Goal: Task Accomplishment & Management: Manage account settings

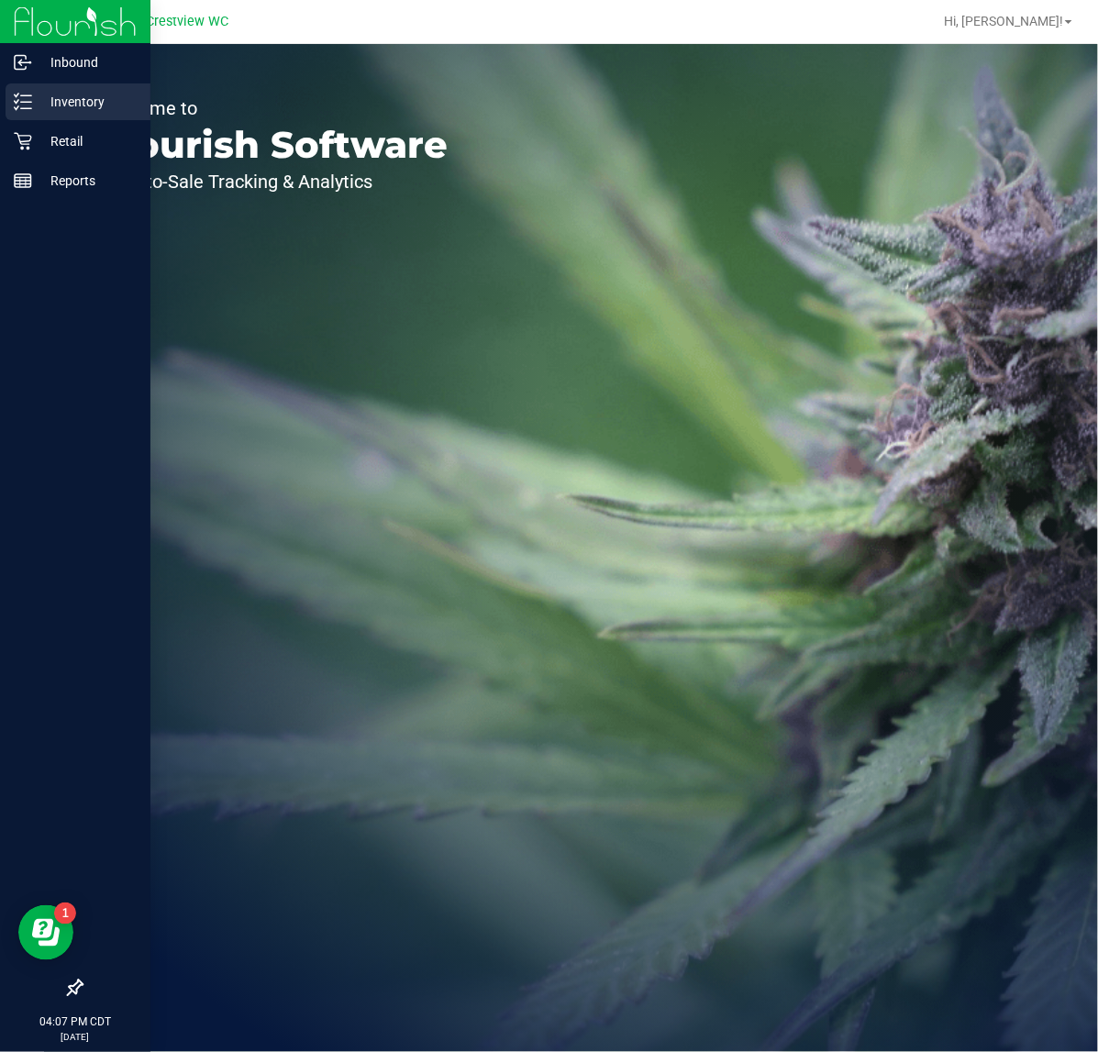
click at [61, 108] on p "Inventory" at bounding box center [87, 102] width 110 height 22
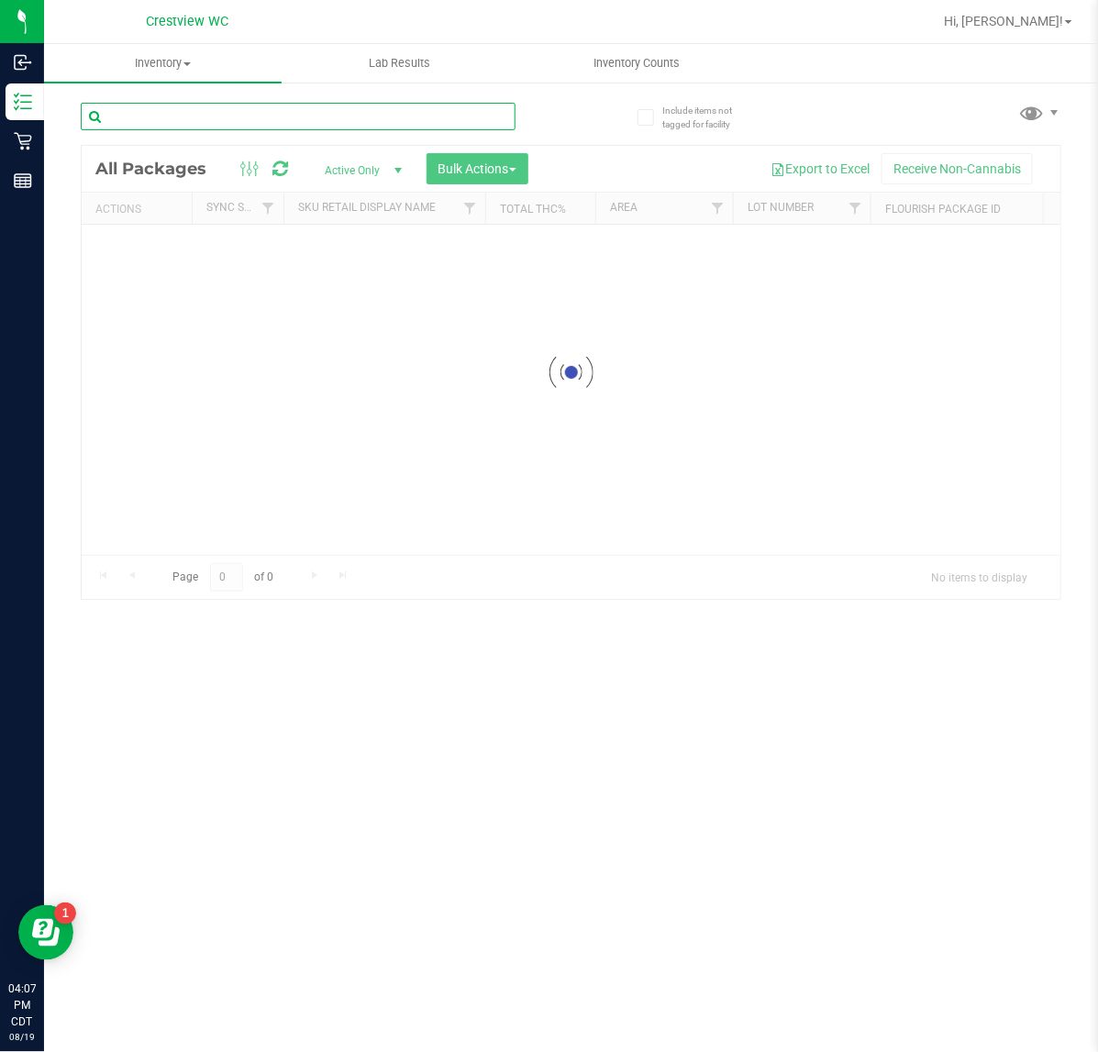
click at [263, 119] on div "Inventory All packages All inventory Waste log Create inventory Lab Results Inv…" at bounding box center [571, 548] width 1054 height 1008
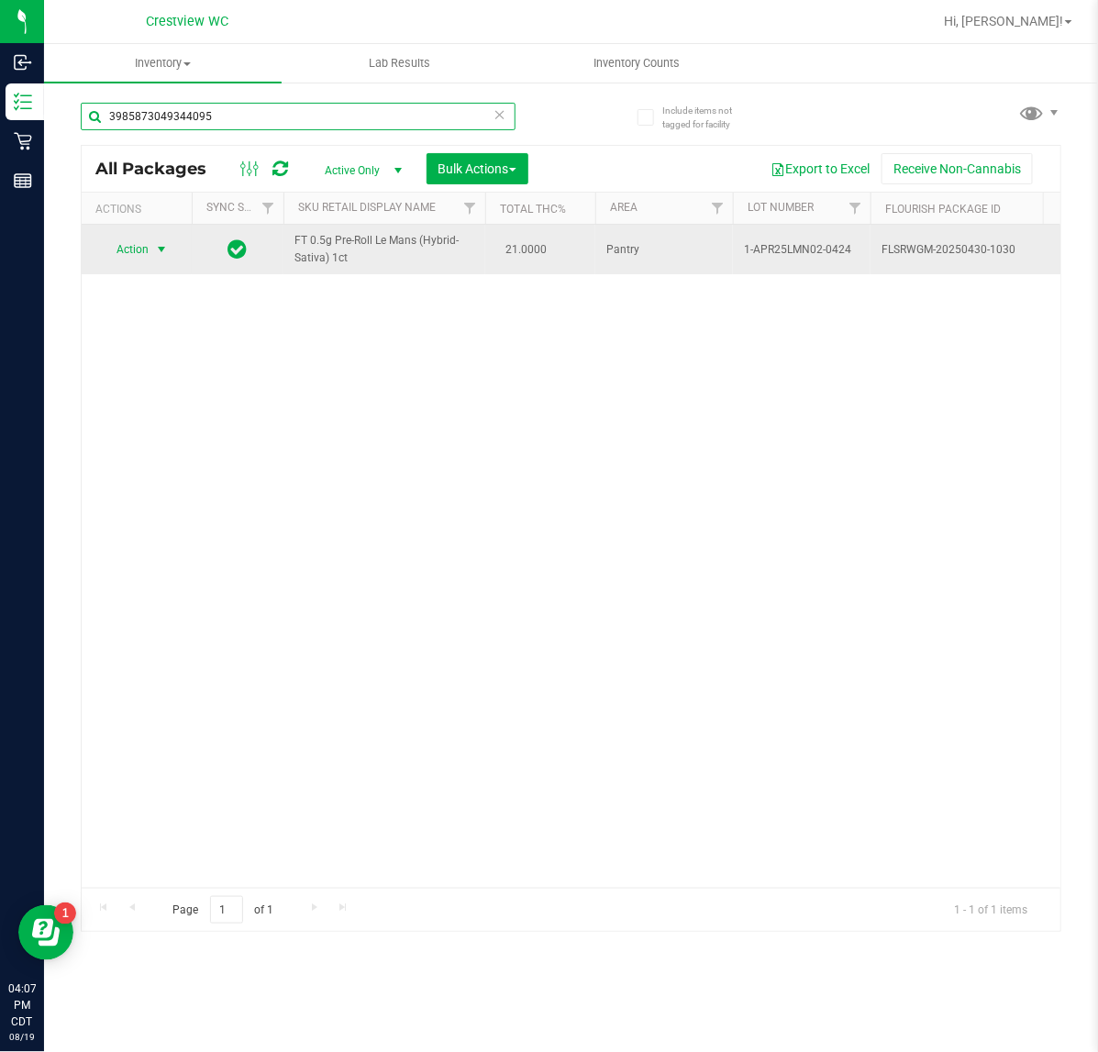
type input "3985873049344095"
click at [131, 252] on span "Action" at bounding box center [125, 250] width 50 height 26
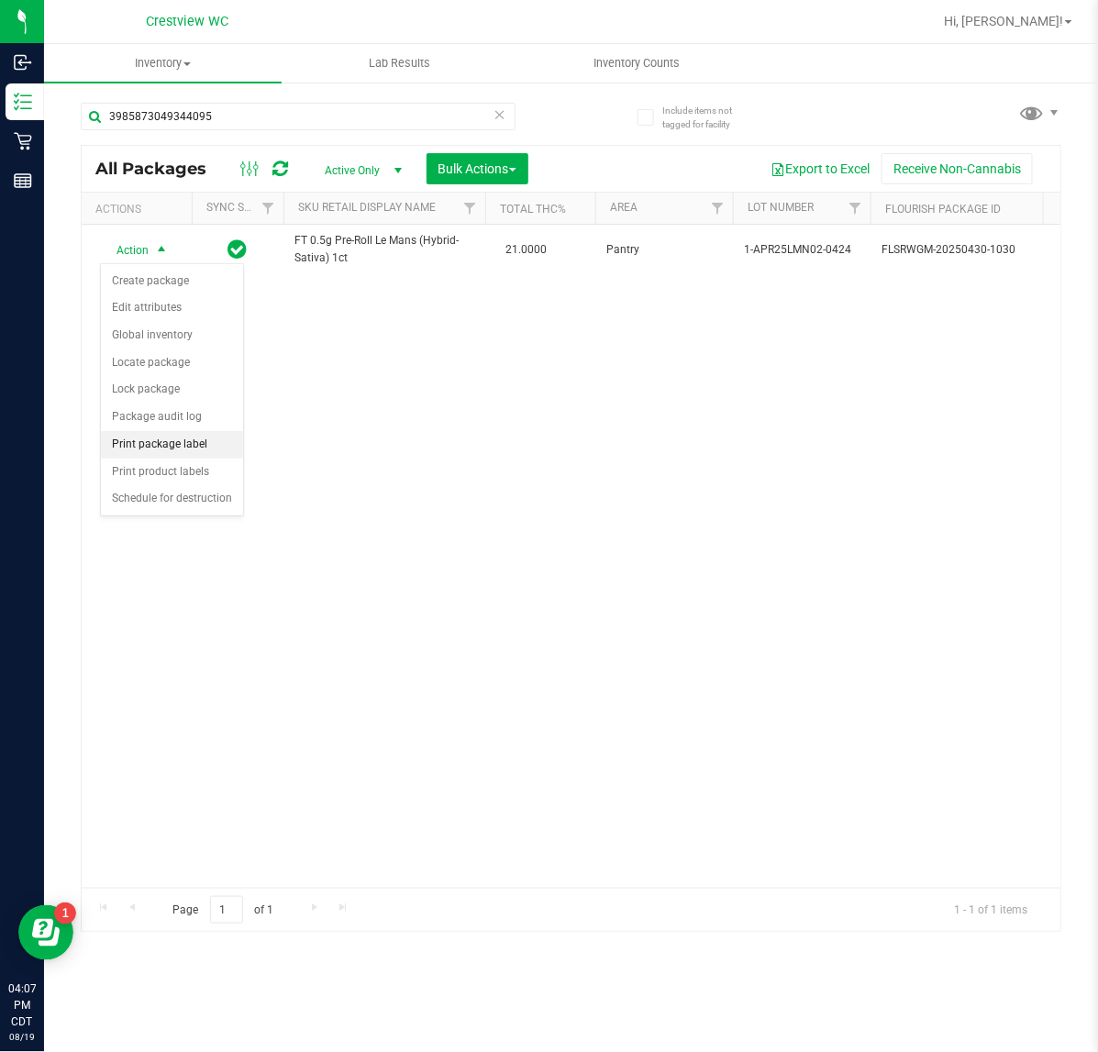
click at [131, 447] on li "Print package label" at bounding box center [172, 445] width 142 height 28
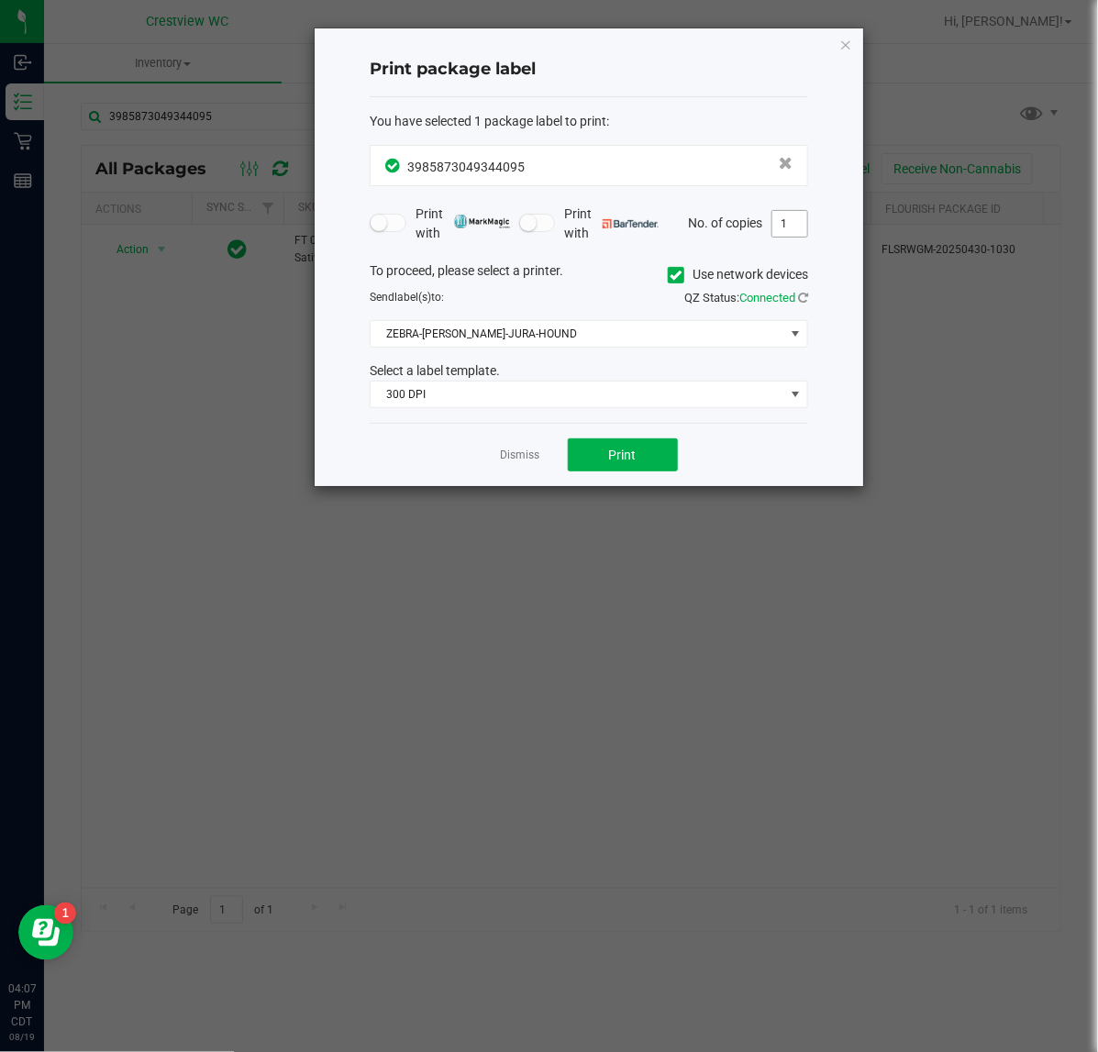
click at [794, 225] on input "1" at bounding box center [789, 224] width 35 height 26
type input "2"
click at [509, 399] on span "300 DPI" at bounding box center [578, 395] width 414 height 26
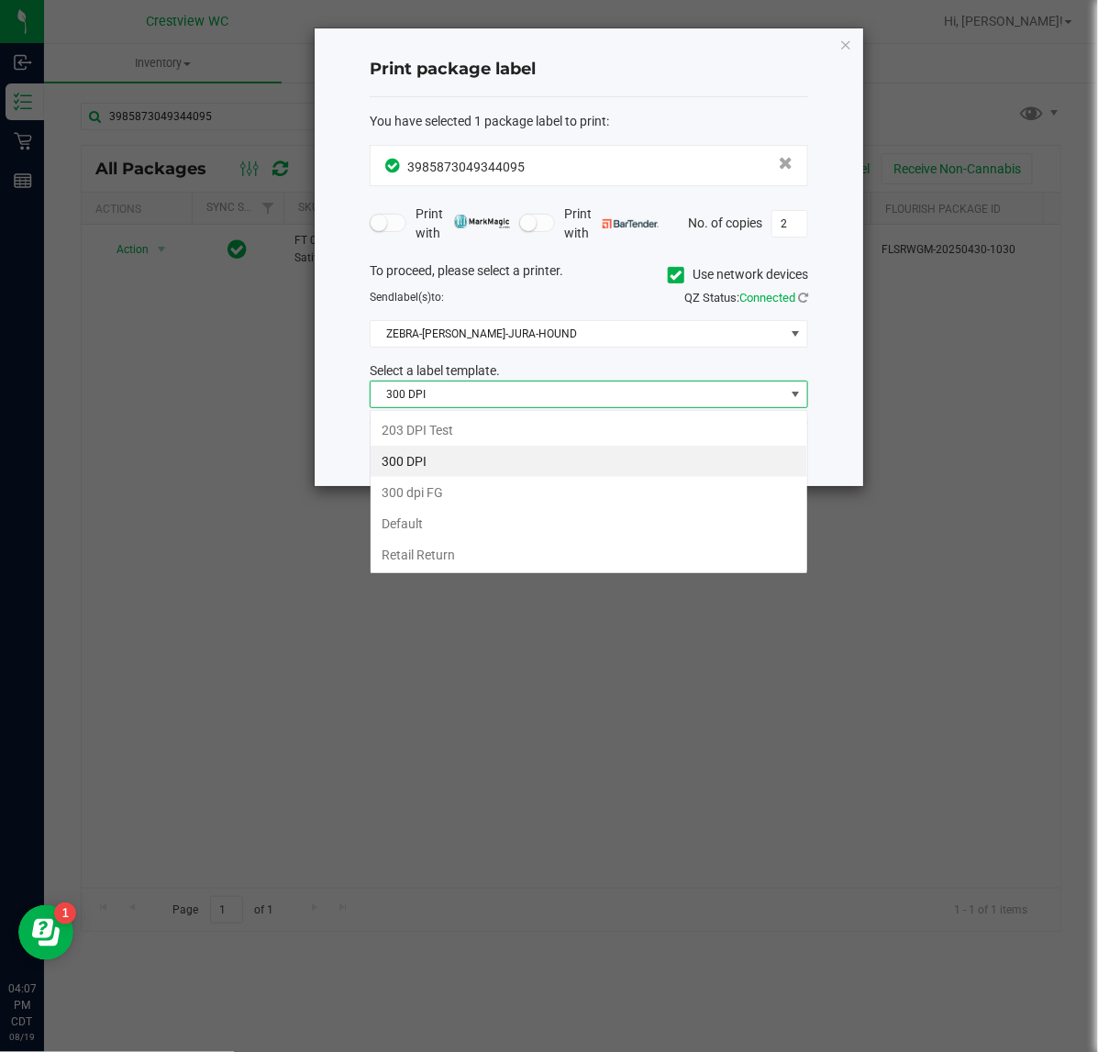
scroll to position [28, 438]
click at [419, 428] on li "203 DPI Test" at bounding box center [589, 430] width 437 height 31
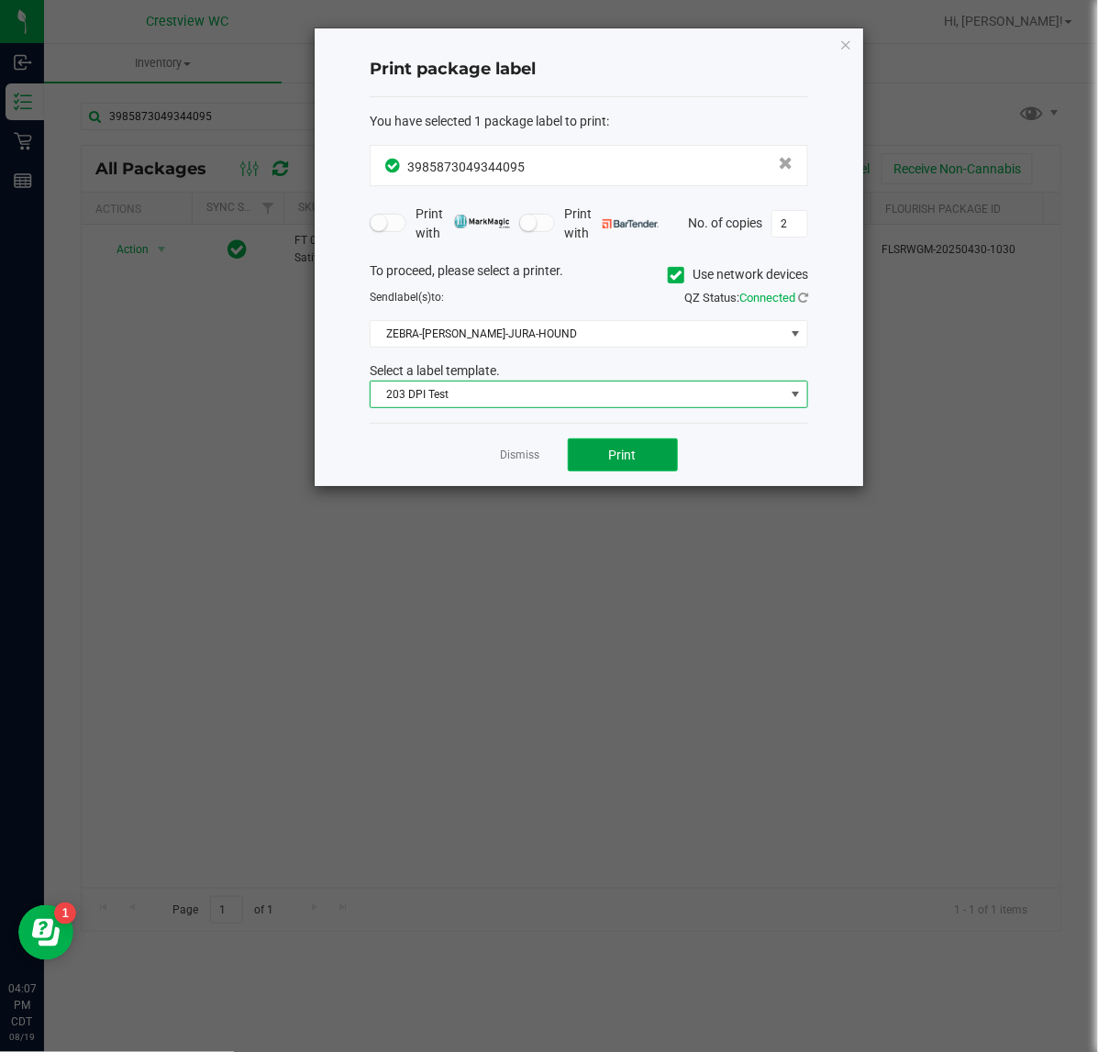
click at [607, 450] on button "Print" at bounding box center [623, 454] width 110 height 33
click at [847, 41] on icon "button" at bounding box center [845, 44] width 13 height 22
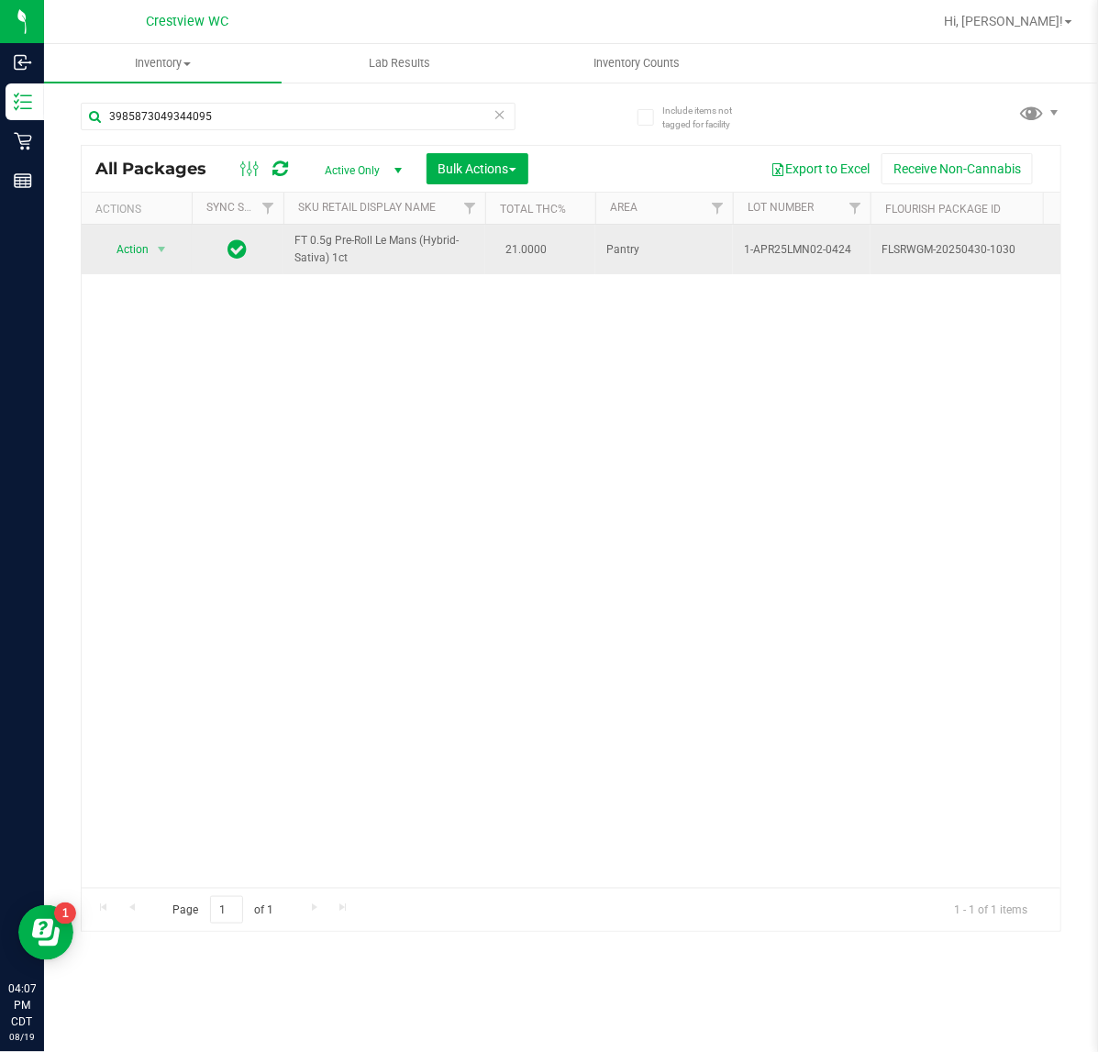
drag, startPoint x: 411, startPoint y: 280, endPoint x: 370, endPoint y: 266, distance: 43.5
click at [370, 266] on div "Action Action Create package Edit attributes Global inventory Locate package Lo…" at bounding box center [571, 556] width 979 height 663
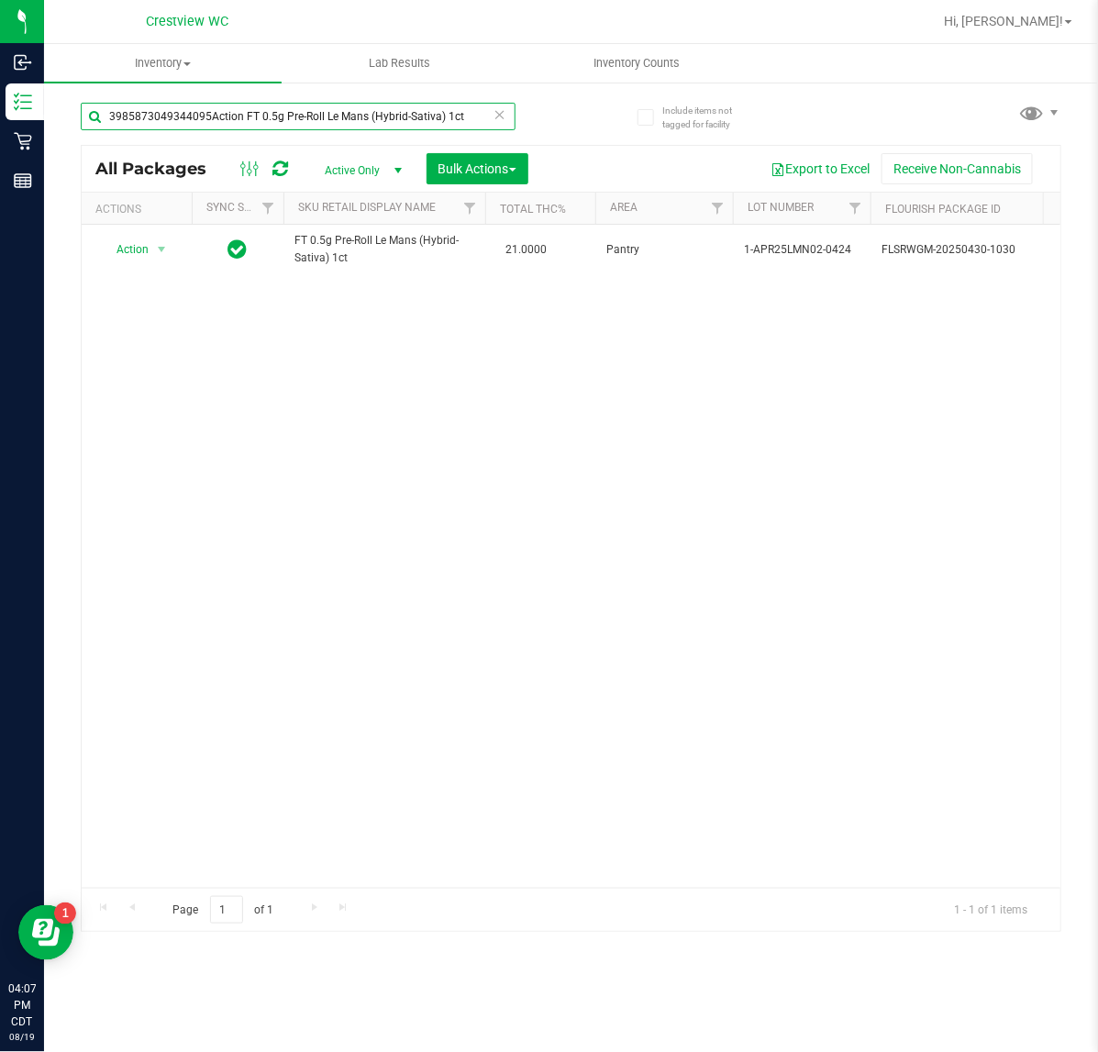
click at [200, 113] on input "3985873049344095Action FT 0.5g Pre-Roll Le Mans (Hybrid-Sativa) 1ct" at bounding box center [298, 117] width 435 height 28
click at [207, 115] on input "3985873049344095Action FT 0.5g Pre-Roll Le Mans (Hybrid-Sativa) 1ct" at bounding box center [298, 117] width 435 height 28
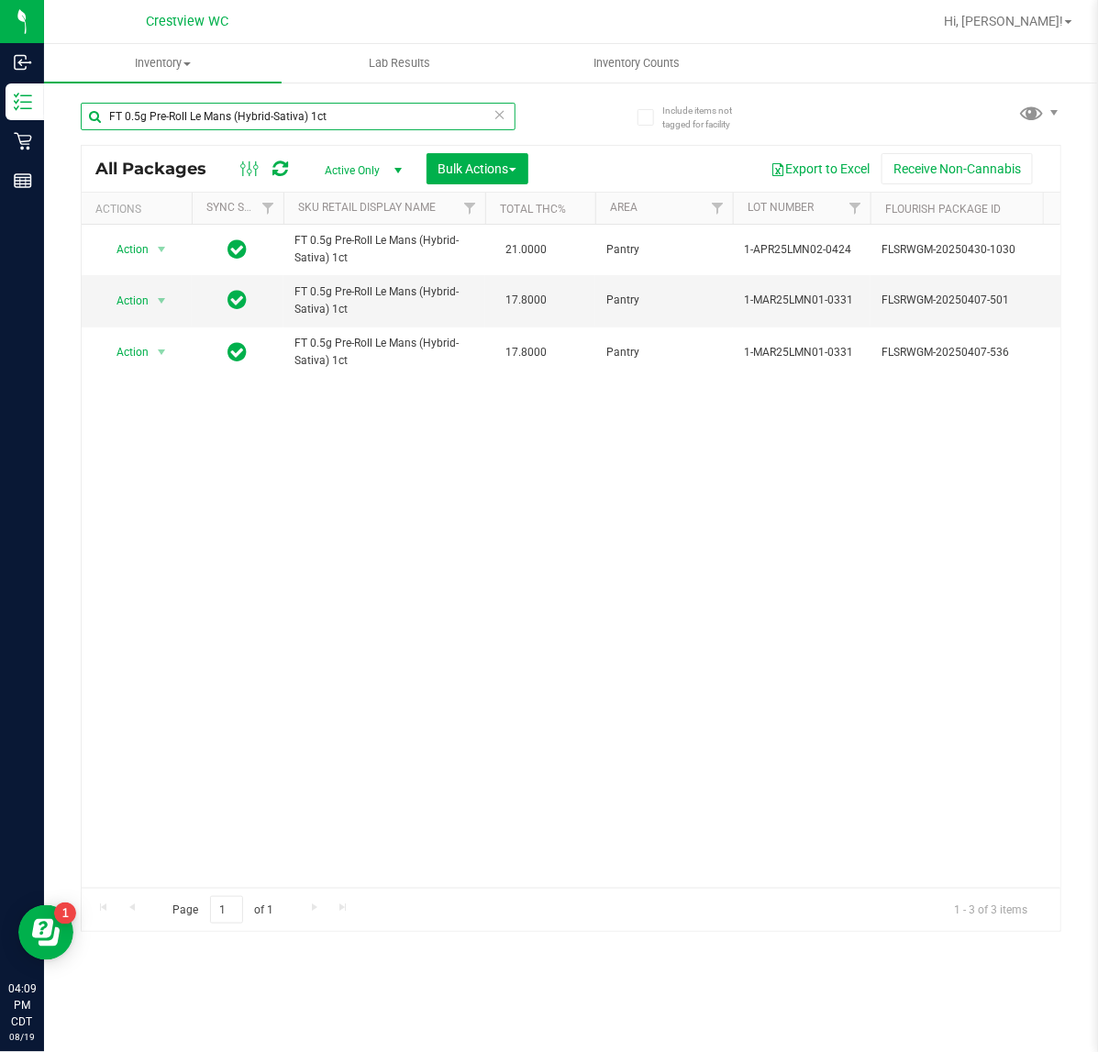
type input "FT 0.5g Pre-Roll Le Mans (Hybrid-Sativa) 1ct"
click at [452, 115] on input "FT 0.5g Pre-Roll Le Mans (Hybrid-Sativa) 1ct" at bounding box center [298, 117] width 435 height 28
drag, startPoint x: 452, startPoint y: 115, endPoint x: 450, endPoint y: 105, distance: 9.4
click at [452, 113] on input "FT 0.5g Pre-Roll Le Mans (Hybrid-Sativa) 1ct" at bounding box center [298, 117] width 435 height 28
click at [428, 112] on input "FT 0.5g Pre-Roll Le Mans (Hybrid-Sativa) 1ct" at bounding box center [298, 117] width 435 height 28
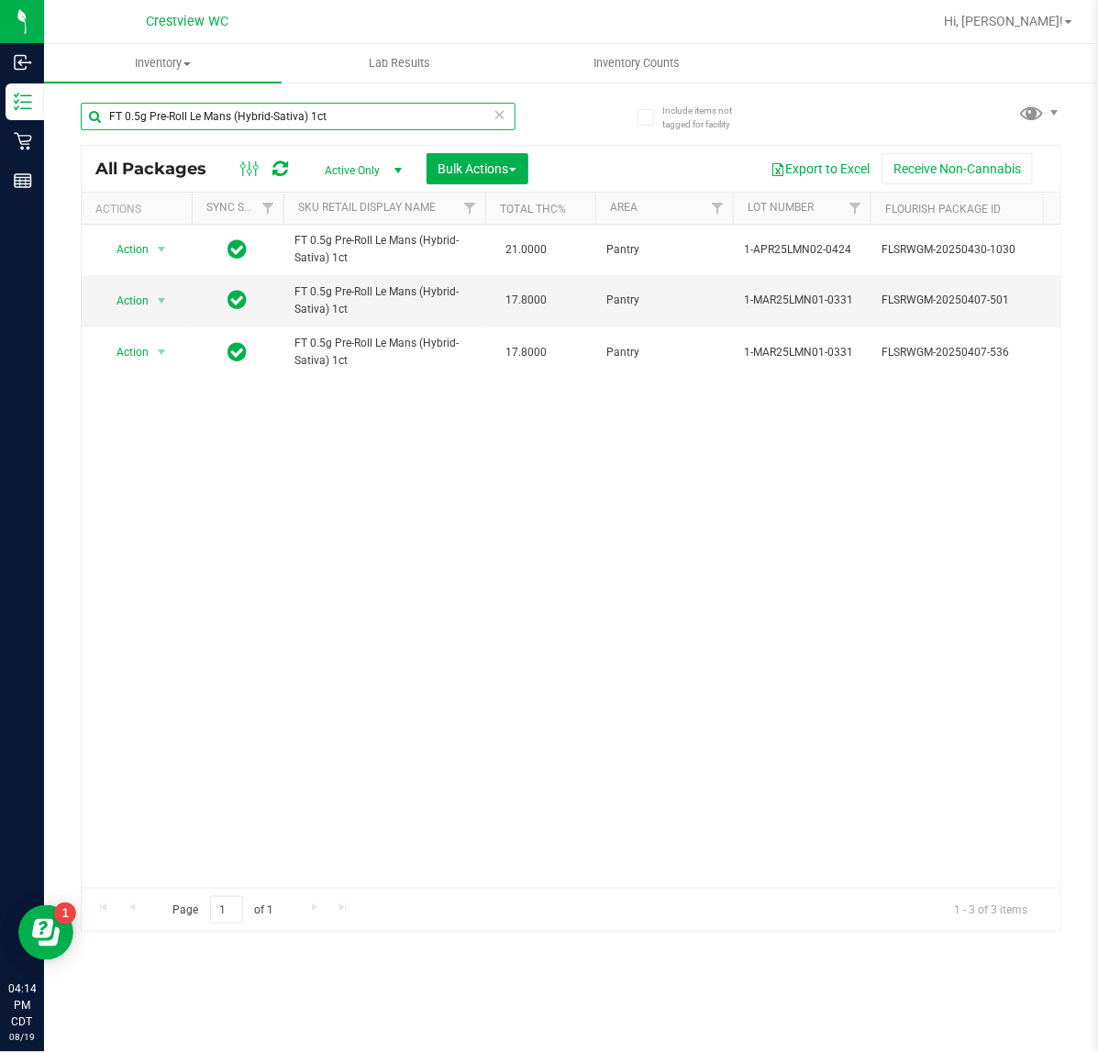
click at [428, 112] on input "FT 0.5g Pre-Roll Le Mans (Hybrid-Sativa) 1ct" at bounding box center [298, 117] width 435 height 28
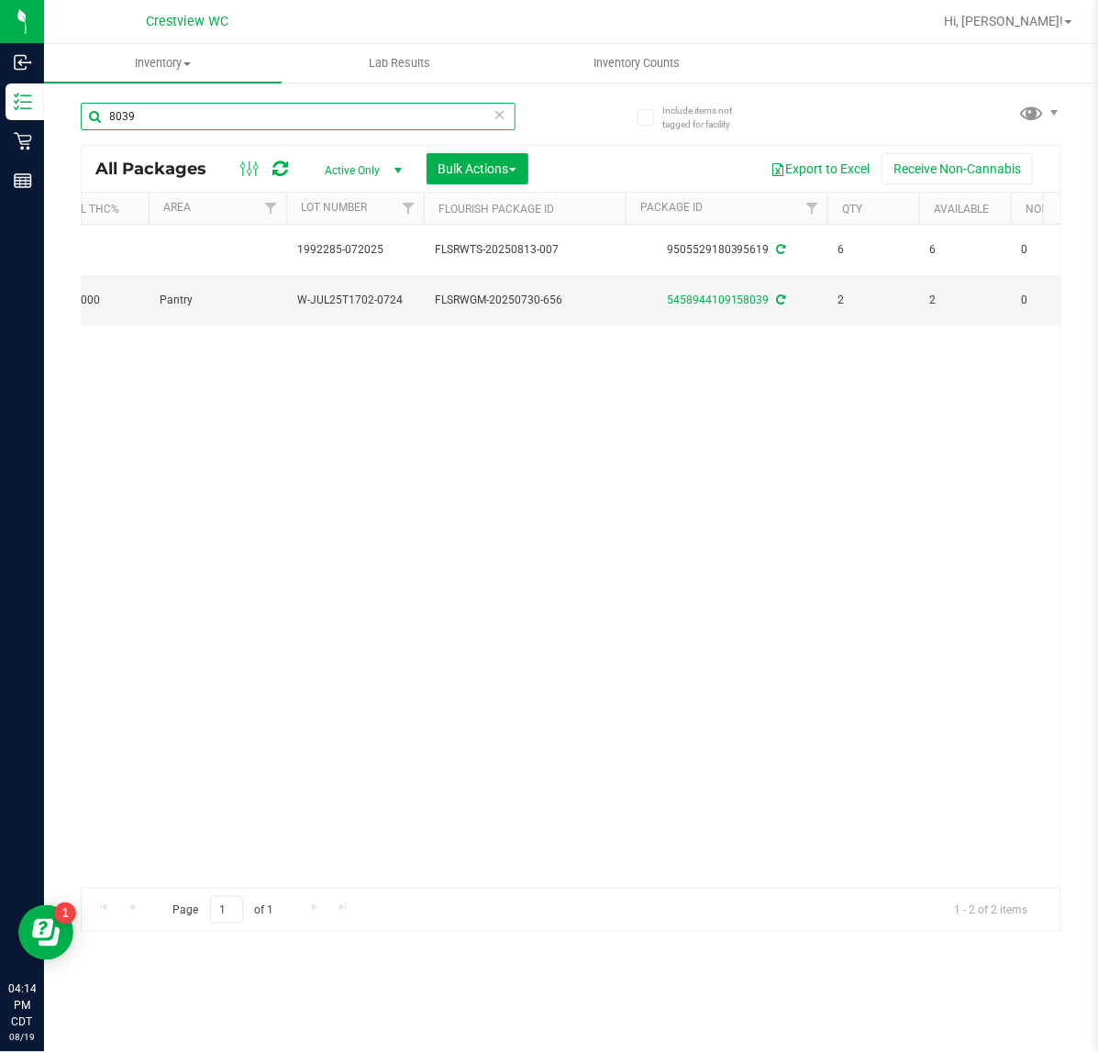
scroll to position [0, 65]
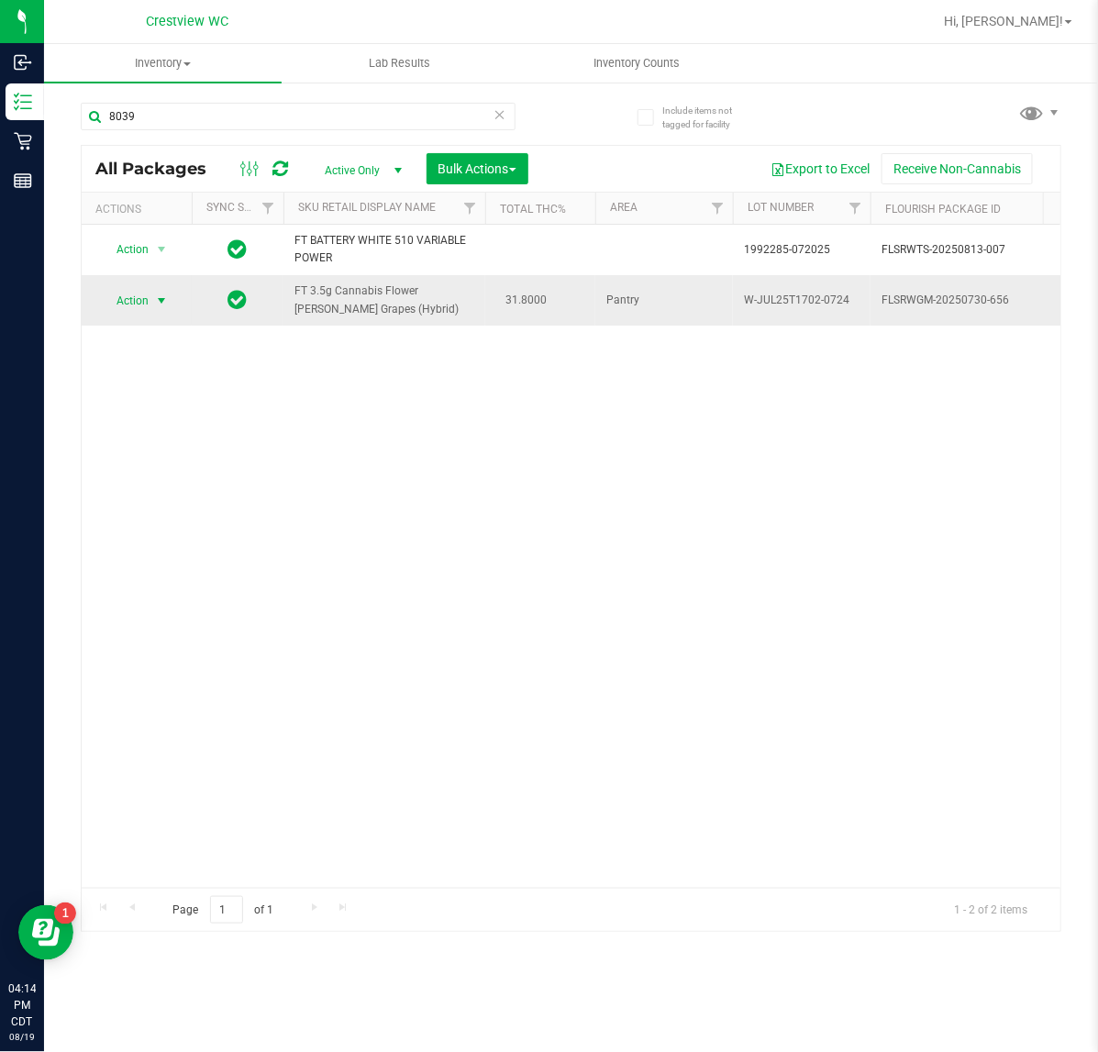
click at [142, 303] on span "Action" at bounding box center [125, 301] width 50 height 26
click at [159, 502] on li "Print package label" at bounding box center [172, 497] width 142 height 28
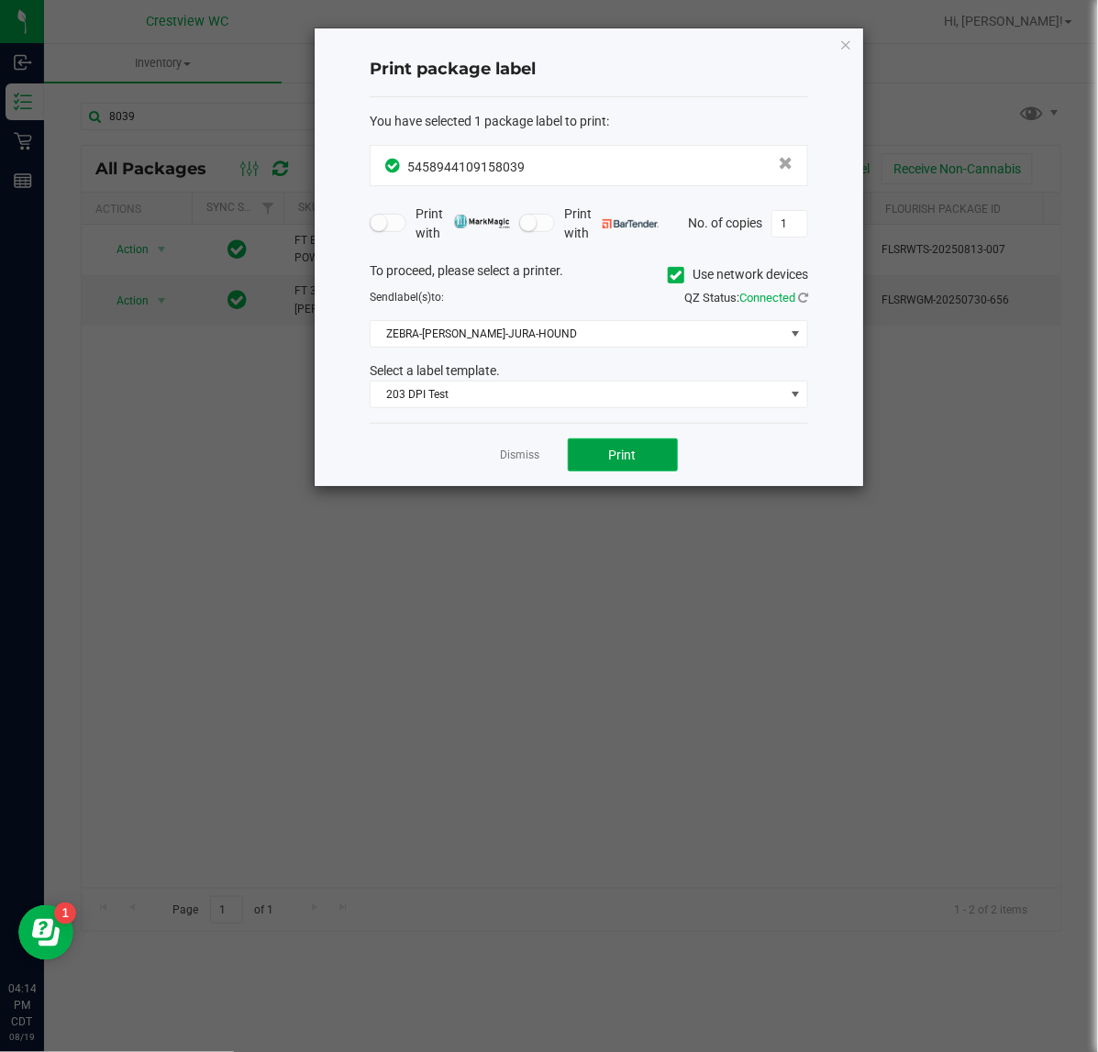
click at [620, 465] on button "Print" at bounding box center [623, 454] width 110 height 33
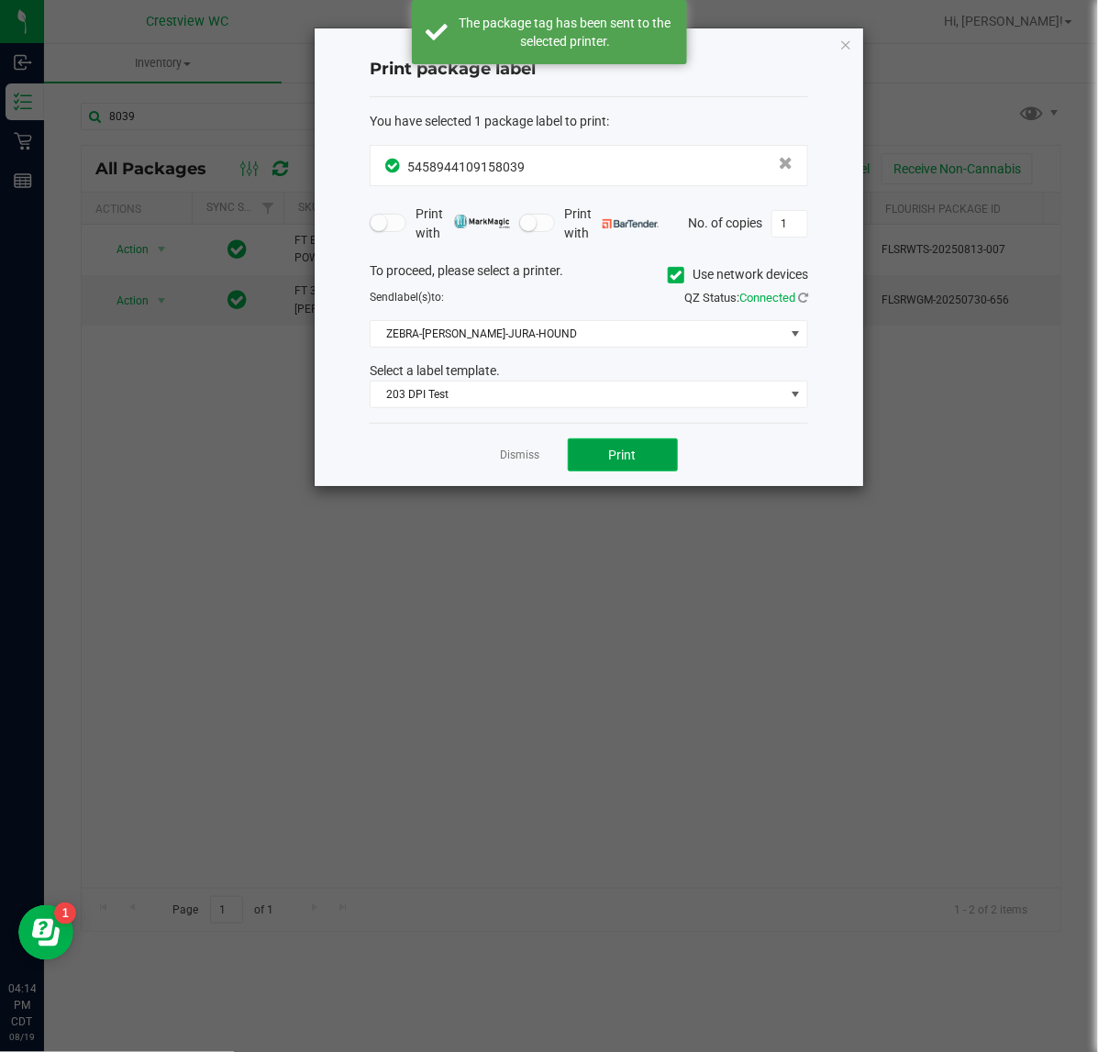
click at [625, 460] on span "Print" at bounding box center [623, 455] width 28 height 15
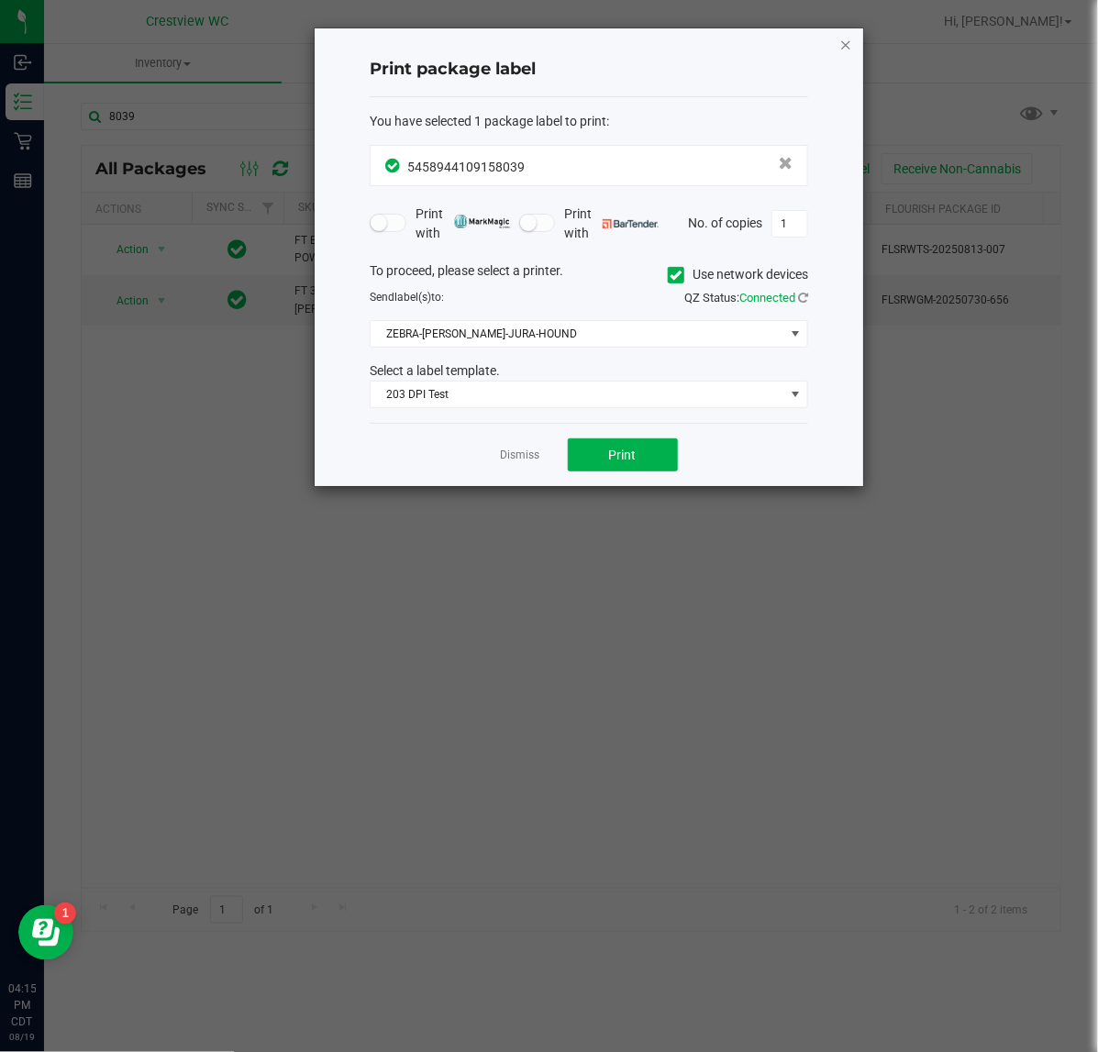
click at [839, 44] on icon "button" at bounding box center [845, 44] width 13 height 22
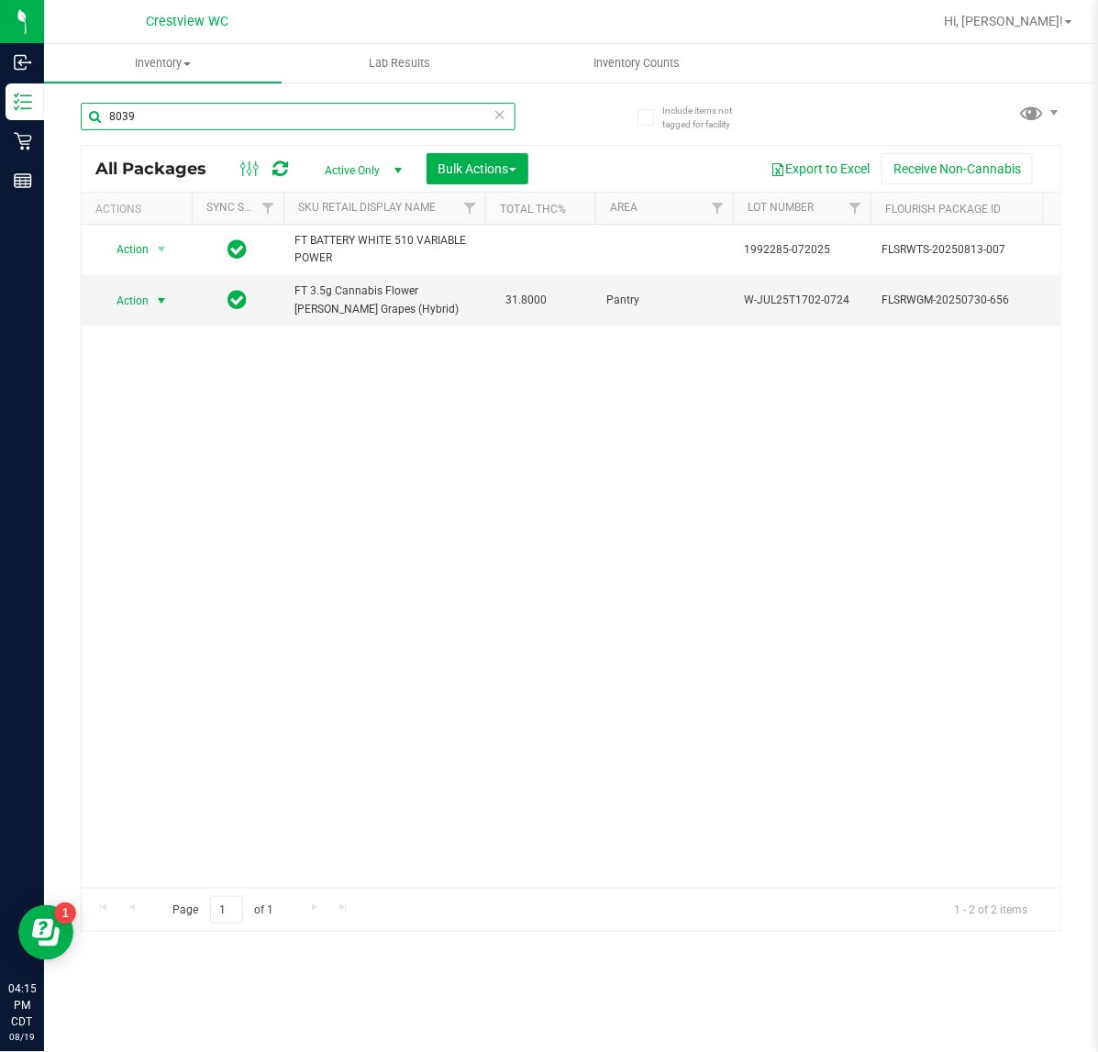
click at [377, 128] on input "8039" at bounding box center [298, 117] width 435 height 28
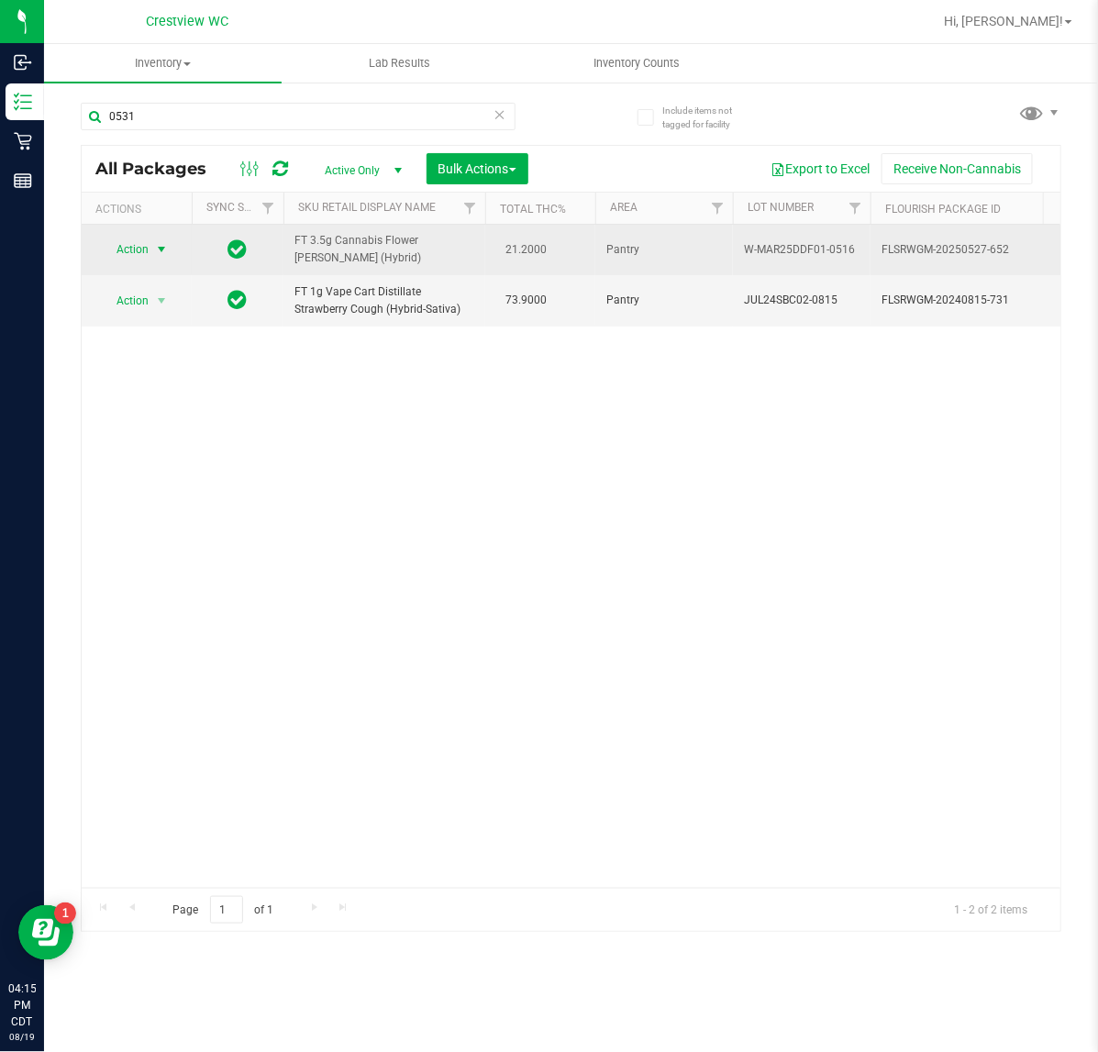
click at [139, 243] on span "Action" at bounding box center [125, 250] width 50 height 26
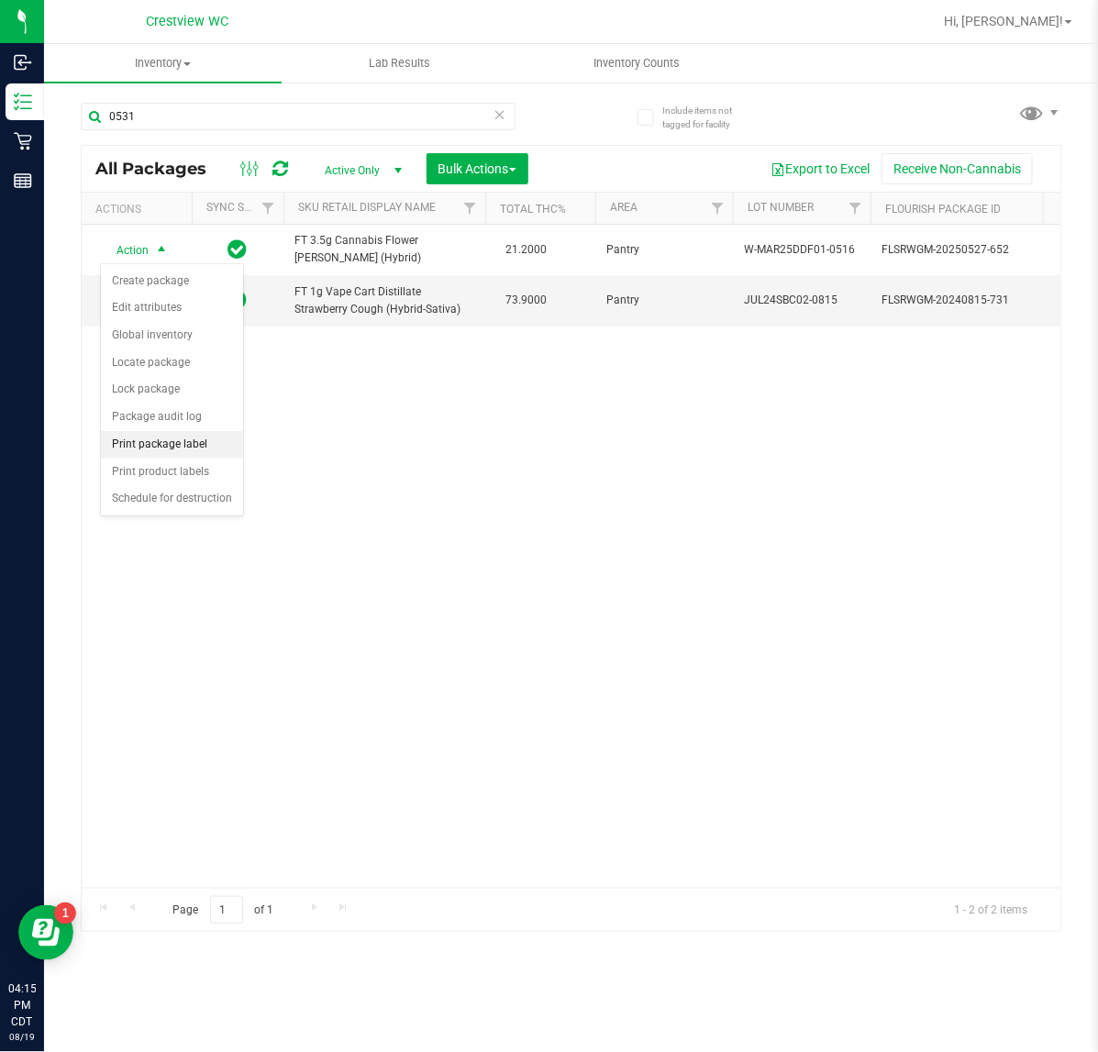
click at [116, 446] on li "Print package label" at bounding box center [172, 445] width 142 height 28
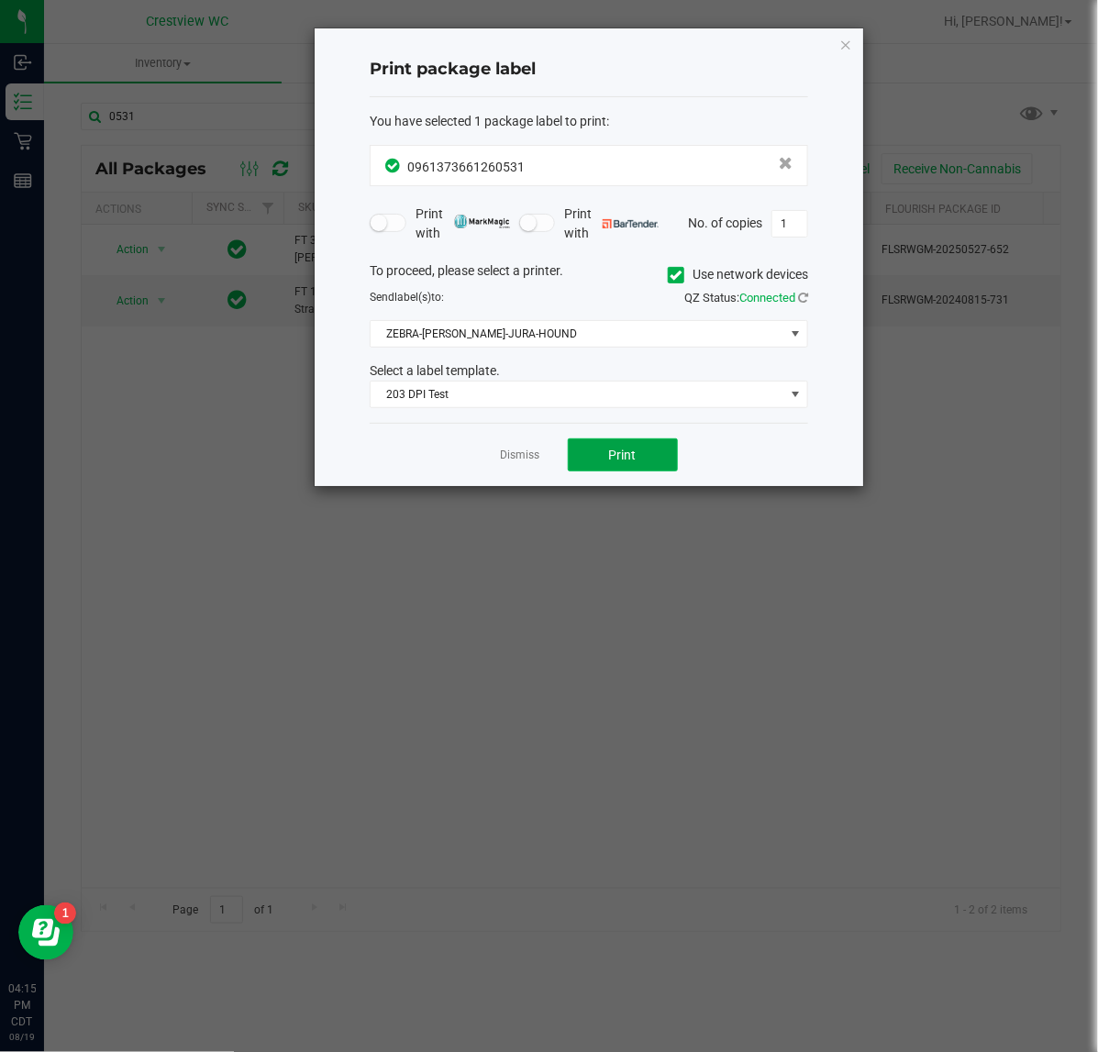
click at [628, 455] on span "Print" at bounding box center [623, 455] width 28 height 15
click at [860, 34] on div "Print package label You have selected 1 package label to print : 09613736612605…" at bounding box center [589, 257] width 549 height 458
click at [849, 43] on icon "button" at bounding box center [845, 44] width 13 height 22
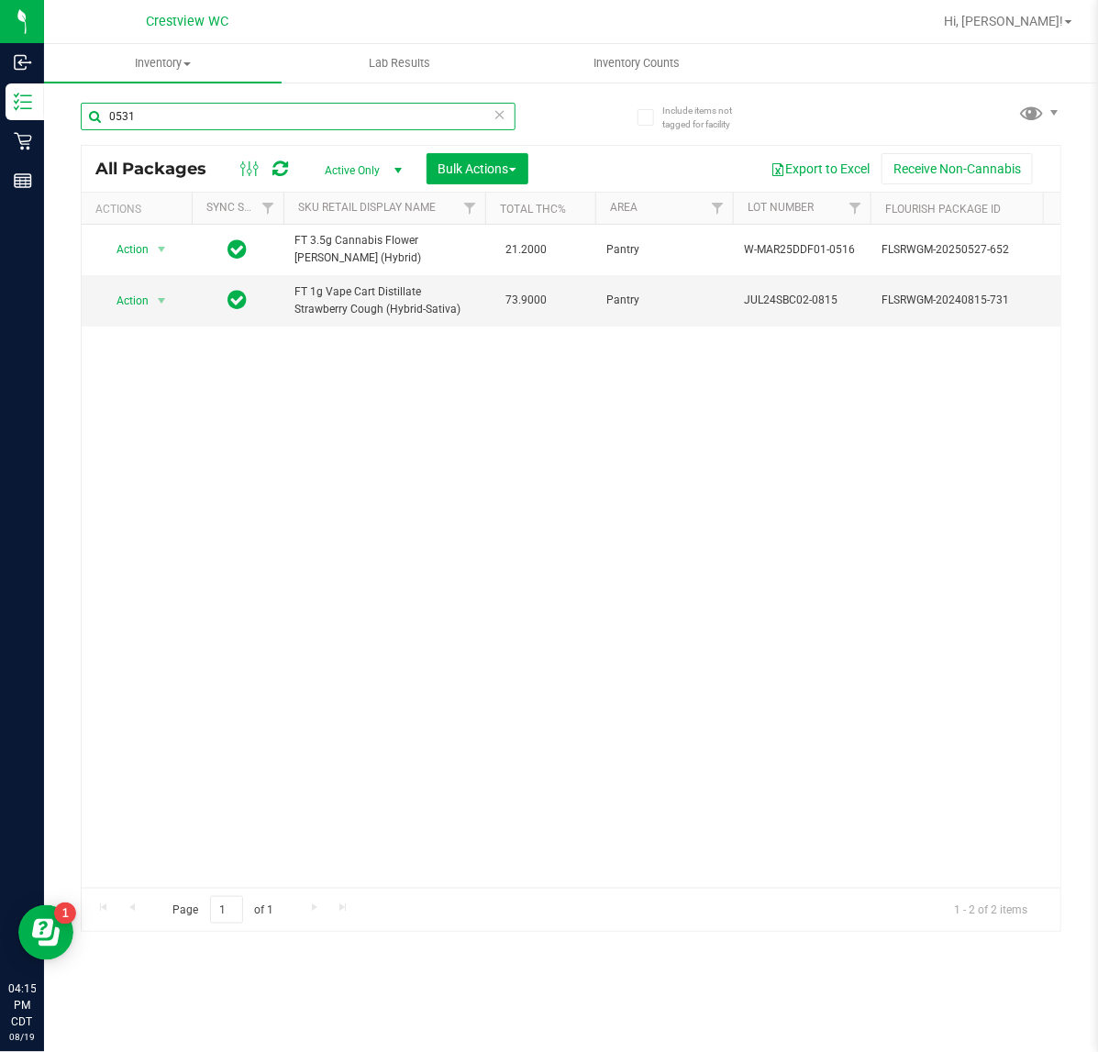
click at [451, 110] on input "0531" at bounding box center [298, 117] width 435 height 28
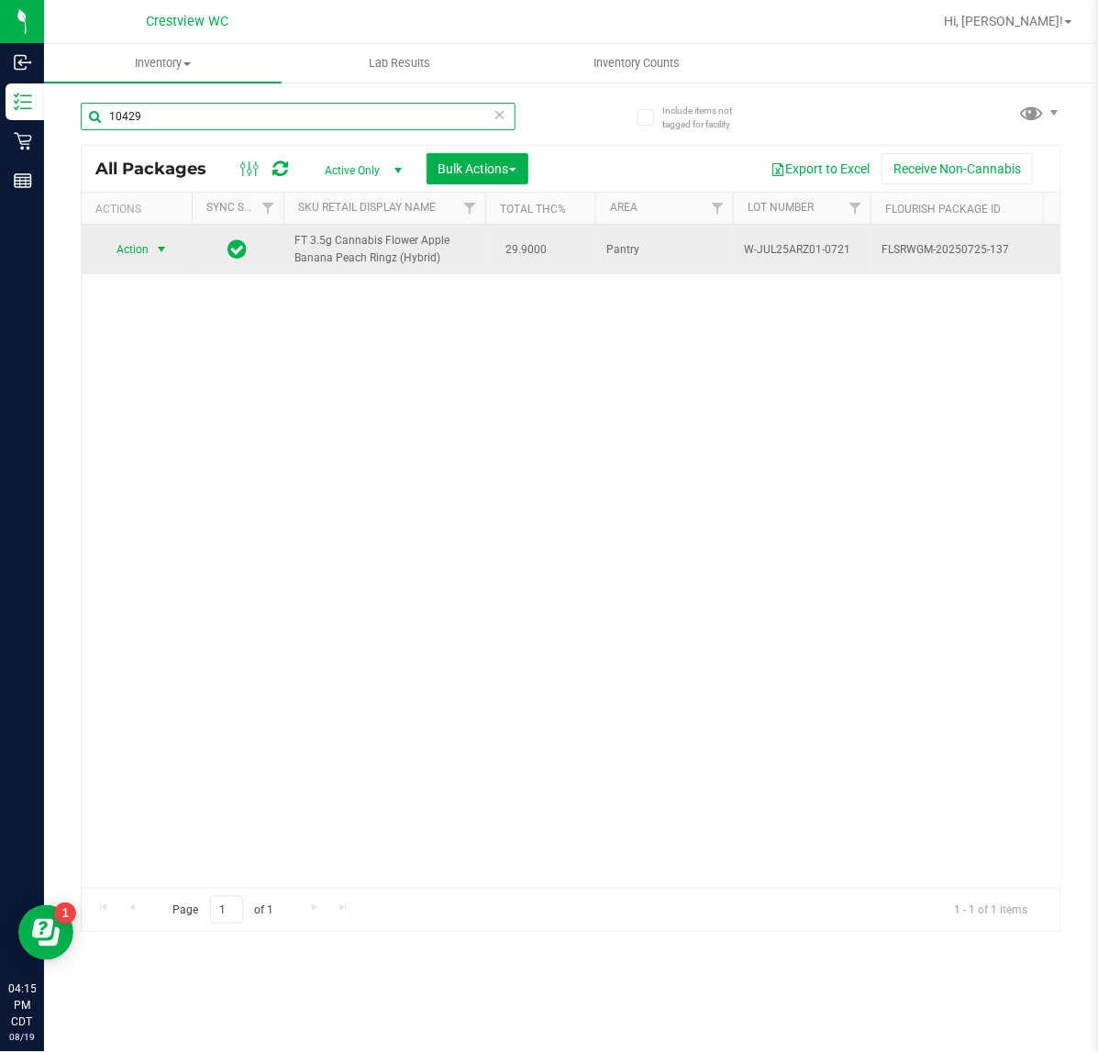
type input "10429"
click at [145, 257] on span "Action" at bounding box center [125, 250] width 50 height 26
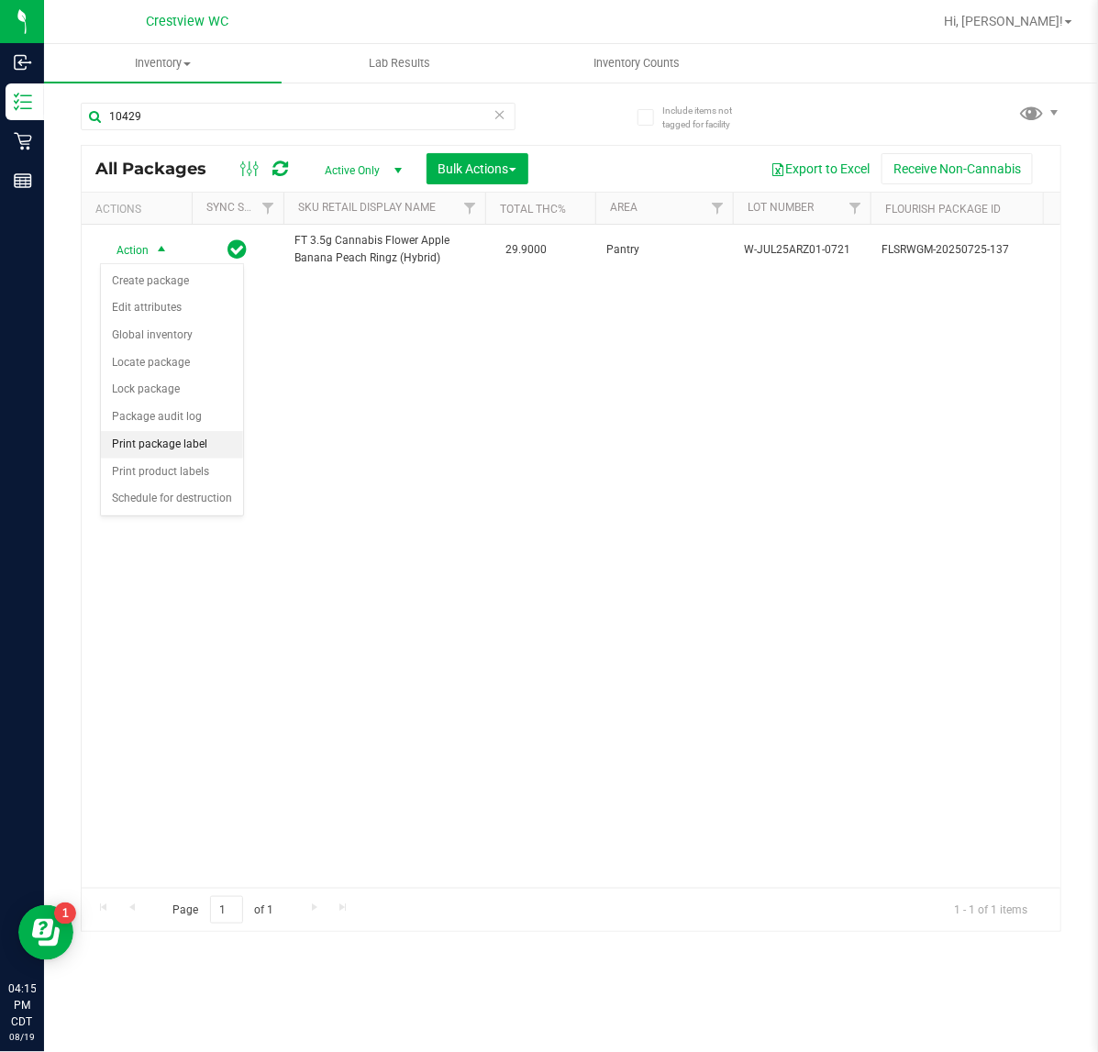
click at [172, 443] on li "Print package label" at bounding box center [172, 445] width 142 height 28
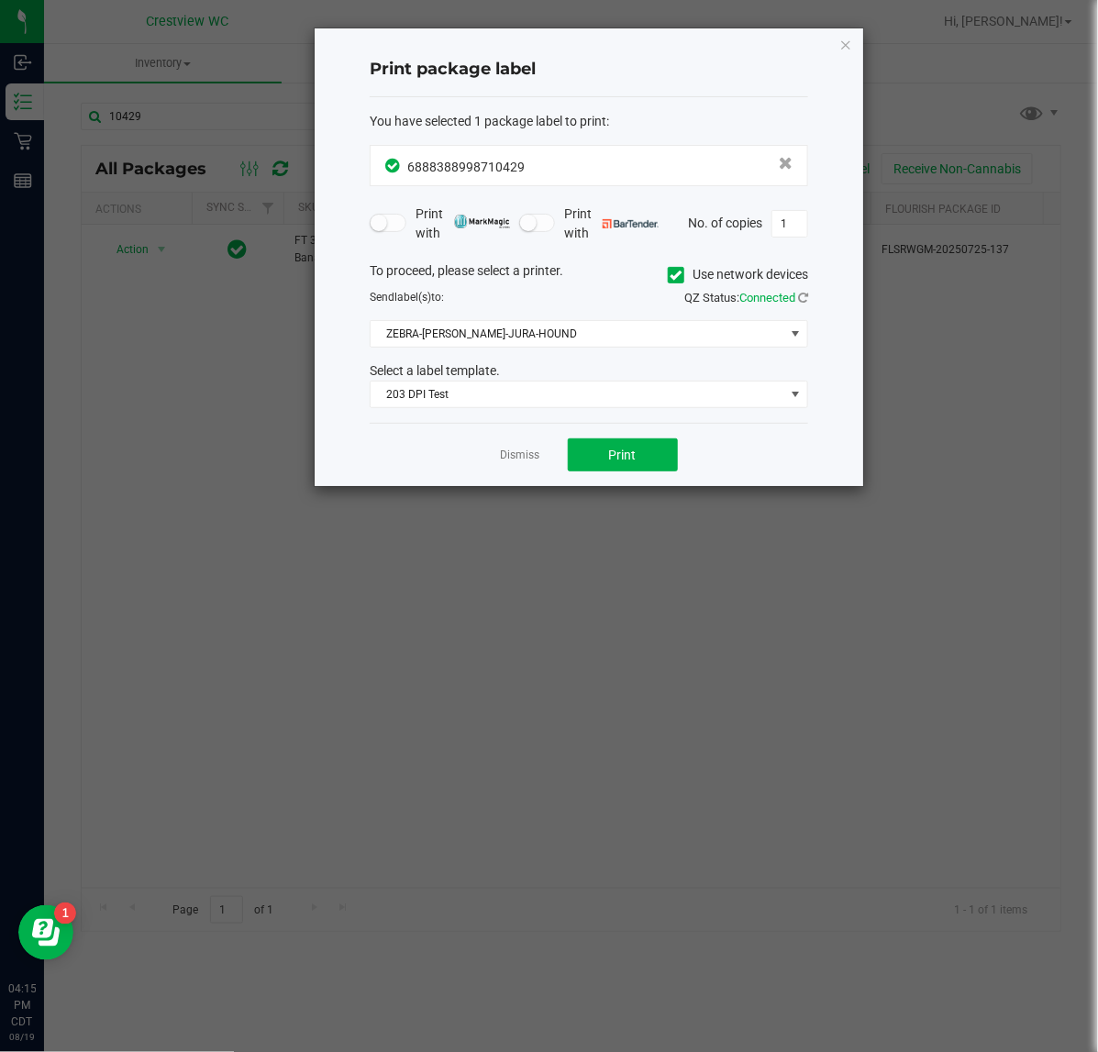
click at [795, 239] on div "Print with Print with No. of copies 1" at bounding box center [589, 224] width 438 height 39
drag, startPoint x: 793, startPoint y: 231, endPoint x: 796, endPoint y: 221, distance: 10.5
click at [792, 230] on input "1" at bounding box center [789, 224] width 35 height 26
type input "2"
click at [588, 463] on button "Print" at bounding box center [623, 454] width 110 height 33
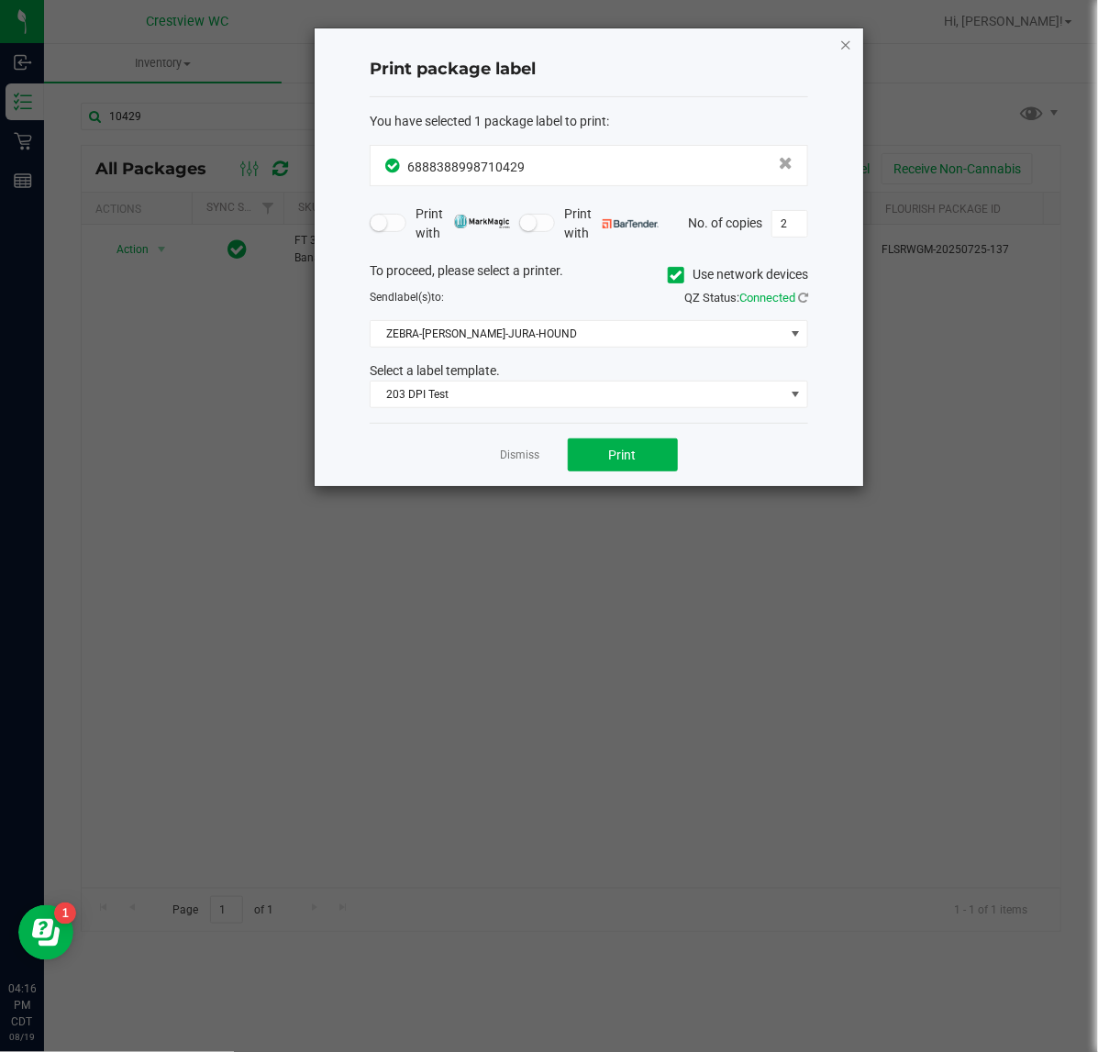
click at [840, 48] on icon "button" at bounding box center [845, 44] width 13 height 22
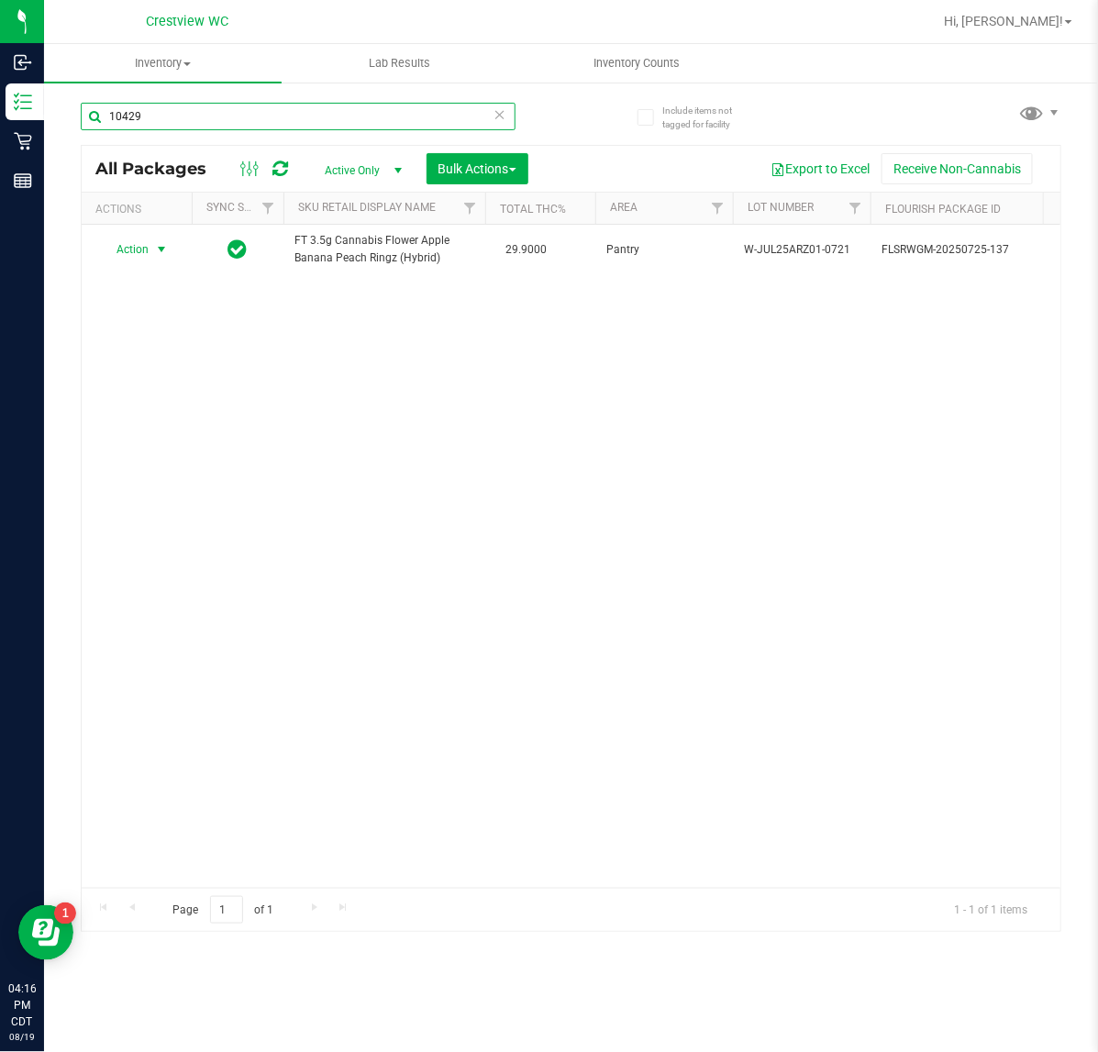
click at [232, 117] on input "10429" at bounding box center [298, 117] width 435 height 28
click at [232, 116] on input "10429" at bounding box center [298, 117] width 435 height 28
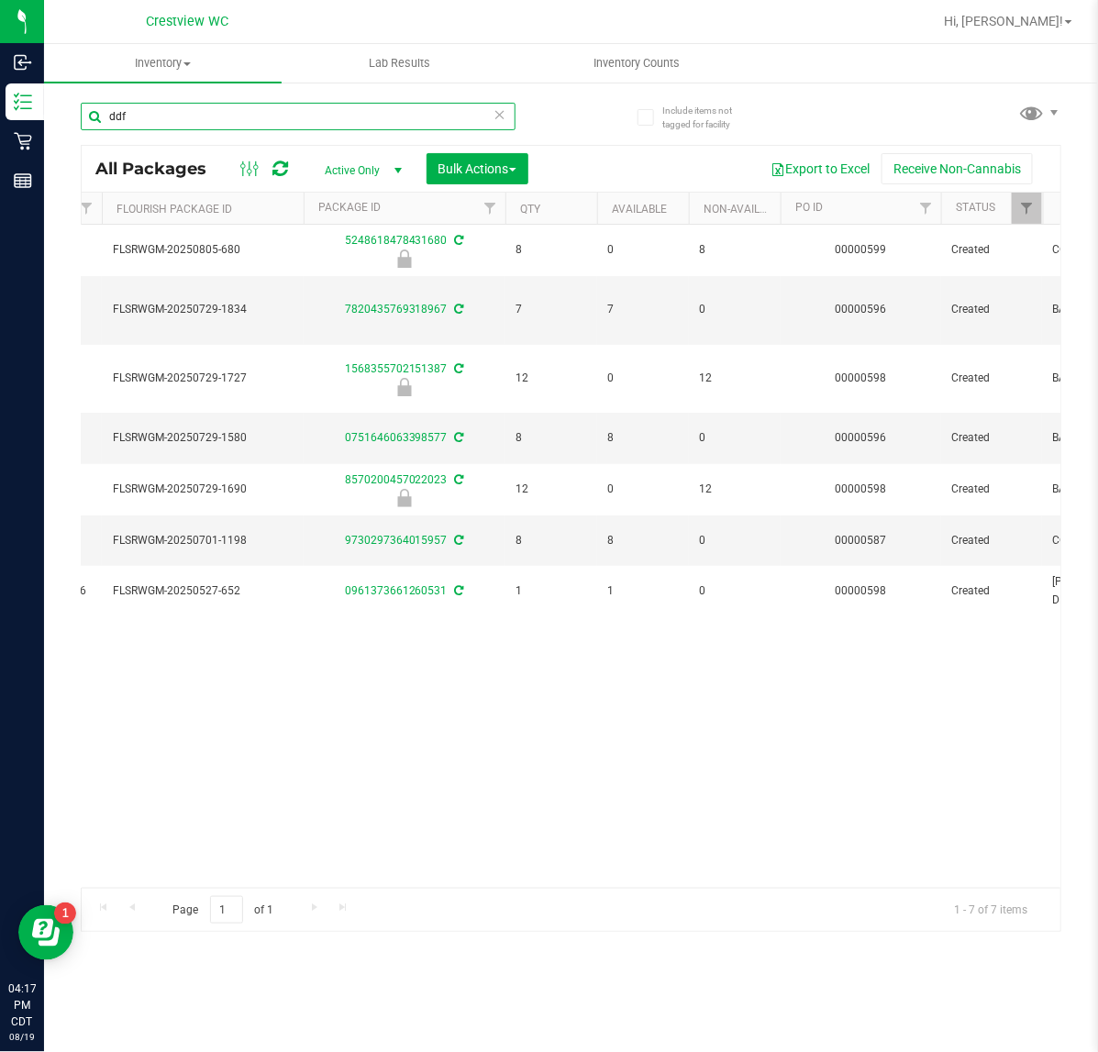
scroll to position [0, 657]
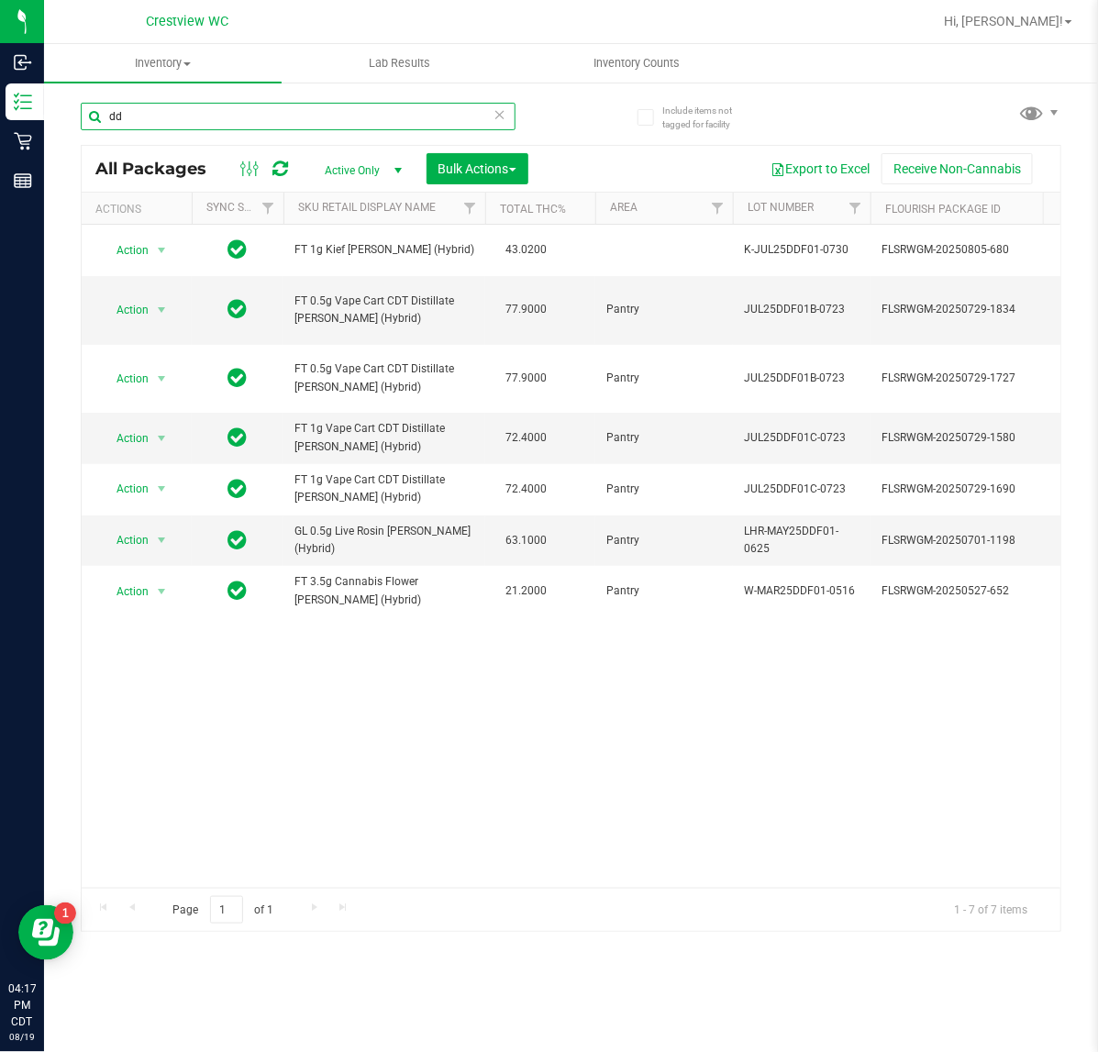
type input "d"
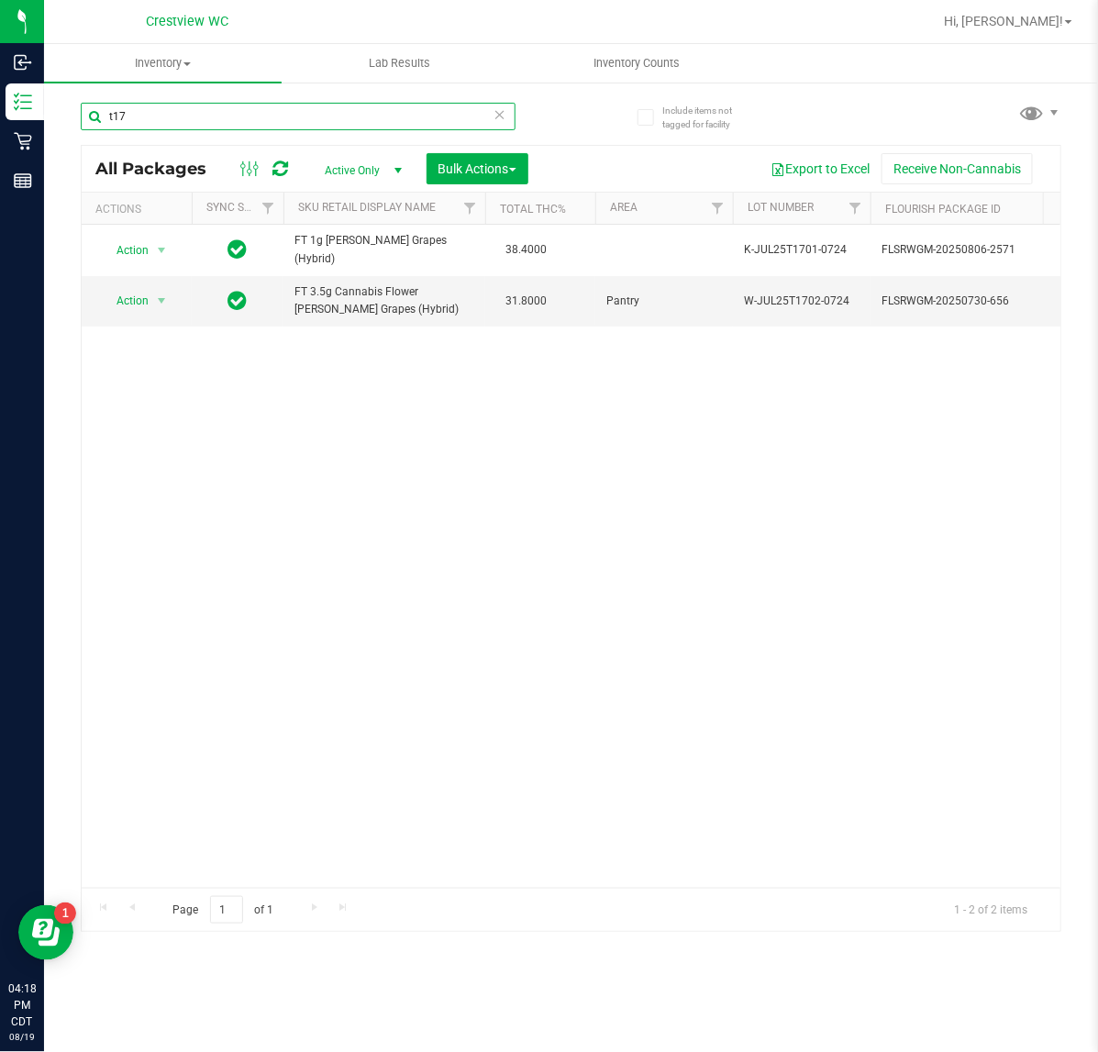
click at [166, 128] on input "t17" at bounding box center [298, 117] width 435 height 28
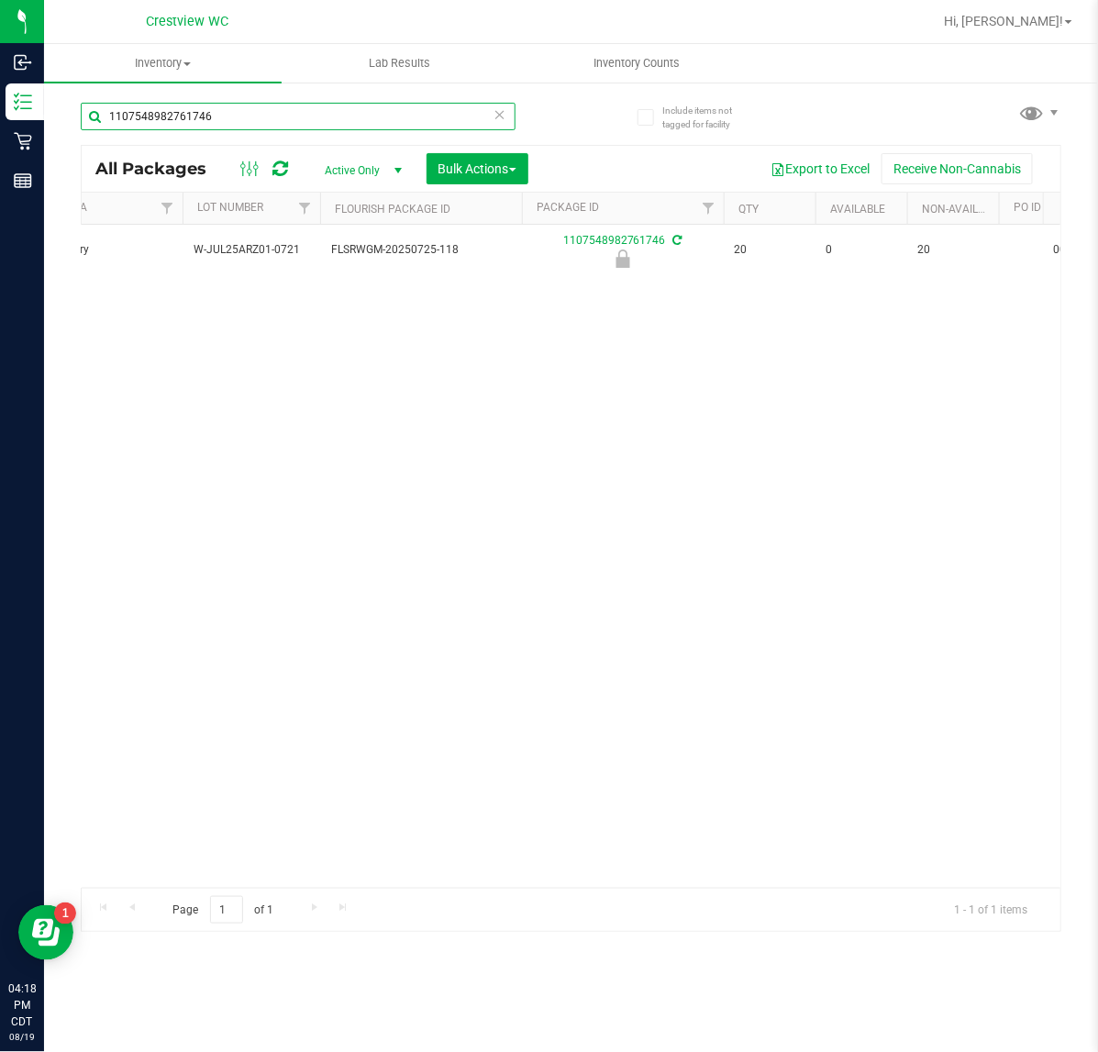
scroll to position [0, 289]
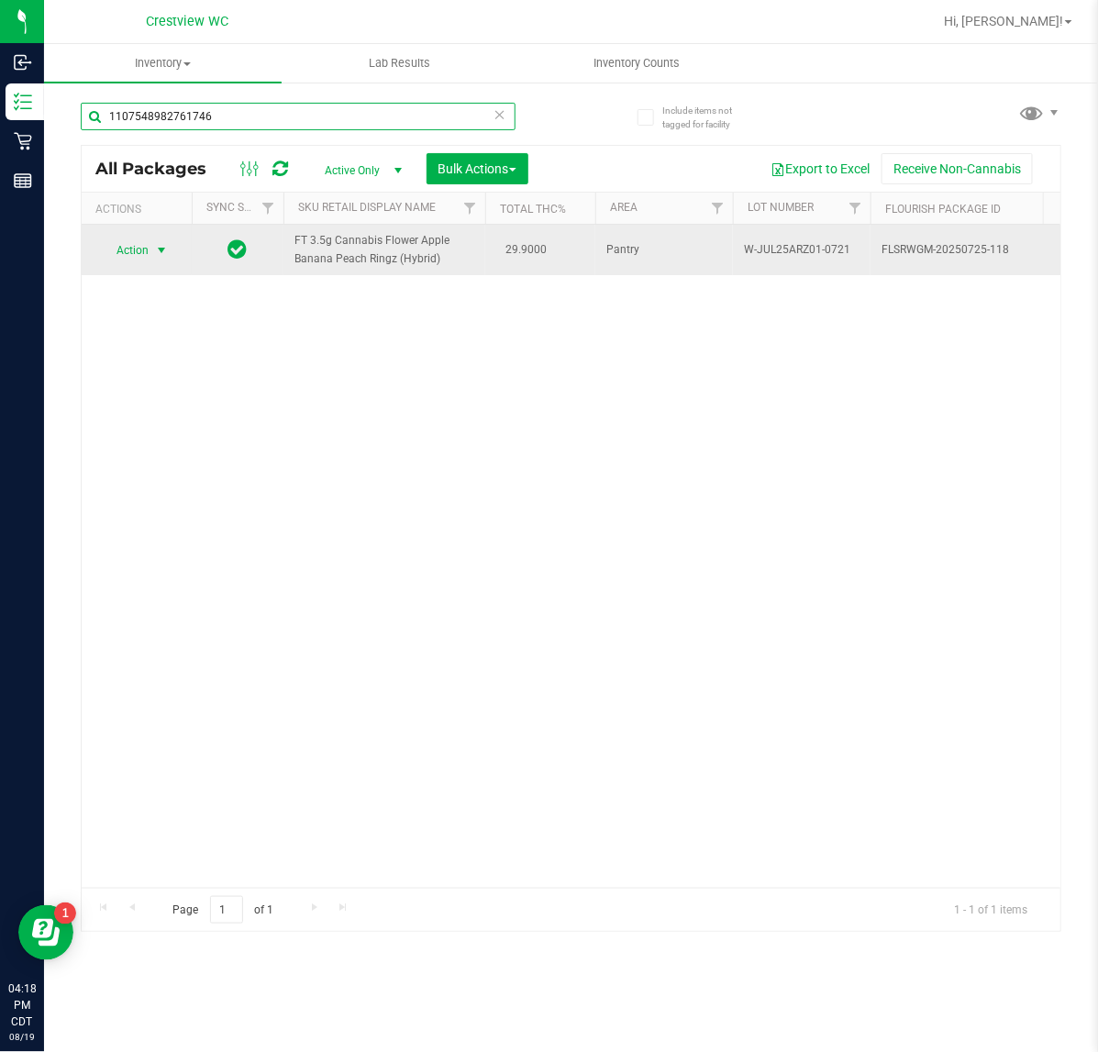
type input "1107548982761746"
click at [125, 249] on span "Action" at bounding box center [125, 251] width 50 height 26
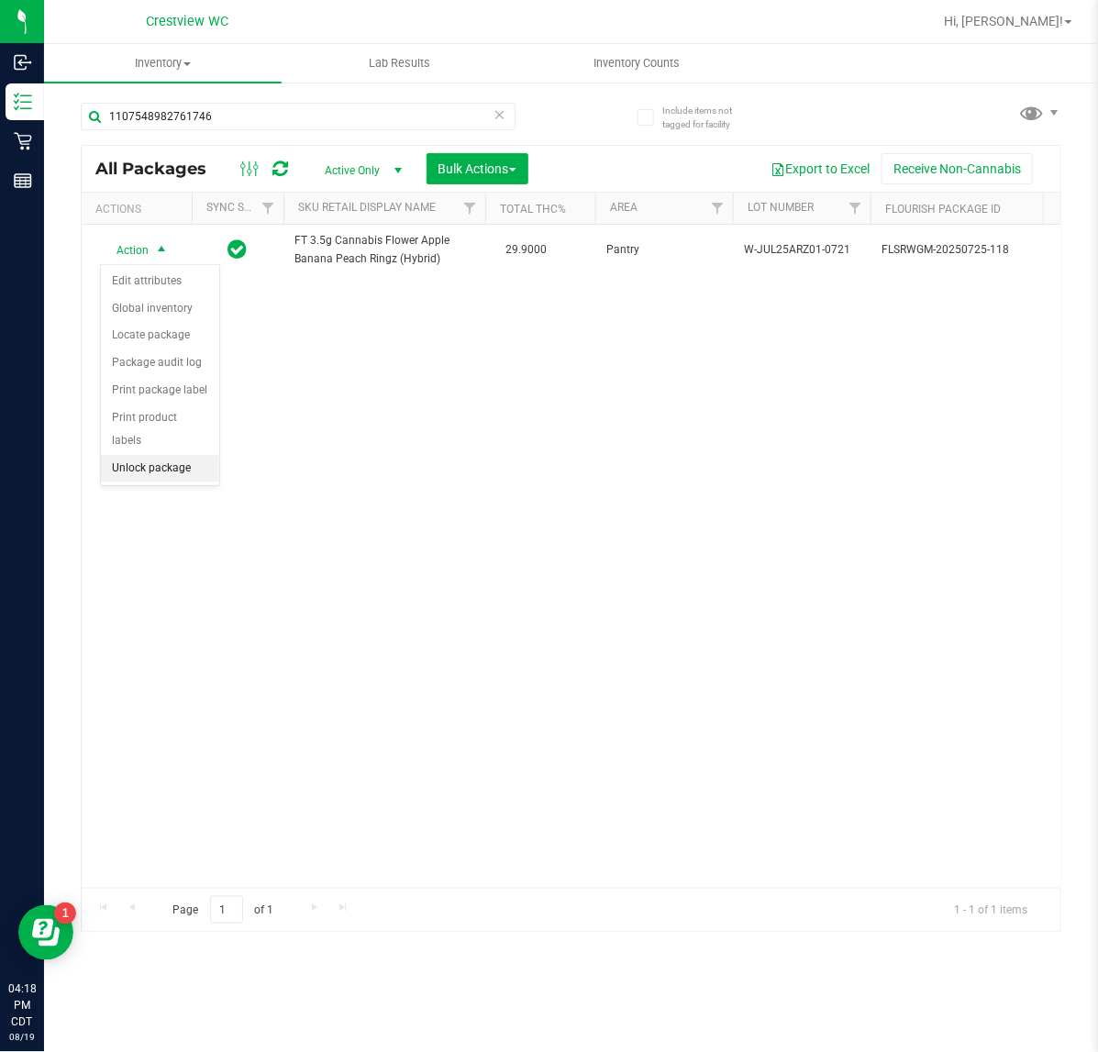
click at [140, 455] on li "Unlock package" at bounding box center [160, 469] width 118 height 28
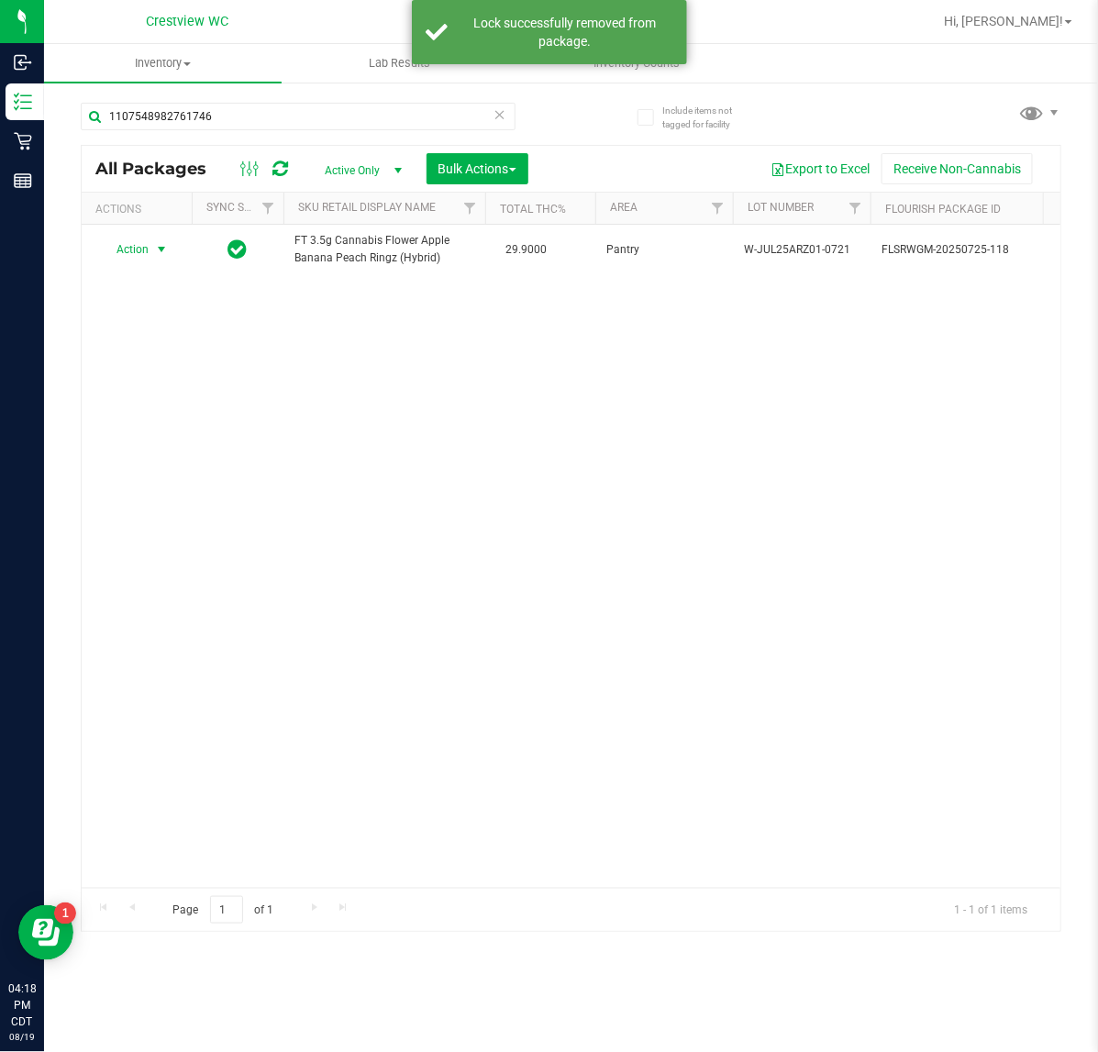
click at [129, 253] on span "Action" at bounding box center [125, 250] width 50 height 26
click at [145, 447] on li "Print package label" at bounding box center [172, 445] width 142 height 28
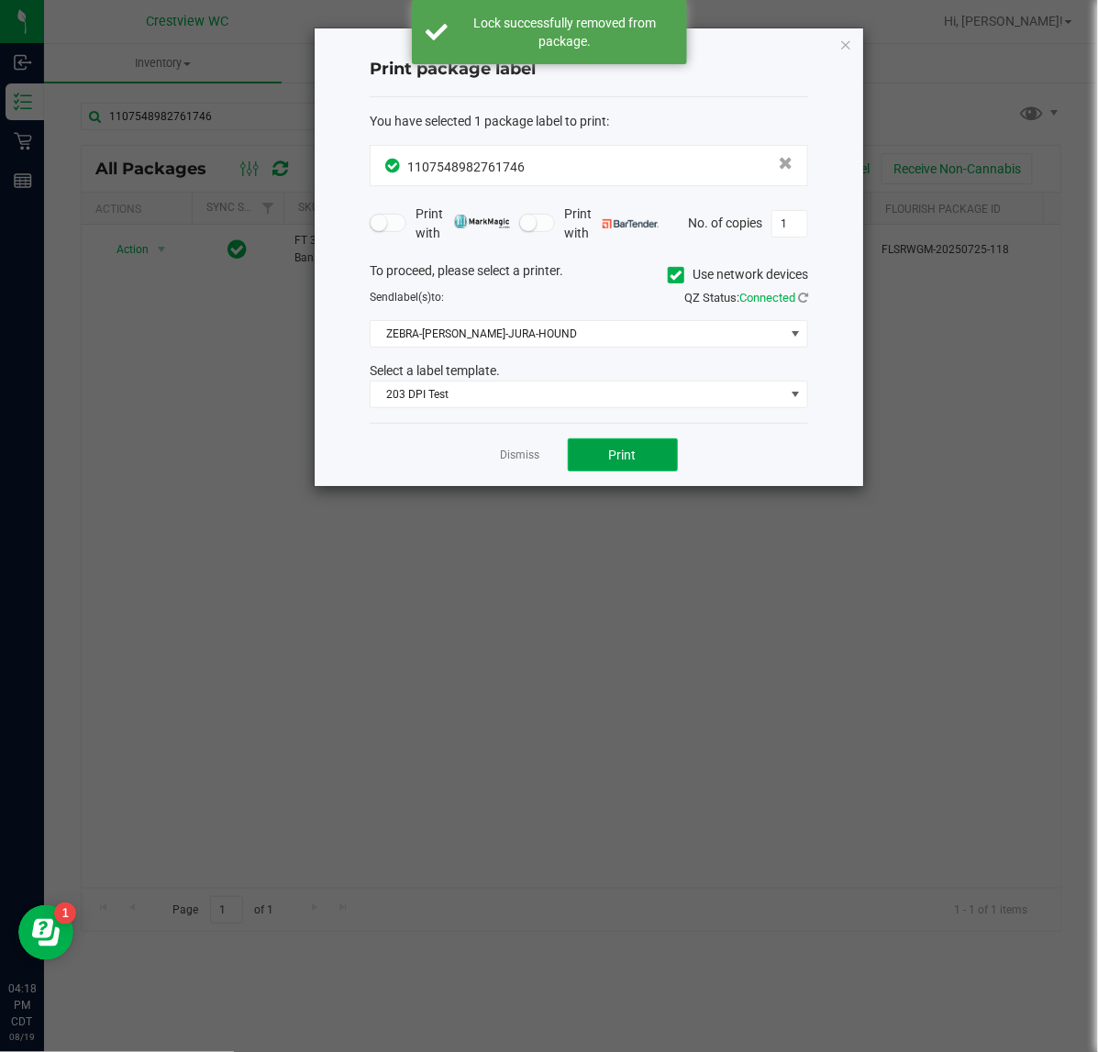
click at [638, 455] on button "Print" at bounding box center [623, 454] width 110 height 33
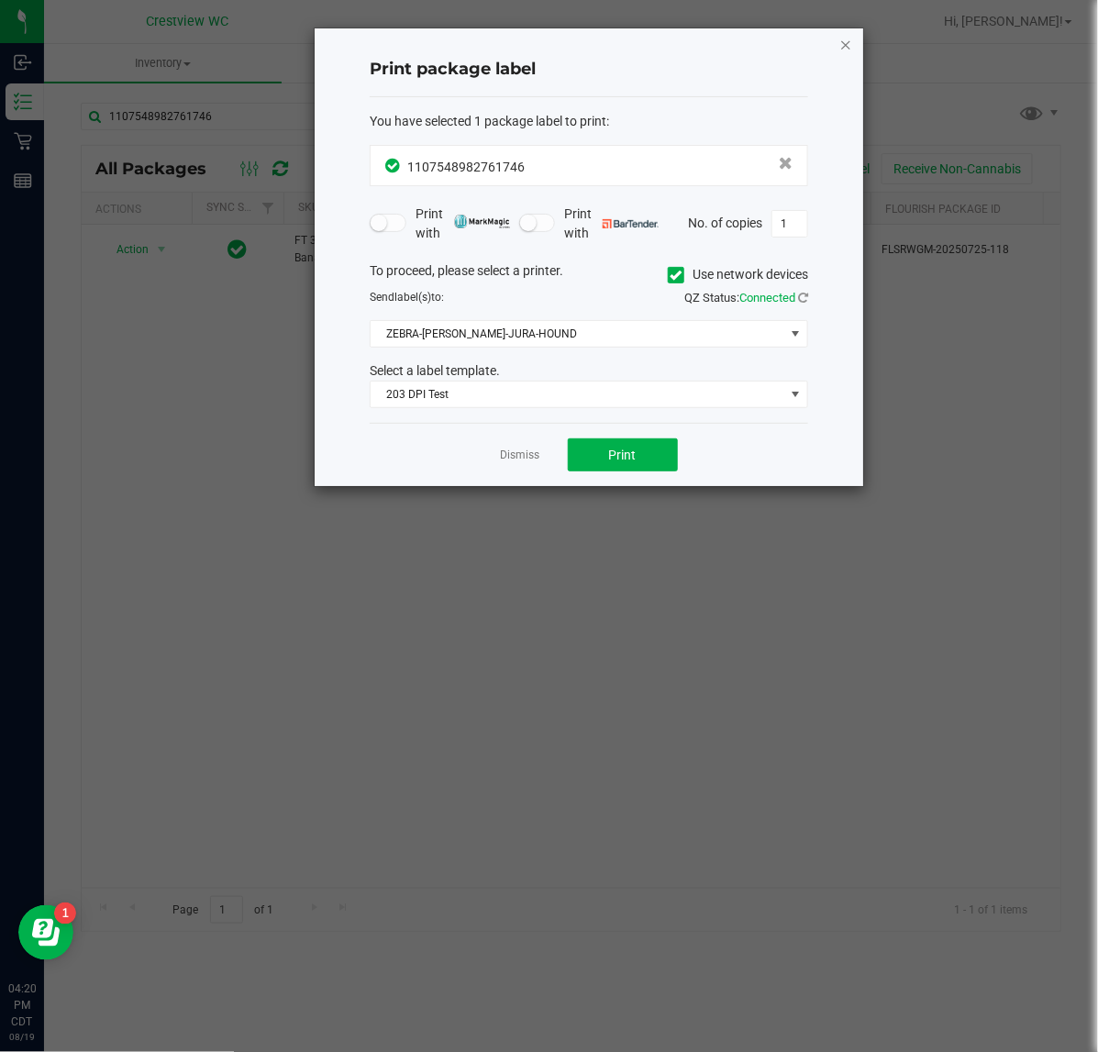
click at [842, 47] on icon "button" at bounding box center [845, 44] width 13 height 22
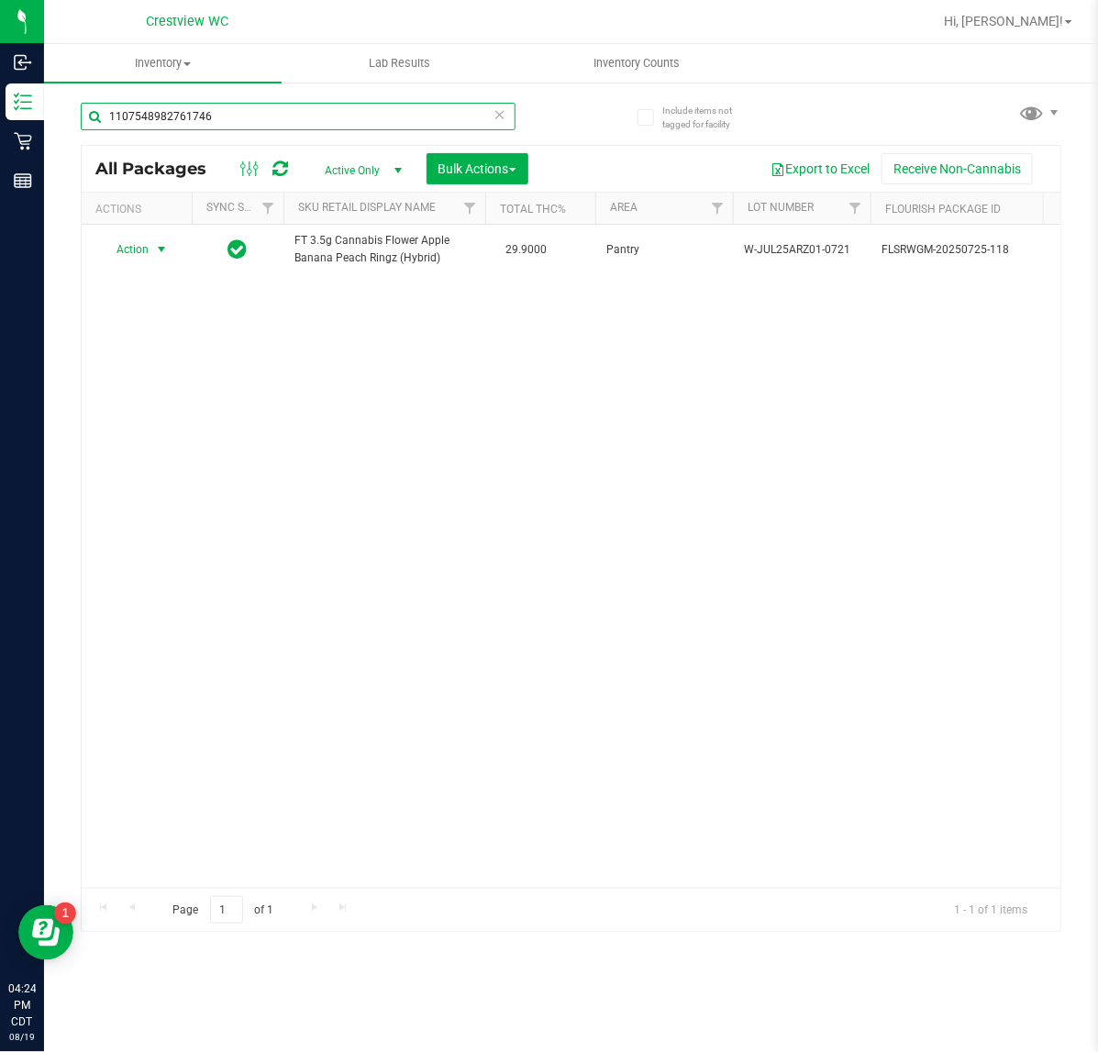
click at [266, 119] on input "1107548982761746" at bounding box center [298, 117] width 435 height 28
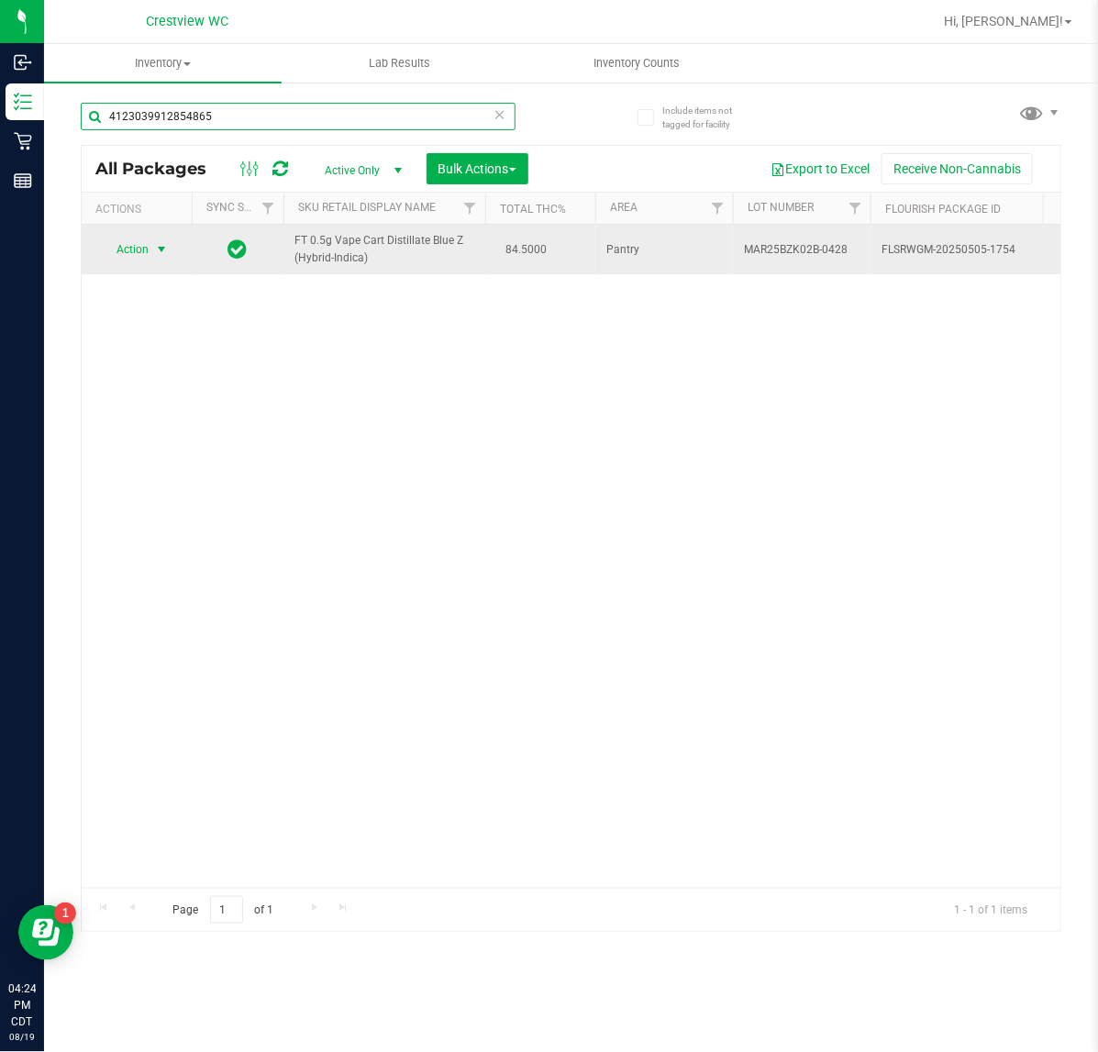
type input "4123039912854865"
click at [144, 258] on span "Action" at bounding box center [125, 250] width 50 height 26
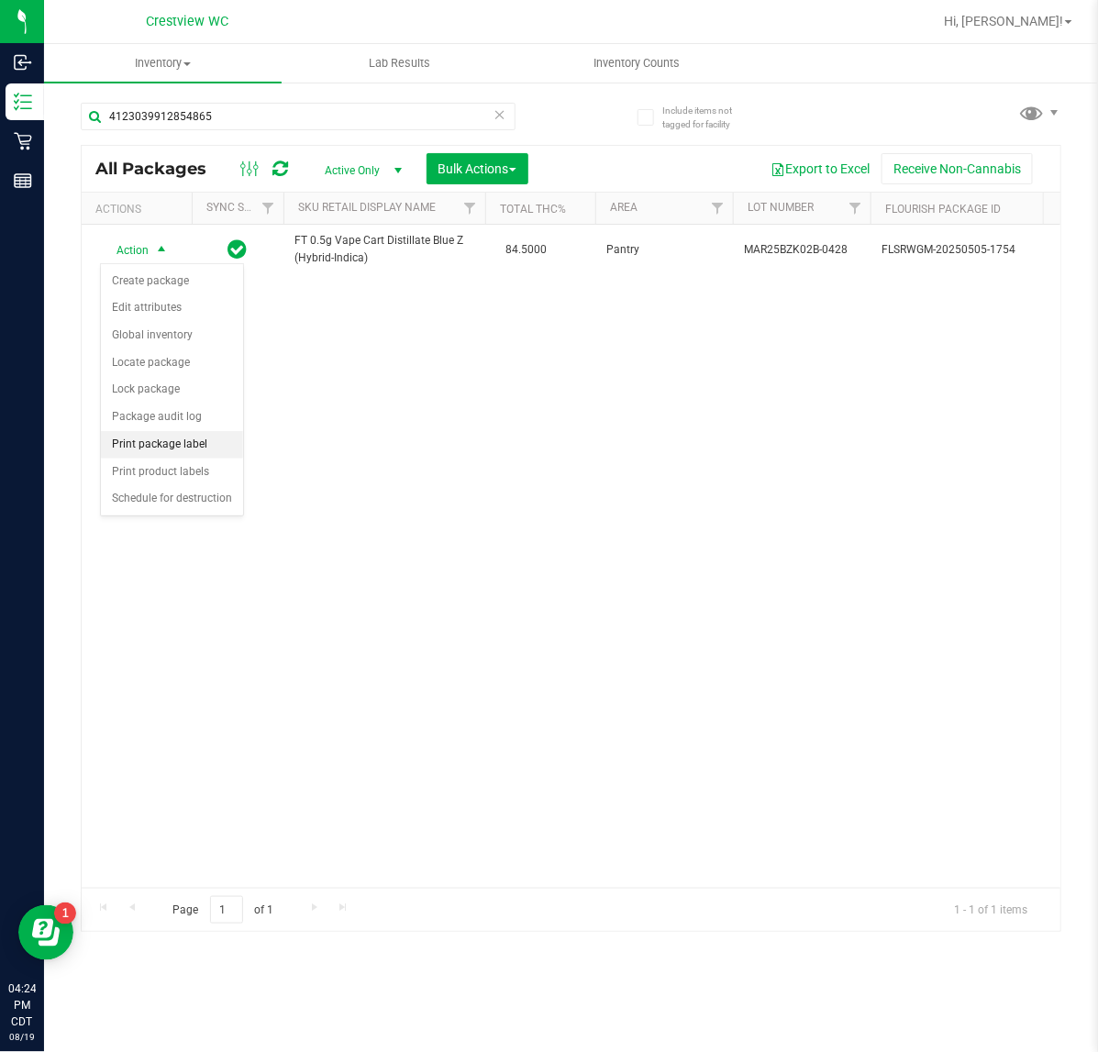
click at [153, 438] on li "Print package label" at bounding box center [172, 445] width 142 height 28
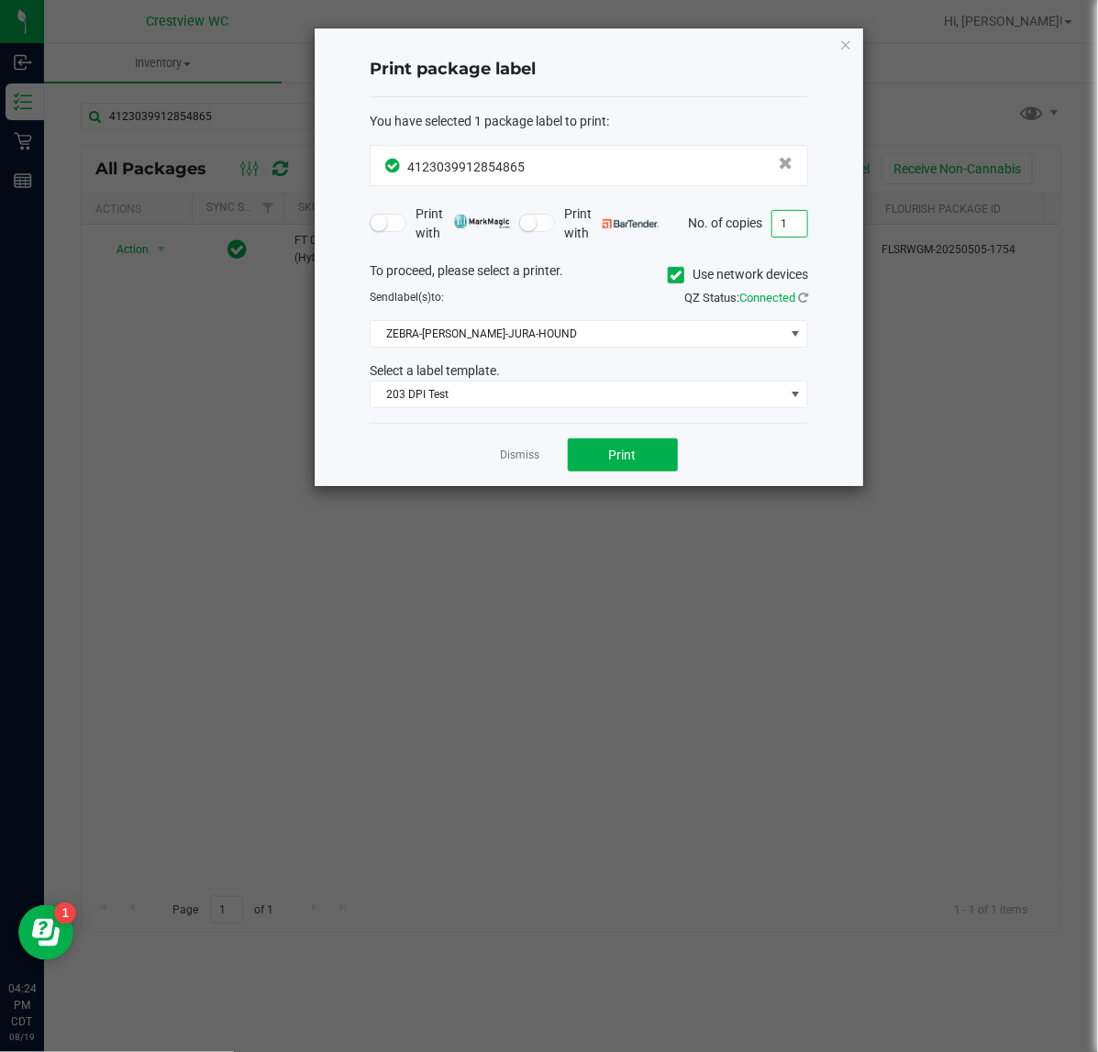
click at [790, 231] on input "1" at bounding box center [789, 224] width 35 height 26
type input "2"
click at [643, 471] on button "Print" at bounding box center [623, 454] width 110 height 33
click at [839, 43] on icon "button" at bounding box center [845, 44] width 13 height 22
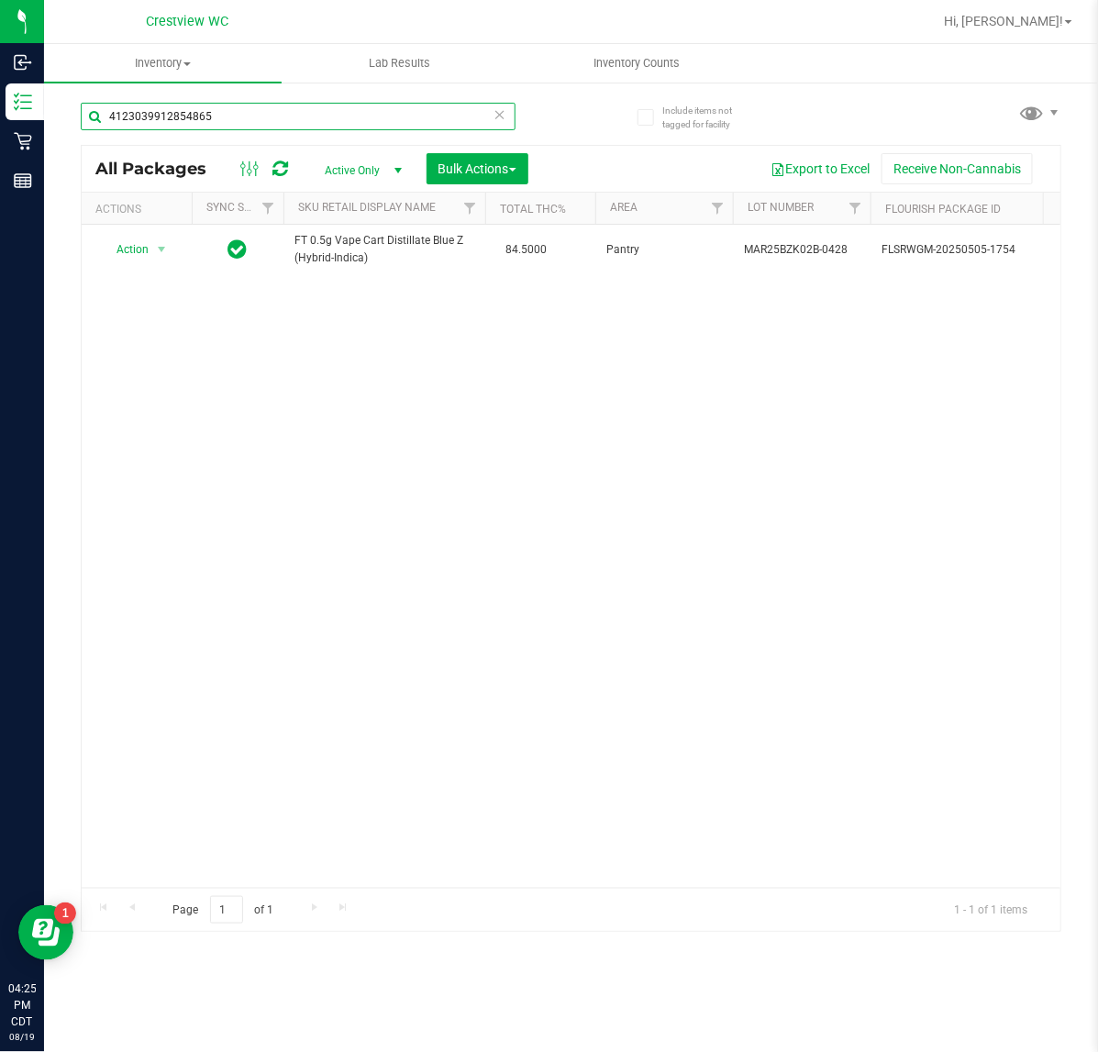
click at [347, 111] on input "4123039912854865" at bounding box center [298, 117] width 435 height 28
click at [347, 112] on input "4123039912854865" at bounding box center [298, 117] width 435 height 28
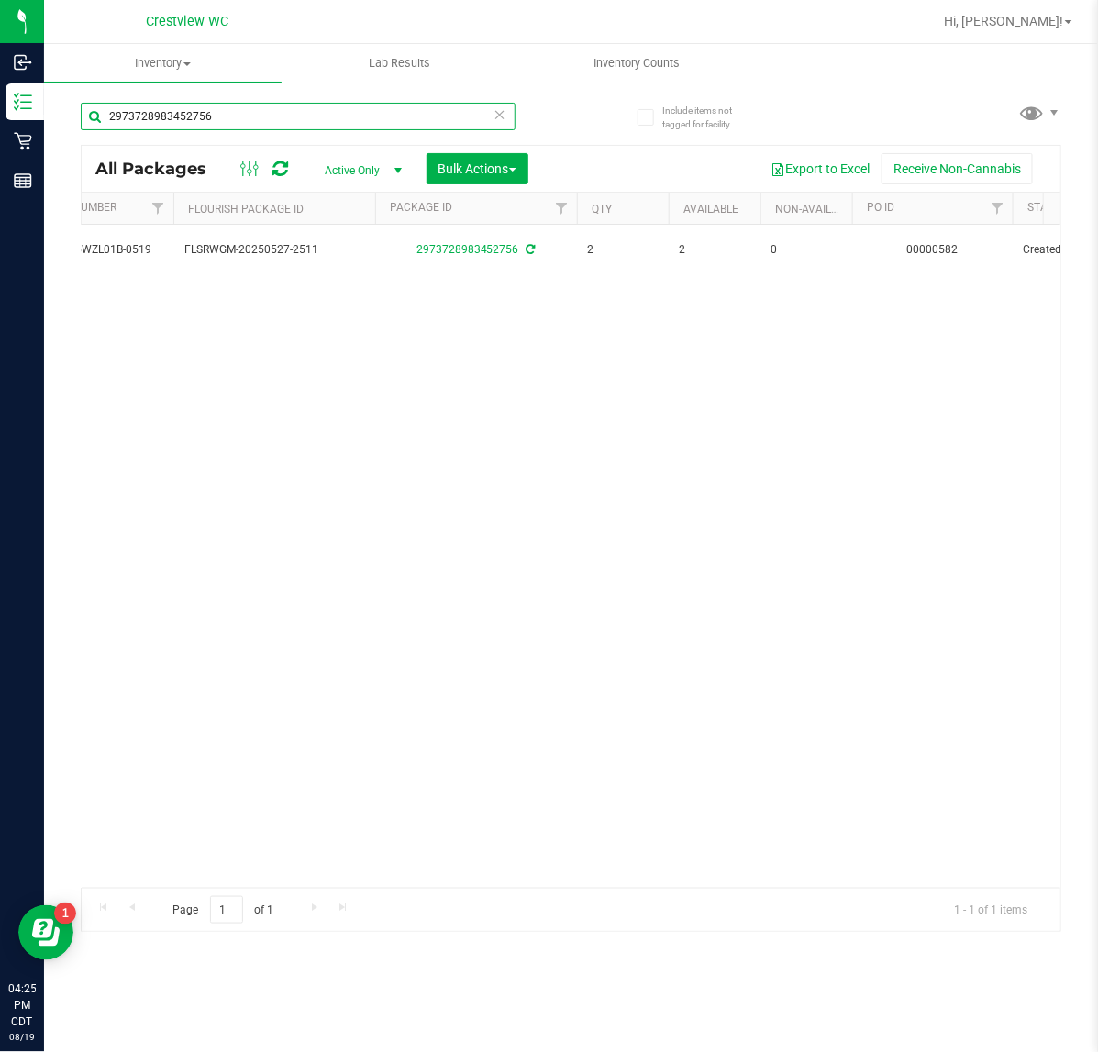
scroll to position [0, 661]
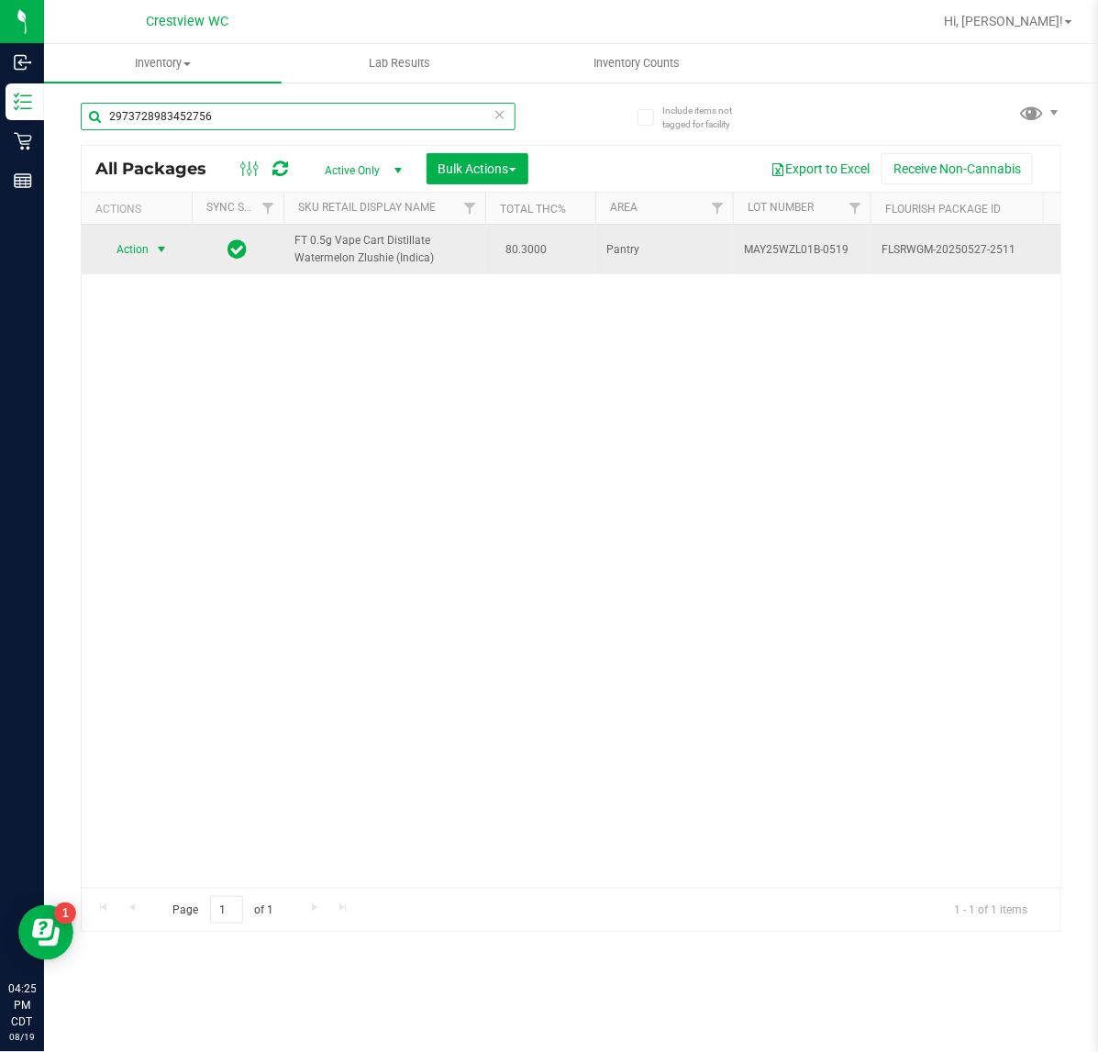
type input "2973728983452756"
click at [159, 254] on span "select" at bounding box center [161, 249] width 15 height 15
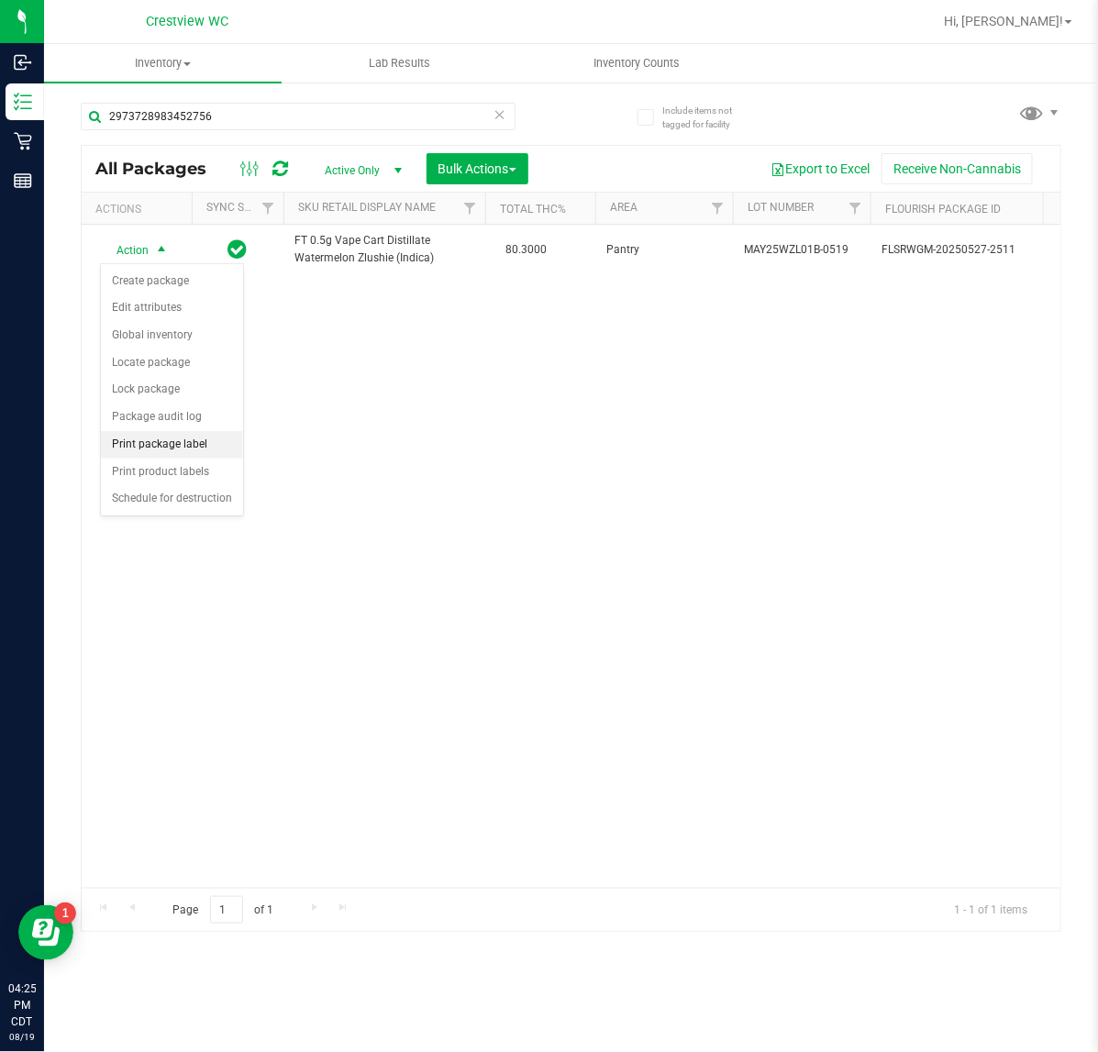
click at [161, 457] on li "Print package label" at bounding box center [172, 445] width 142 height 28
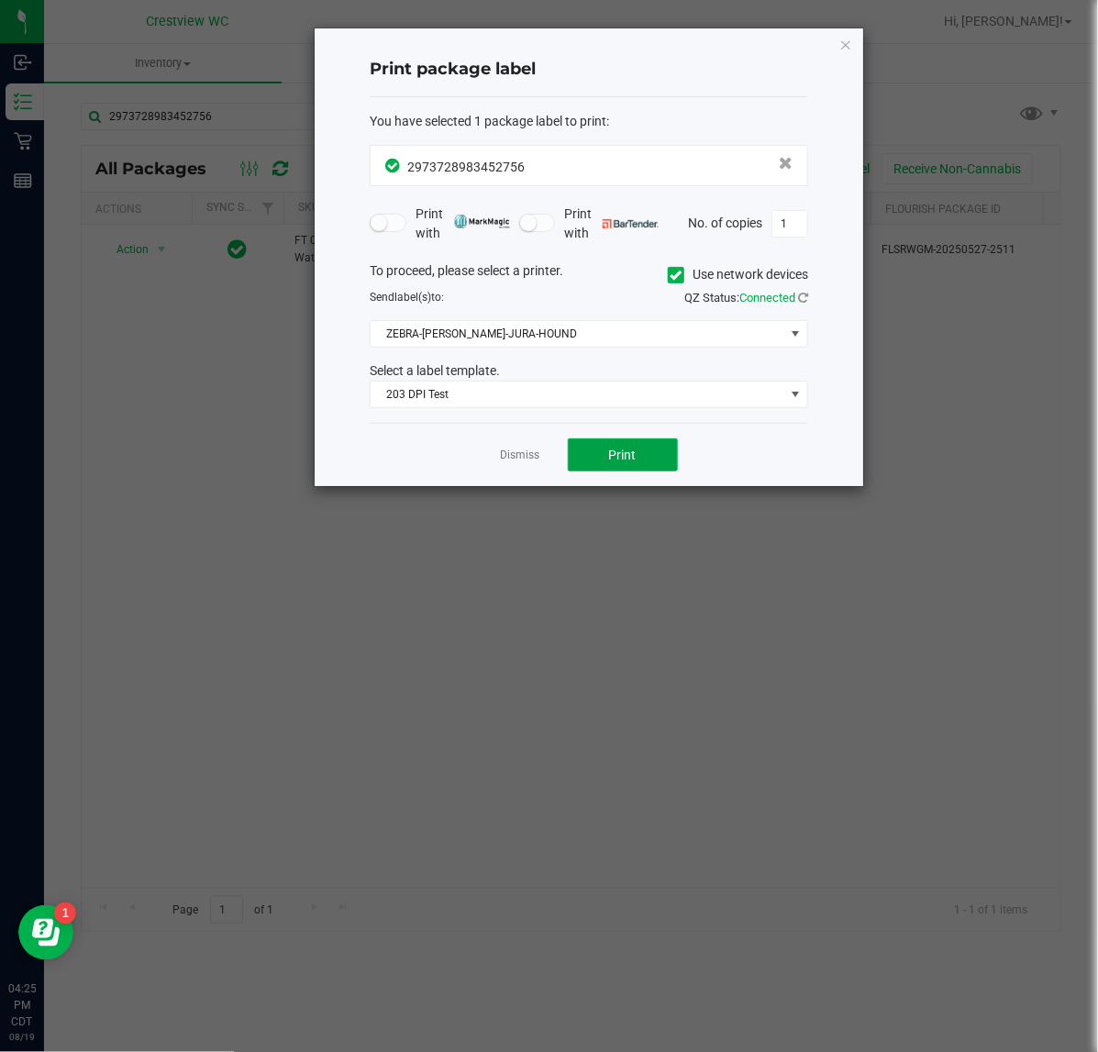
click at [613, 471] on button "Print" at bounding box center [623, 454] width 110 height 33
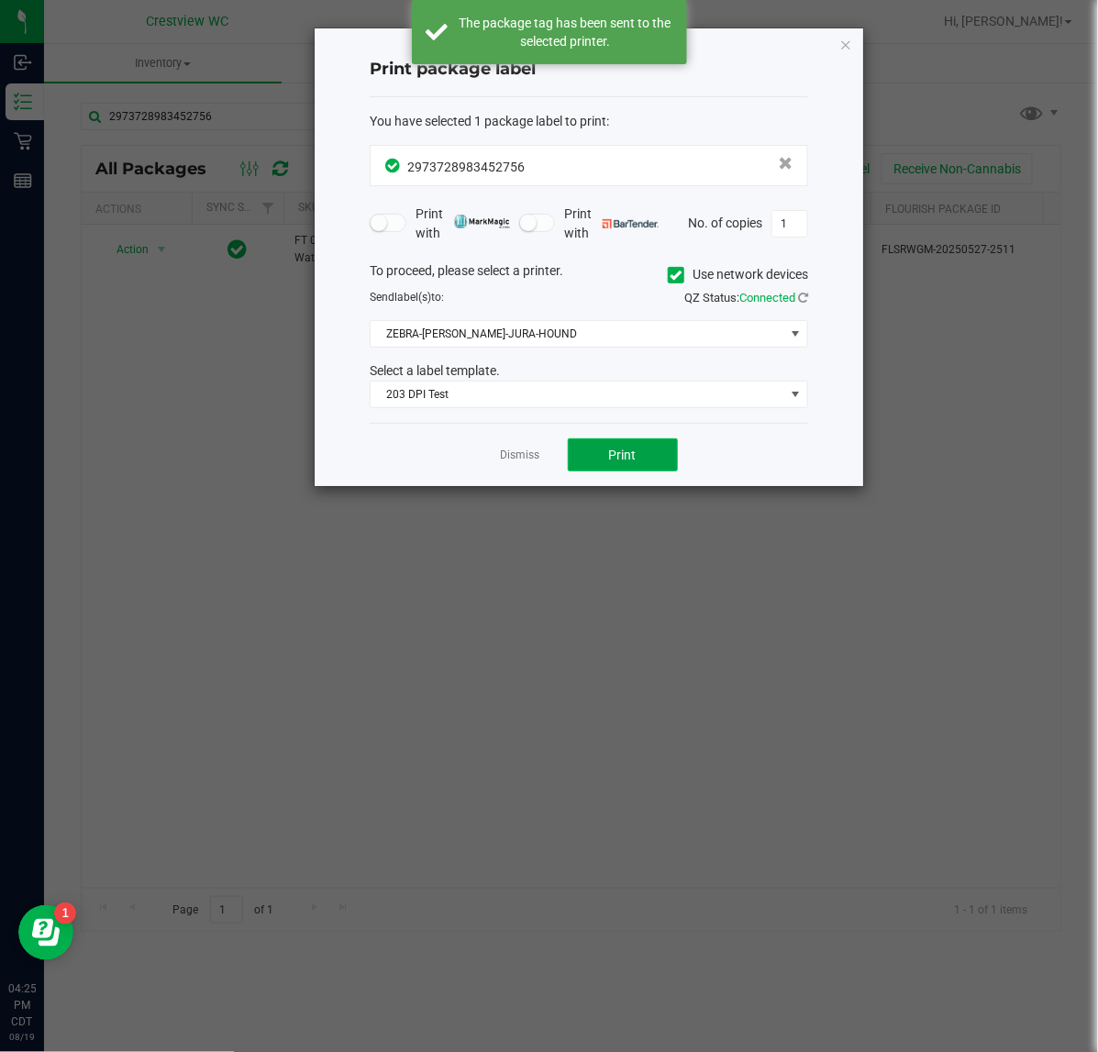
click at [638, 450] on button "Print" at bounding box center [623, 454] width 110 height 33
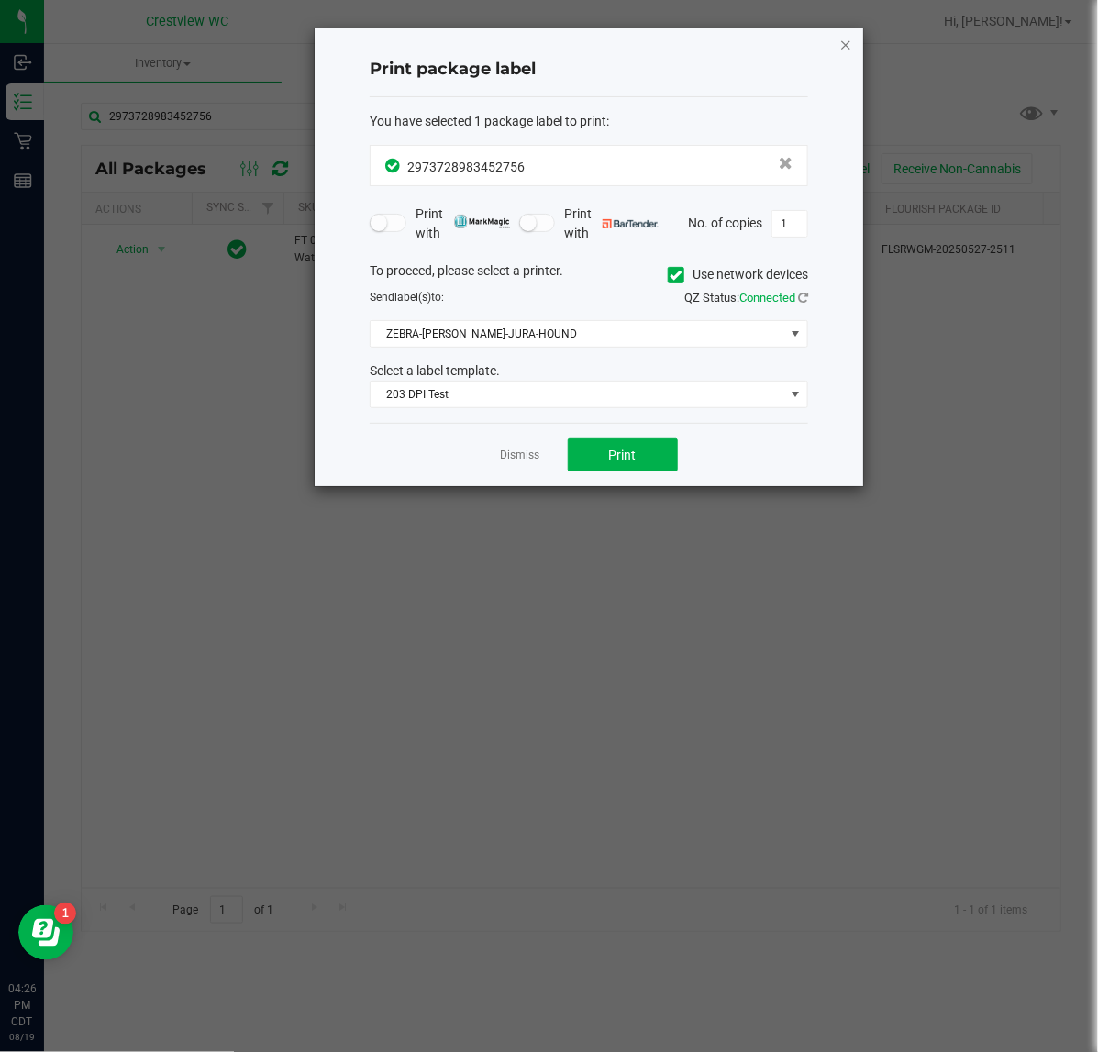
click at [849, 41] on icon "button" at bounding box center [845, 44] width 13 height 22
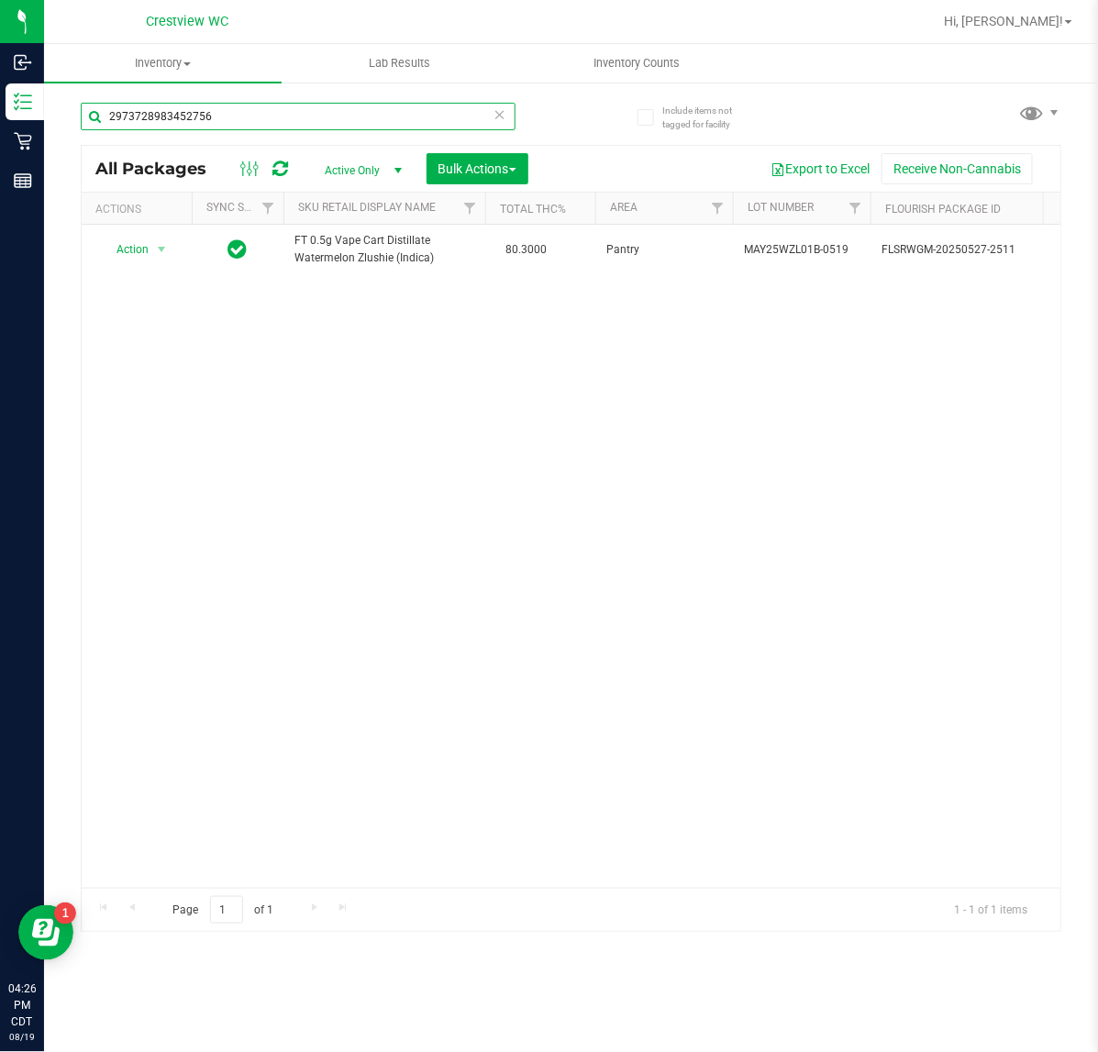
click at [234, 121] on input "2973728983452756" at bounding box center [298, 117] width 435 height 28
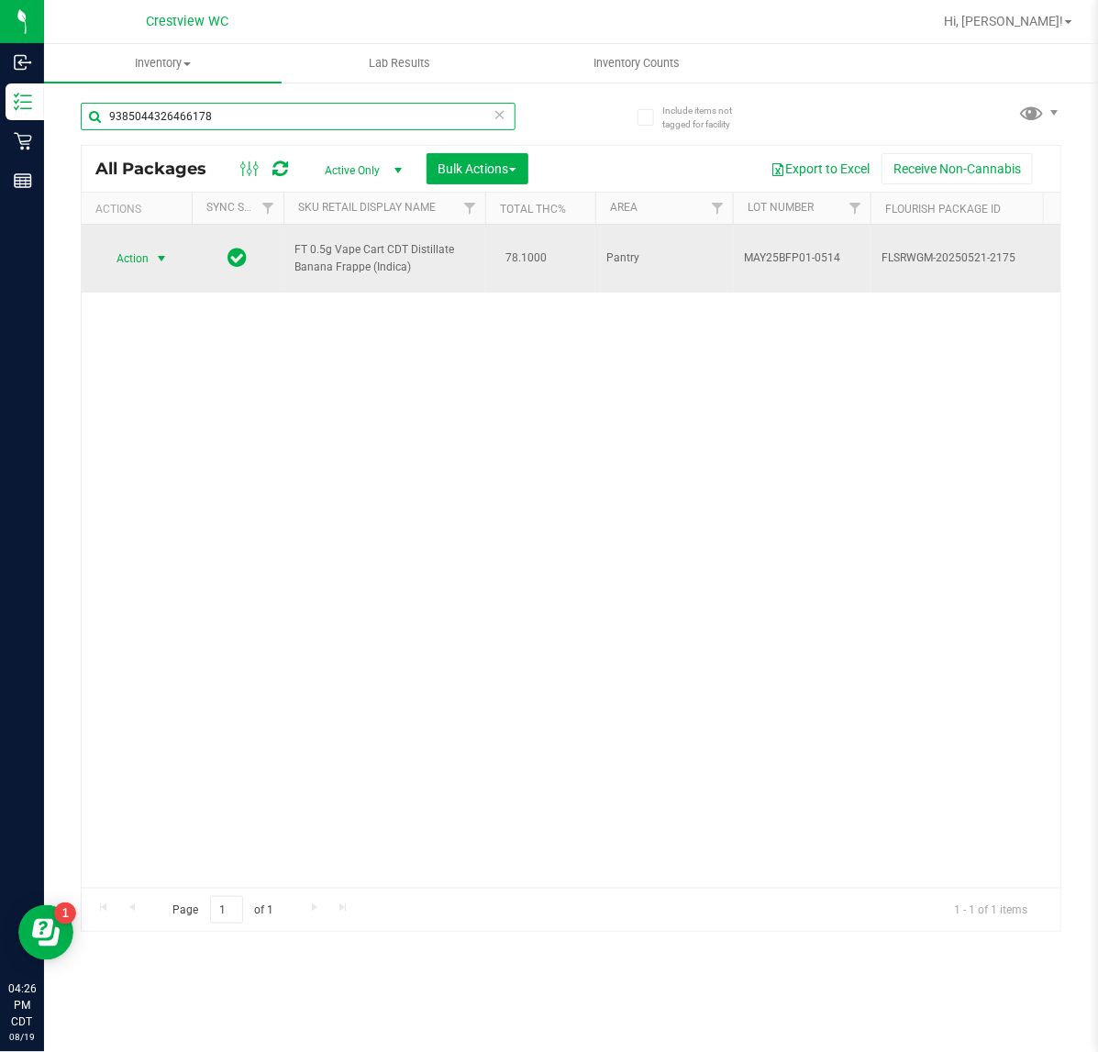
type input "9385044326466178"
click at [117, 257] on span "Action" at bounding box center [125, 259] width 50 height 26
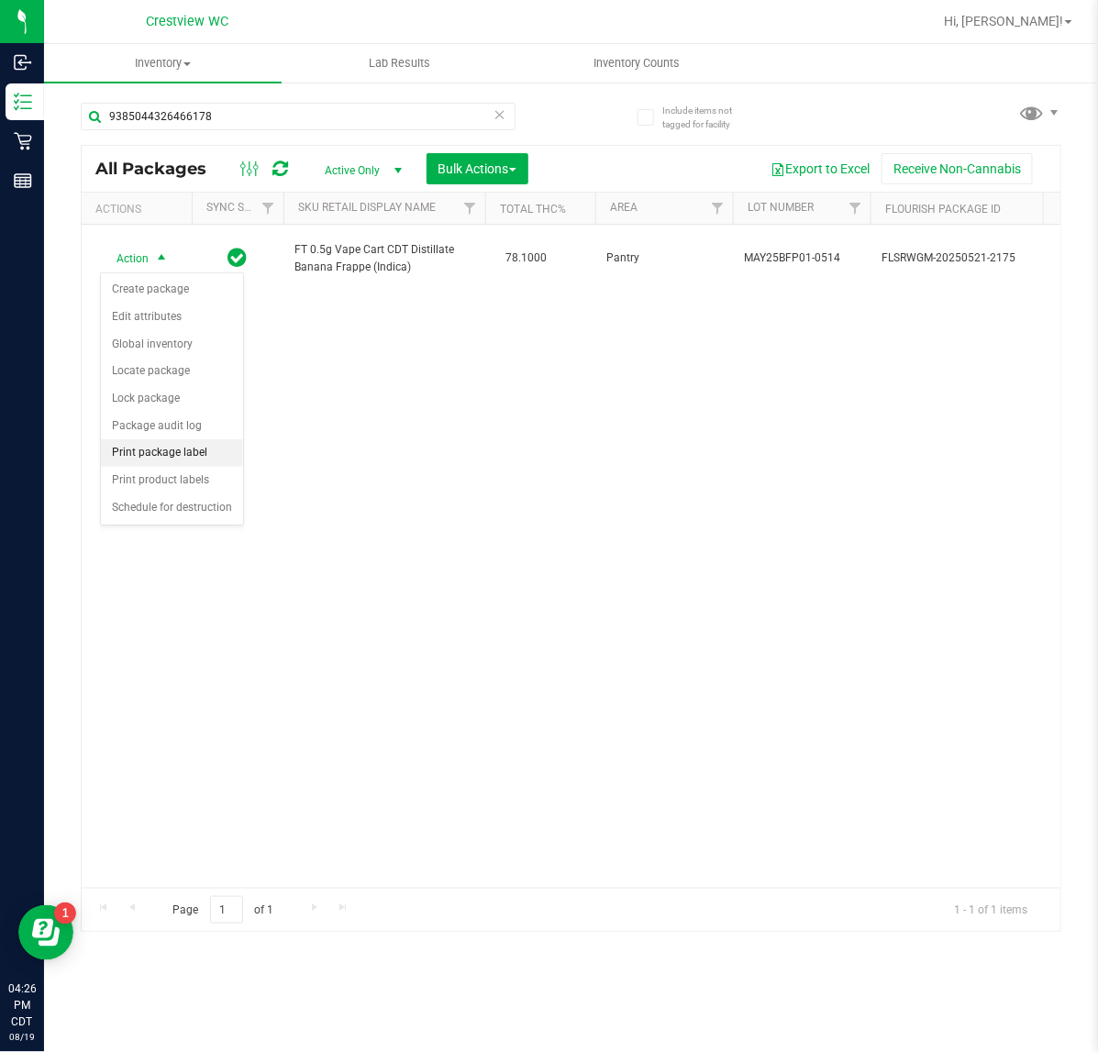
click at [139, 461] on li "Print package label" at bounding box center [172, 453] width 142 height 28
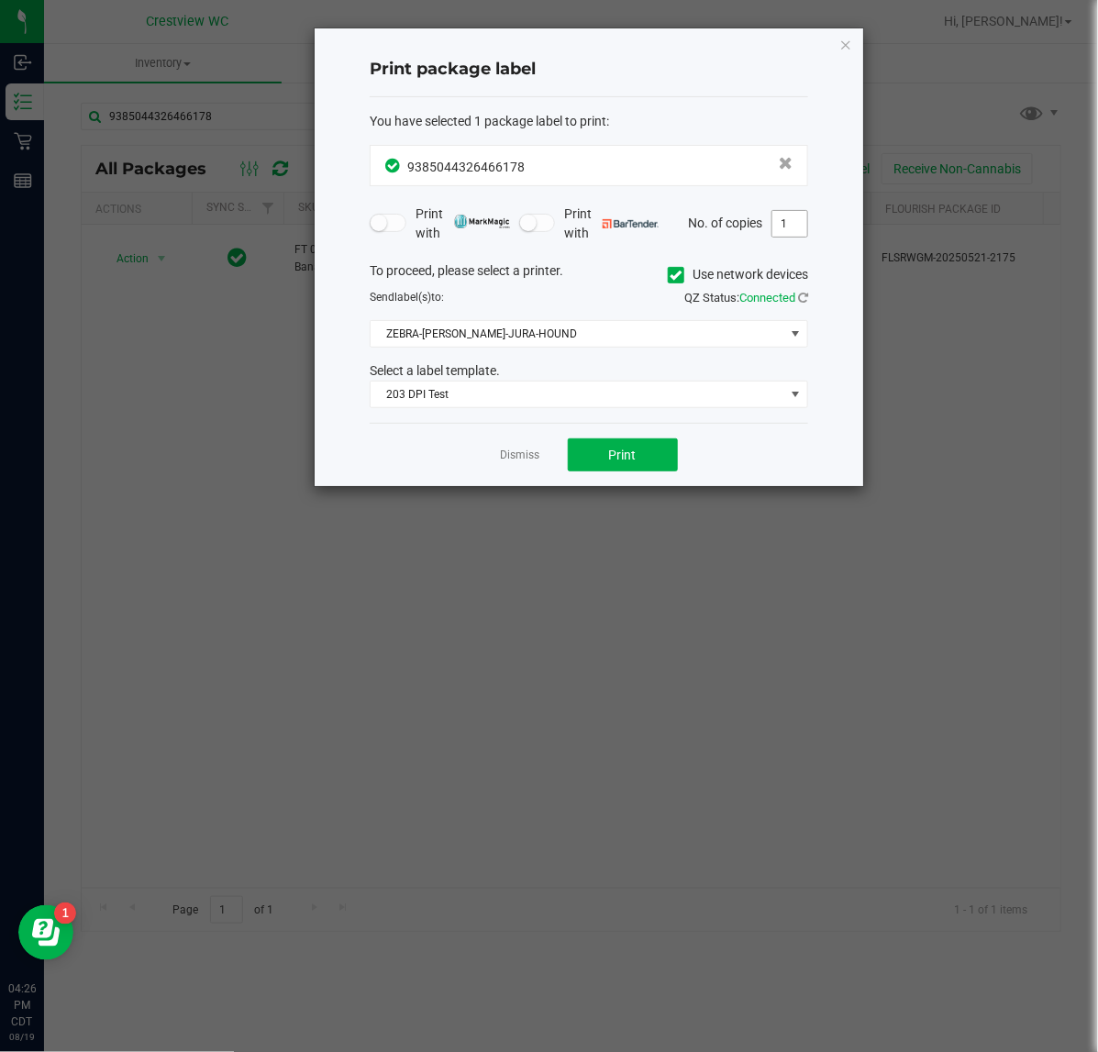
click at [790, 230] on input "1" at bounding box center [789, 224] width 35 height 26
type input "2"
click at [605, 449] on button "Print" at bounding box center [623, 454] width 110 height 33
click at [850, 50] on icon "button" at bounding box center [845, 44] width 13 height 22
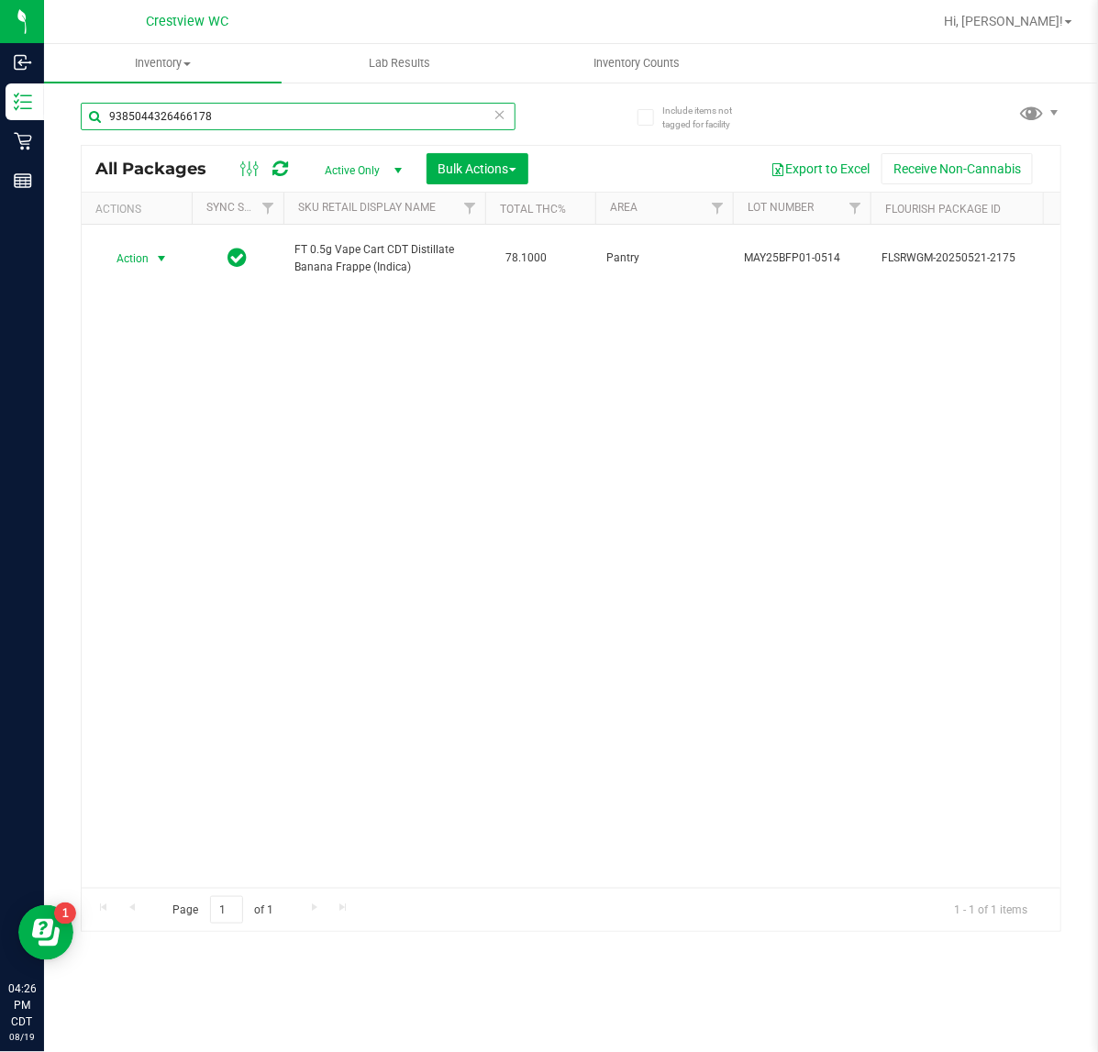
click at [448, 117] on input "9385044326466178" at bounding box center [298, 117] width 435 height 28
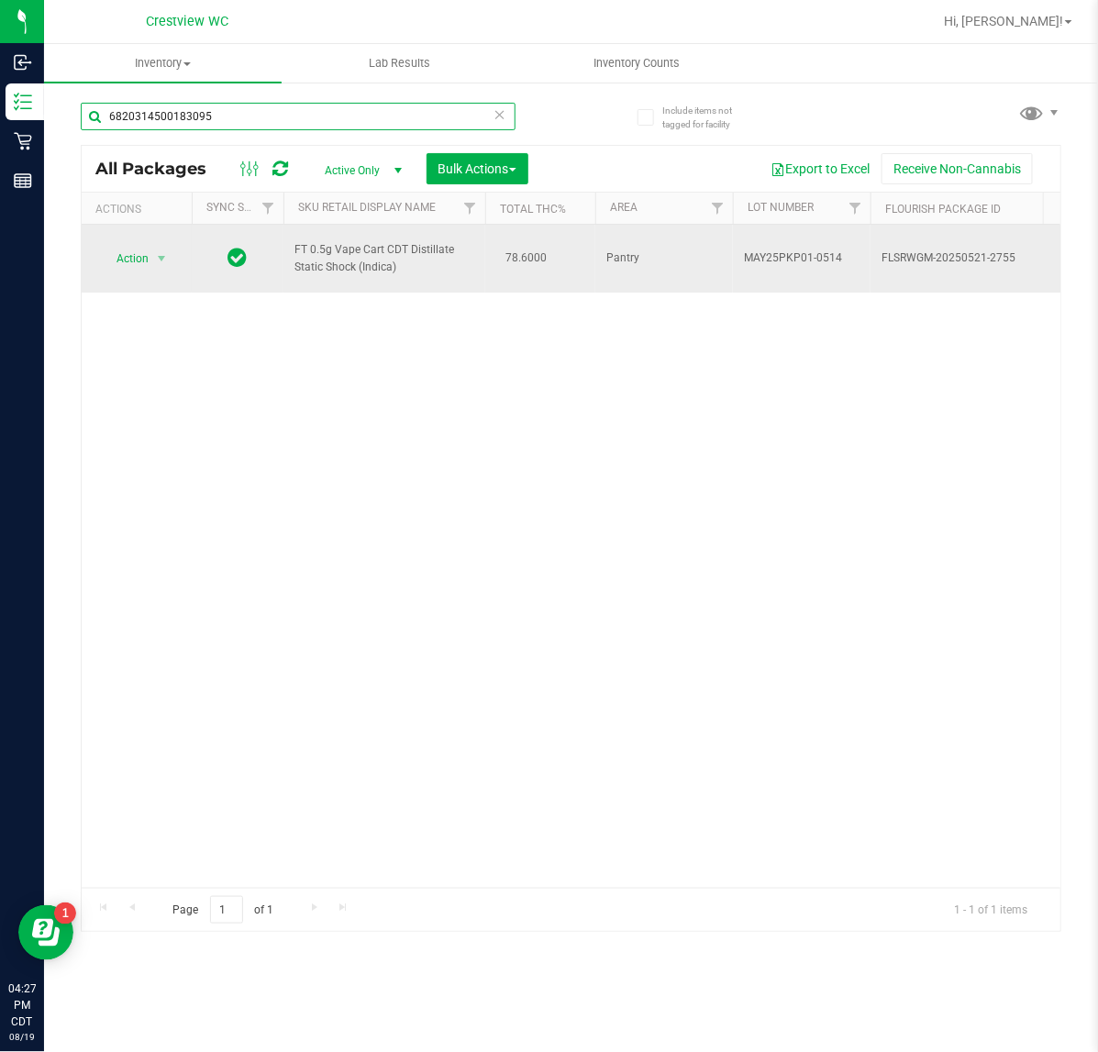
type input "6820314500183095"
click at [143, 260] on span "Action" at bounding box center [125, 259] width 50 height 26
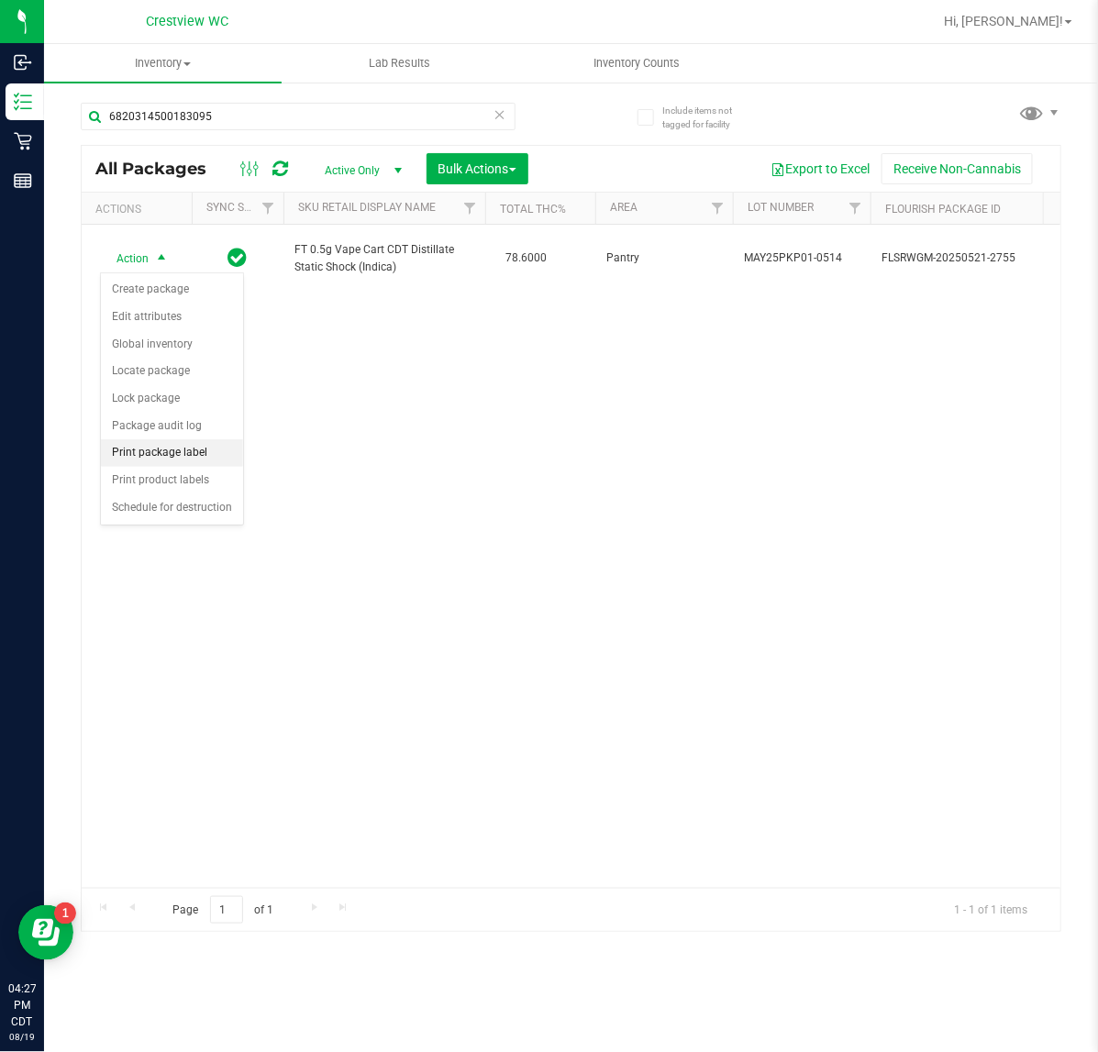
click at [130, 454] on li "Print package label" at bounding box center [172, 453] width 142 height 28
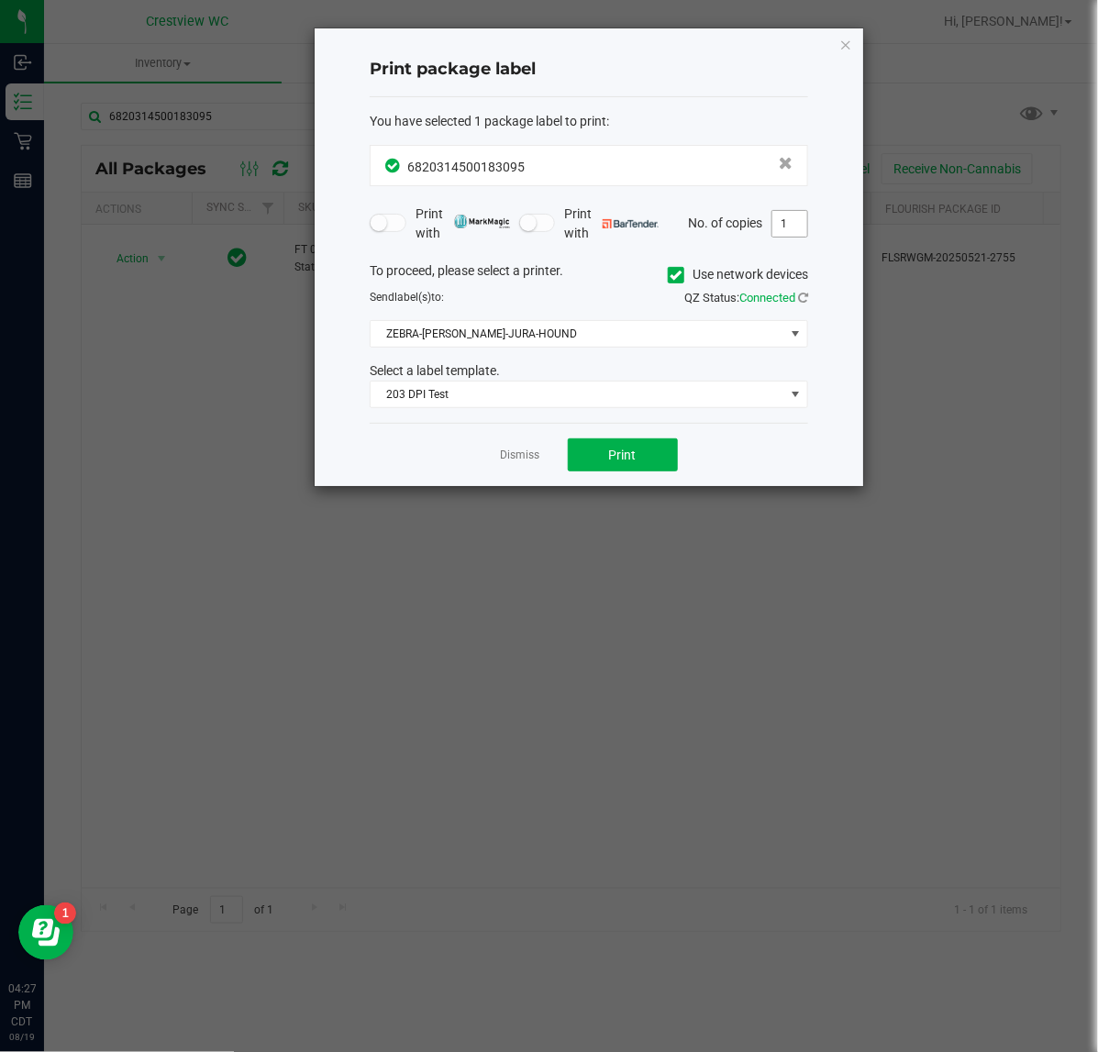
click at [799, 234] on input "1" at bounding box center [789, 224] width 35 height 26
type input "2"
click at [630, 455] on span "Print" at bounding box center [623, 455] width 28 height 15
click at [849, 43] on icon "button" at bounding box center [845, 44] width 13 height 22
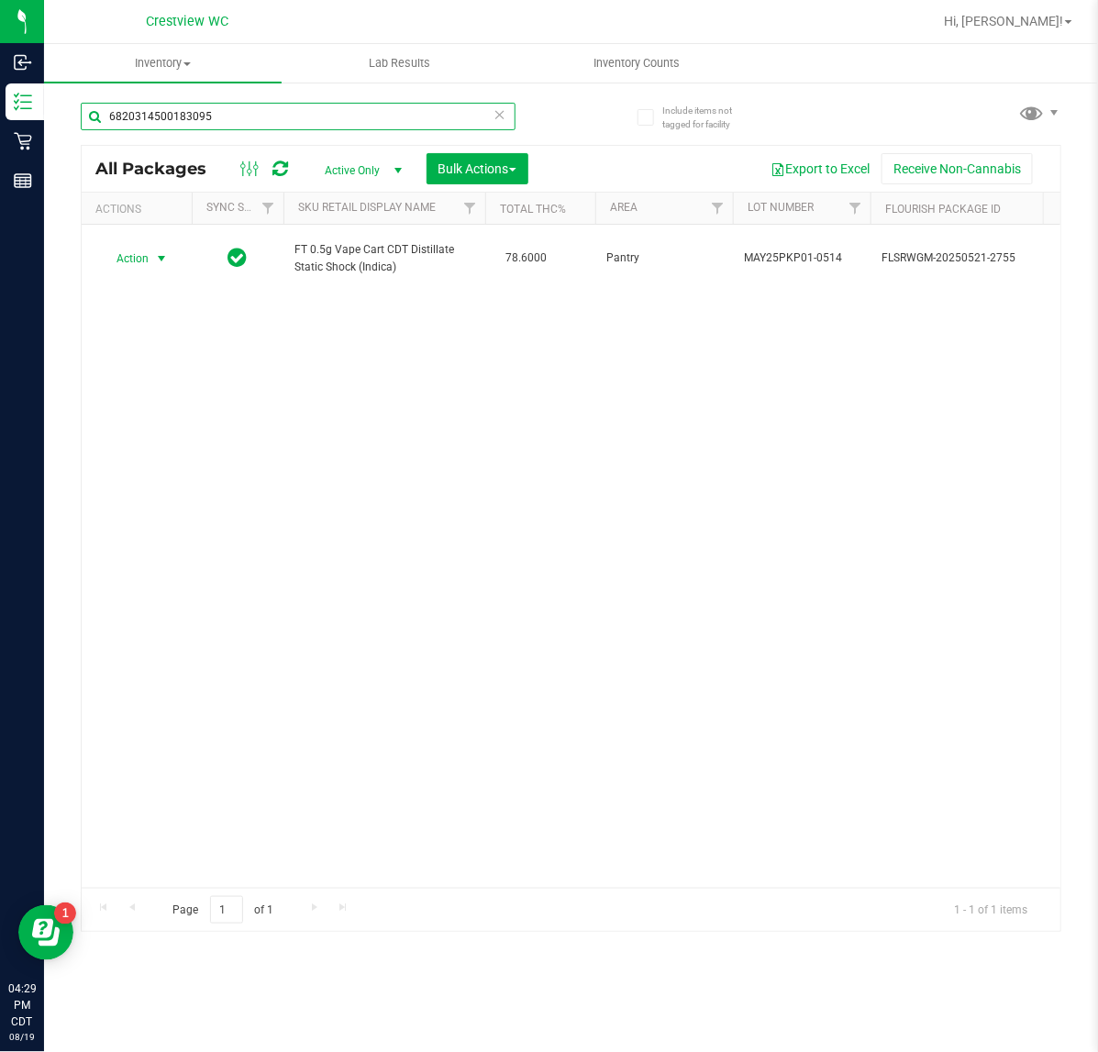
click at [331, 113] on input "6820314500183095" at bounding box center [298, 117] width 435 height 28
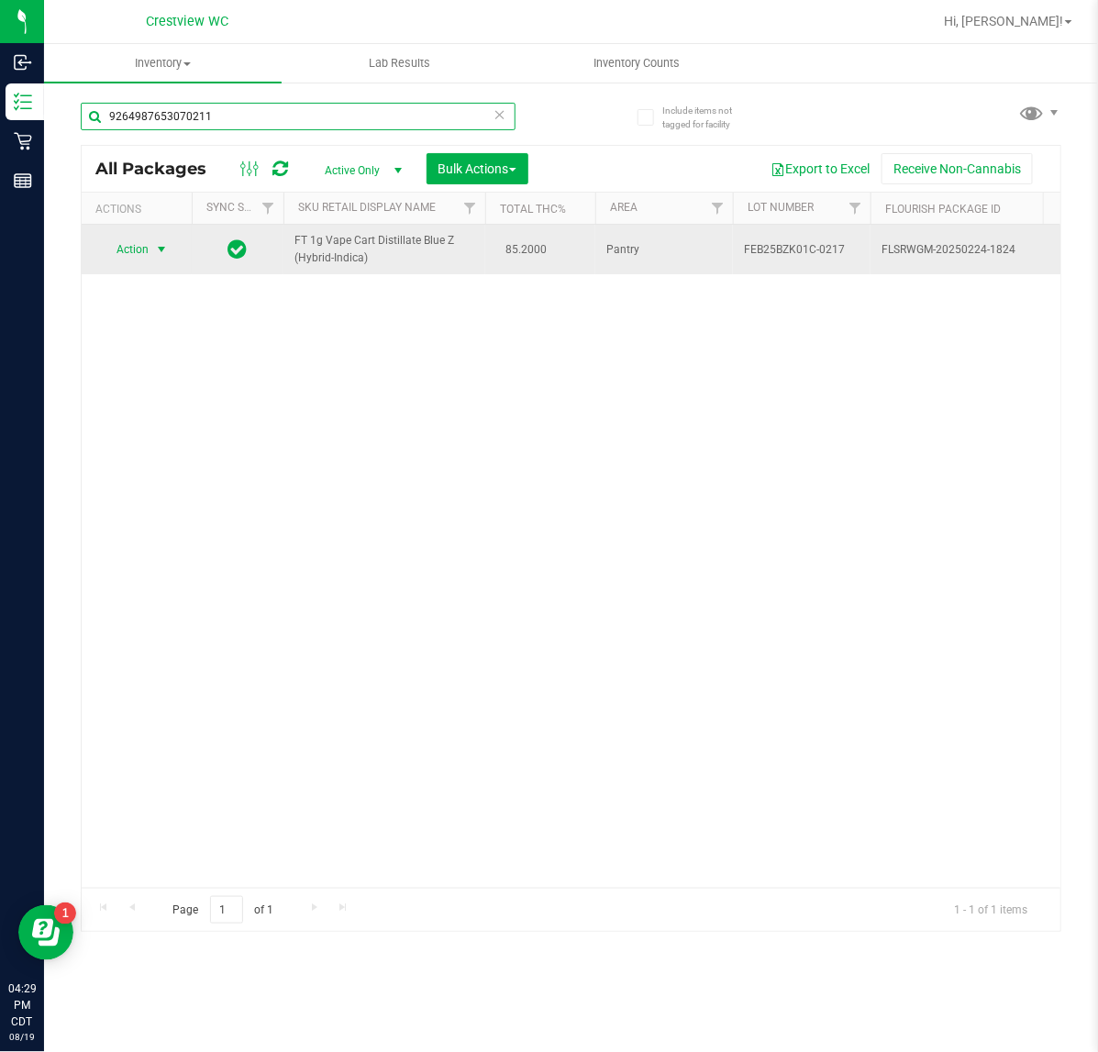
type input "9264987653070211"
click at [144, 259] on span "Action" at bounding box center [125, 250] width 50 height 26
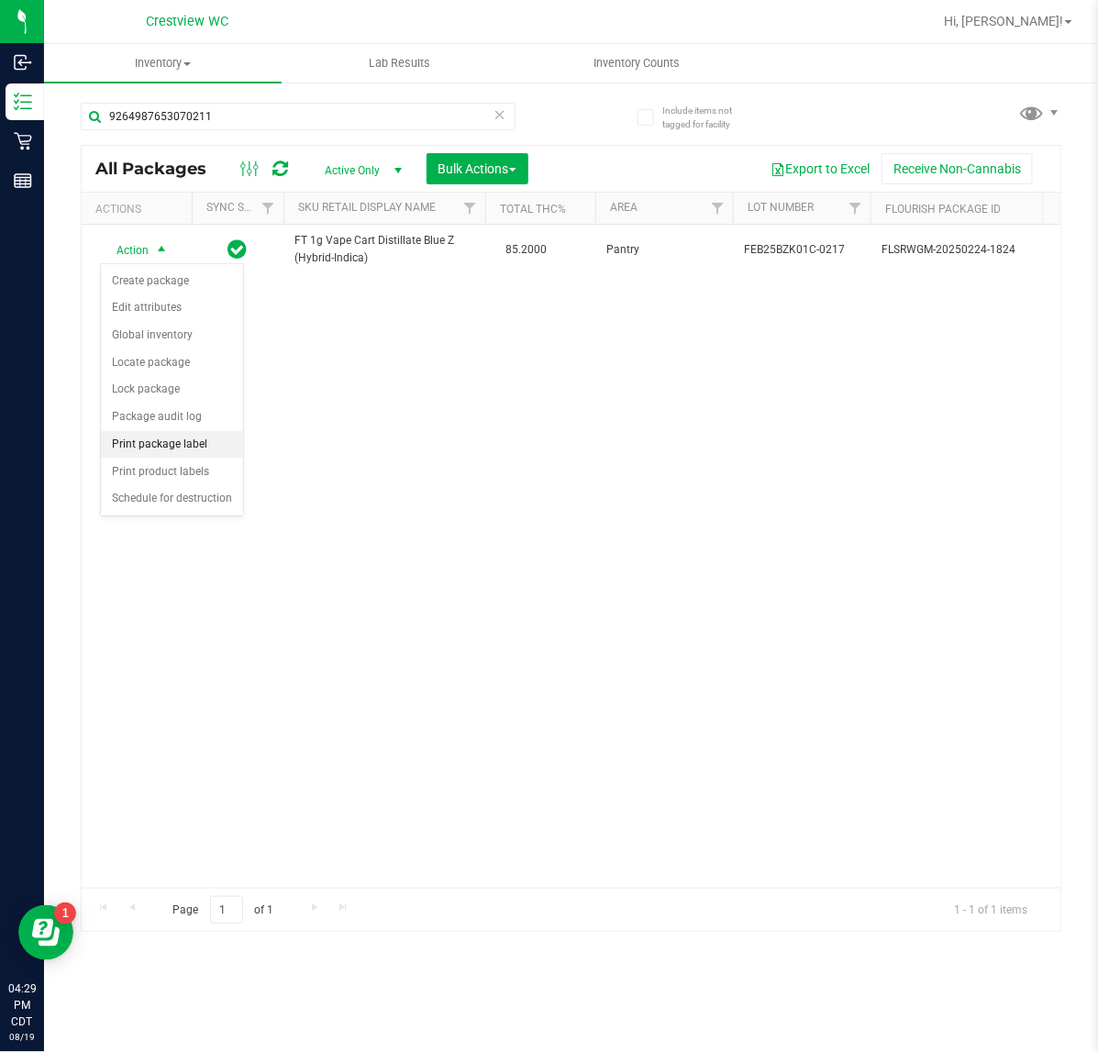
click at [145, 438] on li "Print package label" at bounding box center [172, 445] width 142 height 28
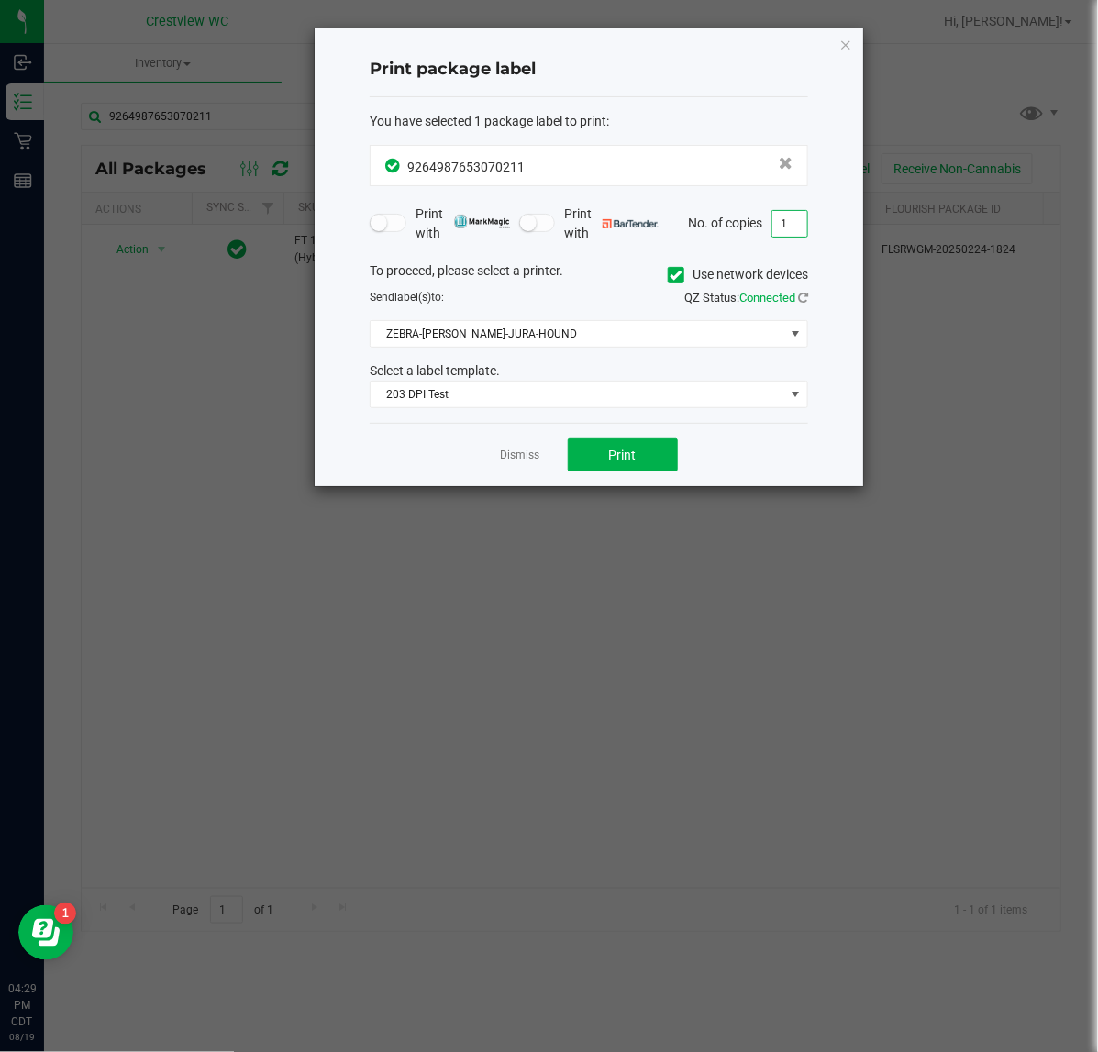
click at [794, 227] on input "1" at bounding box center [789, 224] width 35 height 26
type input "2"
click at [648, 454] on button "Print" at bounding box center [623, 454] width 110 height 33
click at [847, 41] on icon "button" at bounding box center [845, 44] width 13 height 22
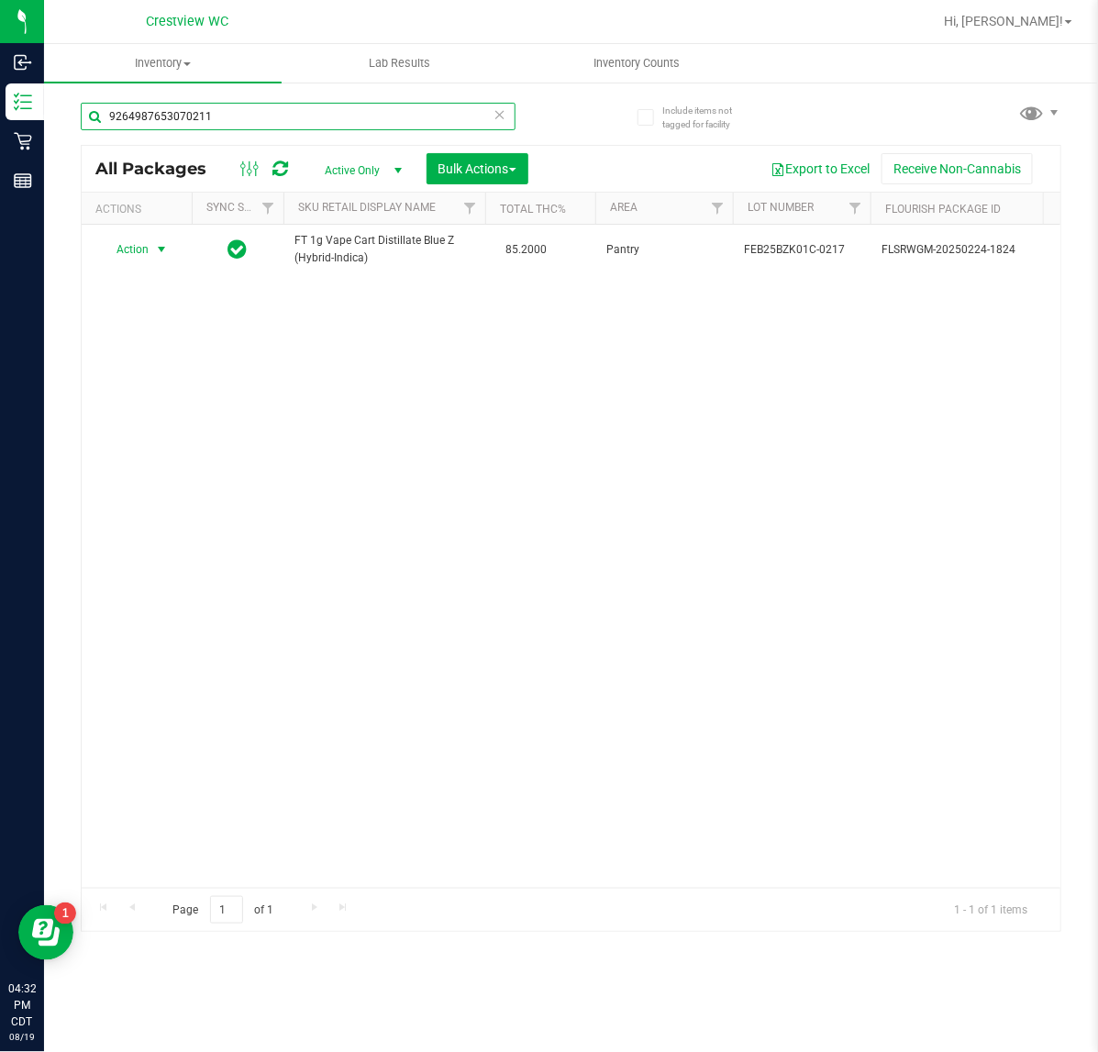
click at [324, 122] on input "9264987653070211" at bounding box center [298, 117] width 435 height 28
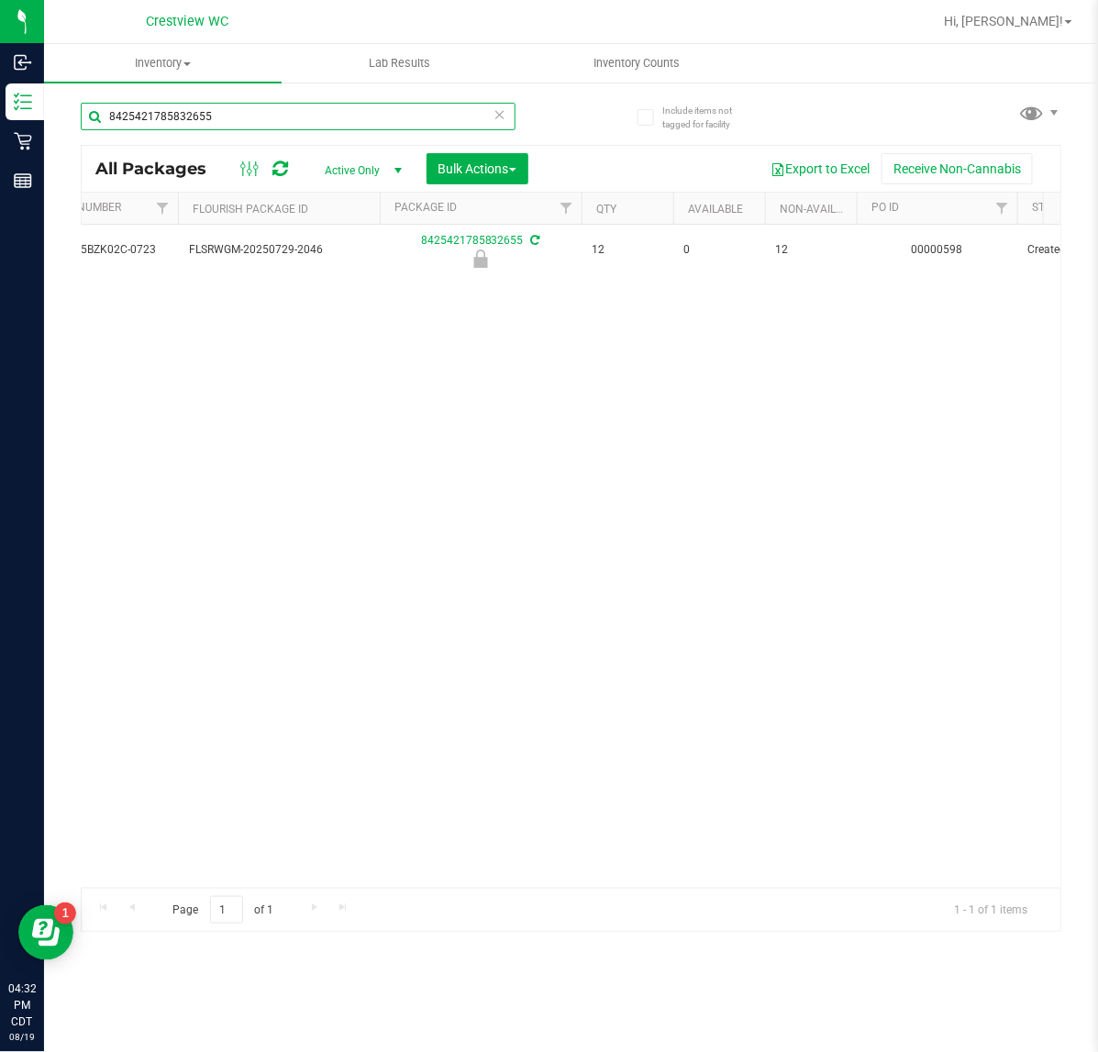
scroll to position [0, 83]
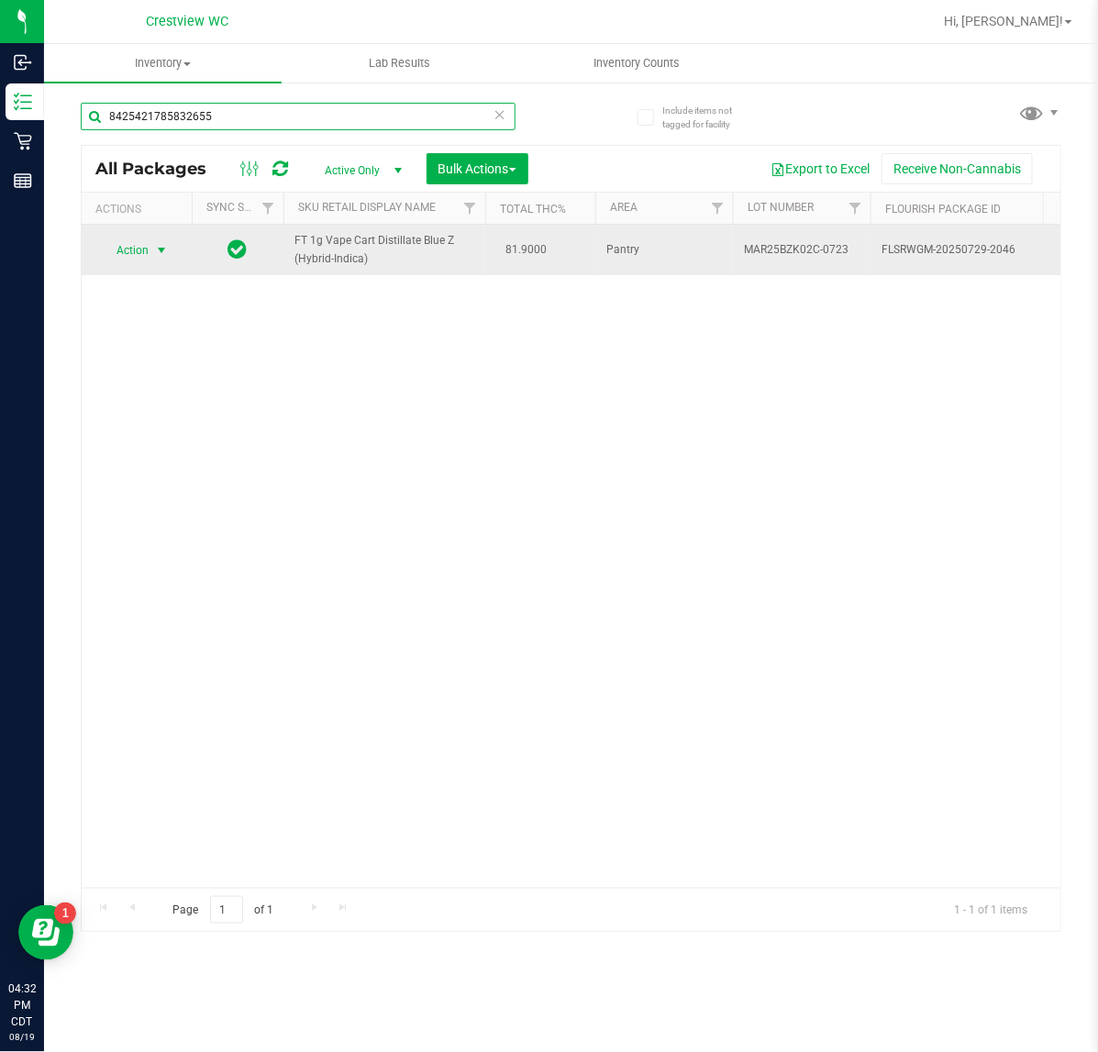
type input "8425421785832655"
click at [145, 252] on span "Action" at bounding box center [125, 251] width 50 height 26
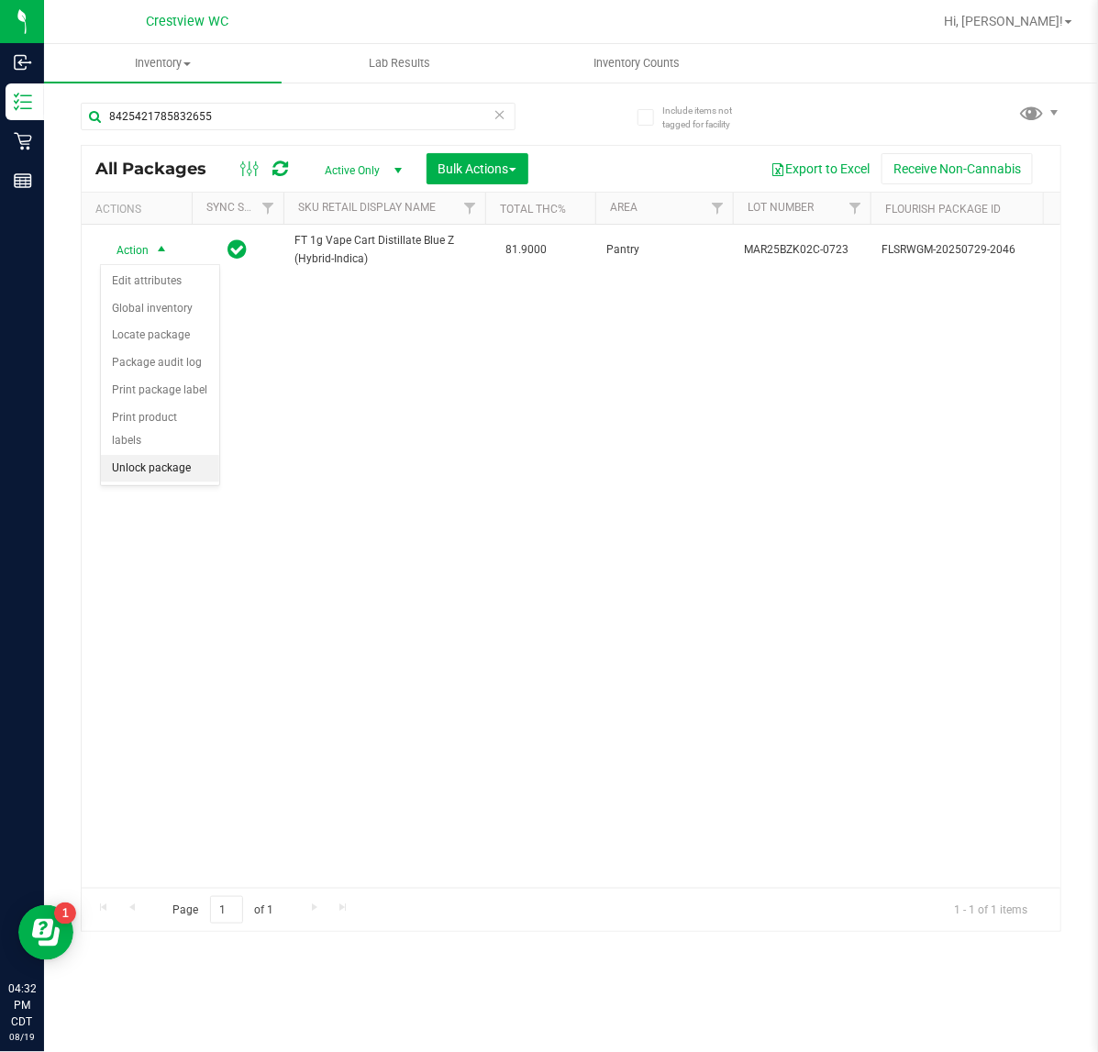
click at [113, 455] on li "Unlock package" at bounding box center [160, 469] width 118 height 28
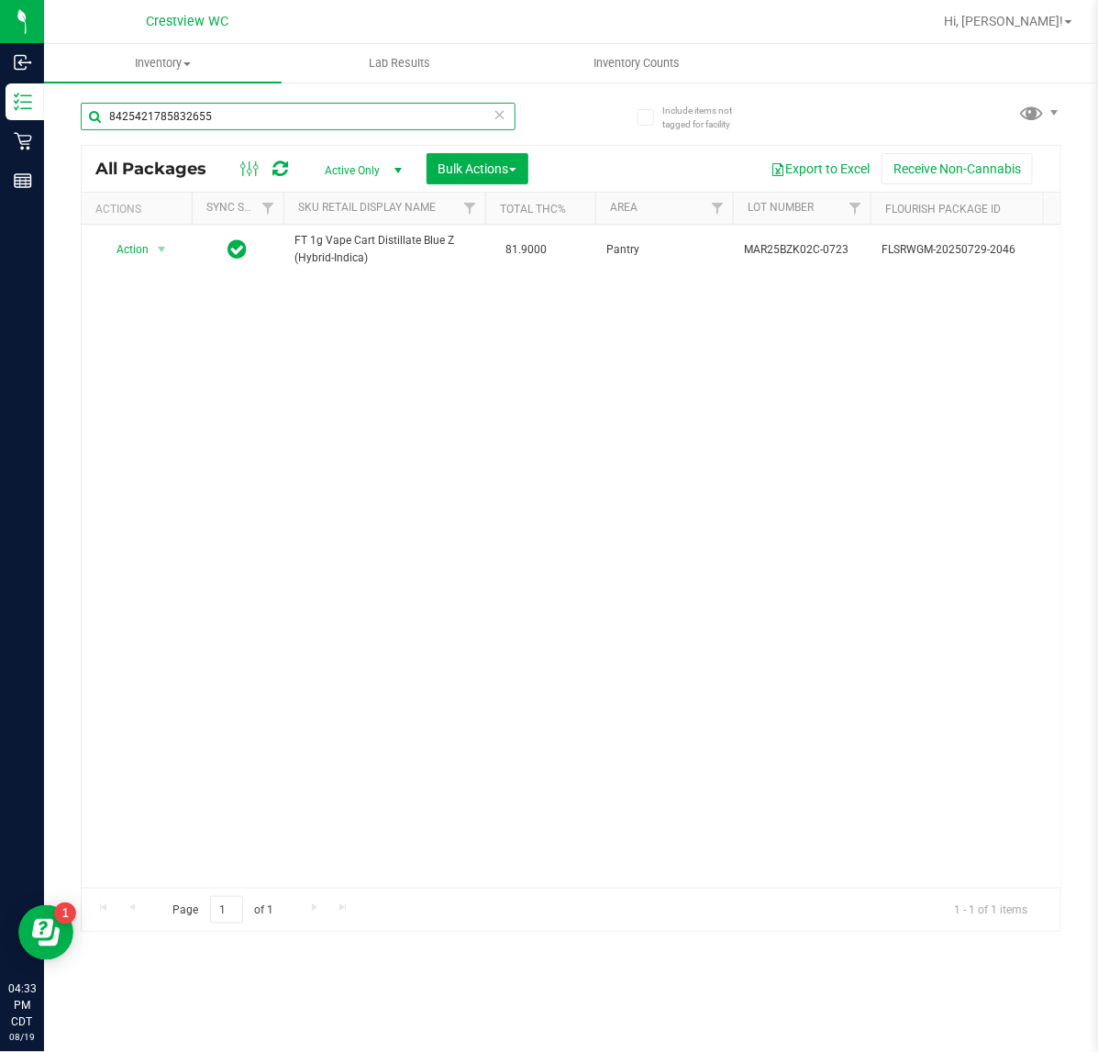
click at [261, 116] on input "8425421785832655" at bounding box center [298, 117] width 435 height 28
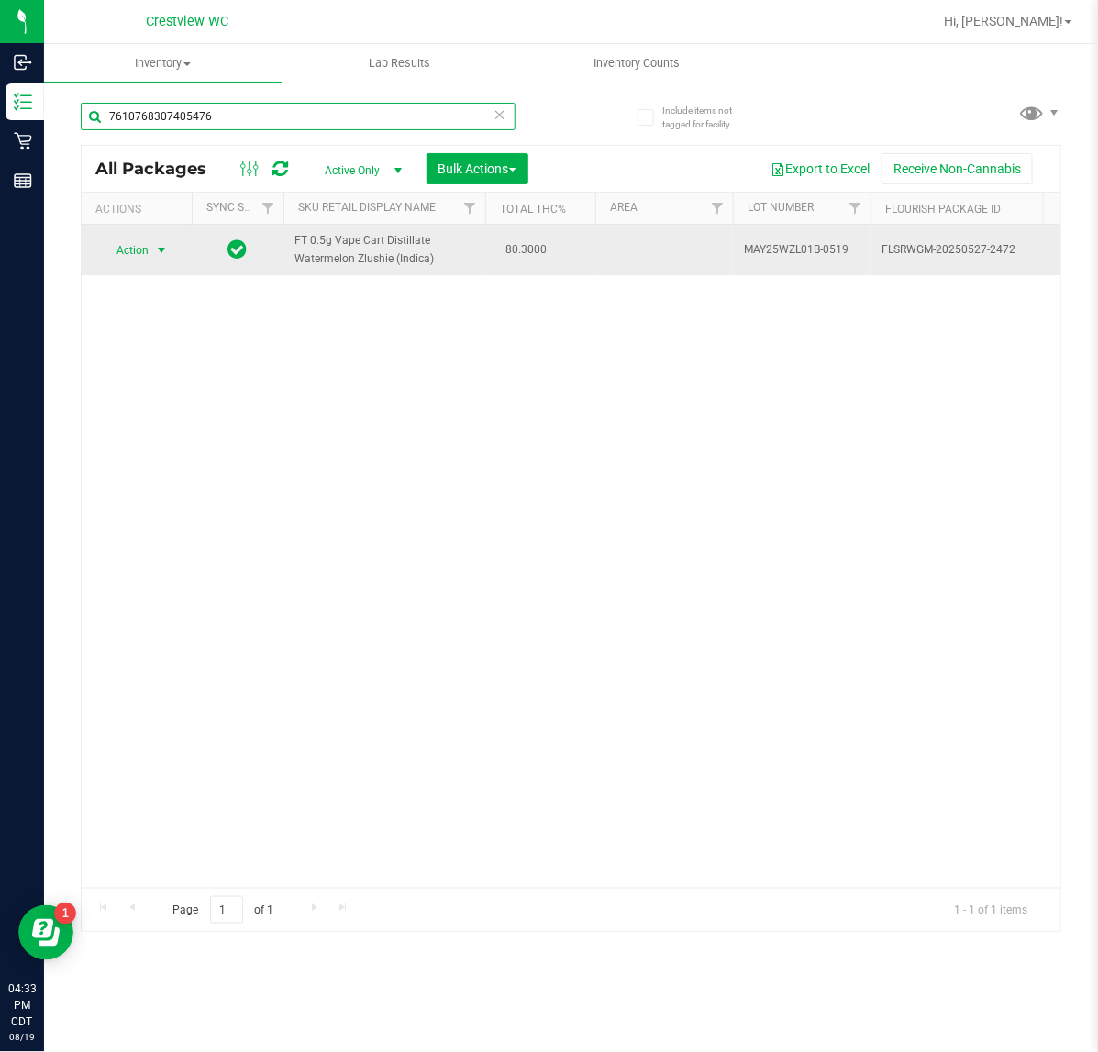
type input "7610768307405476"
click at [156, 244] on span "select" at bounding box center [161, 250] width 15 height 15
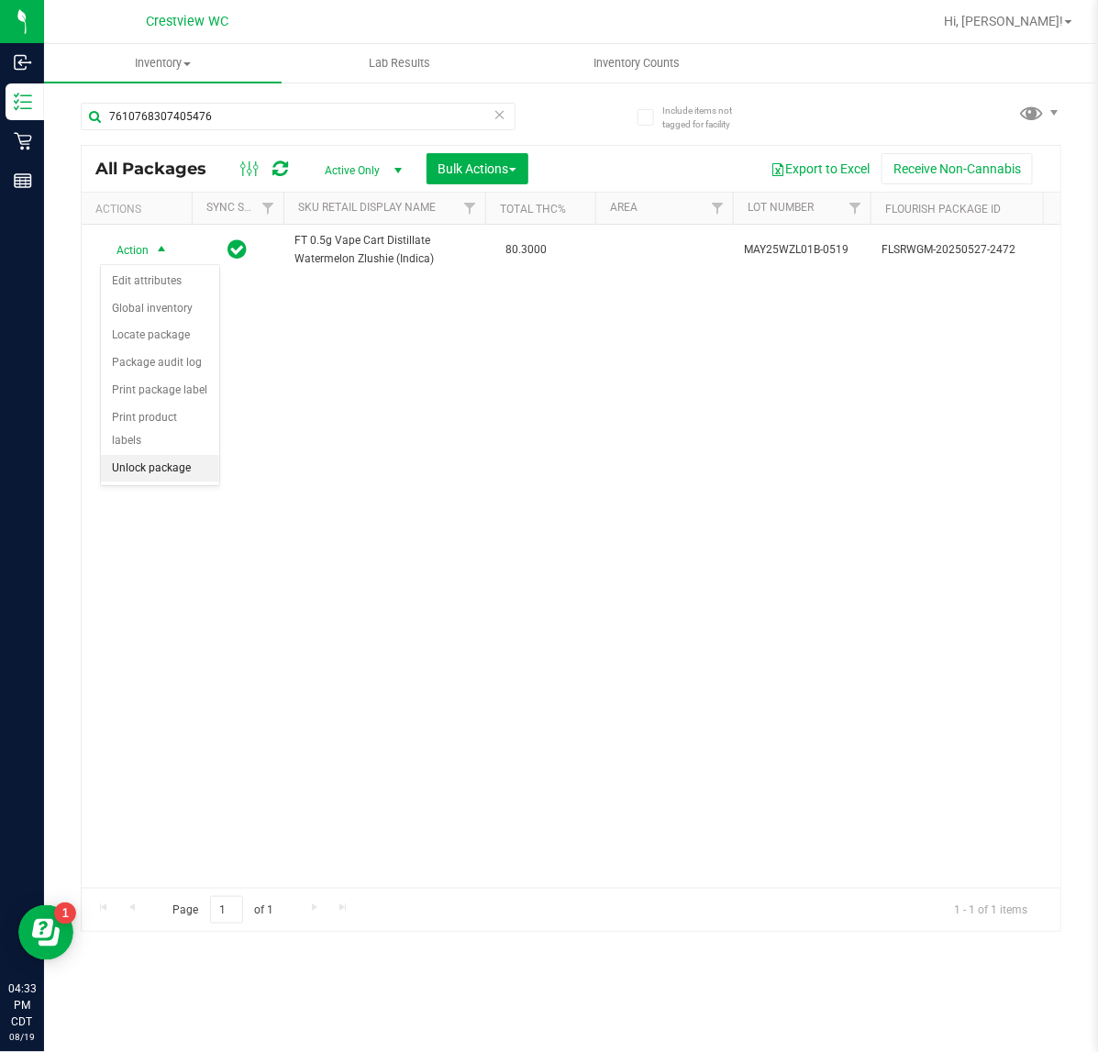
click at [134, 455] on li "Unlock package" at bounding box center [160, 469] width 118 height 28
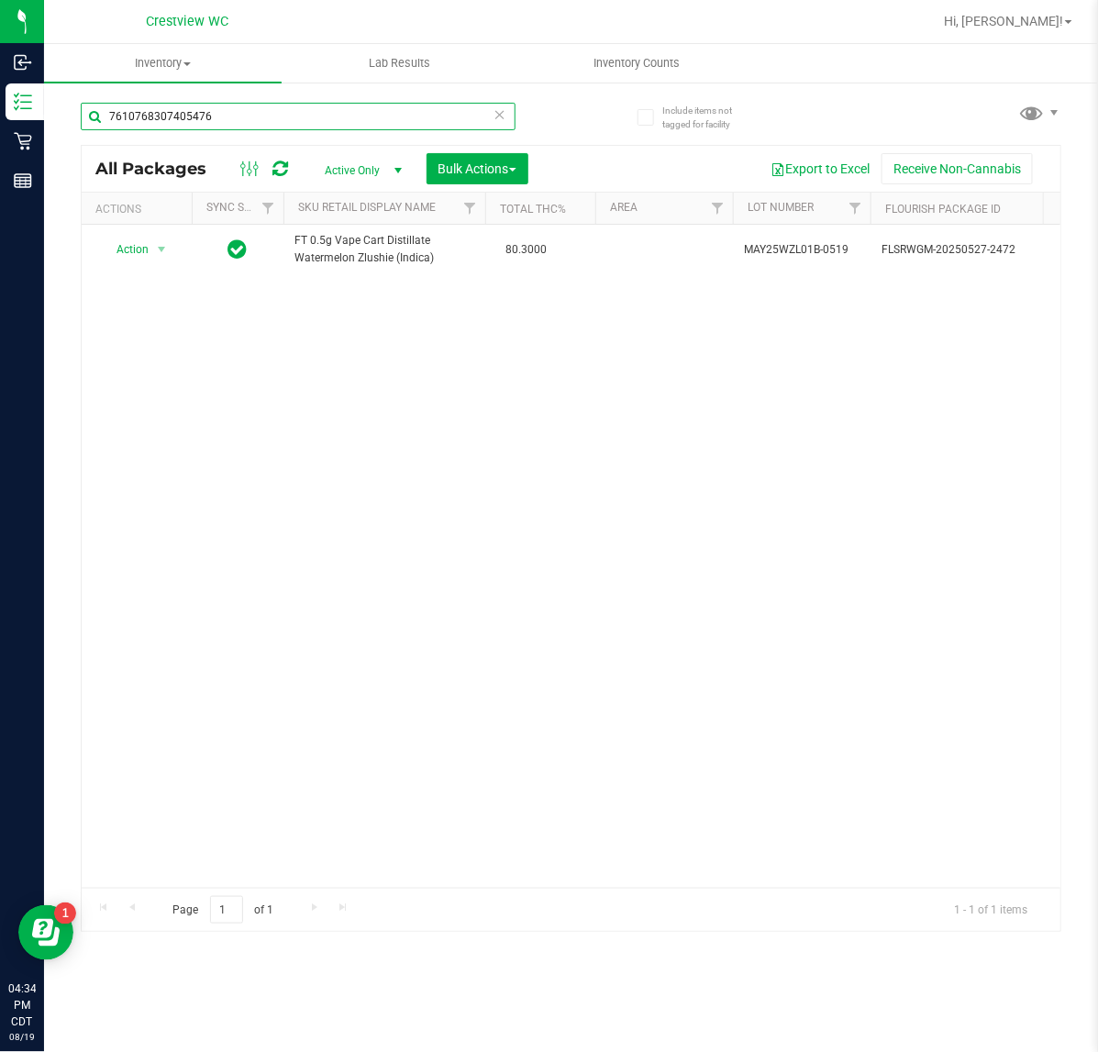
click at [296, 120] on input "7610768307405476" at bounding box center [298, 117] width 435 height 28
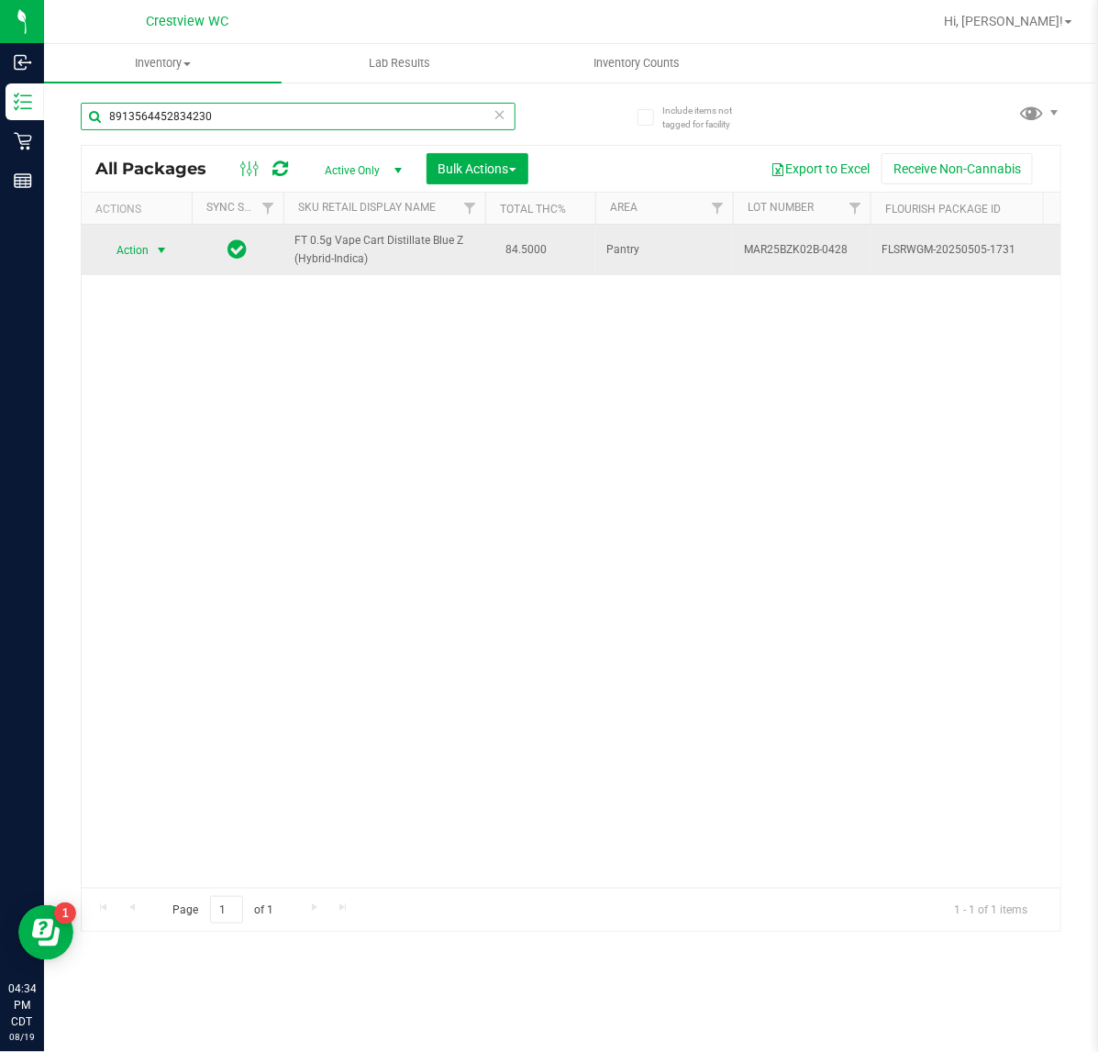
type input "8913564452834230"
click at [144, 248] on span "Action" at bounding box center [125, 251] width 50 height 26
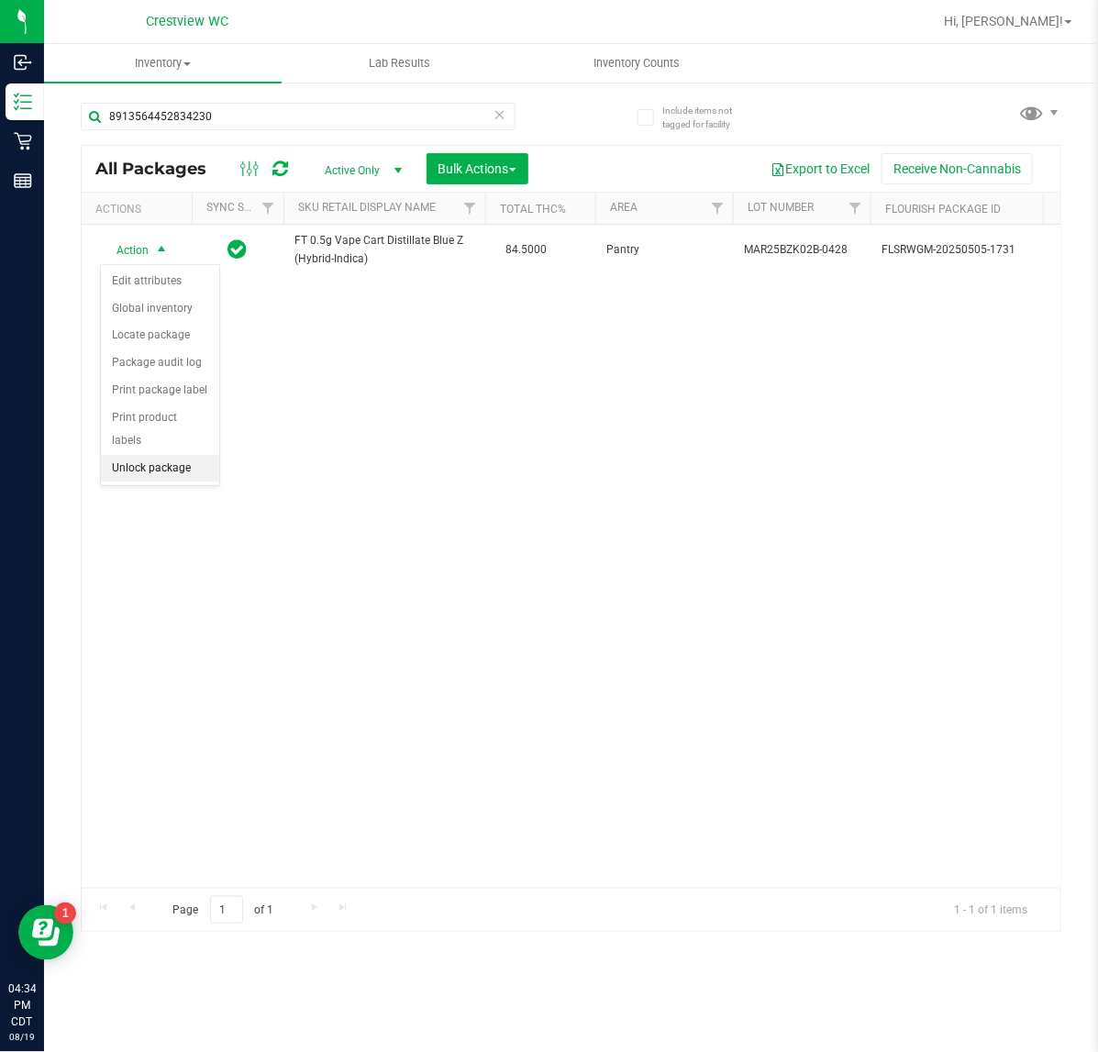
click at [126, 455] on li "Unlock package" at bounding box center [160, 469] width 118 height 28
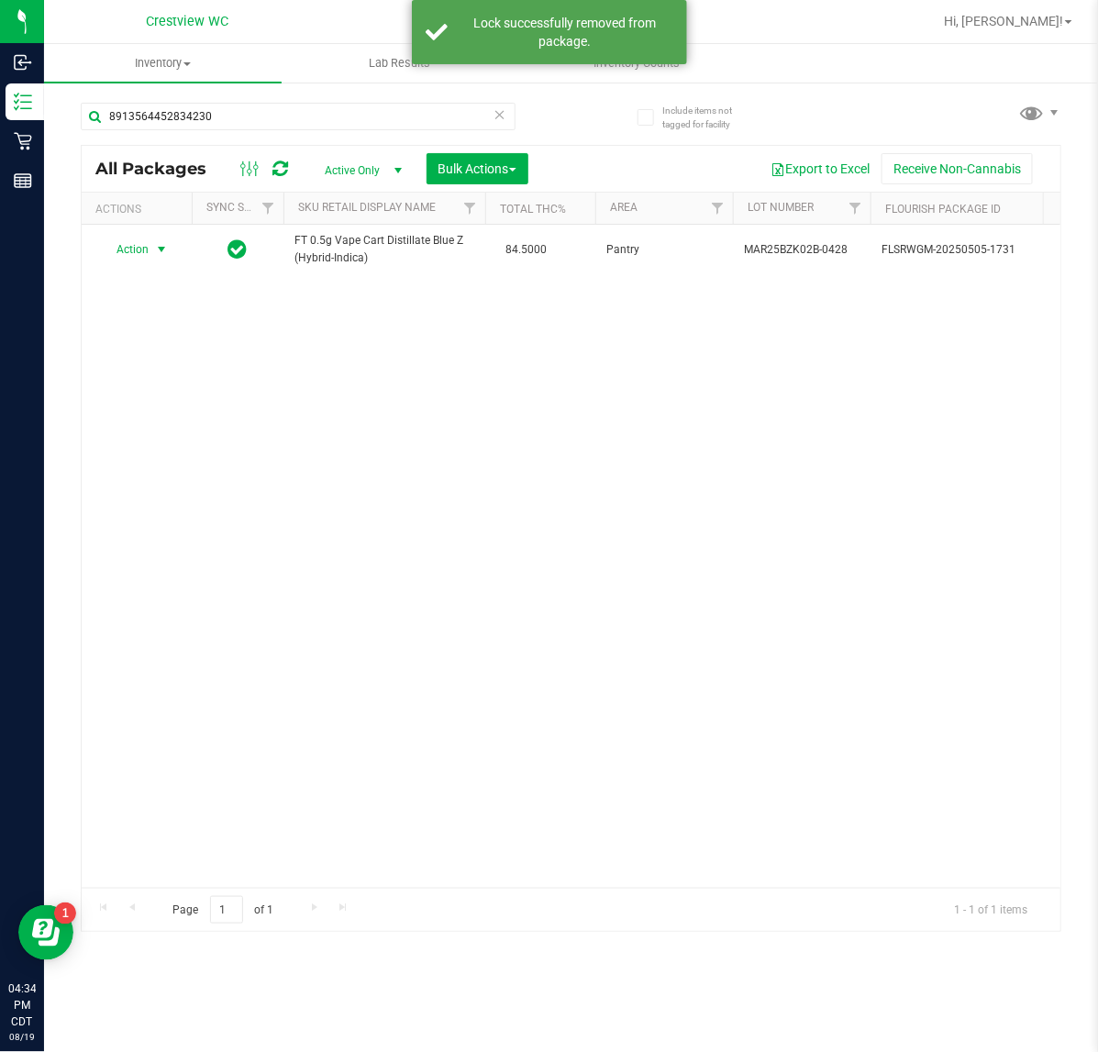
click at [143, 255] on span "Action" at bounding box center [125, 250] width 50 height 26
click at [486, 448] on div "Action Action Create package Edit attributes Global inventory Locate package Lo…" at bounding box center [571, 556] width 979 height 663
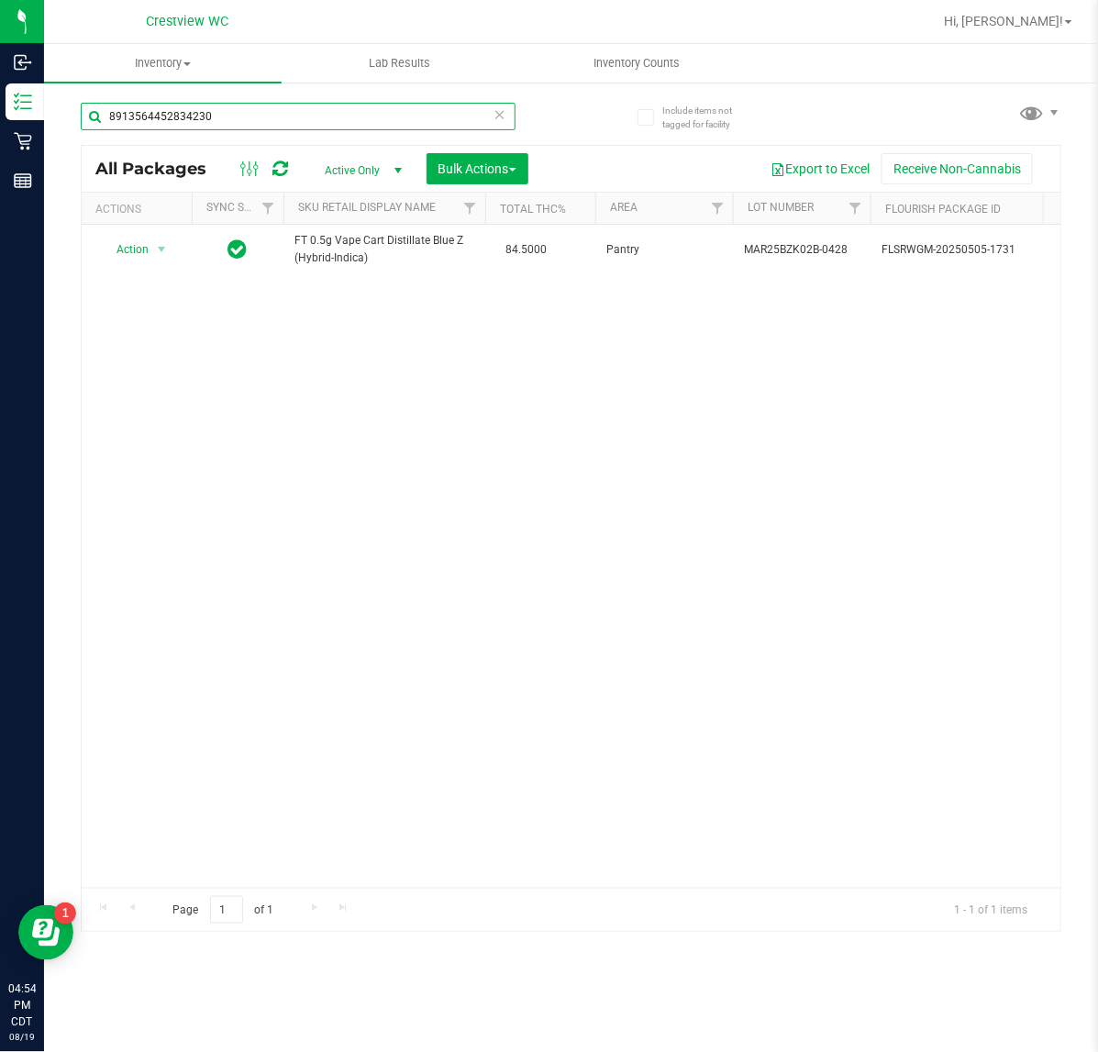
click at [258, 111] on input "8913564452834230" at bounding box center [298, 117] width 435 height 28
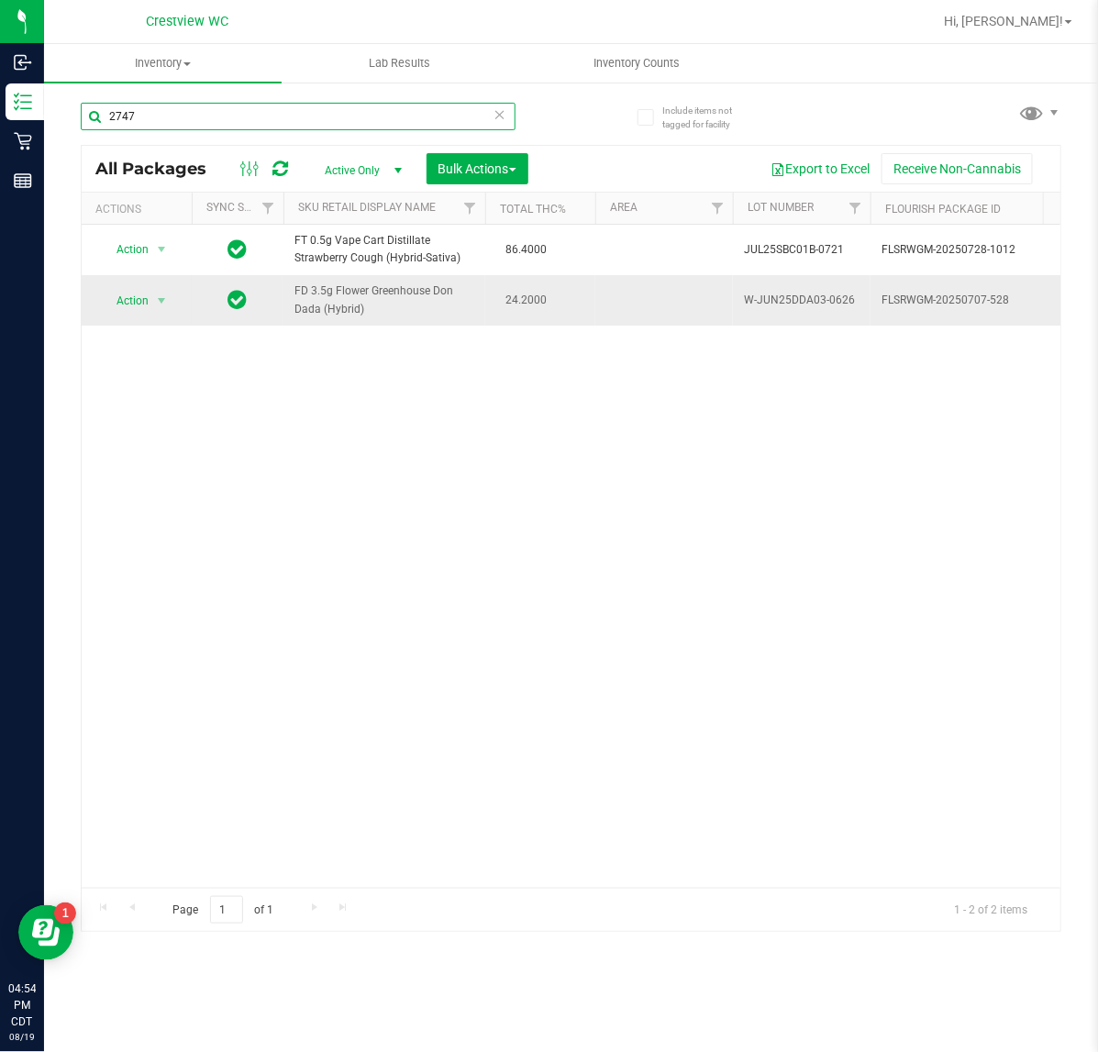
type input "2747"
click at [144, 292] on span "Action" at bounding box center [125, 301] width 50 height 26
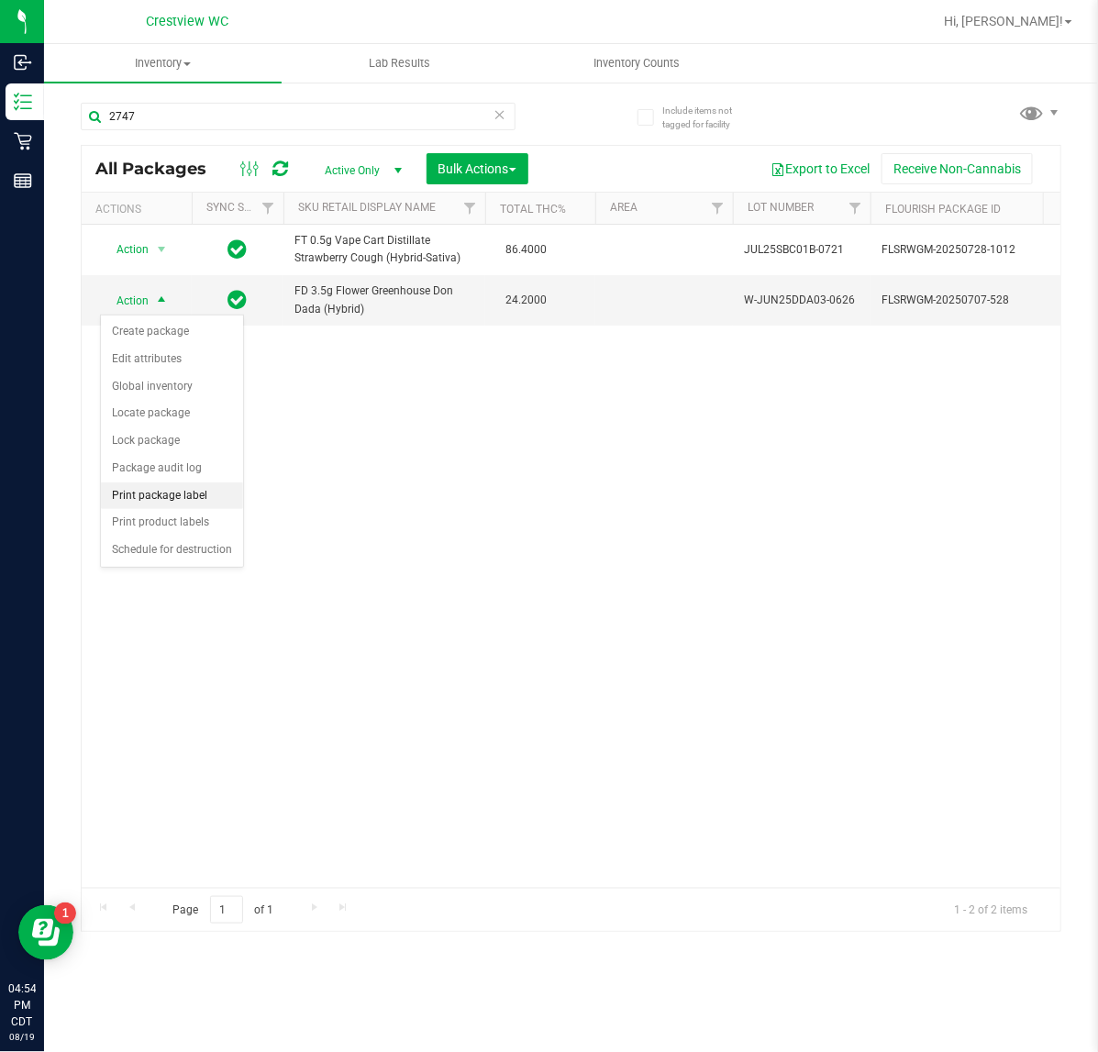
click at [159, 496] on li "Print package label" at bounding box center [172, 497] width 142 height 28
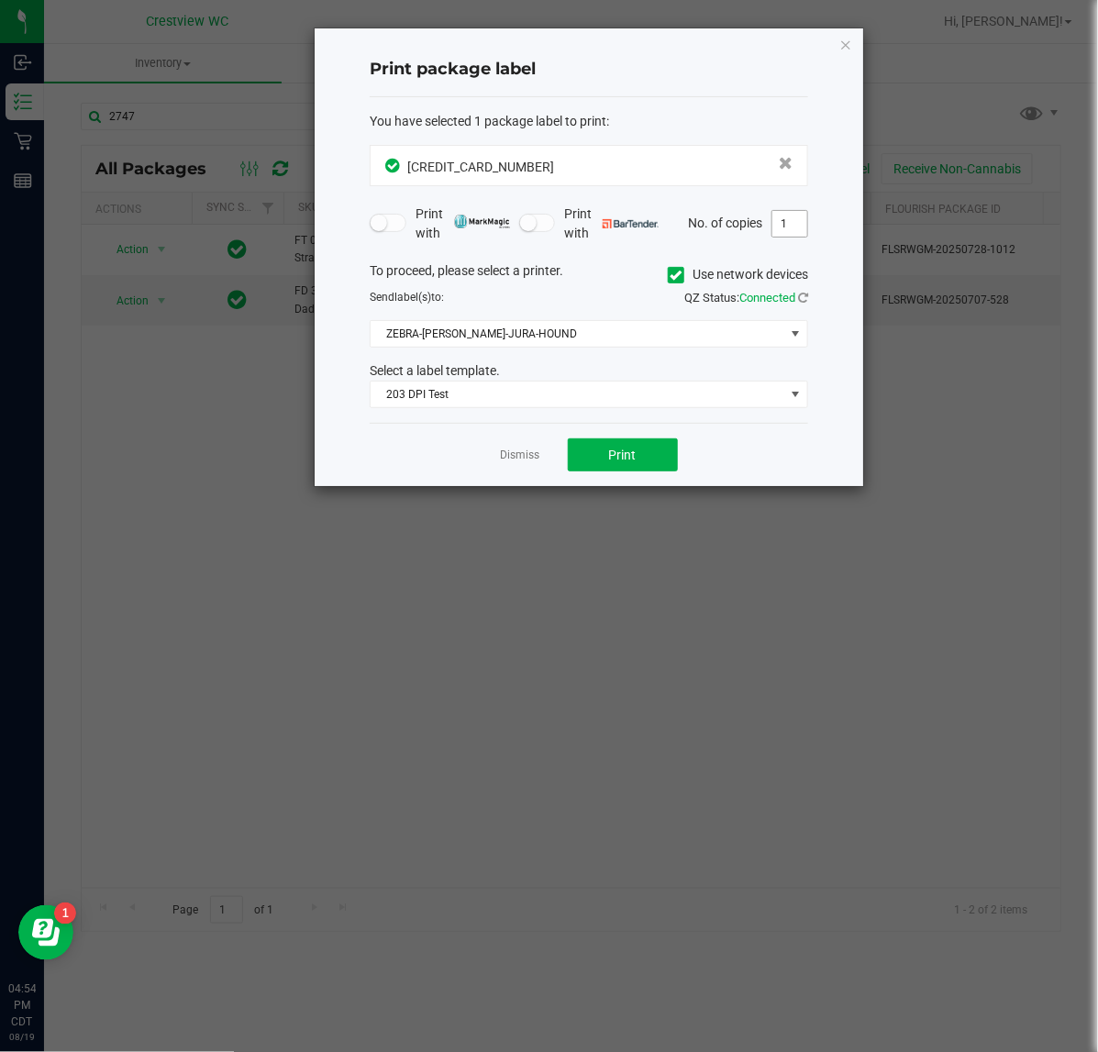
click at [791, 222] on input "1" at bounding box center [789, 224] width 35 height 26
type input "2"
click at [596, 454] on button "Print" at bounding box center [623, 454] width 110 height 33
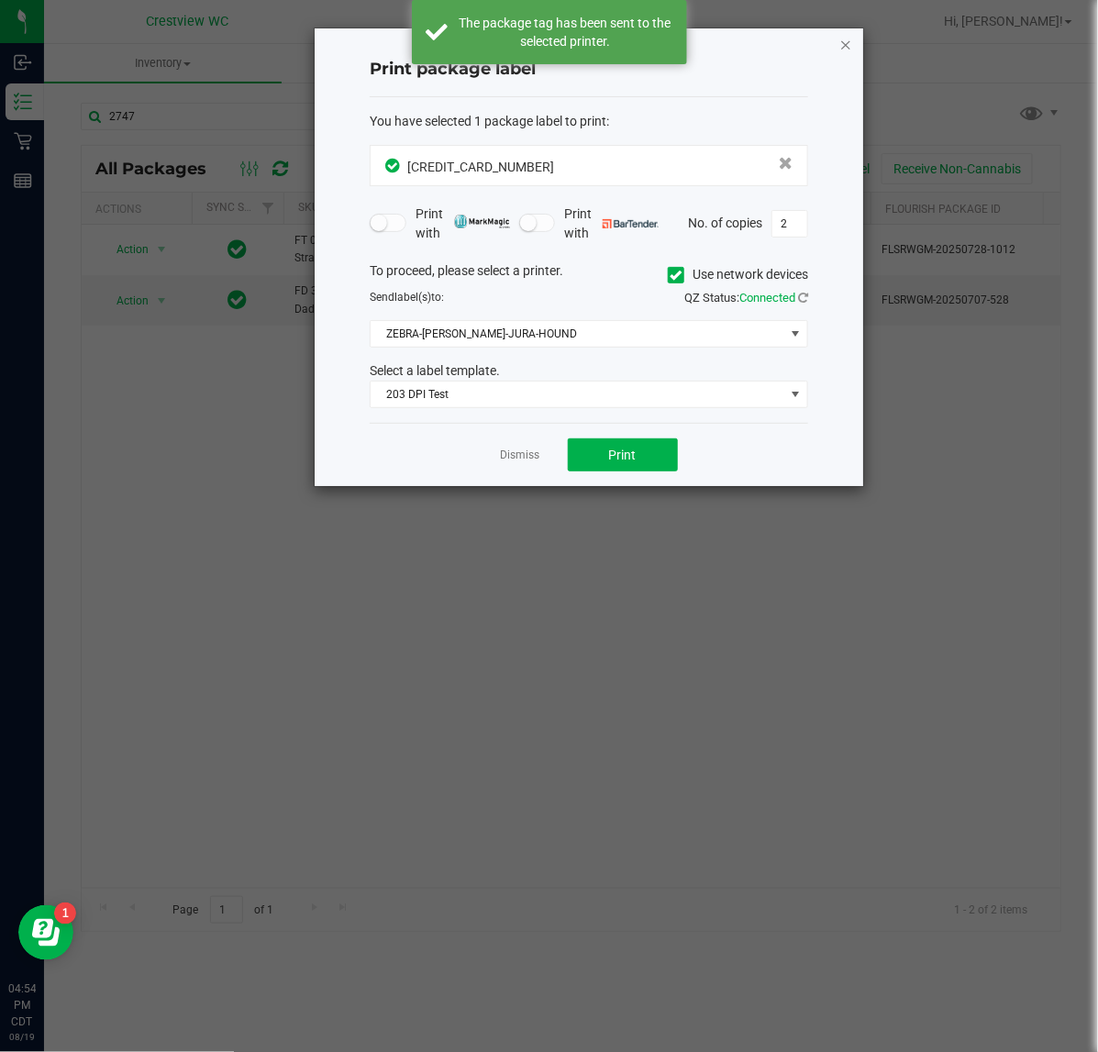
click at [845, 51] on icon "button" at bounding box center [845, 44] width 13 height 22
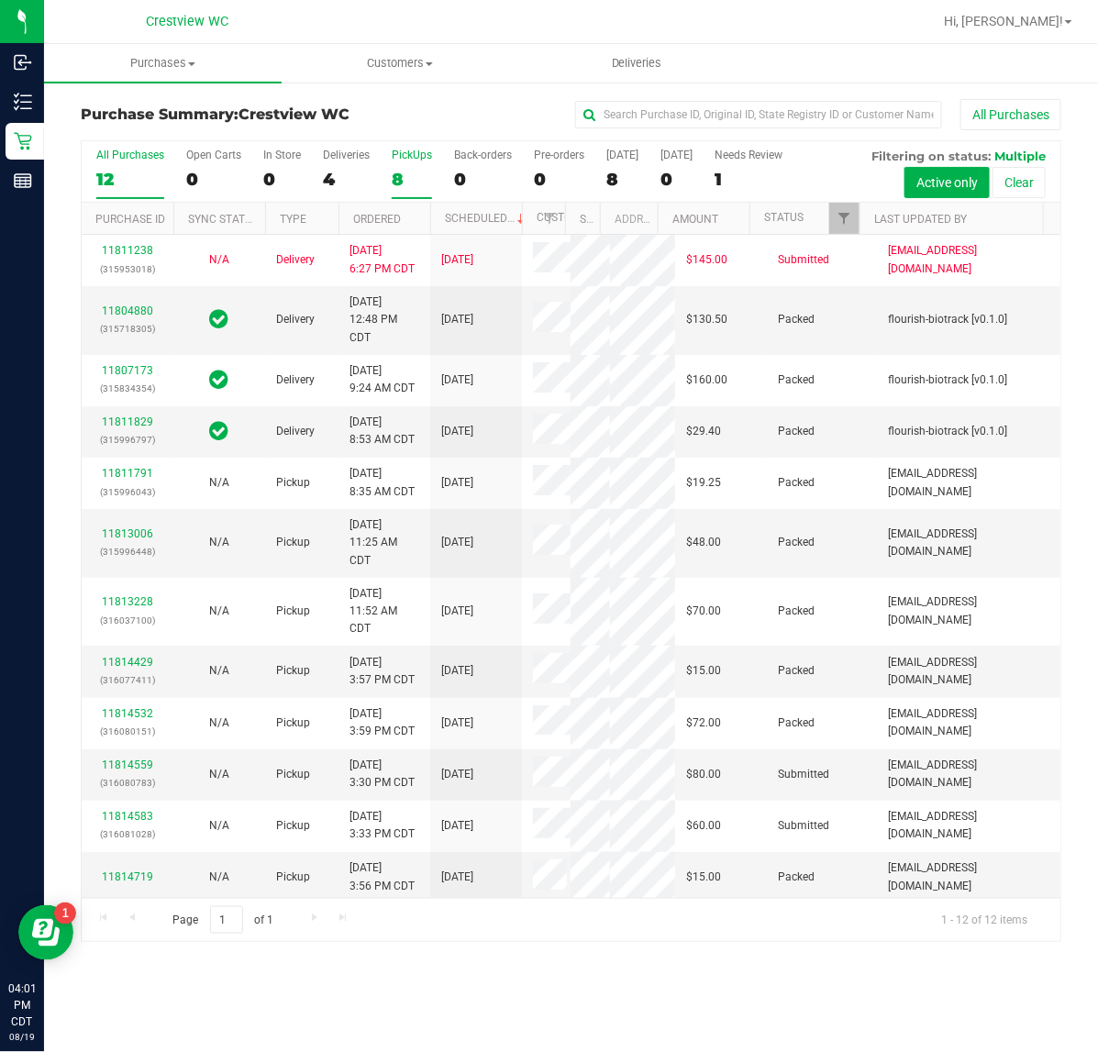
click at [419, 183] on div "8" at bounding box center [412, 179] width 40 height 21
click at [0, 0] on input "PickUps 8" at bounding box center [0, 0] width 0 height 0
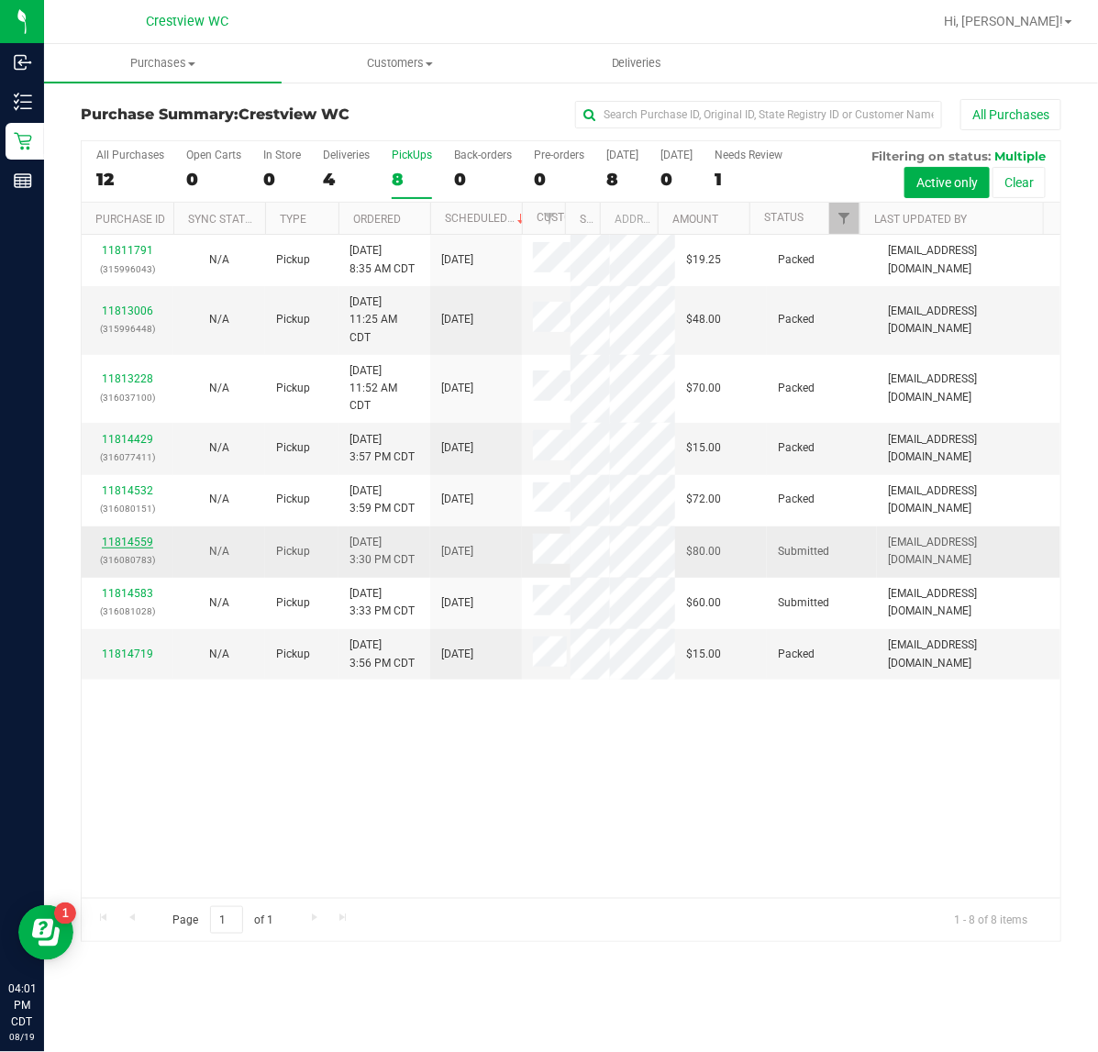
click at [131, 538] on link "11814559" at bounding box center [127, 542] width 51 height 13
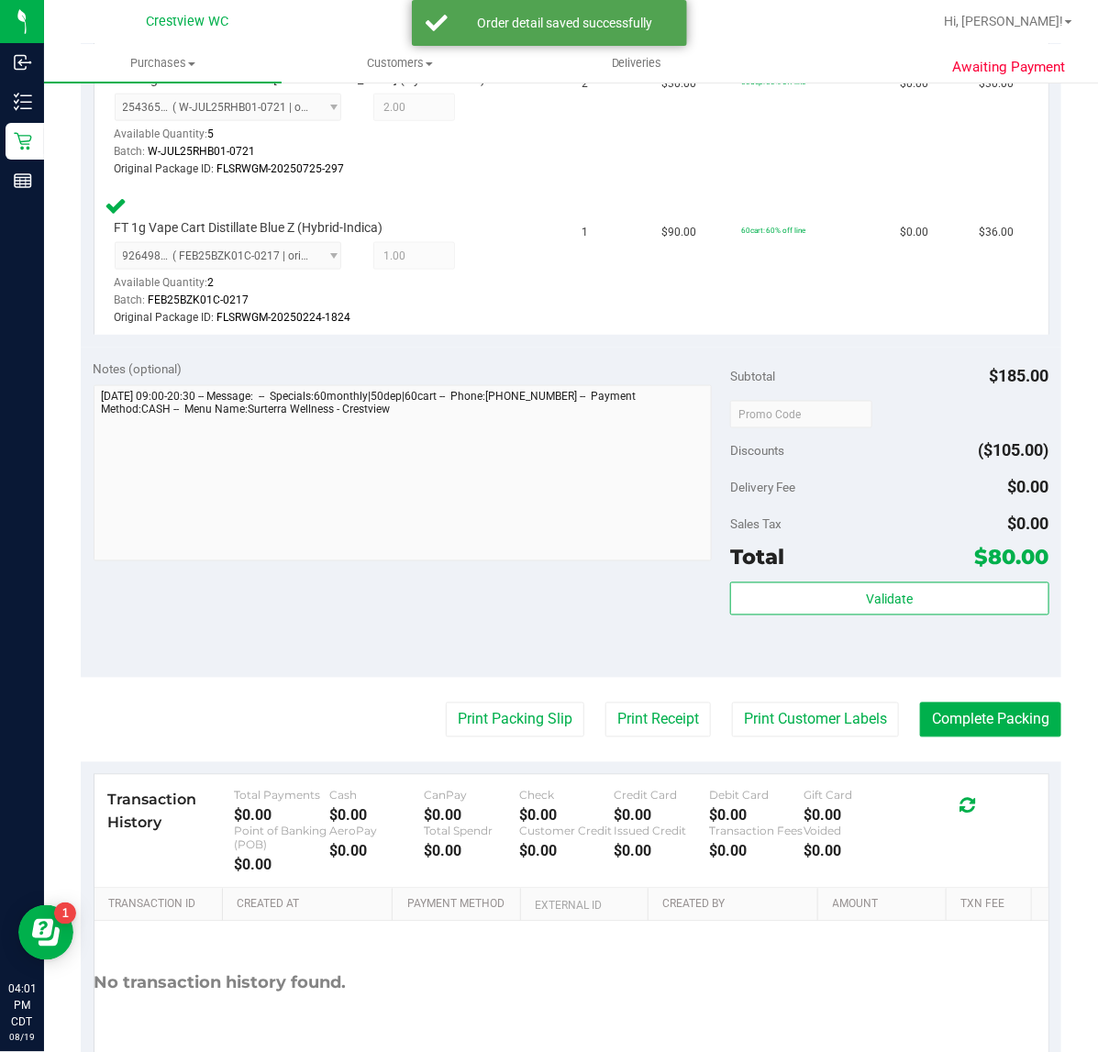
scroll to position [688, 0]
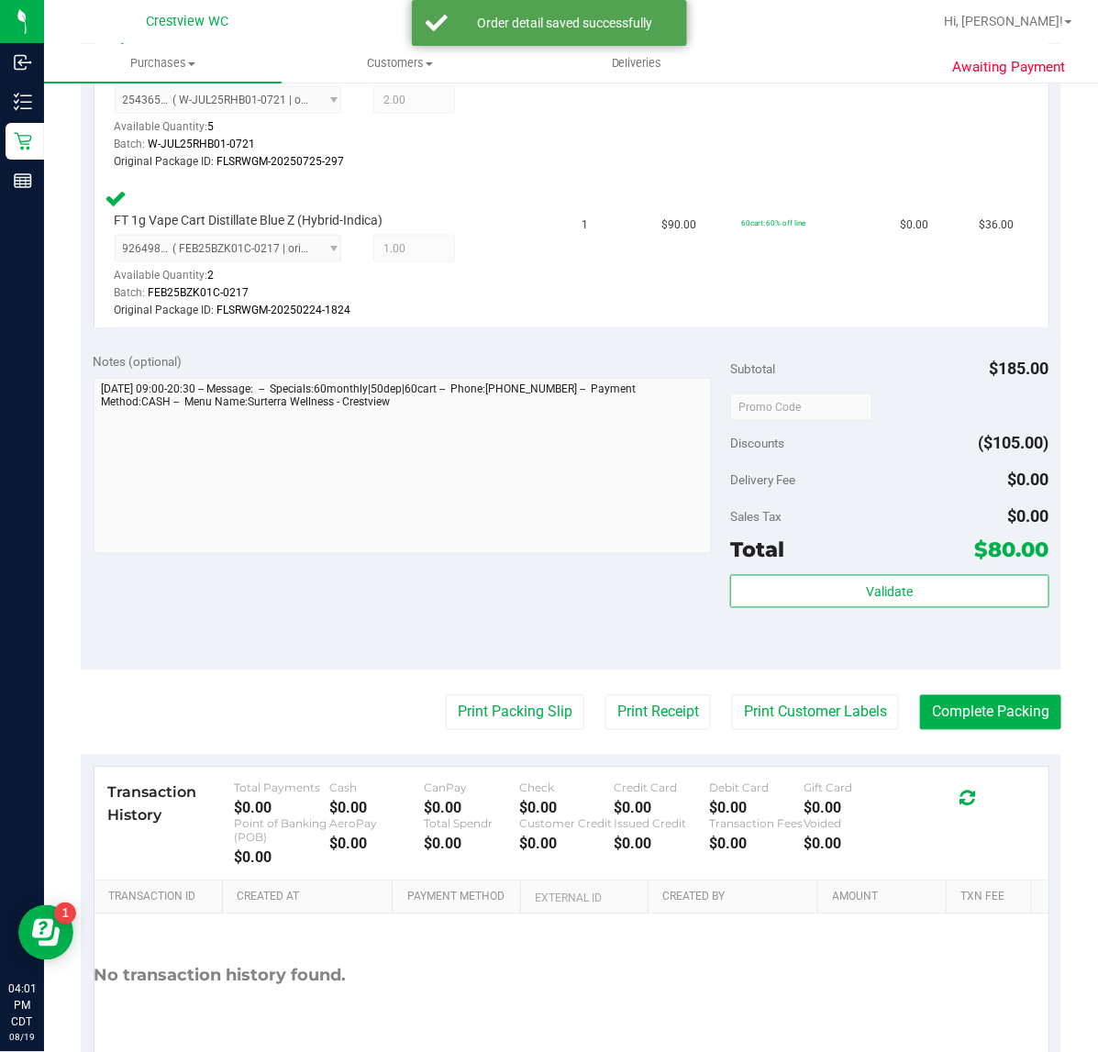
click at [883, 566] on div "Subtotal $185.00 Discounts ($105.00) Delivery Fee $0.00 Sales Tax $0.00 Total $…" at bounding box center [889, 504] width 318 height 305
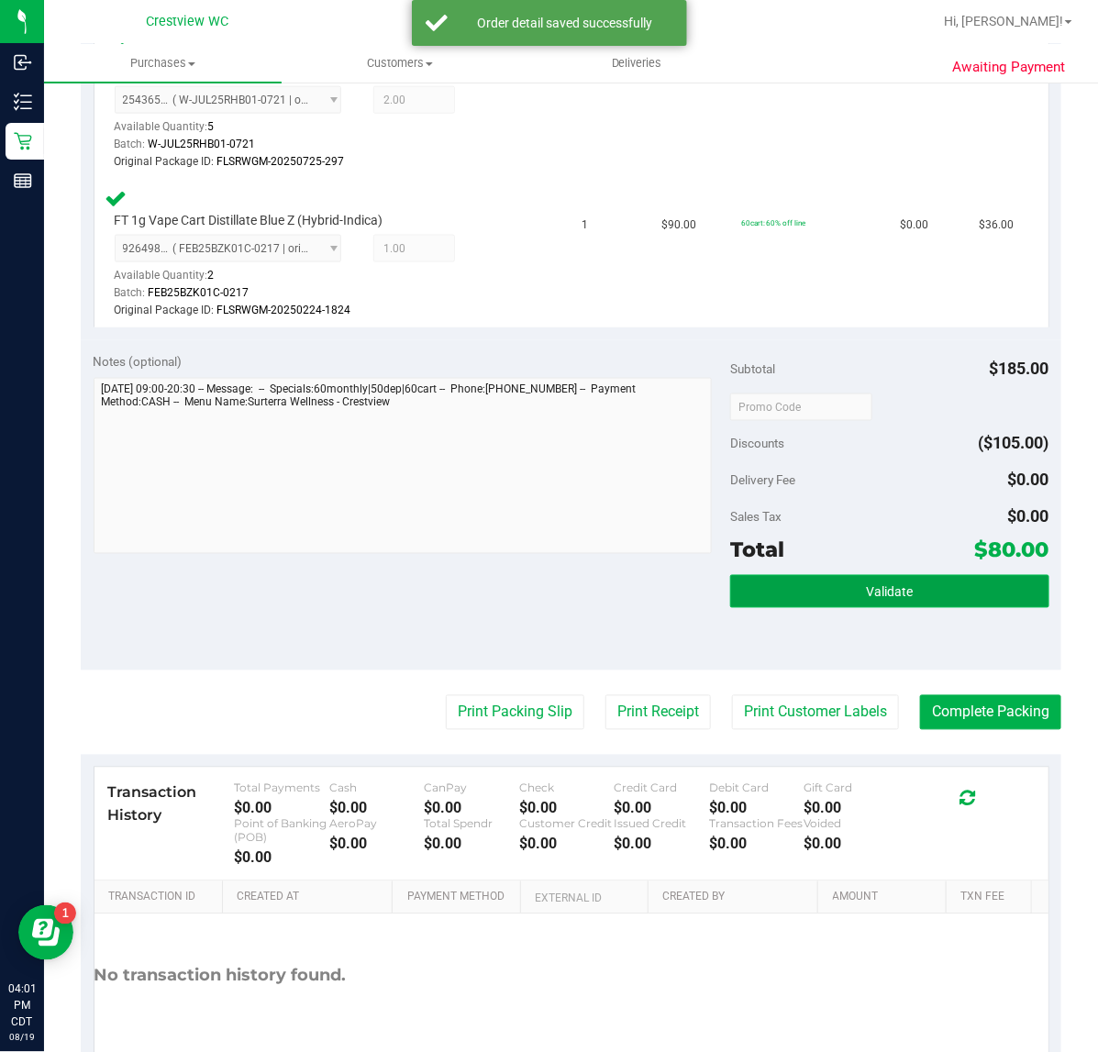
click at [886, 588] on span "Validate" at bounding box center [889, 592] width 47 height 15
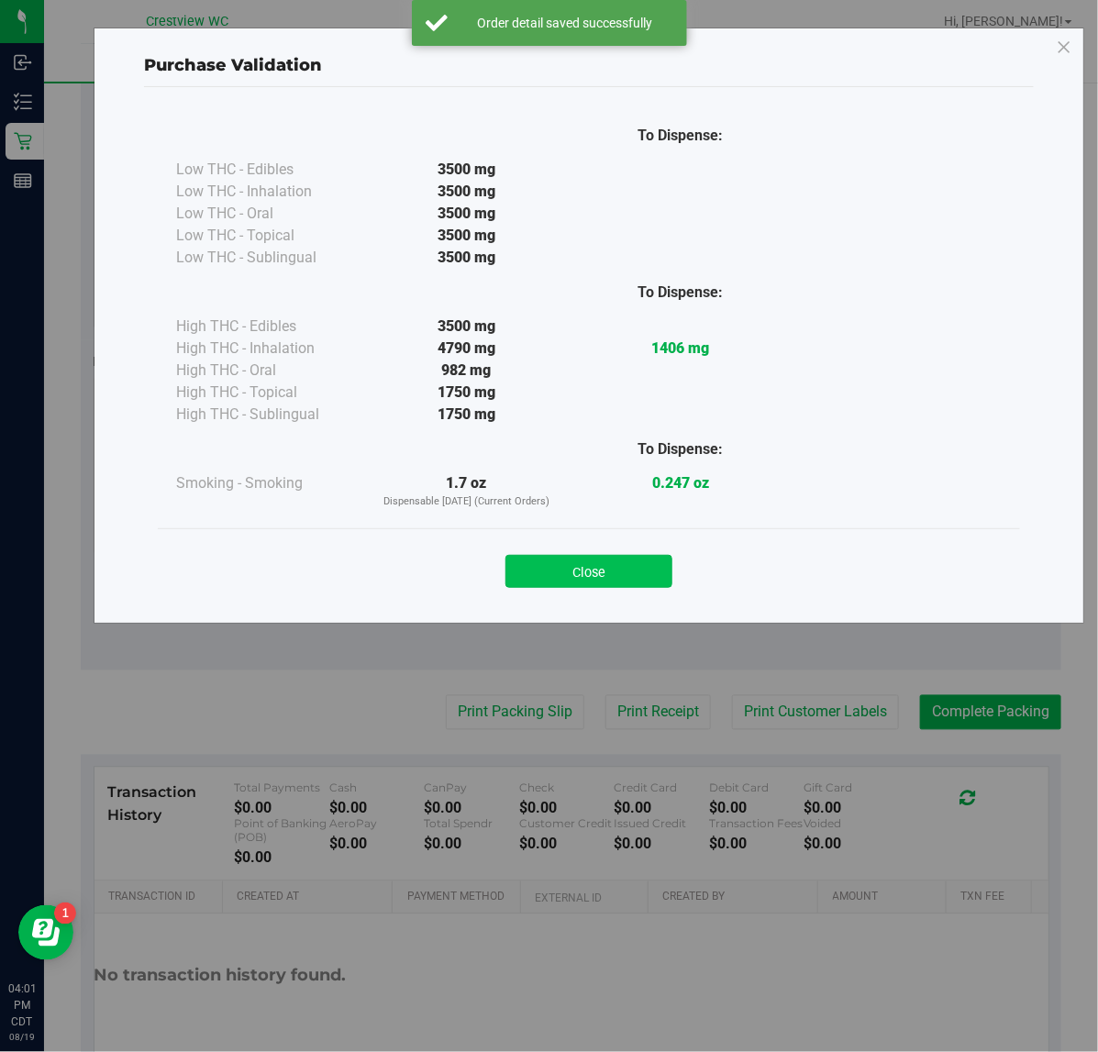
click at [547, 560] on button "Close" at bounding box center [588, 571] width 167 height 33
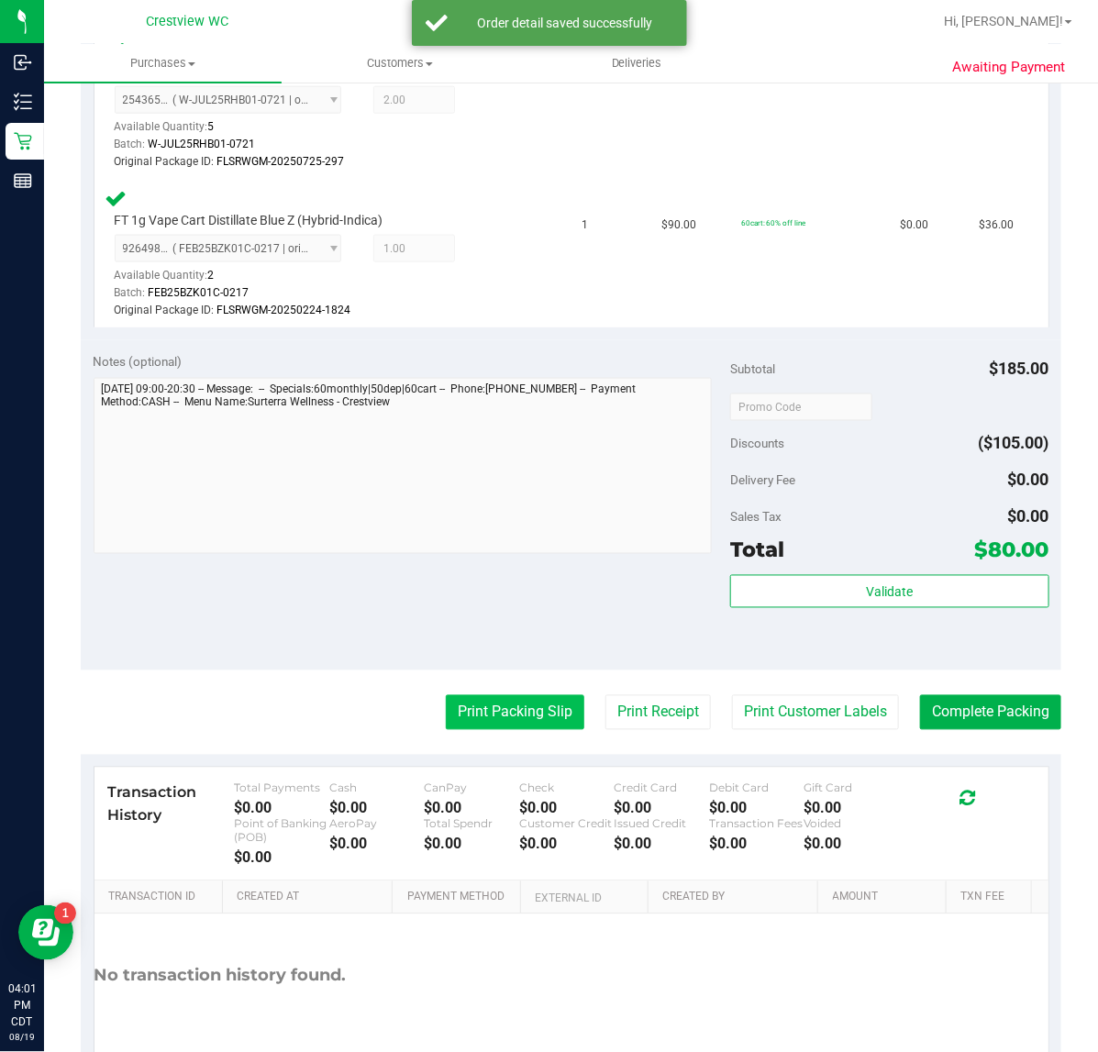
click at [483, 707] on button "Print Packing Slip" at bounding box center [515, 712] width 139 height 35
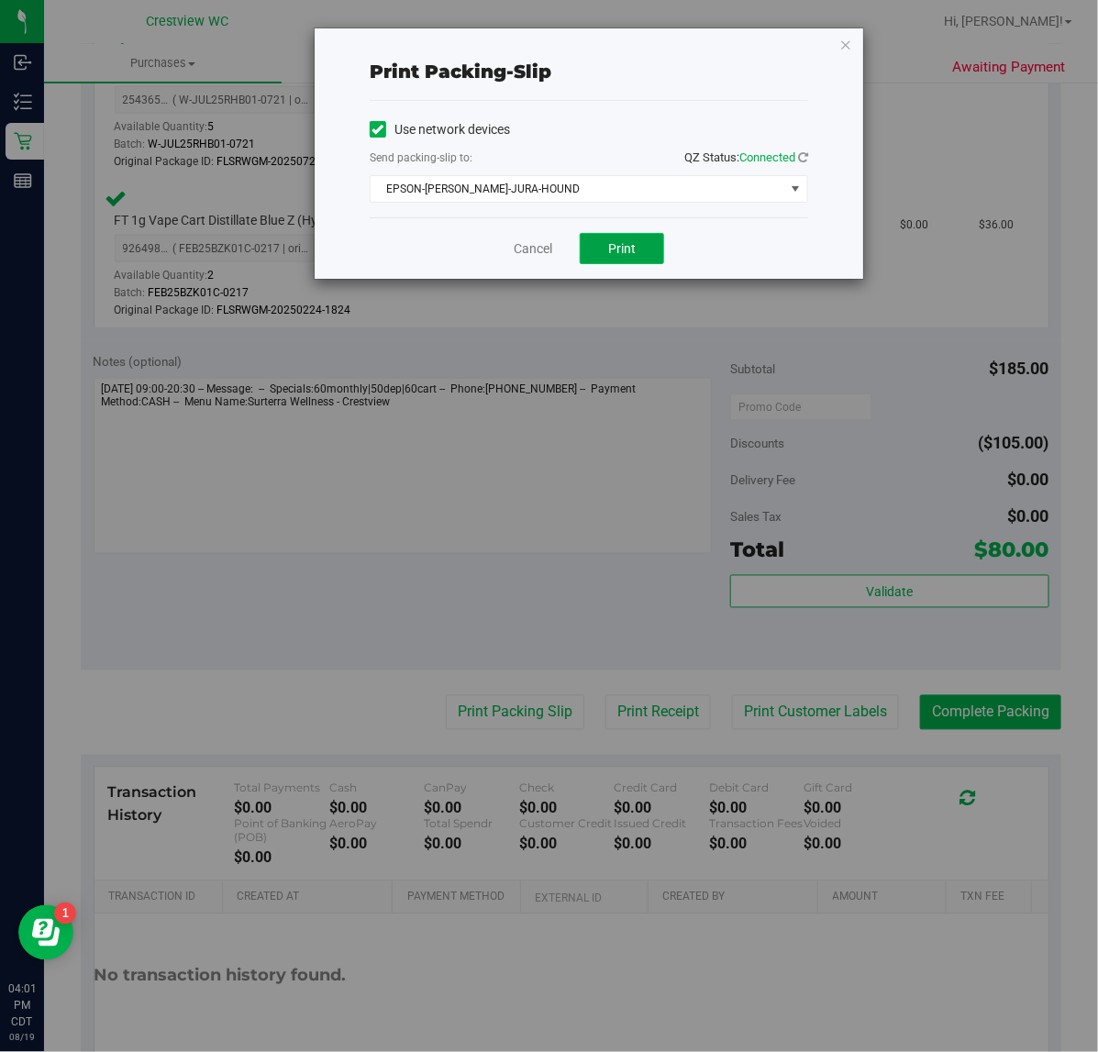
click at [606, 250] on button "Print" at bounding box center [622, 248] width 84 height 31
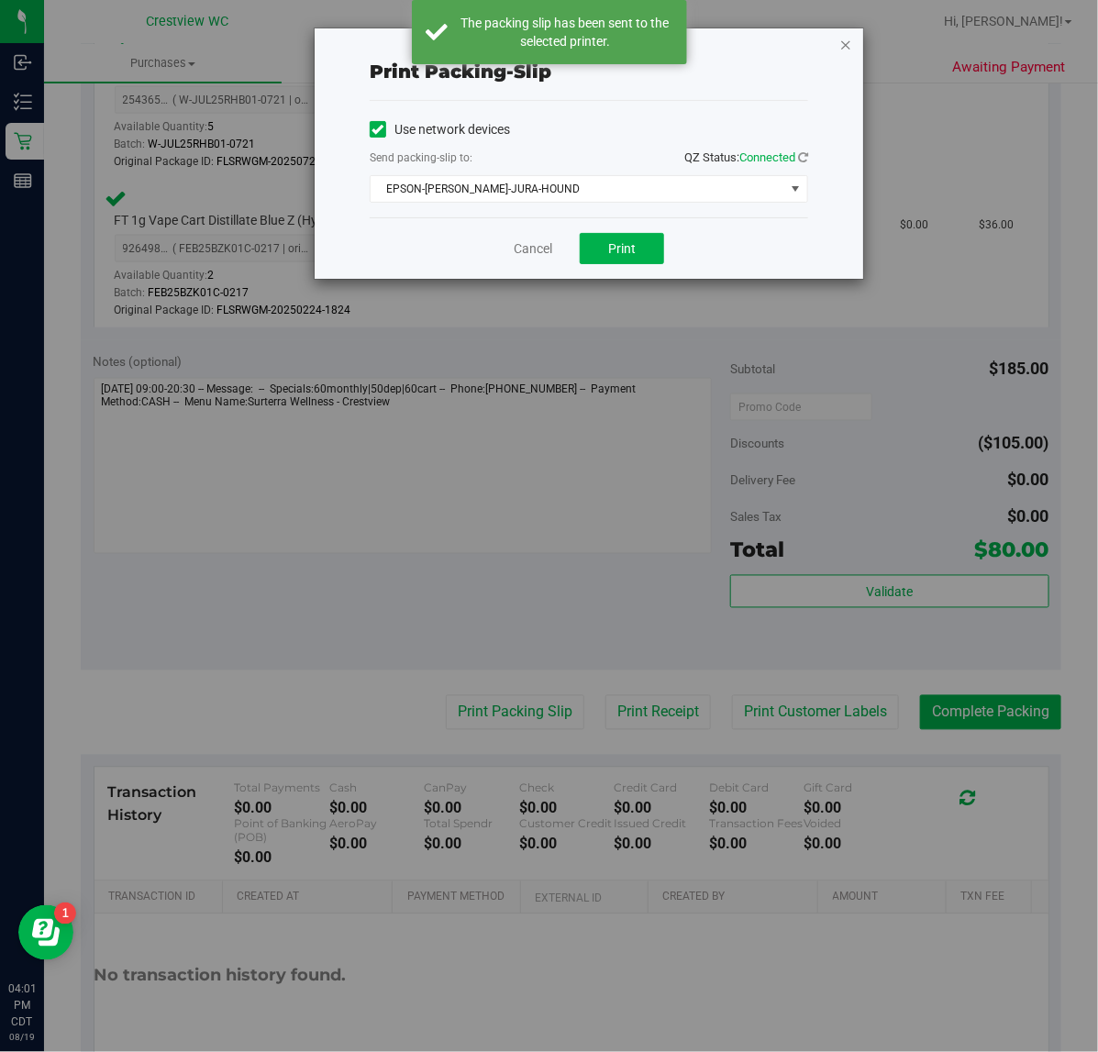
click at [842, 52] on icon "button" at bounding box center [845, 44] width 13 height 22
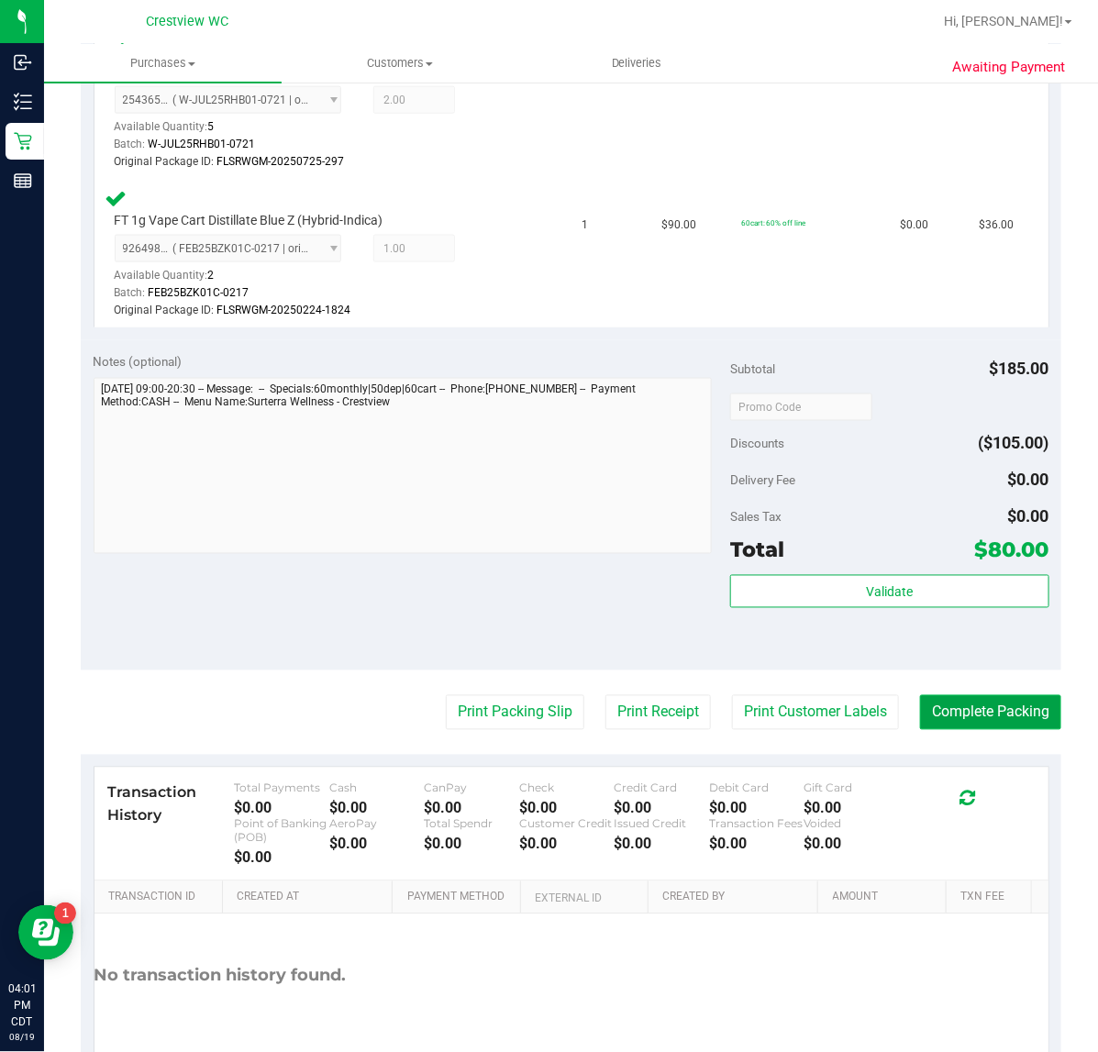
click at [1002, 703] on button "Complete Packing" at bounding box center [990, 712] width 141 height 35
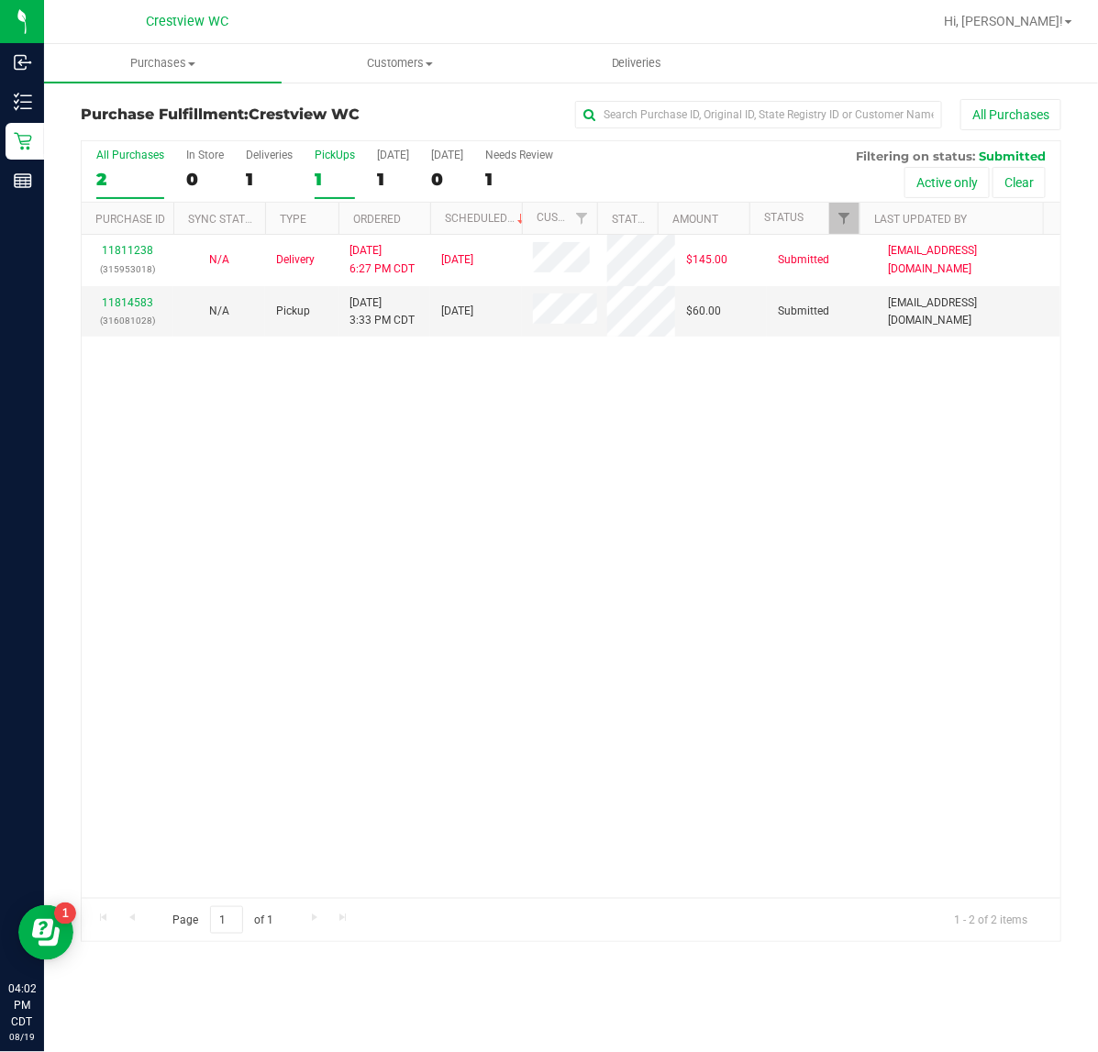
click at [347, 167] on label "PickUps 1" at bounding box center [335, 174] width 40 height 50
click at [0, 0] on input "PickUps 1" at bounding box center [0, 0] width 0 height 0
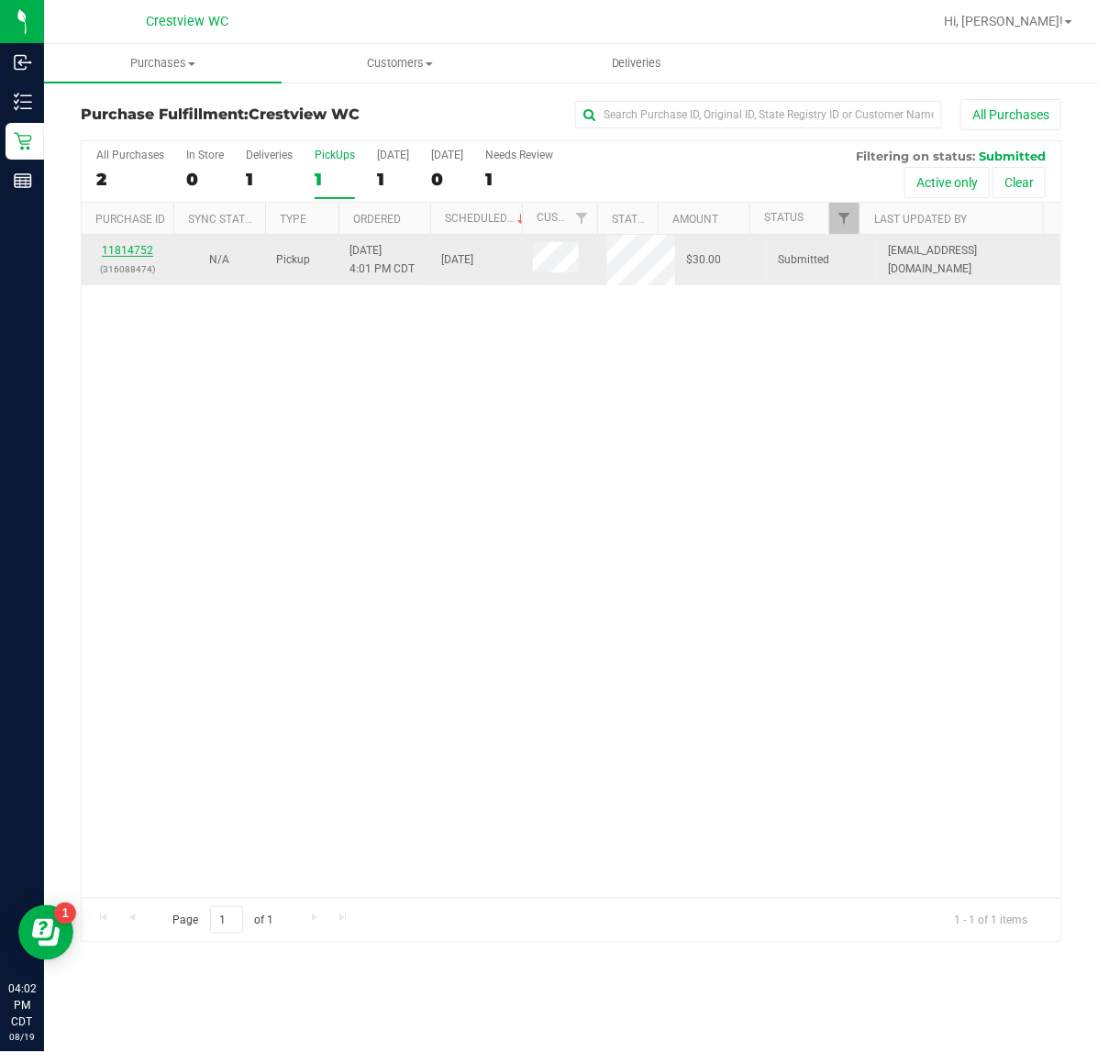
click at [136, 250] on link "11814752" at bounding box center [127, 250] width 51 height 13
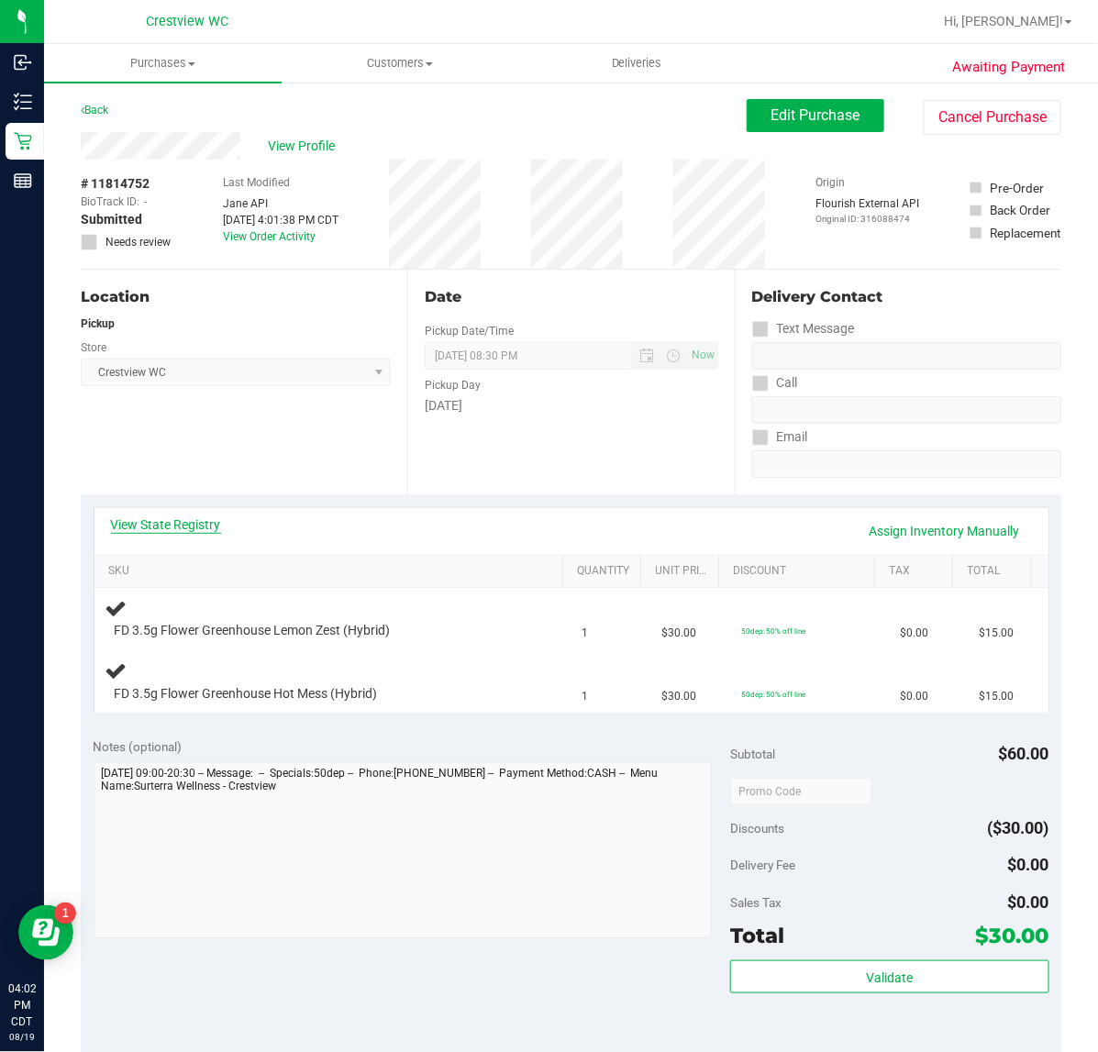
click at [217, 518] on link "View State Registry" at bounding box center [166, 525] width 110 height 18
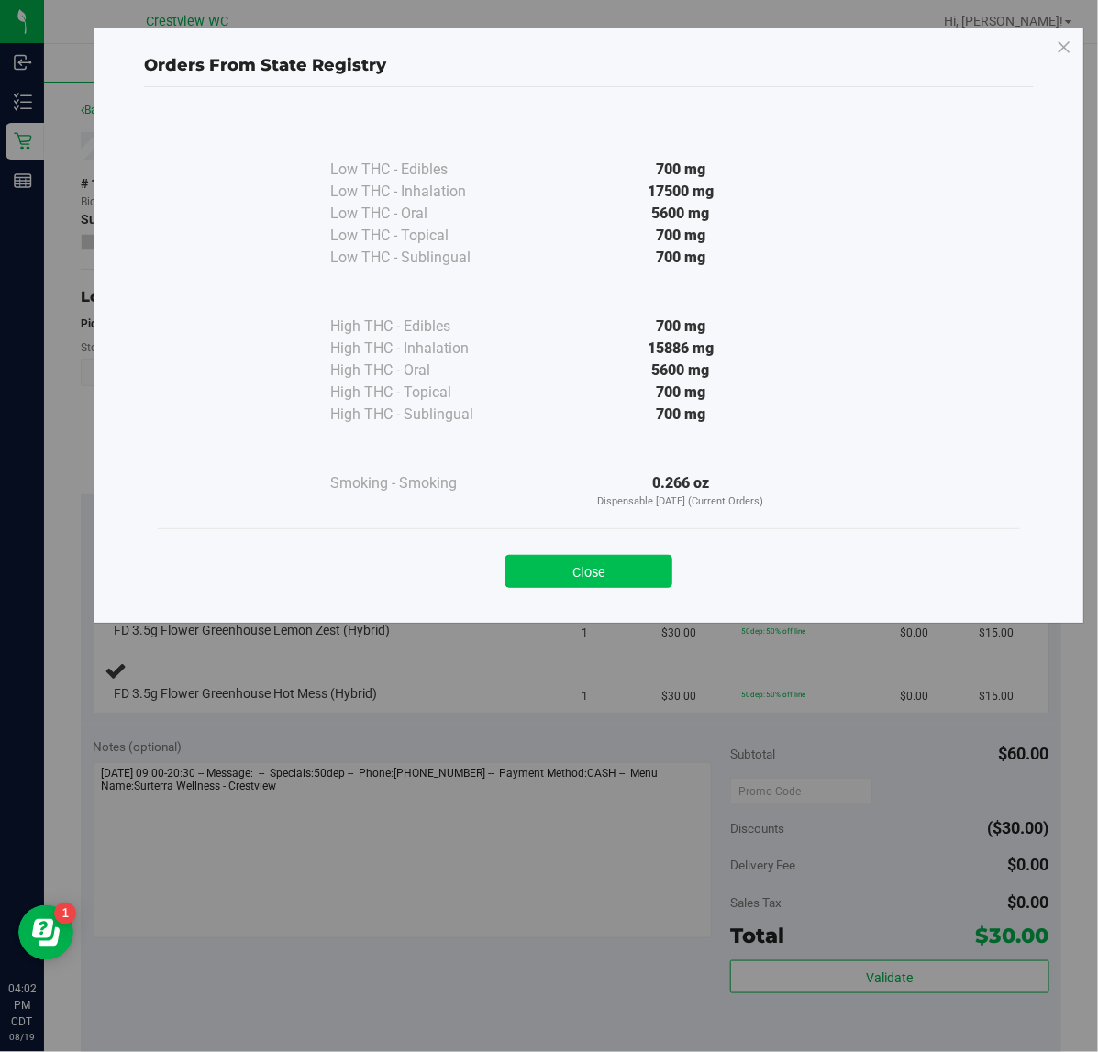
click at [631, 564] on button "Close" at bounding box center [588, 571] width 167 height 33
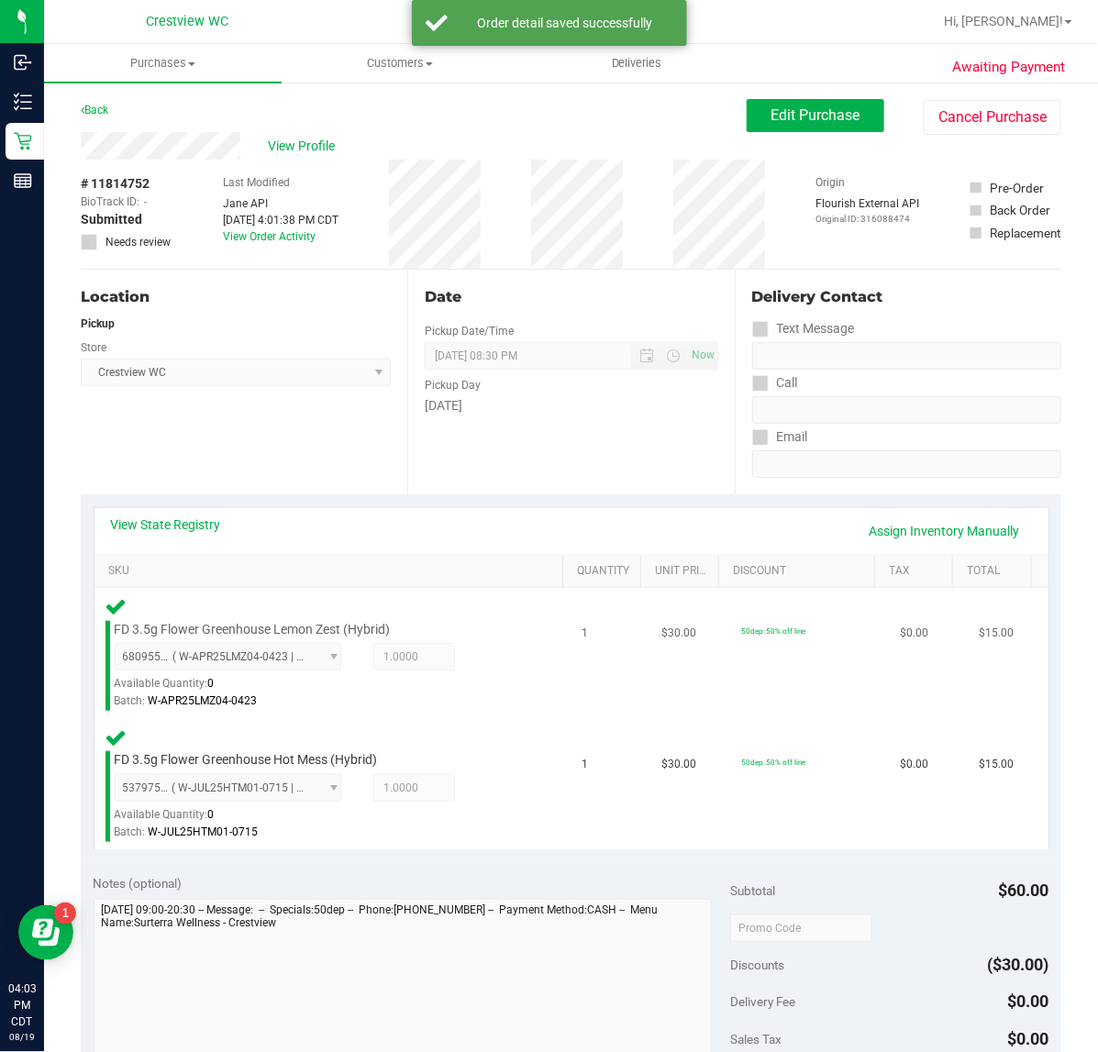
scroll to position [459, 0]
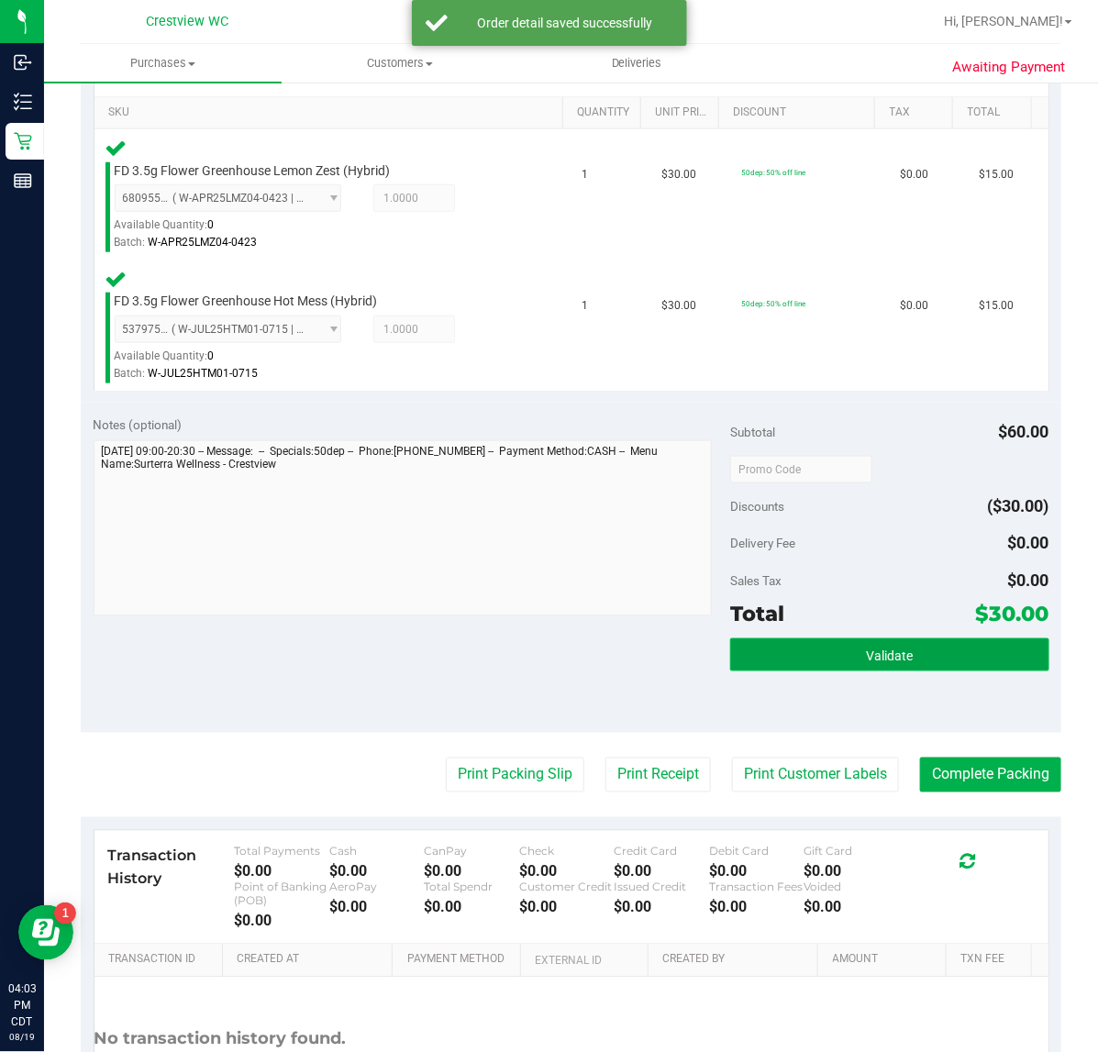
click at [926, 661] on button "Validate" at bounding box center [889, 654] width 318 height 33
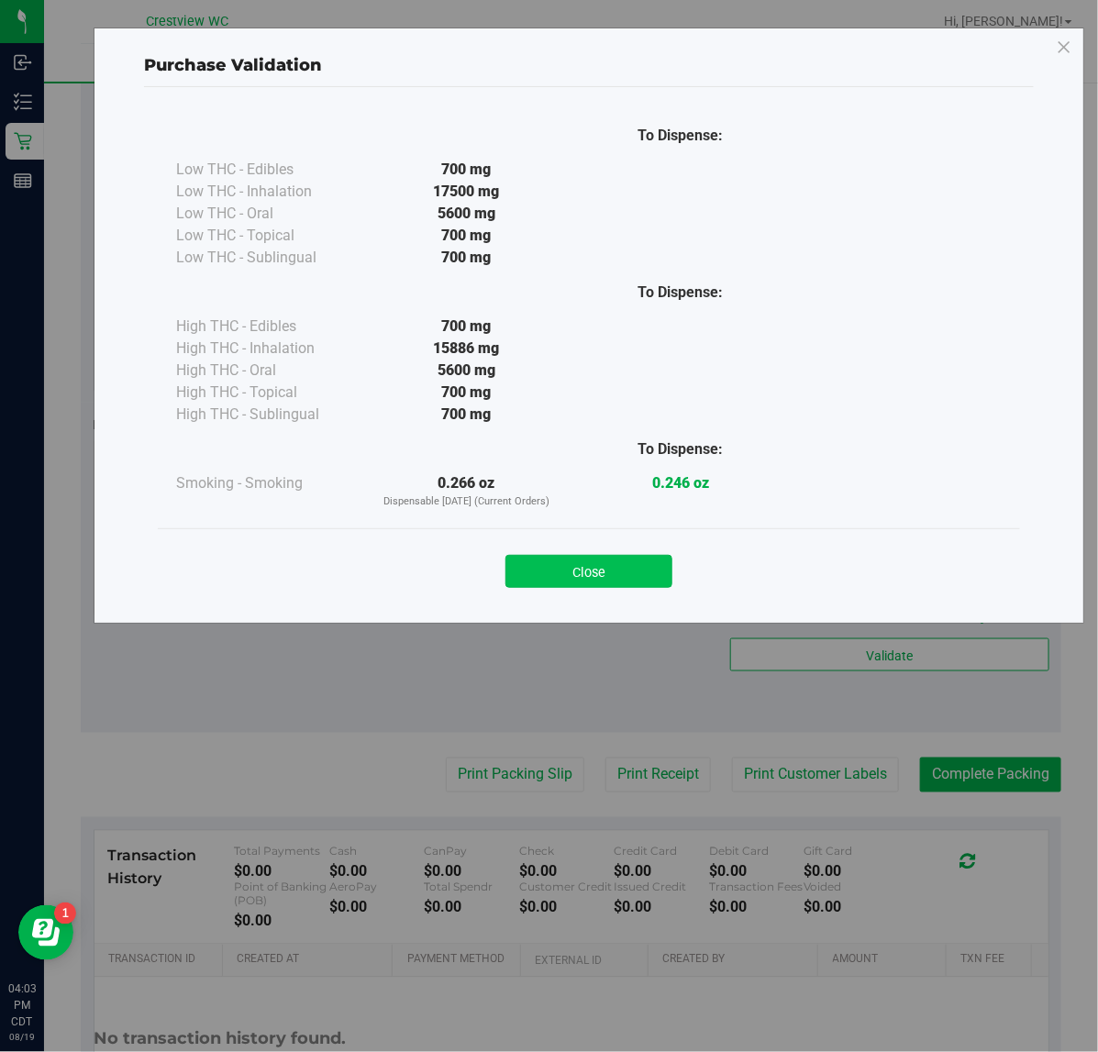
click at [617, 571] on button "Close" at bounding box center [588, 571] width 167 height 33
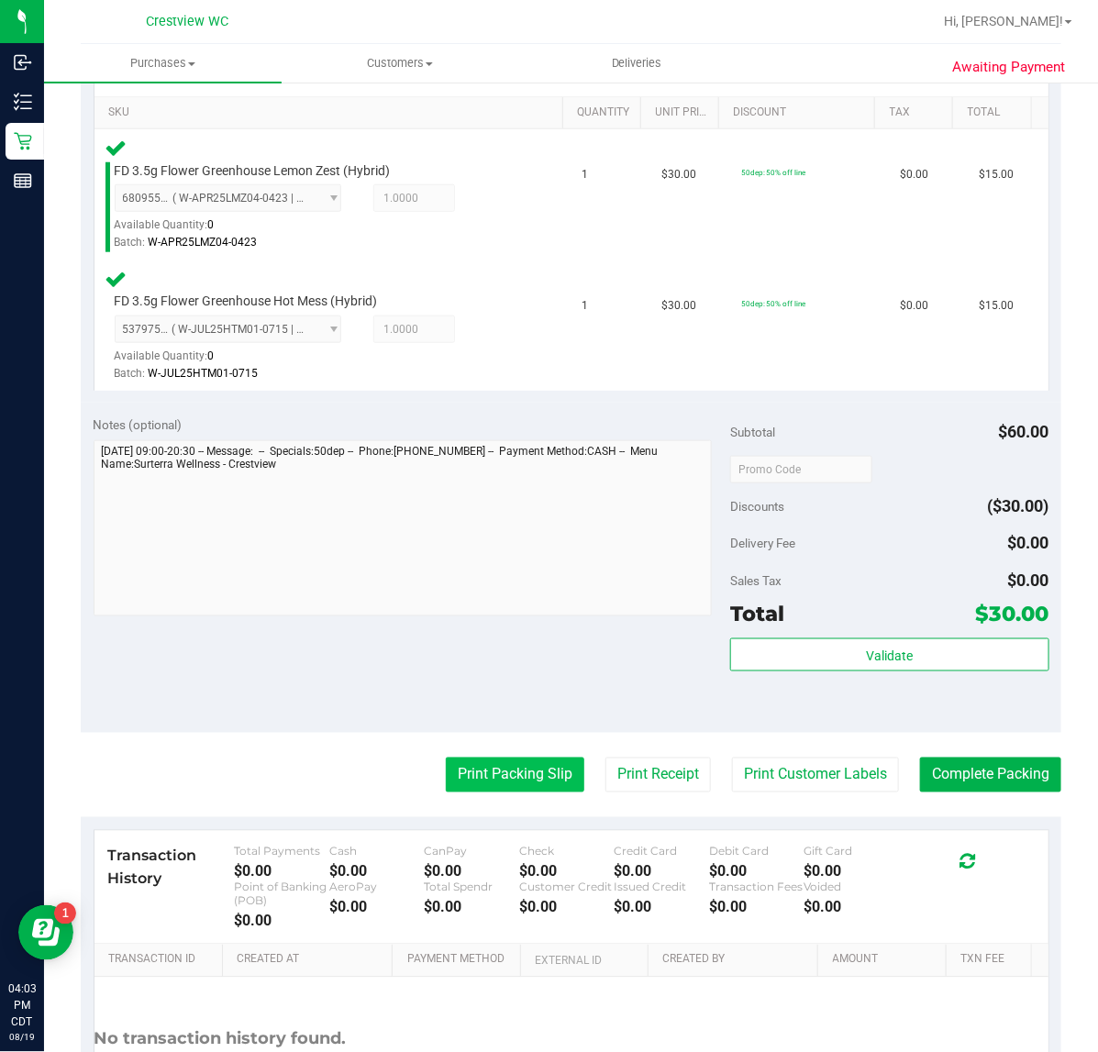
click at [509, 771] on button "Print Packing Slip" at bounding box center [515, 775] width 139 height 35
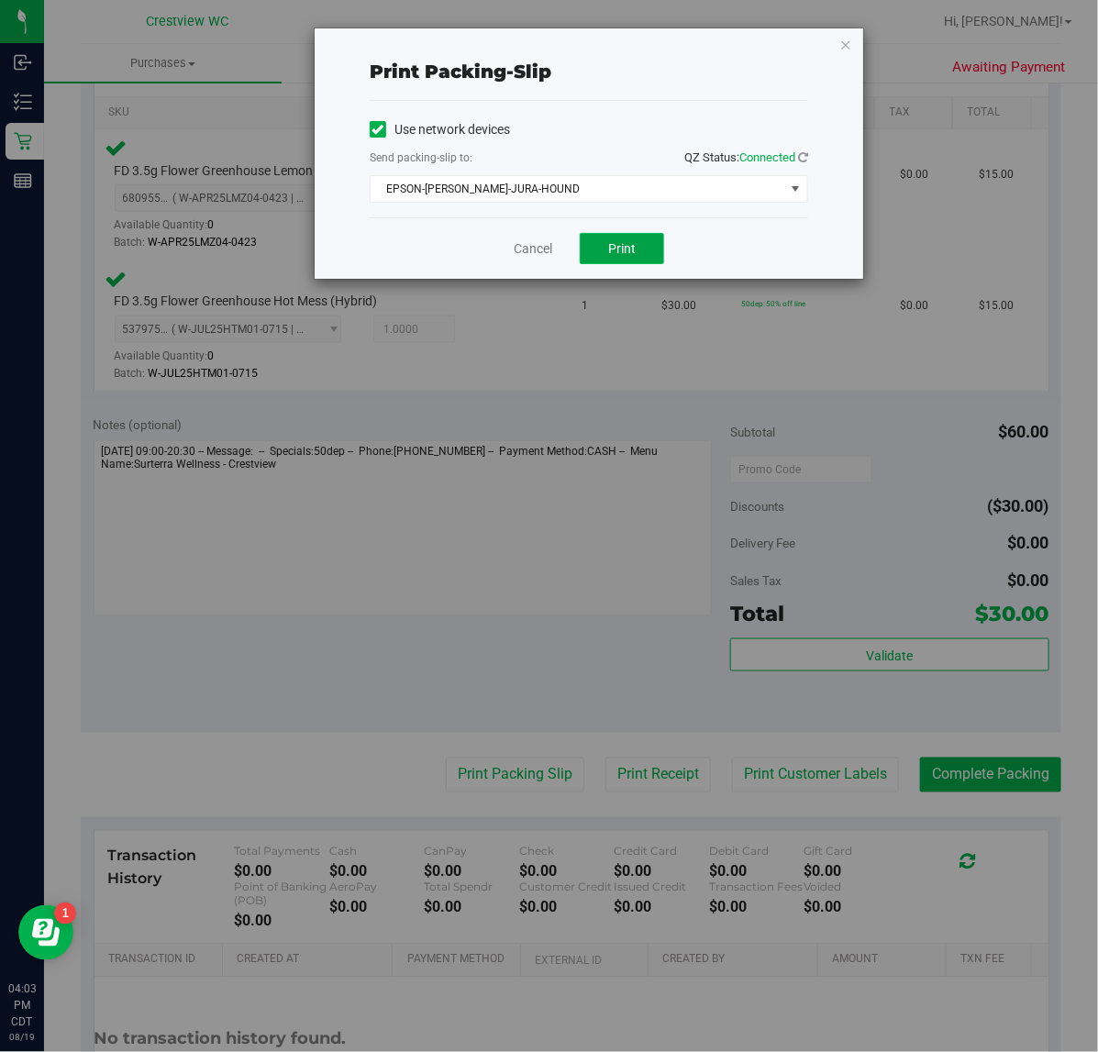
click at [634, 259] on button "Print" at bounding box center [622, 248] width 84 height 31
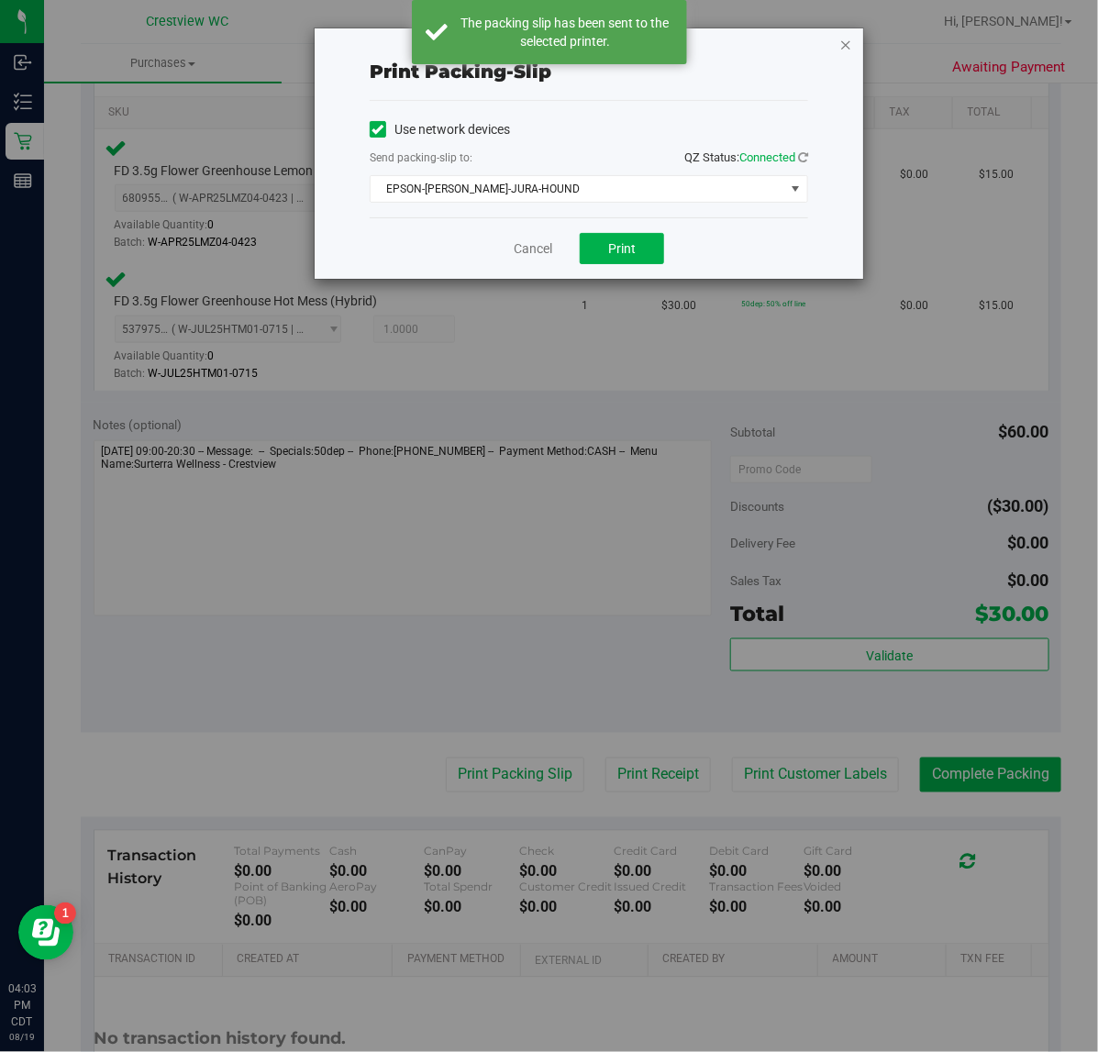
click at [846, 43] on icon "button" at bounding box center [845, 44] width 13 height 22
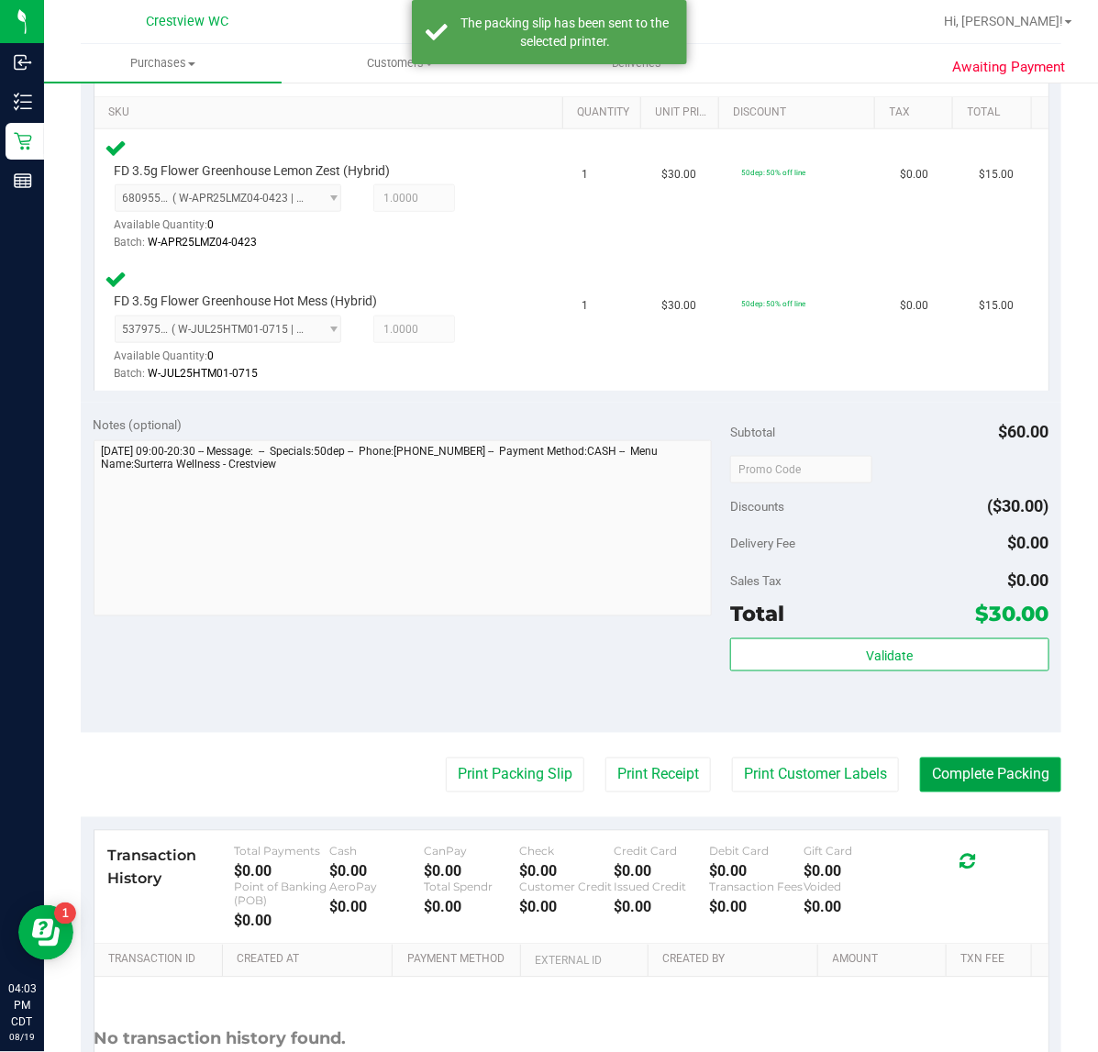
click at [989, 784] on button "Complete Packing" at bounding box center [990, 775] width 141 height 35
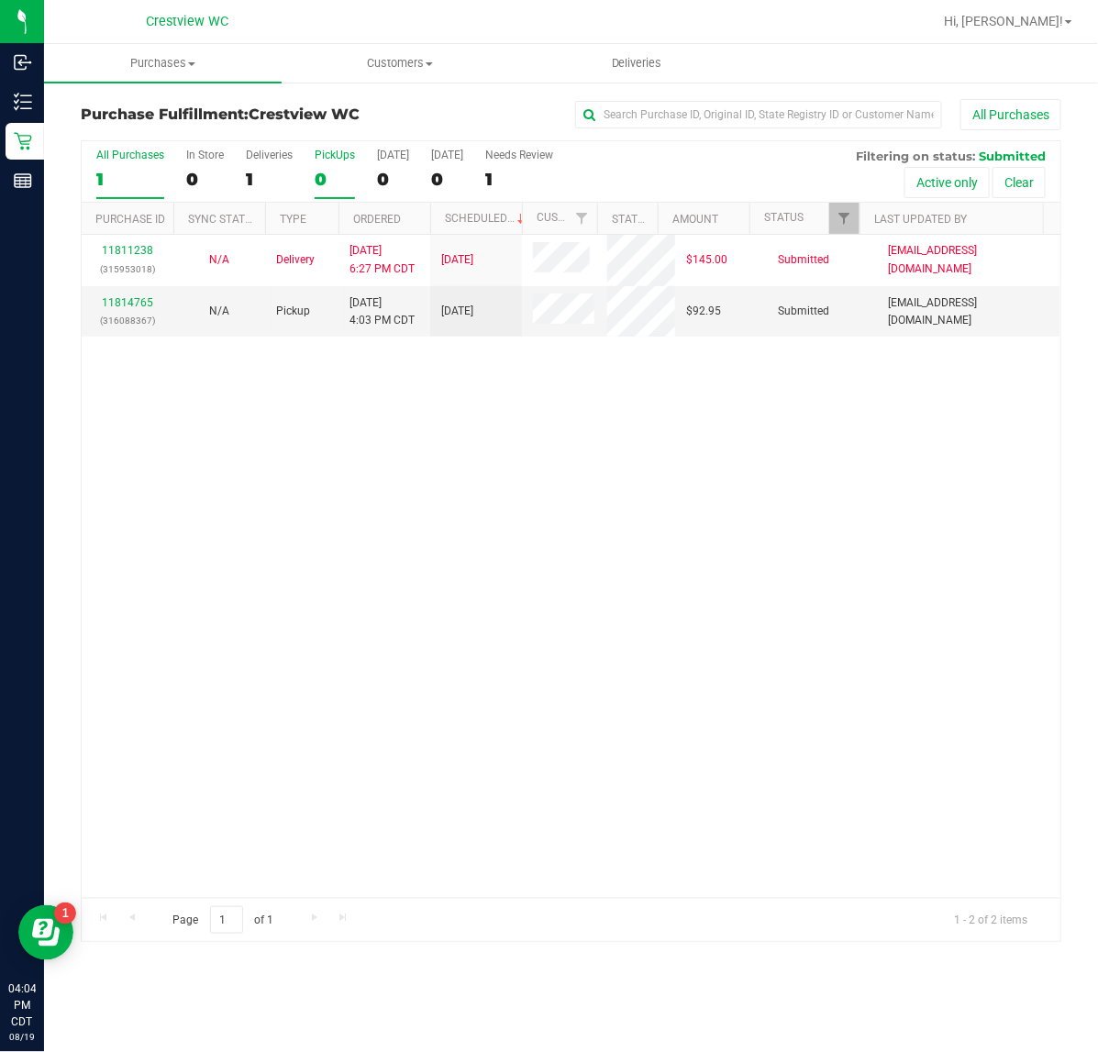
click at [326, 179] on div "0" at bounding box center [335, 179] width 40 height 21
click at [0, 0] on input "PickUps 0" at bounding box center [0, 0] width 0 height 0
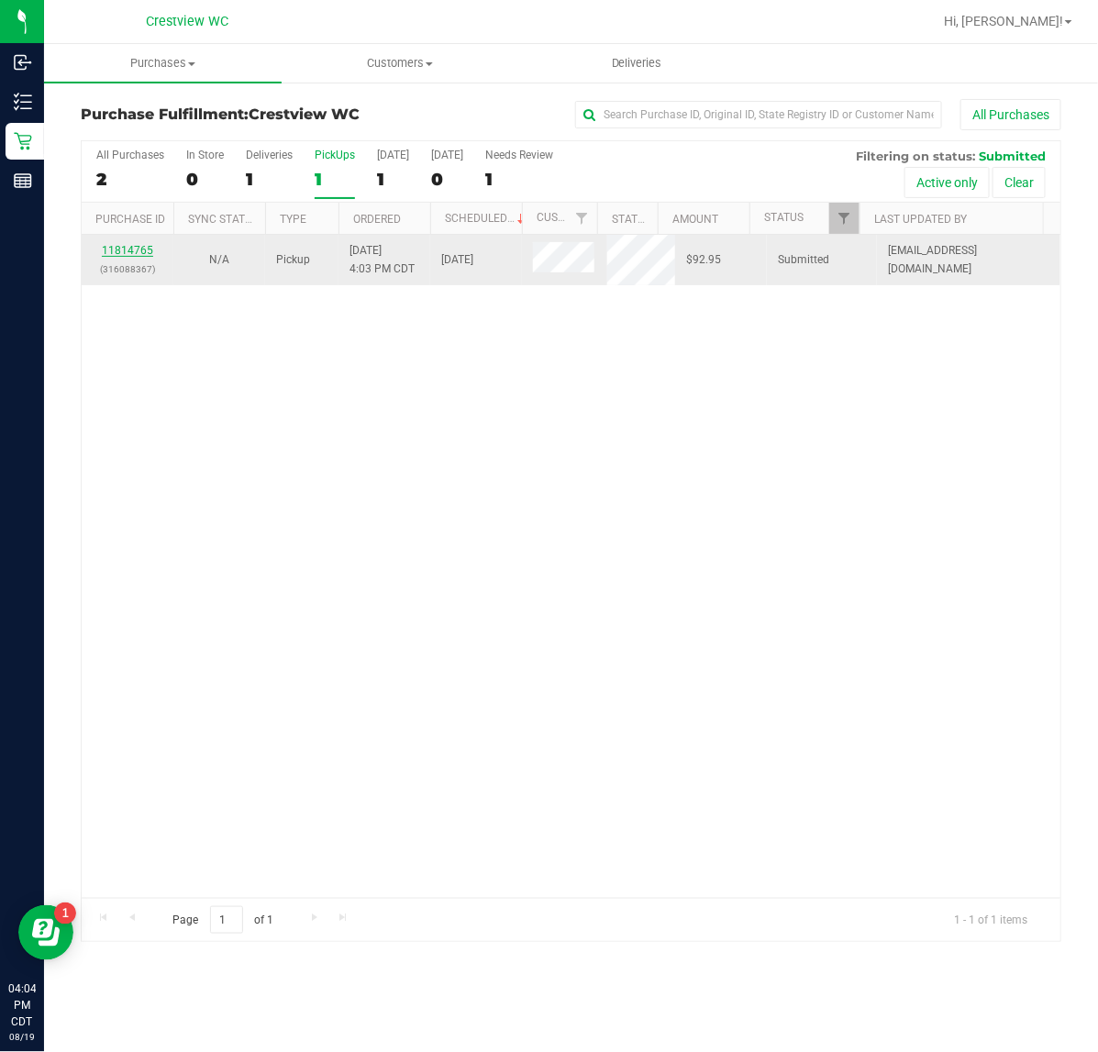
click at [147, 257] on link "11814765" at bounding box center [127, 250] width 51 height 13
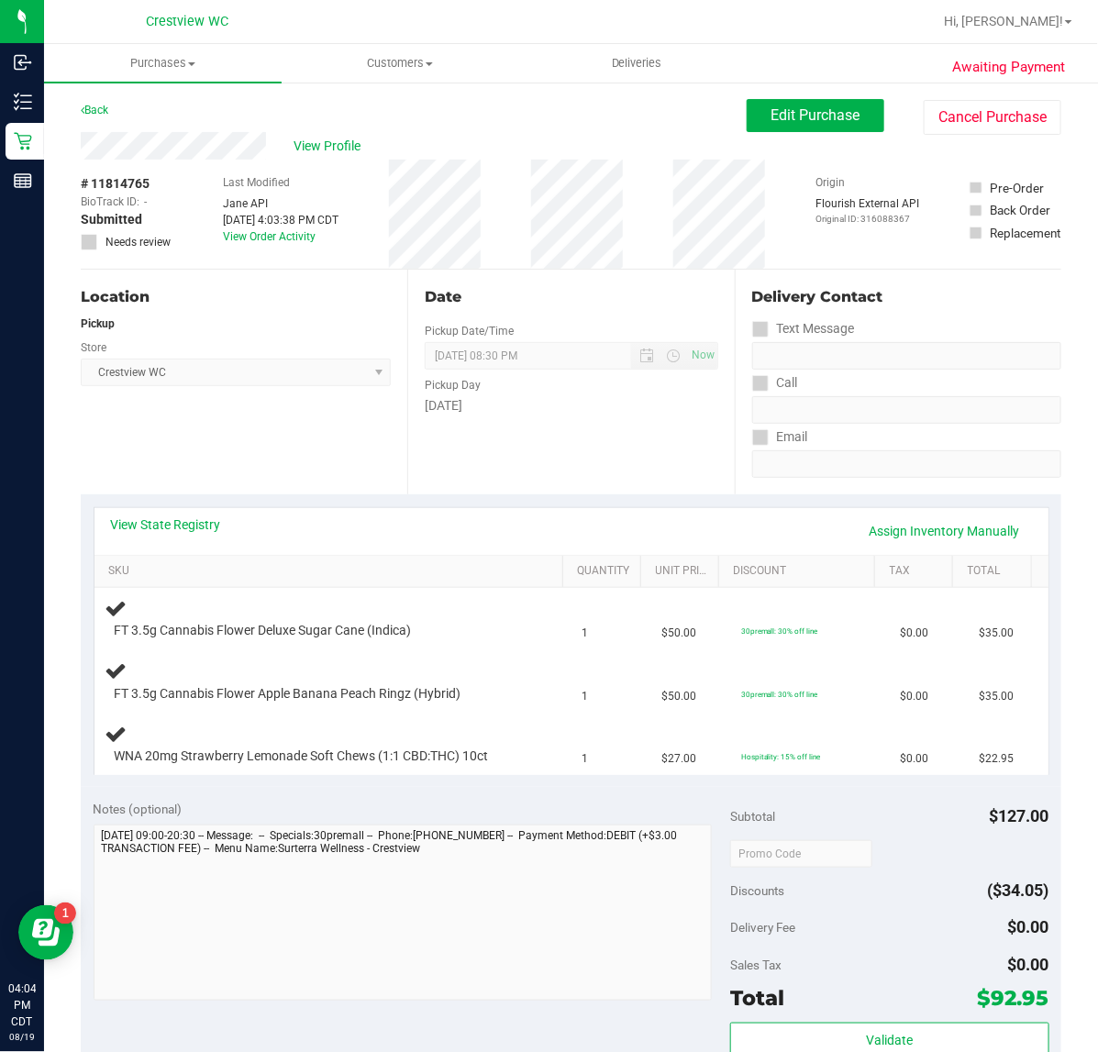
click at [223, 525] on div "View State Registry Assign Inventory Manually" at bounding box center [571, 531] width 921 height 31
click at [213, 526] on link "View State Registry" at bounding box center [166, 525] width 110 height 18
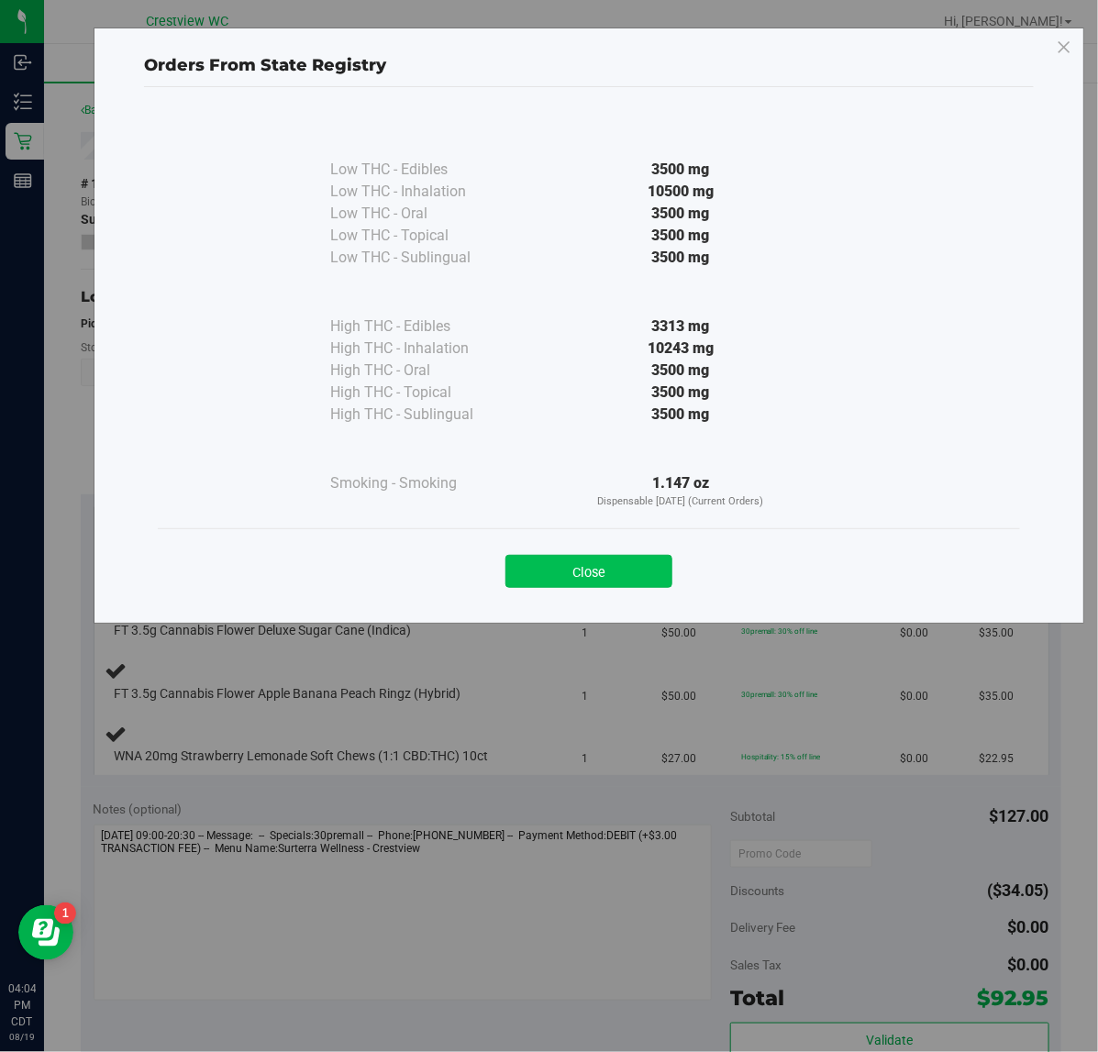
click at [649, 571] on button "Close" at bounding box center [588, 571] width 167 height 33
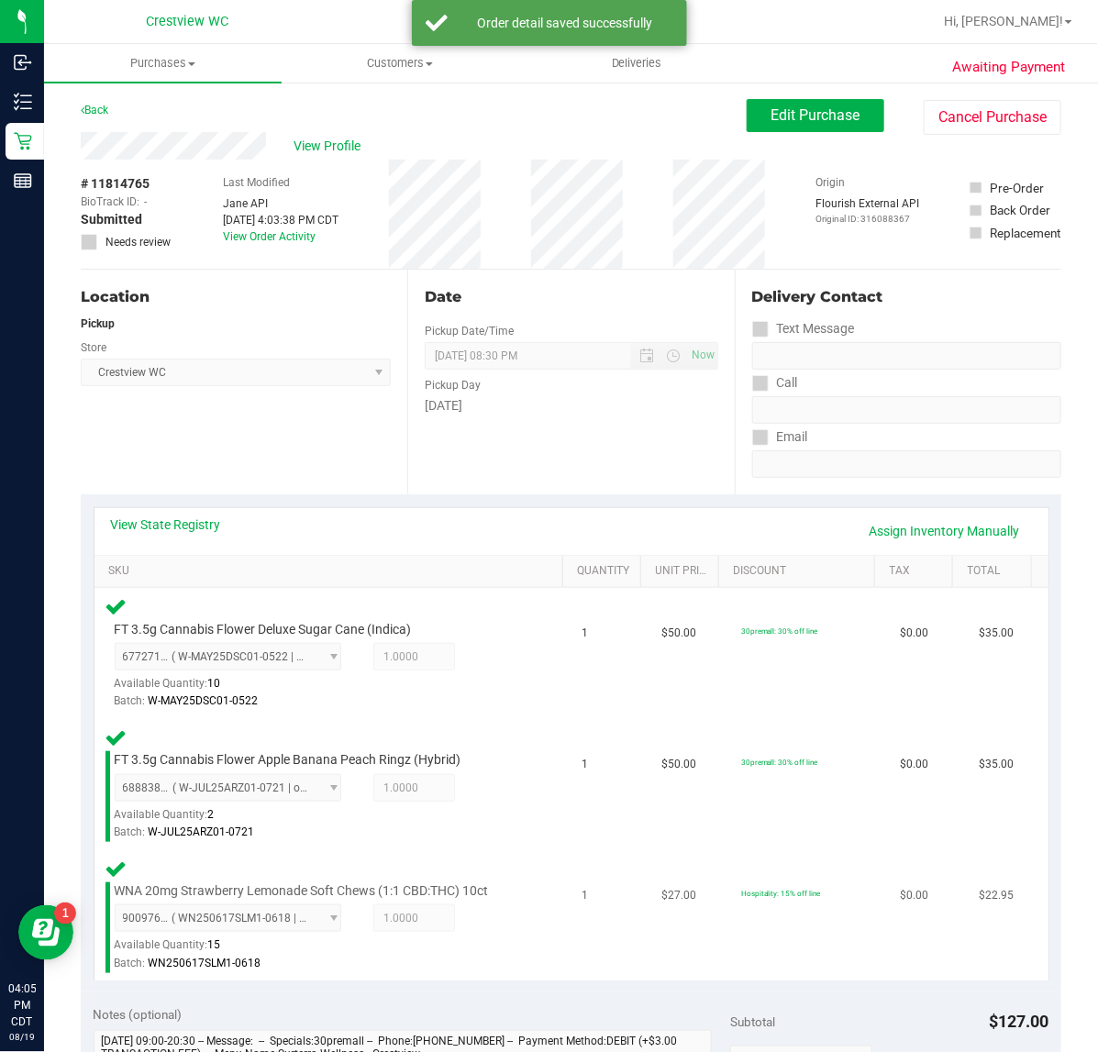
scroll to position [459, 0]
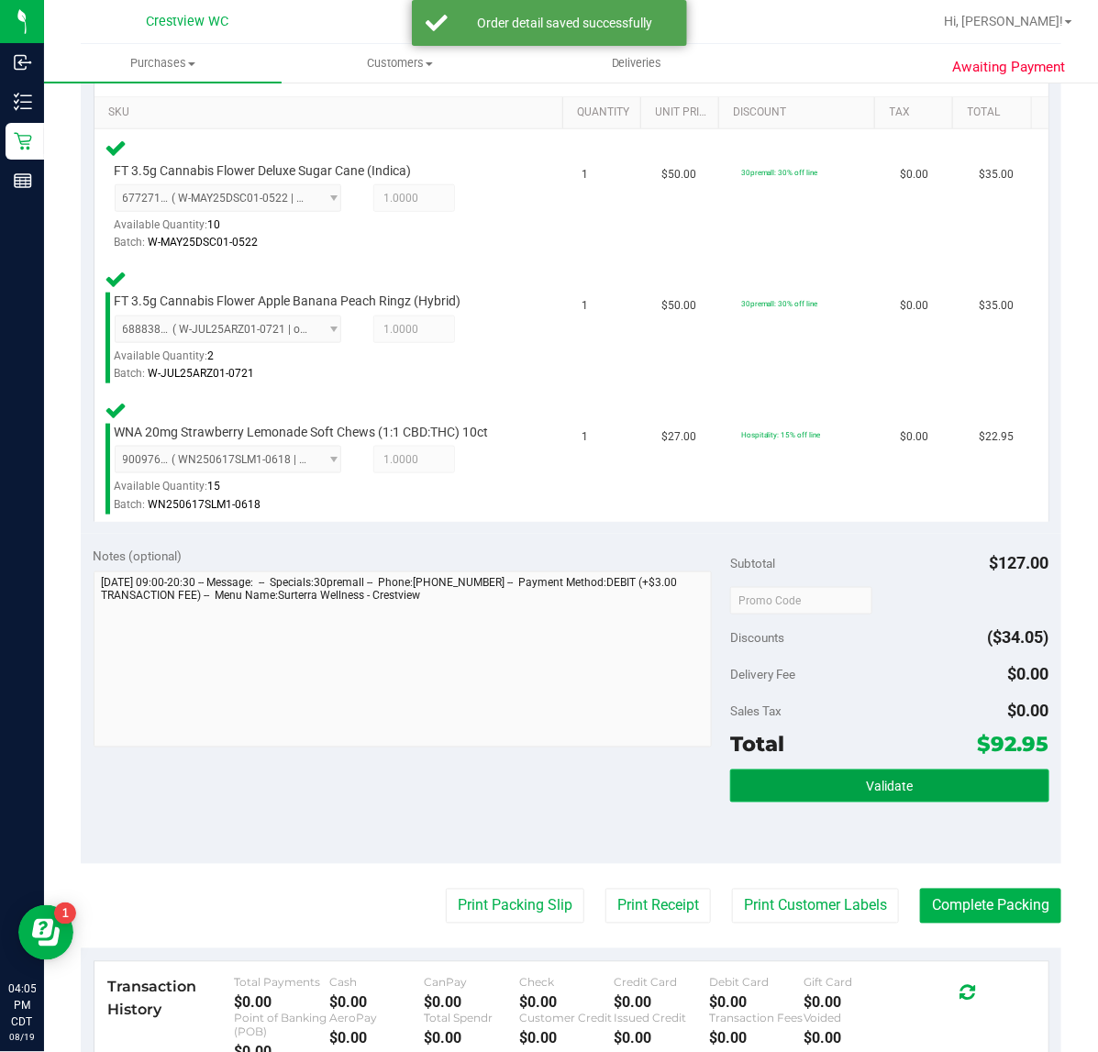
click at [886, 794] on button "Validate" at bounding box center [889, 786] width 318 height 33
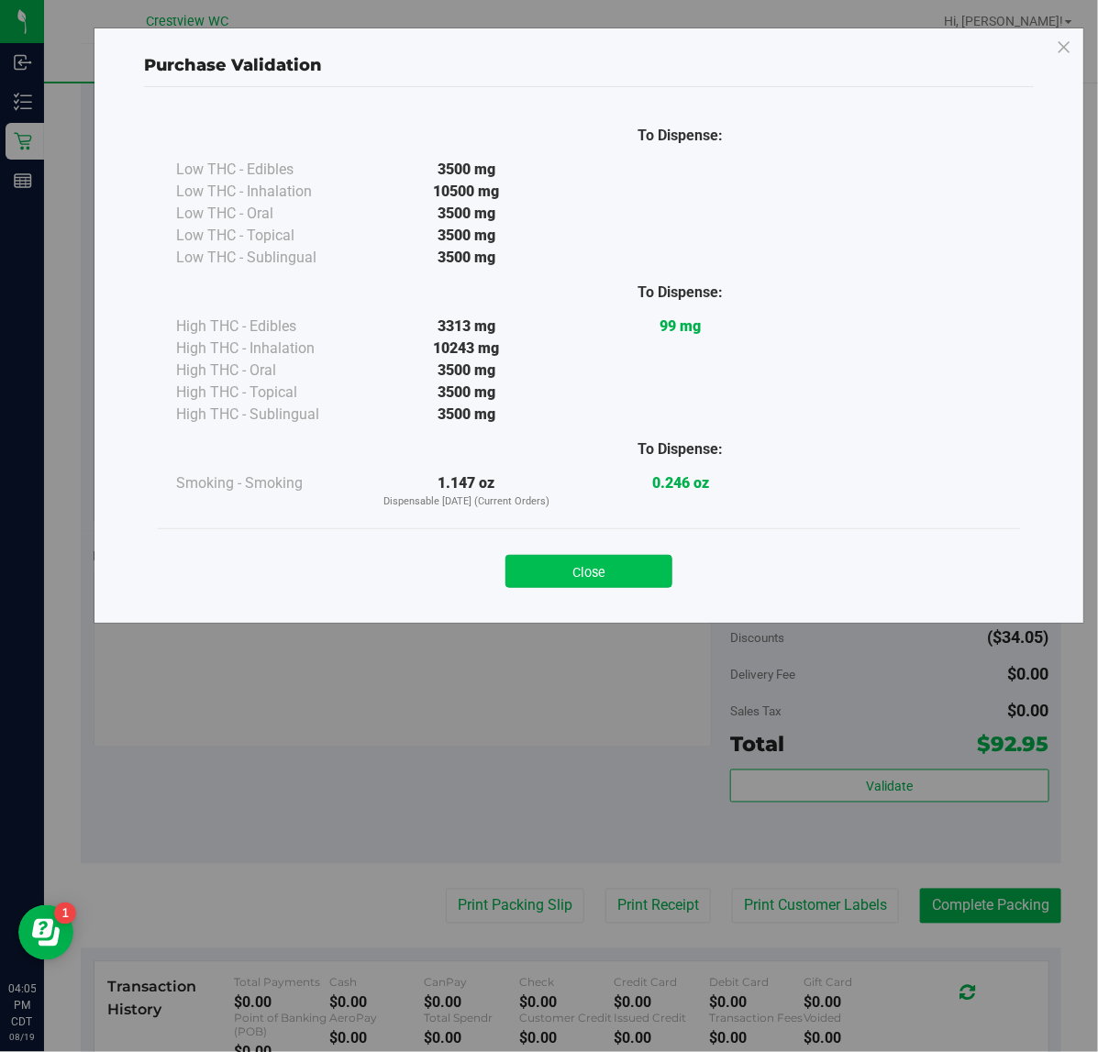
click at [599, 557] on button "Close" at bounding box center [588, 571] width 167 height 33
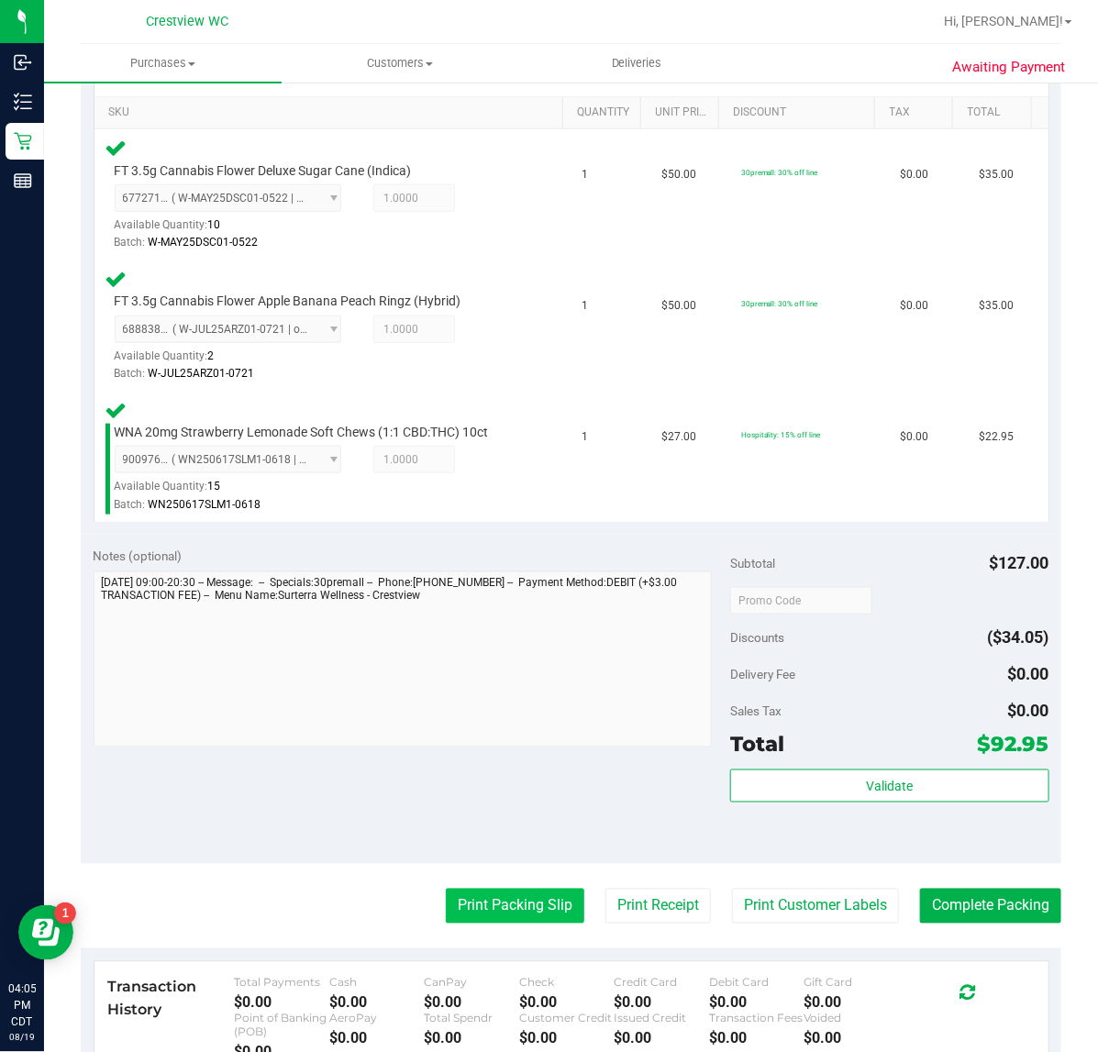
click at [498, 918] on button "Print Packing Slip" at bounding box center [515, 906] width 139 height 35
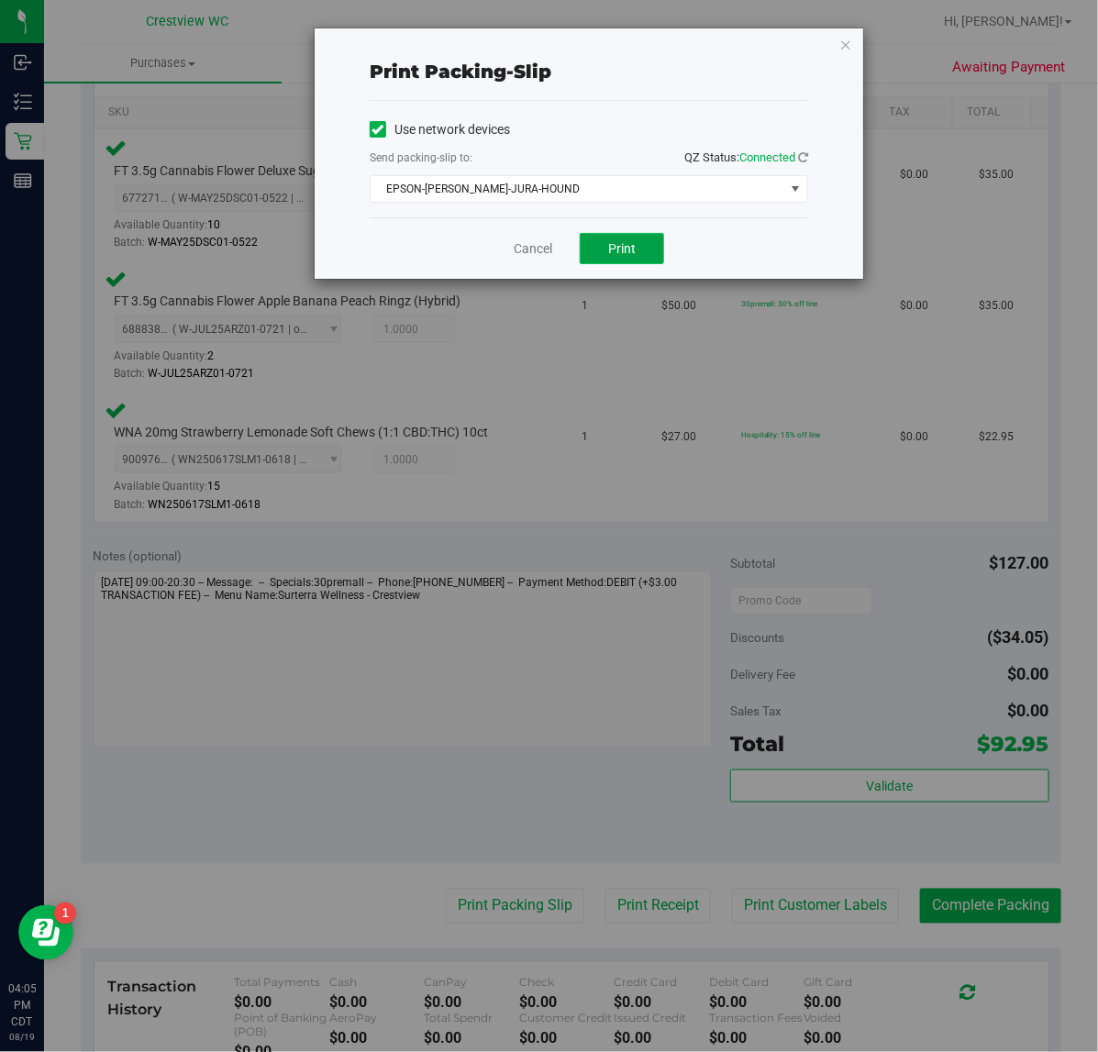
click at [611, 250] on span "Print" at bounding box center [622, 248] width 28 height 15
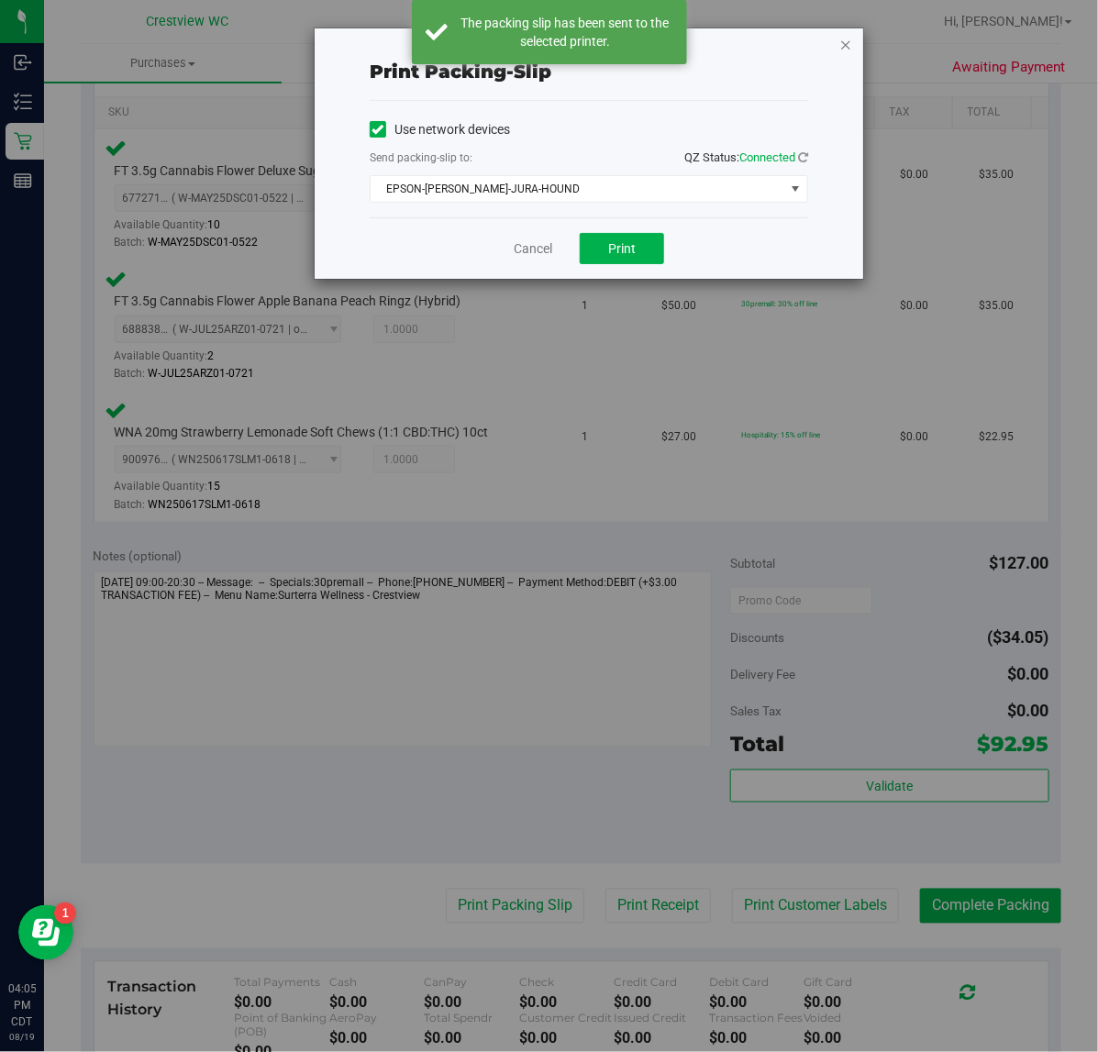
click at [846, 39] on icon "button" at bounding box center [845, 44] width 13 height 22
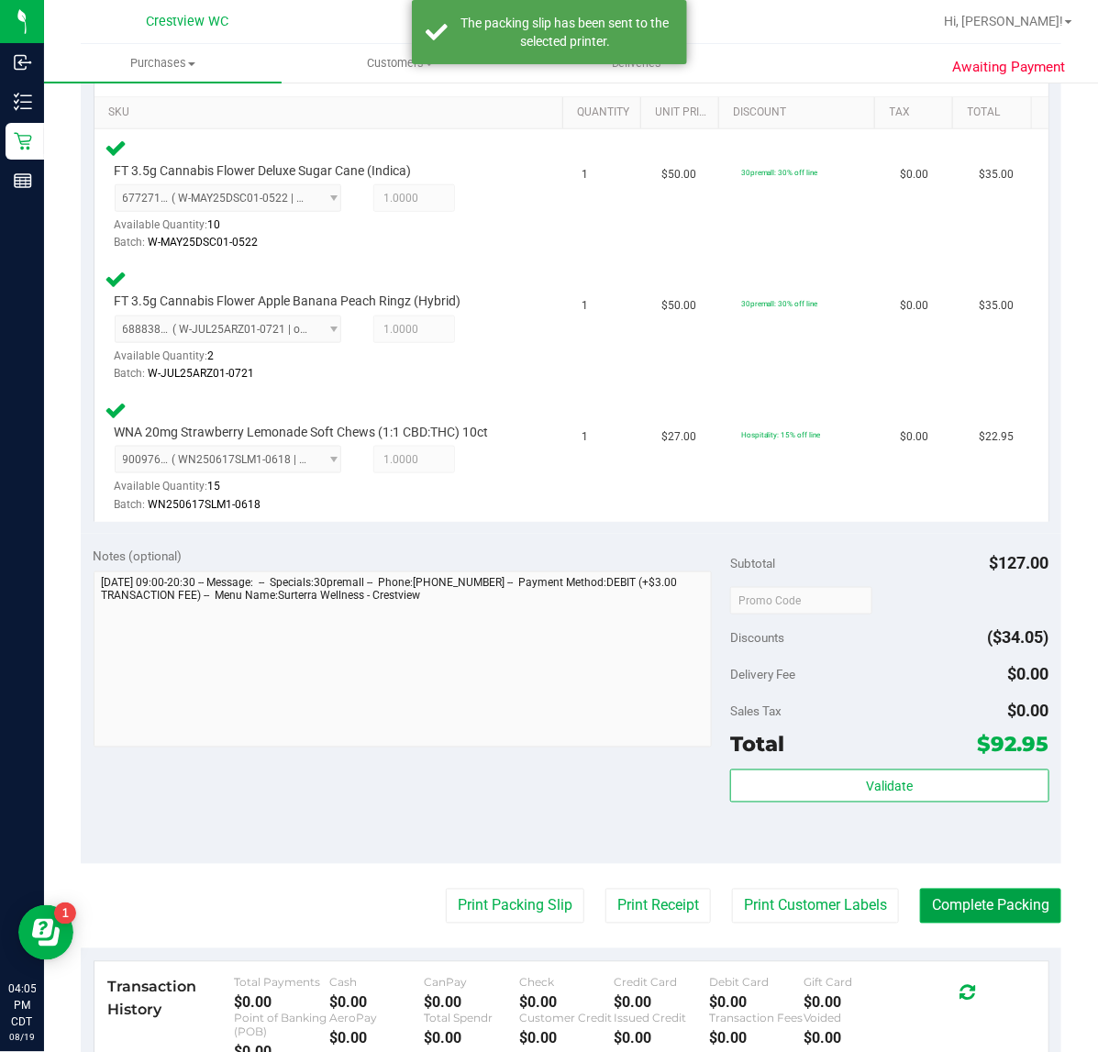
click at [946, 899] on button "Complete Packing" at bounding box center [990, 906] width 141 height 35
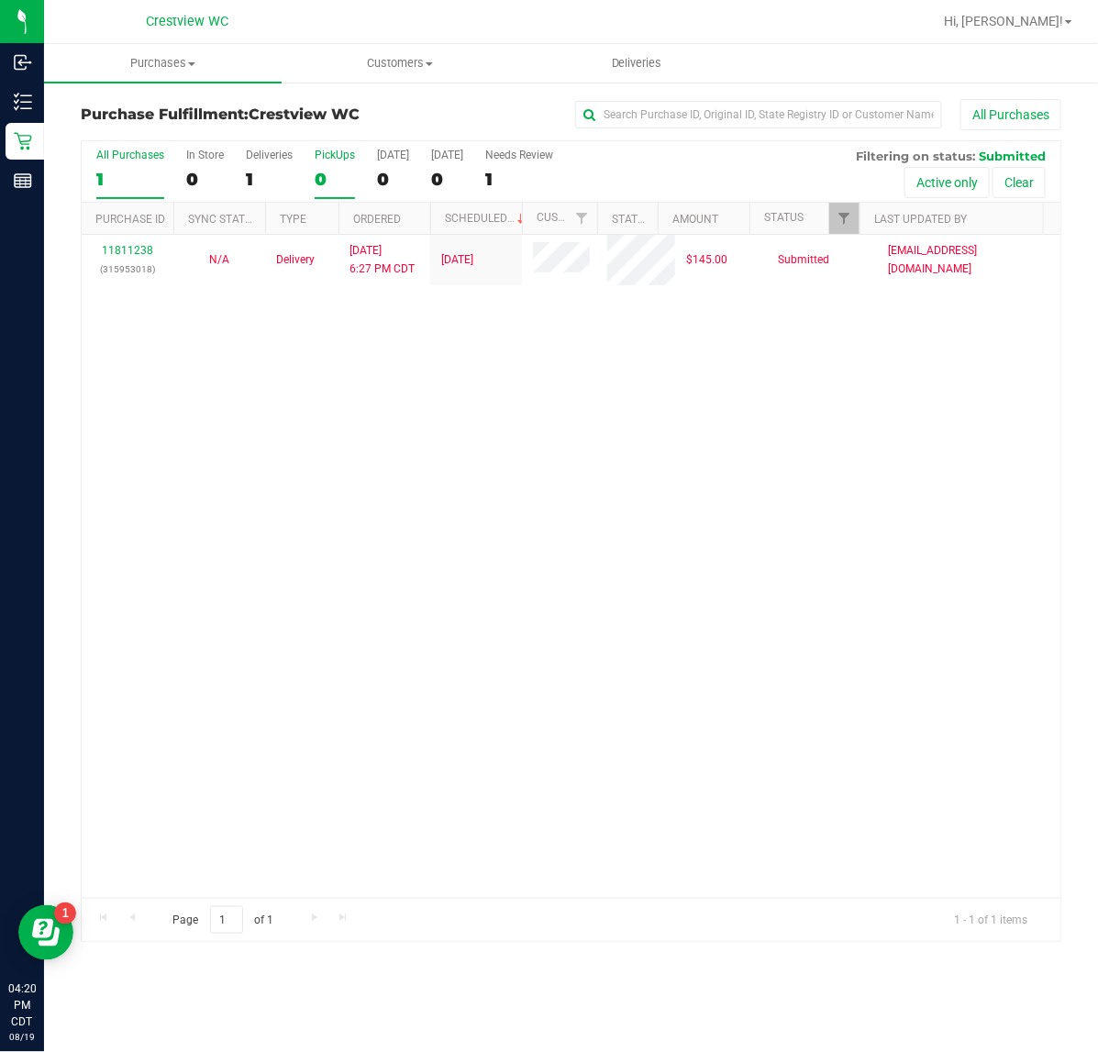
click at [321, 153] on div "PickUps" at bounding box center [335, 155] width 40 height 13
click at [0, 0] on input "PickUps 0" at bounding box center [0, 0] width 0 height 0
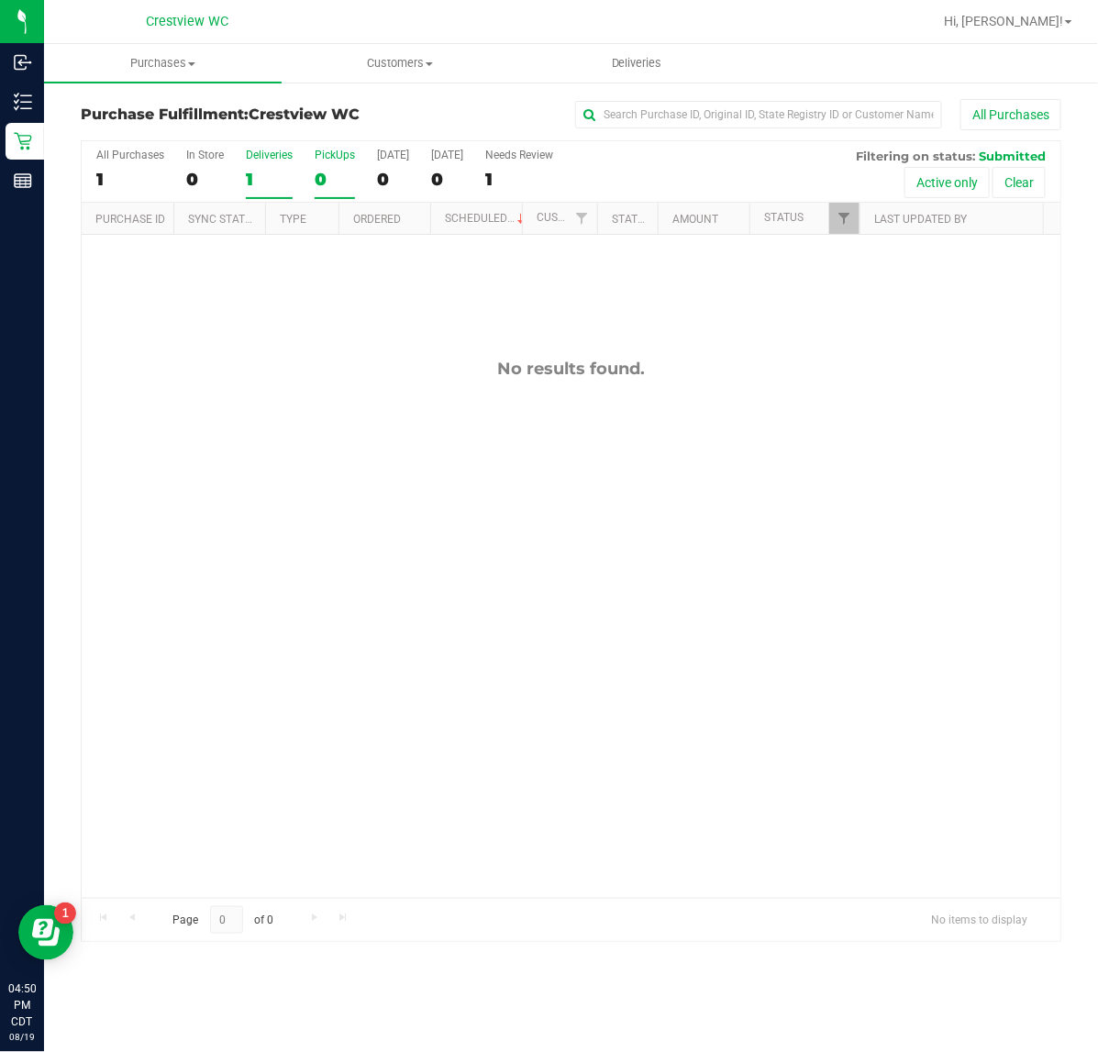
click at [253, 167] on label "Deliveries 1" at bounding box center [269, 174] width 47 height 50
click at [0, 0] on input "Deliveries 1" at bounding box center [0, 0] width 0 height 0
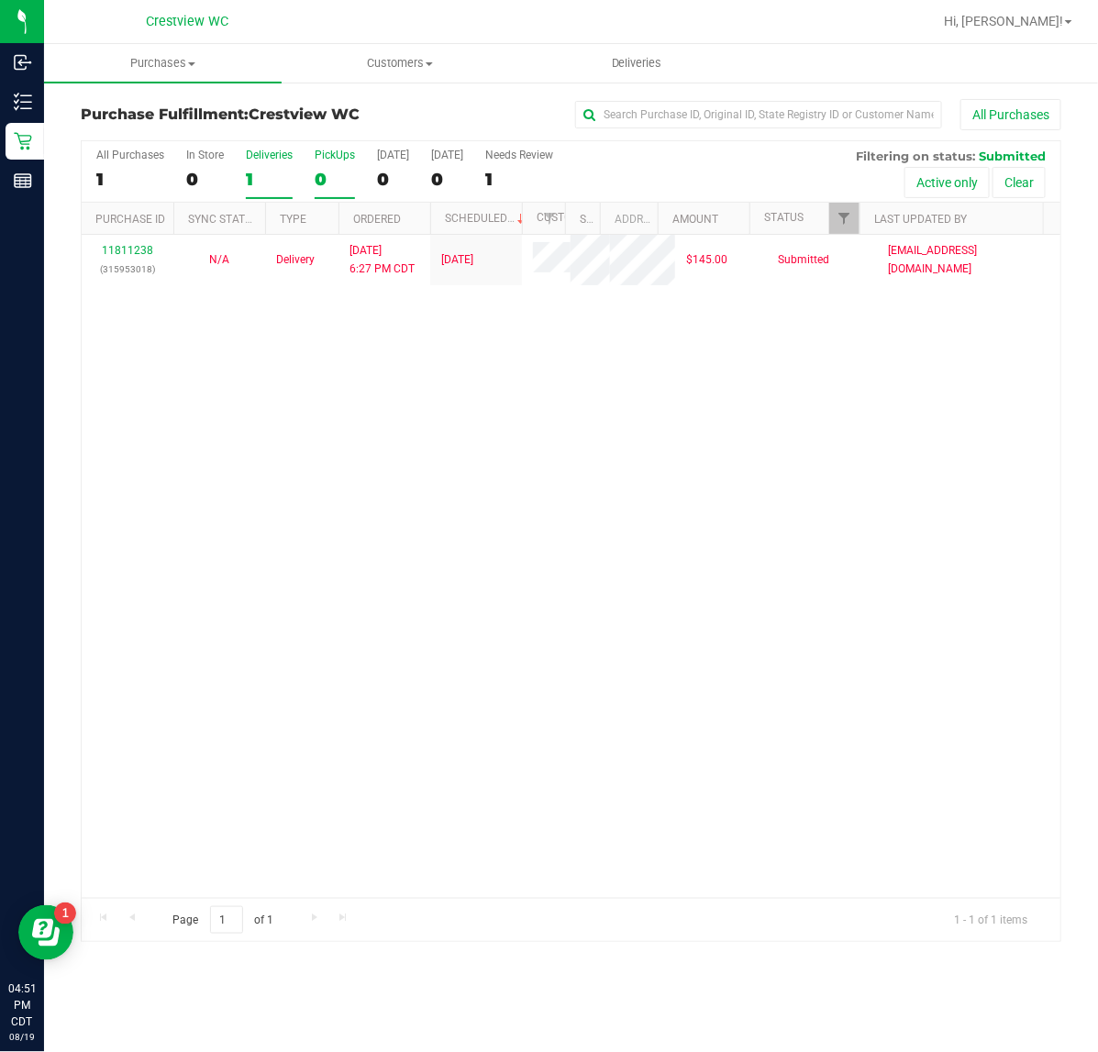
click at [316, 167] on label "PickUps 0" at bounding box center [335, 174] width 40 height 50
click at [0, 0] on input "PickUps 0" at bounding box center [0, 0] width 0 height 0
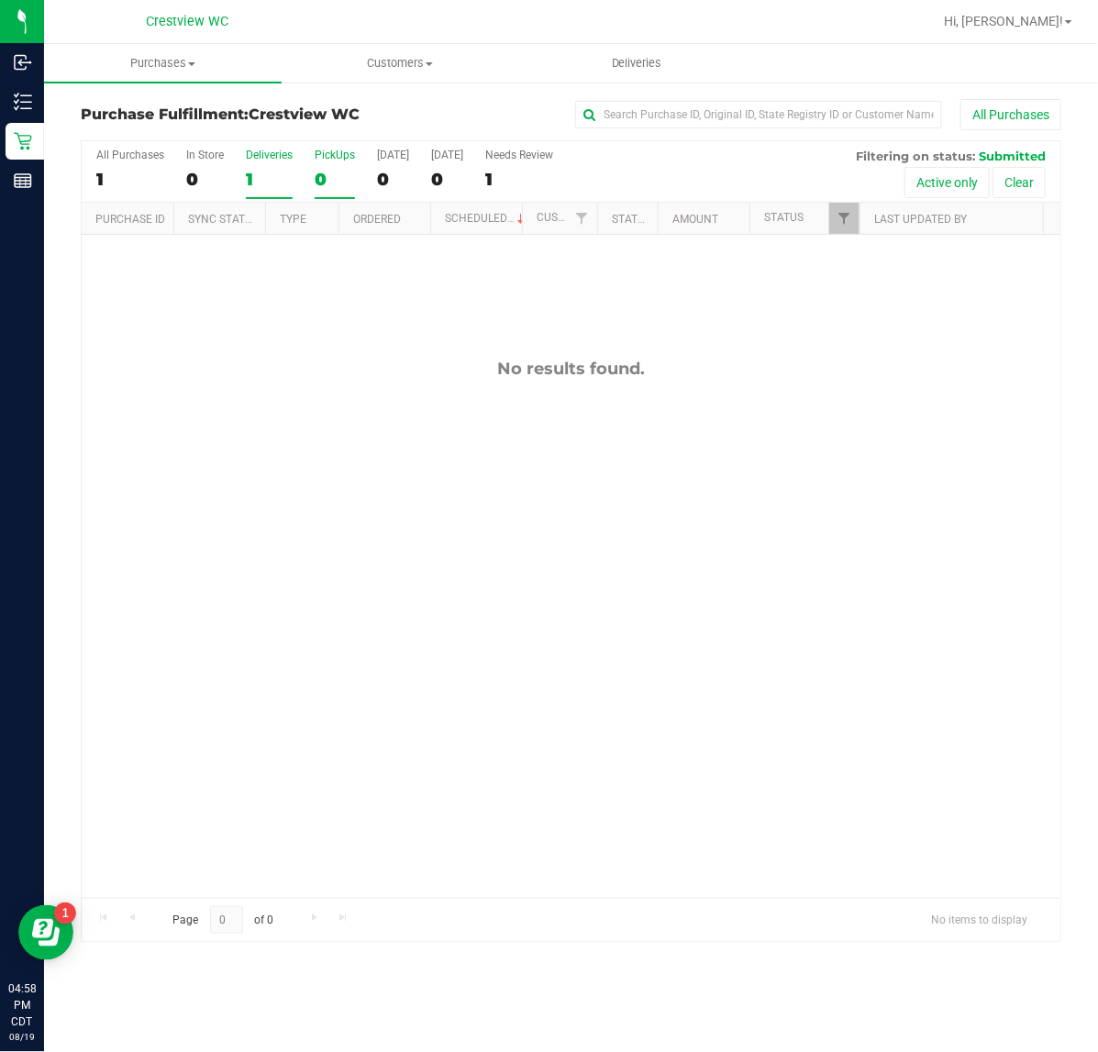
click at [266, 162] on label "Deliveries 1" at bounding box center [269, 174] width 47 height 50
click at [0, 0] on input "Deliveries 1" at bounding box center [0, 0] width 0 height 0
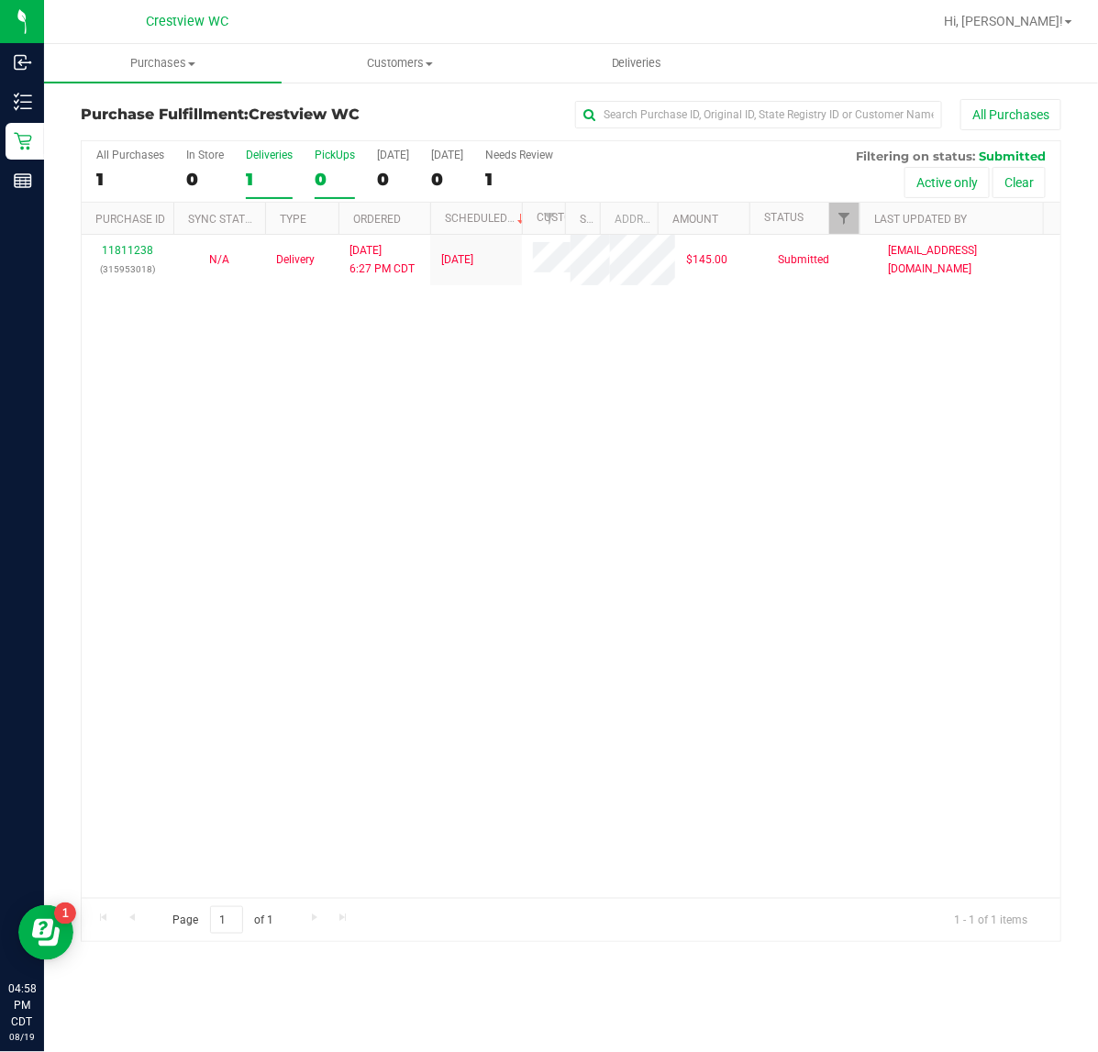
click at [337, 161] on div "PickUps" at bounding box center [335, 155] width 40 height 13
click at [0, 0] on input "PickUps 0" at bounding box center [0, 0] width 0 height 0
click at [271, 194] on label "Deliveries 1" at bounding box center [269, 174] width 47 height 50
click at [0, 0] on input "Deliveries 1" at bounding box center [0, 0] width 0 height 0
click at [335, 175] on div "0" at bounding box center [335, 179] width 40 height 21
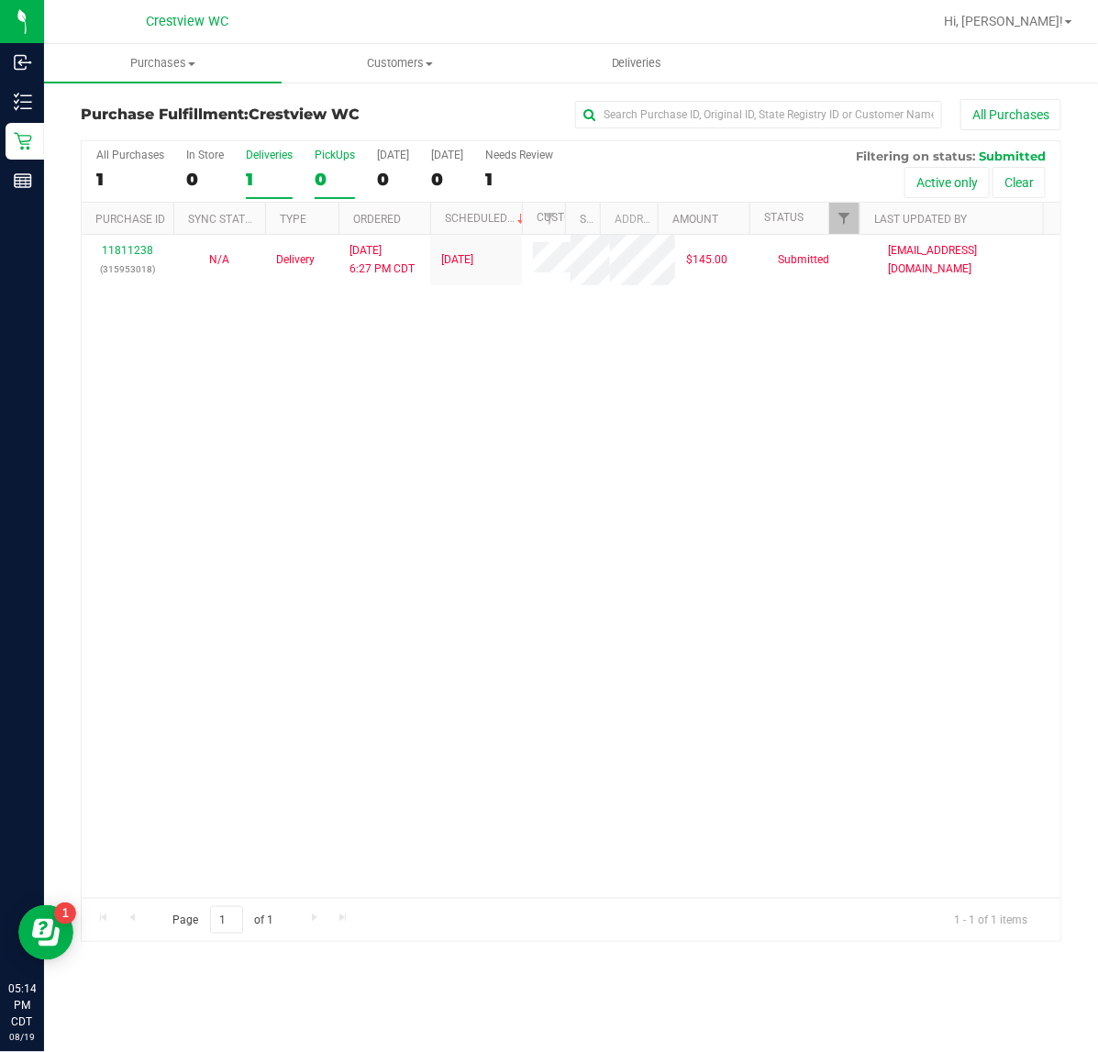
click at [0, 0] on input "PickUps 0" at bounding box center [0, 0] width 0 height 0
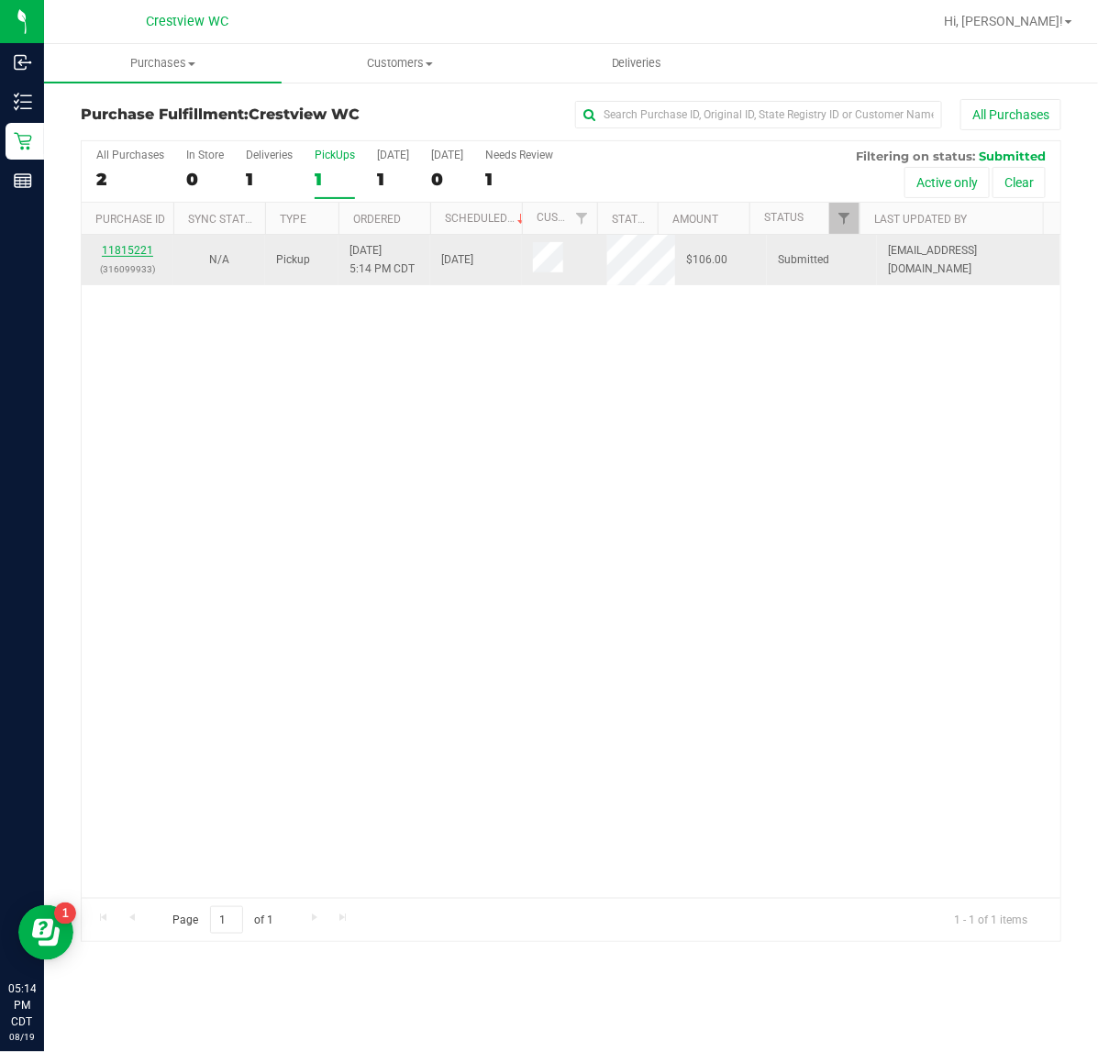
click at [139, 252] on link "11815221" at bounding box center [127, 250] width 51 height 13
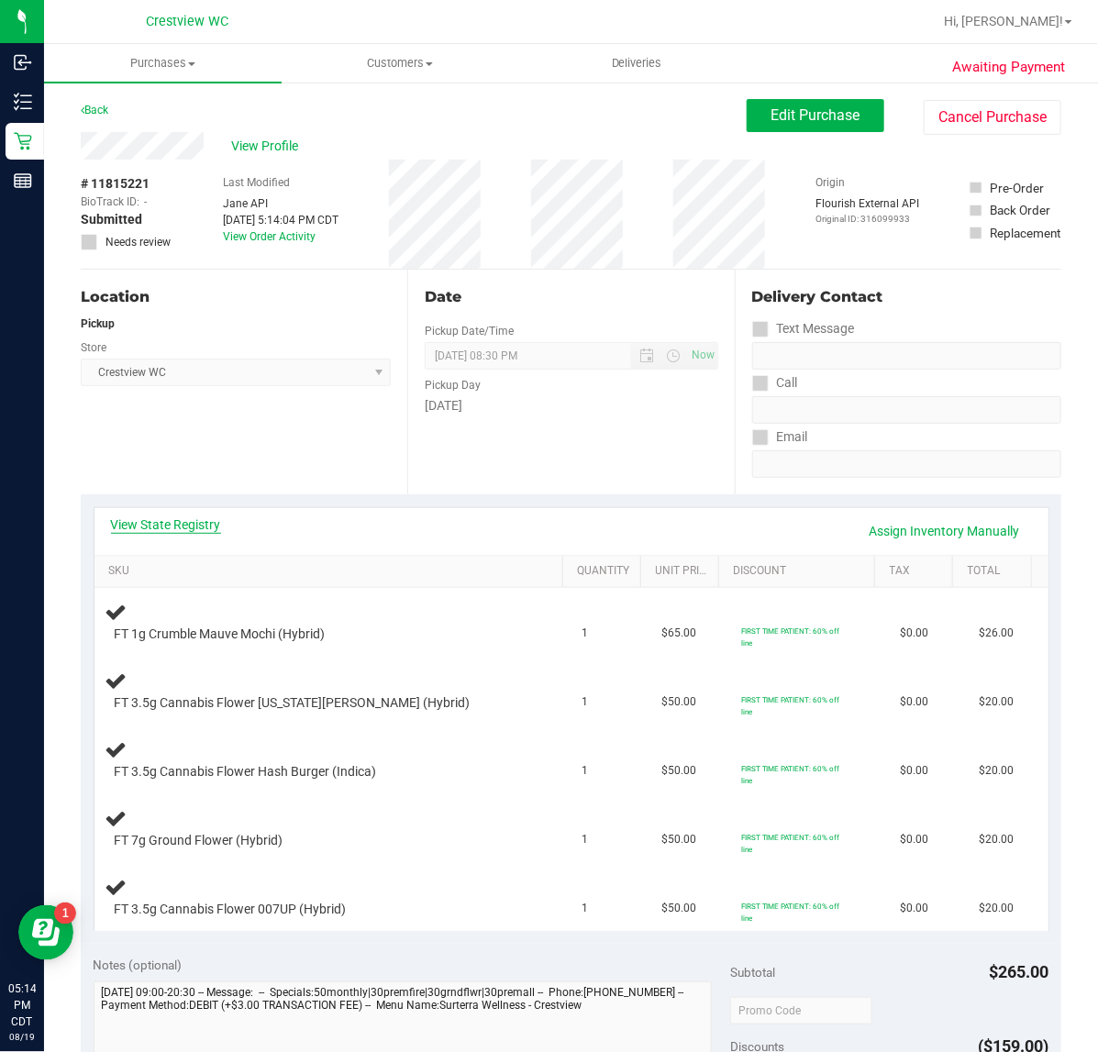
click at [208, 520] on link "View State Registry" at bounding box center [166, 525] width 110 height 18
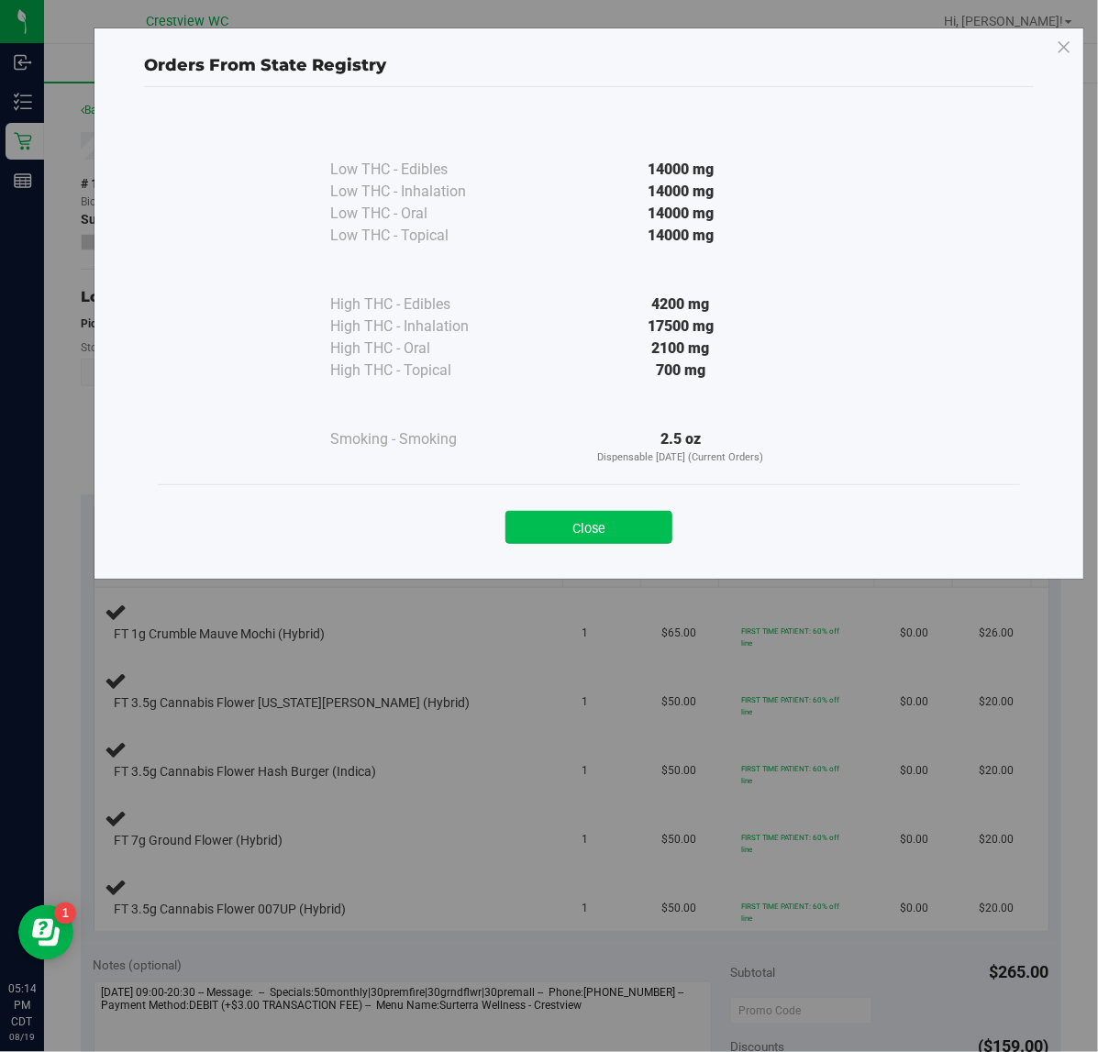
click at [570, 539] on button "Close" at bounding box center [588, 527] width 167 height 33
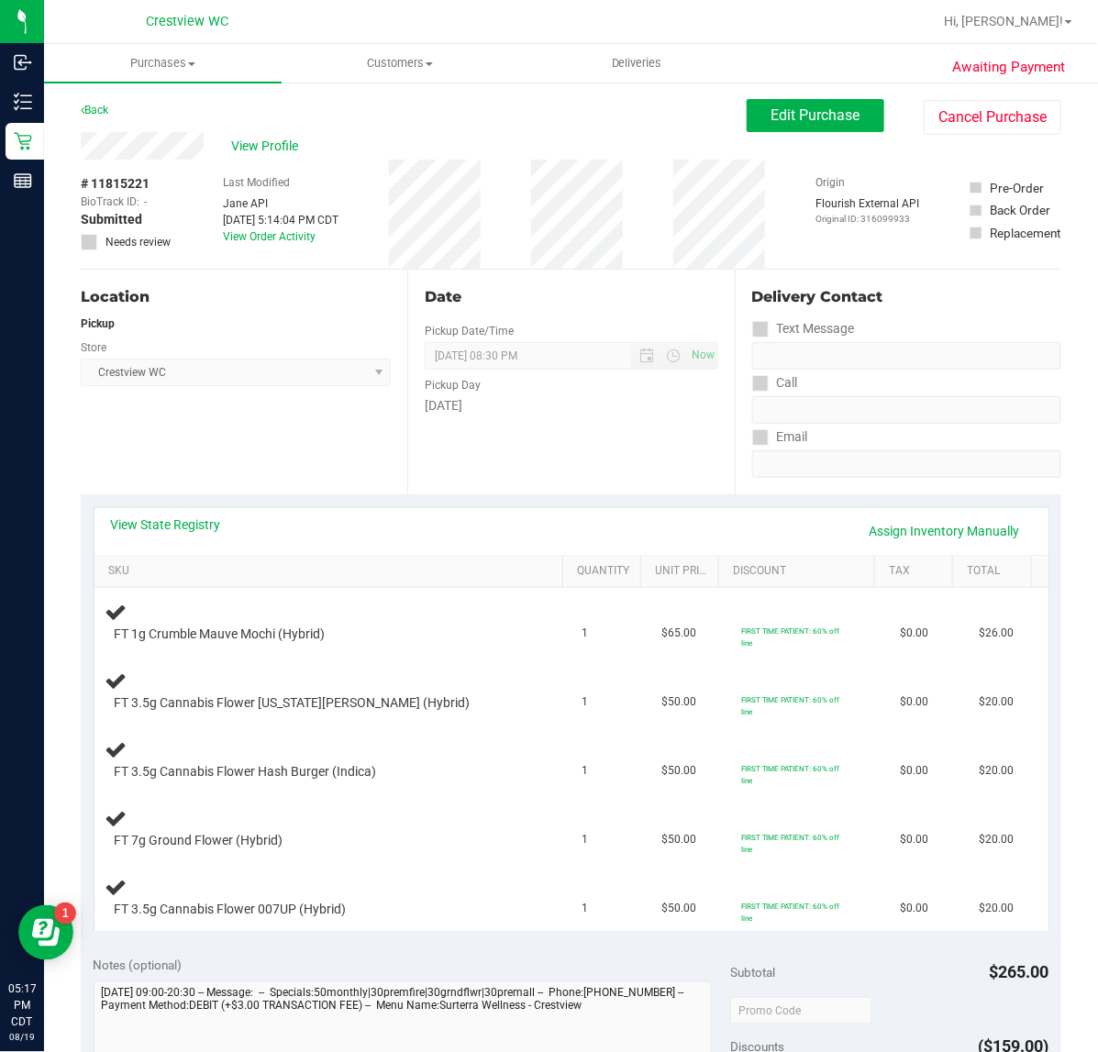
click at [394, 129] on div "Back Edit Purchase Cancel Purchase" at bounding box center [571, 115] width 981 height 33
click at [231, 456] on div "Location Pickup Store Crestview WC Select Store [PERSON_NAME][GEOGRAPHIC_DATA] …" at bounding box center [244, 382] width 327 height 225
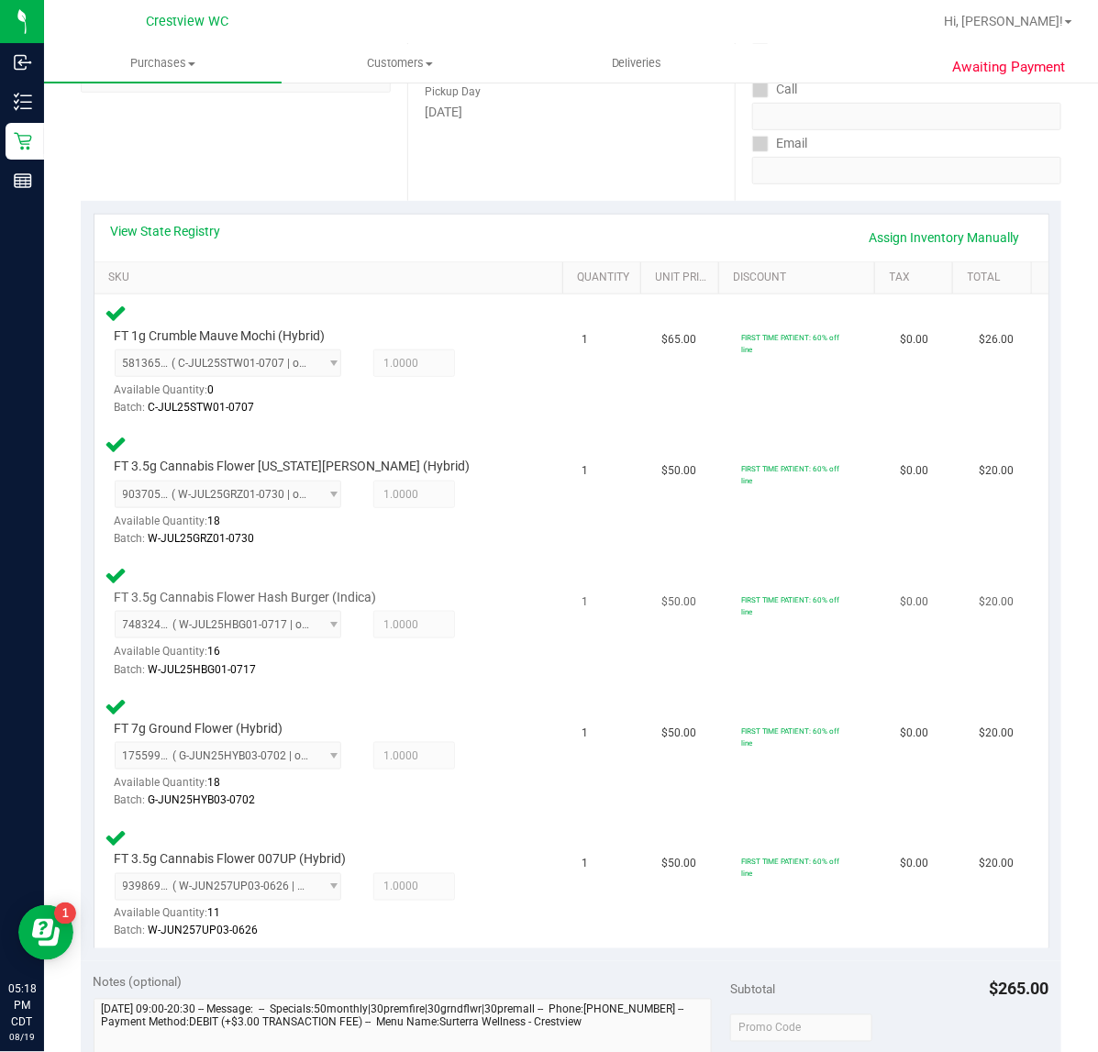
scroll to position [573, 0]
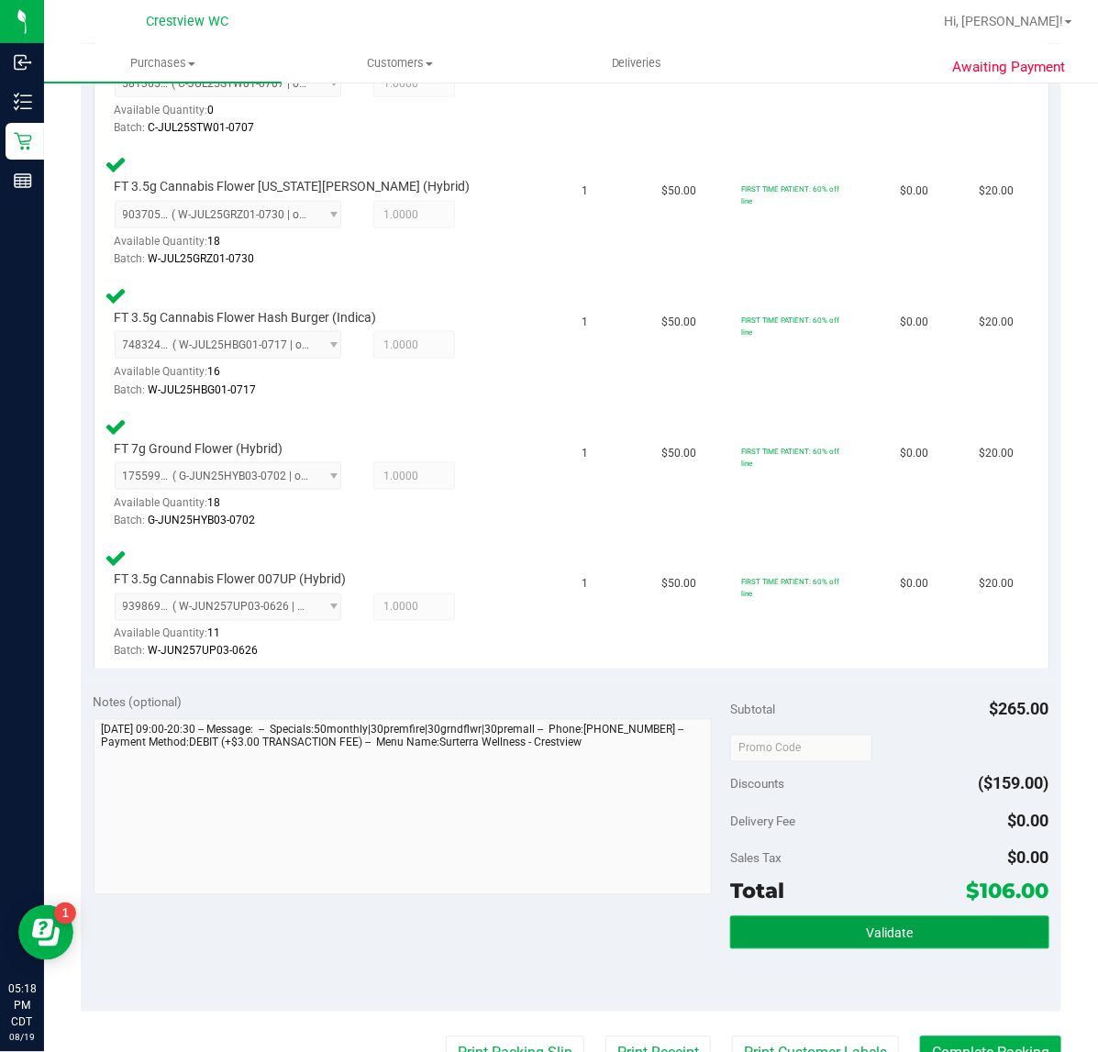
click at [833, 929] on button "Validate" at bounding box center [889, 932] width 318 height 33
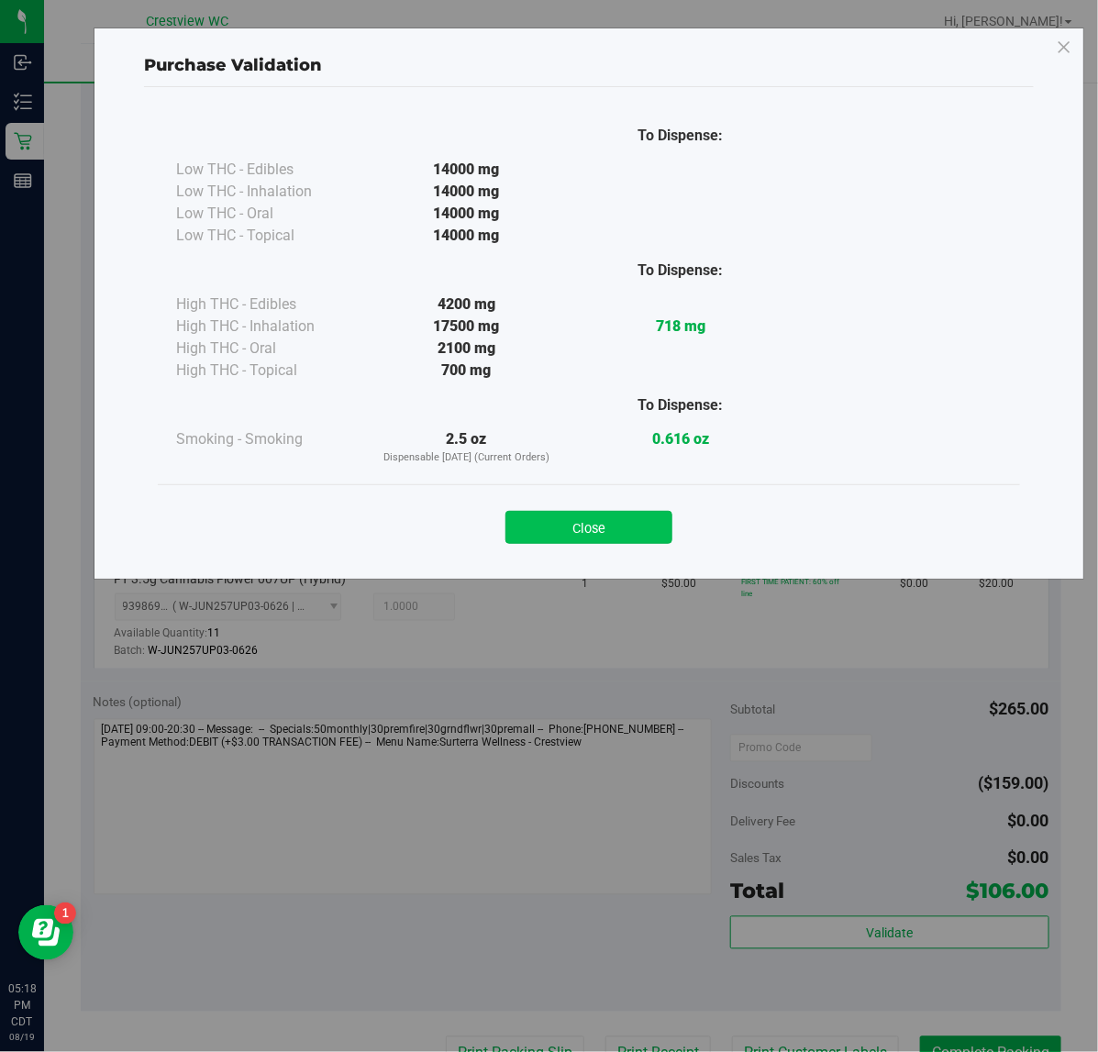
click at [548, 538] on button "Close" at bounding box center [588, 527] width 167 height 33
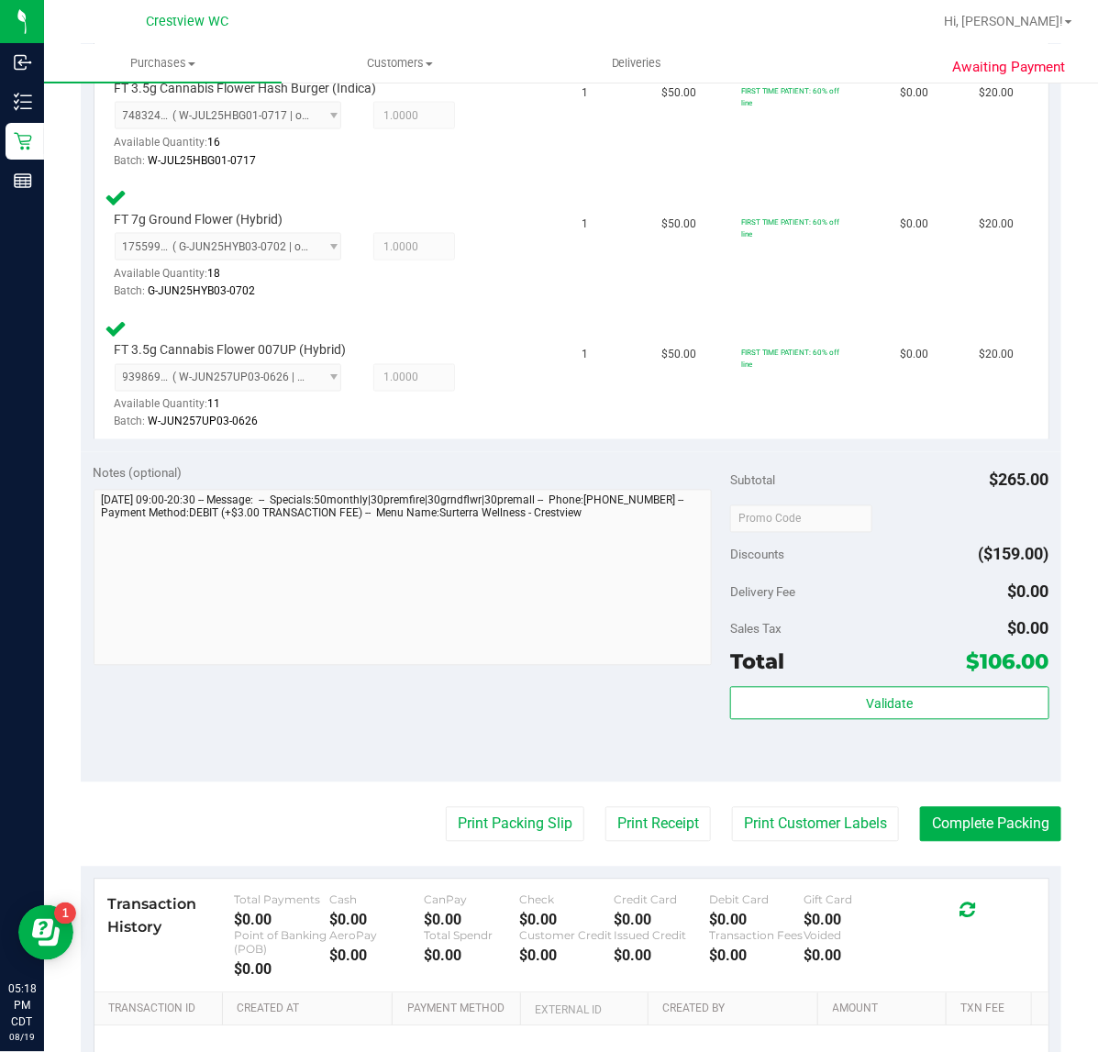
scroll to position [1003, 0]
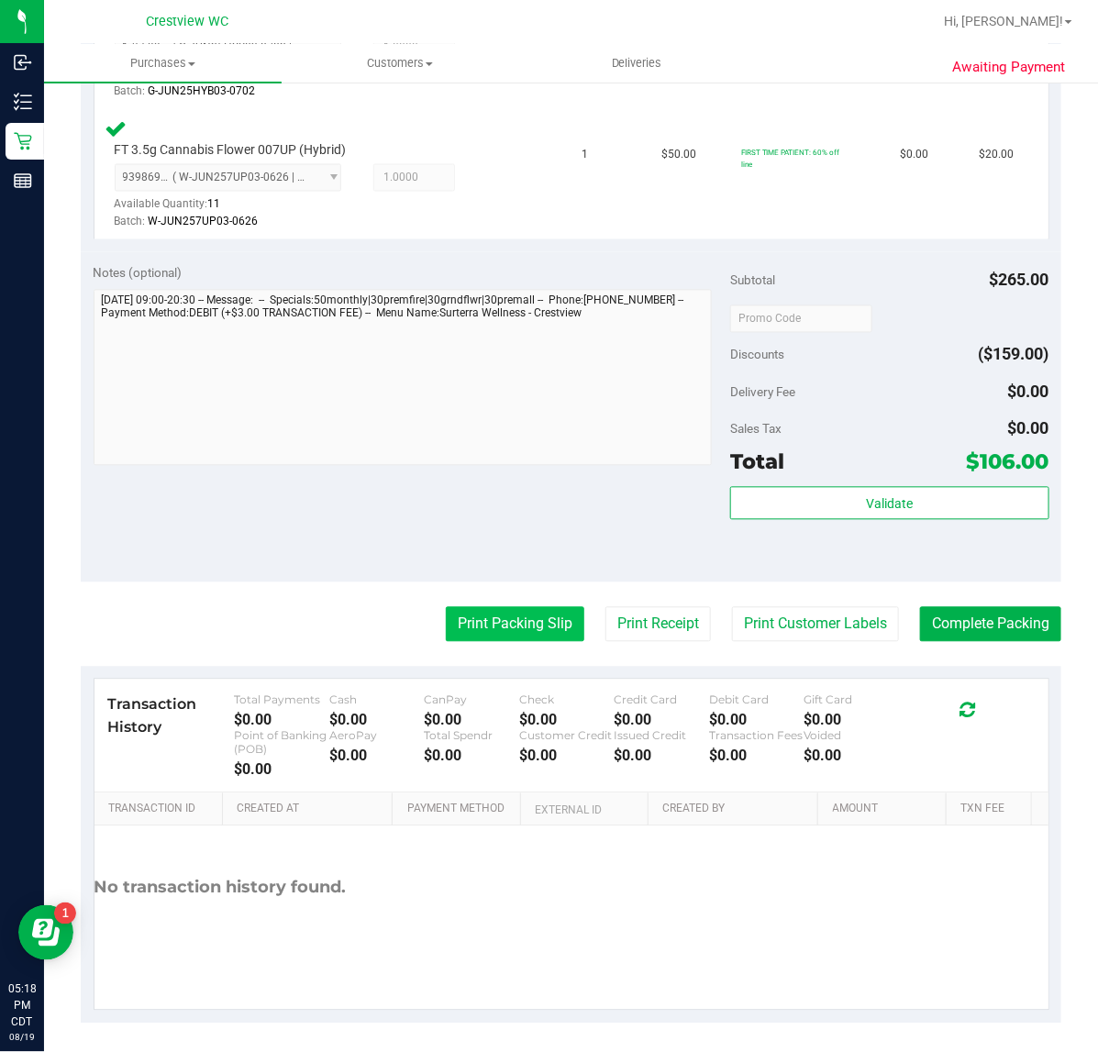
click at [474, 633] on button "Print Packing Slip" at bounding box center [515, 624] width 139 height 35
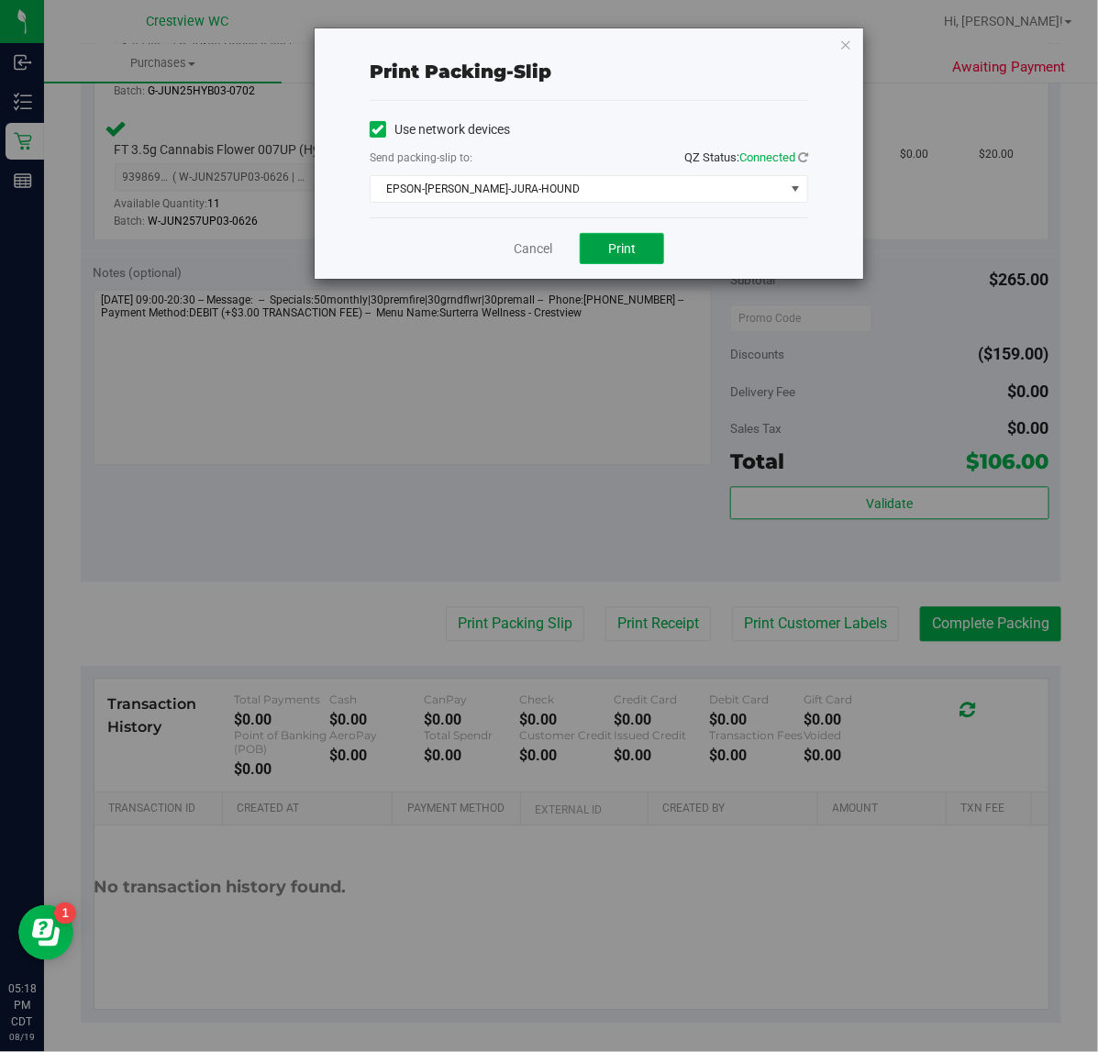
click at [642, 261] on button "Print" at bounding box center [622, 248] width 84 height 31
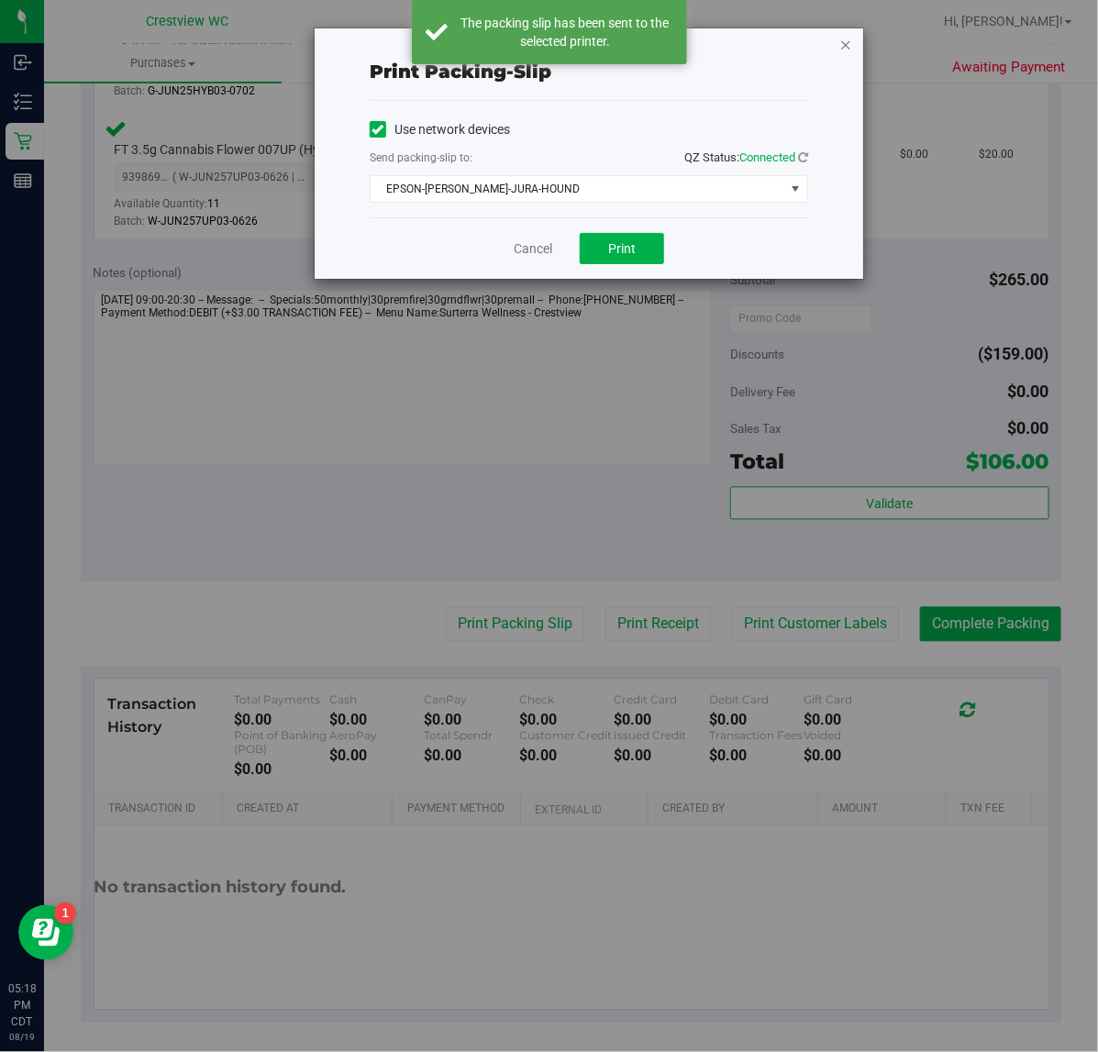
click at [849, 41] on icon "button" at bounding box center [845, 44] width 13 height 22
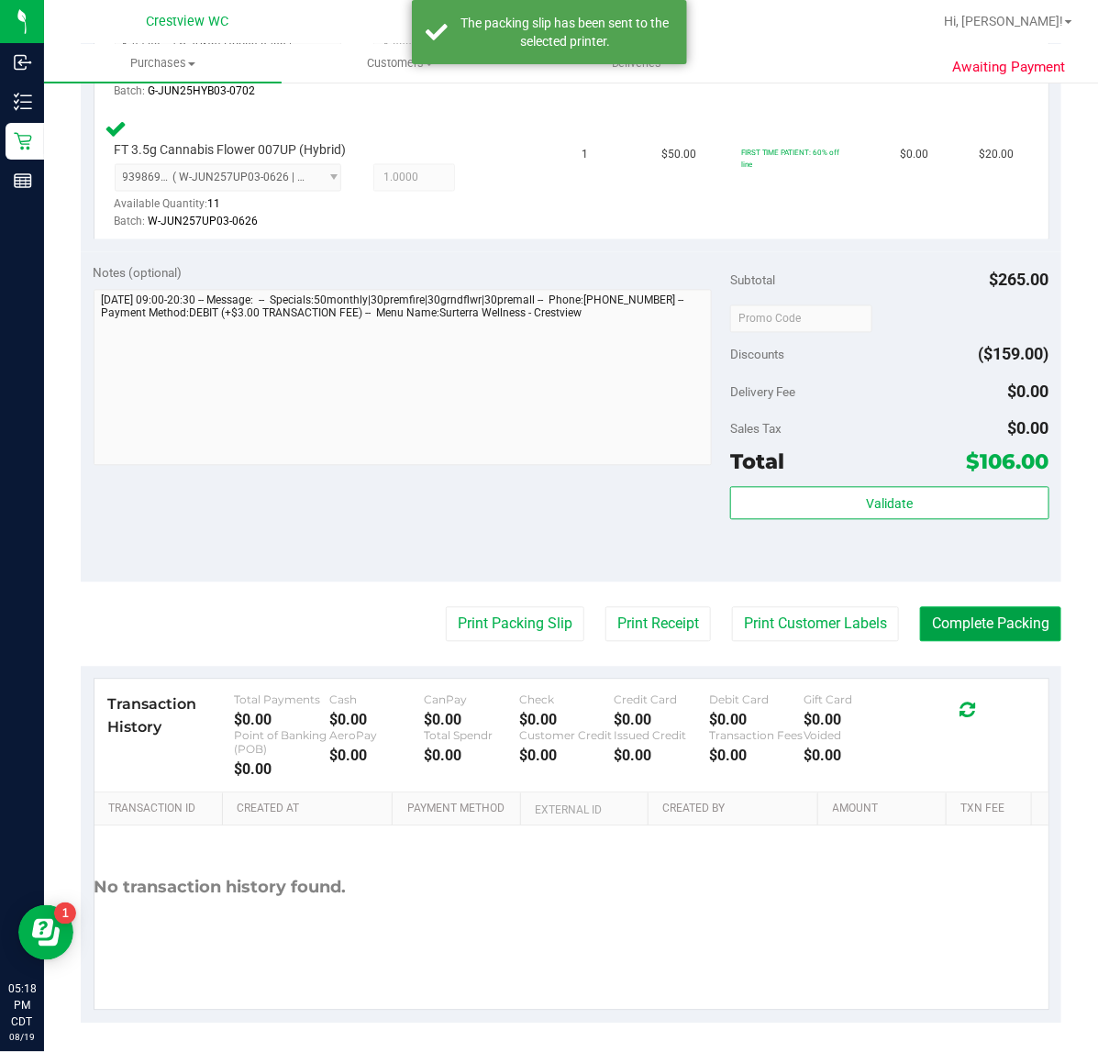
click at [920, 611] on button "Complete Packing" at bounding box center [990, 624] width 141 height 35
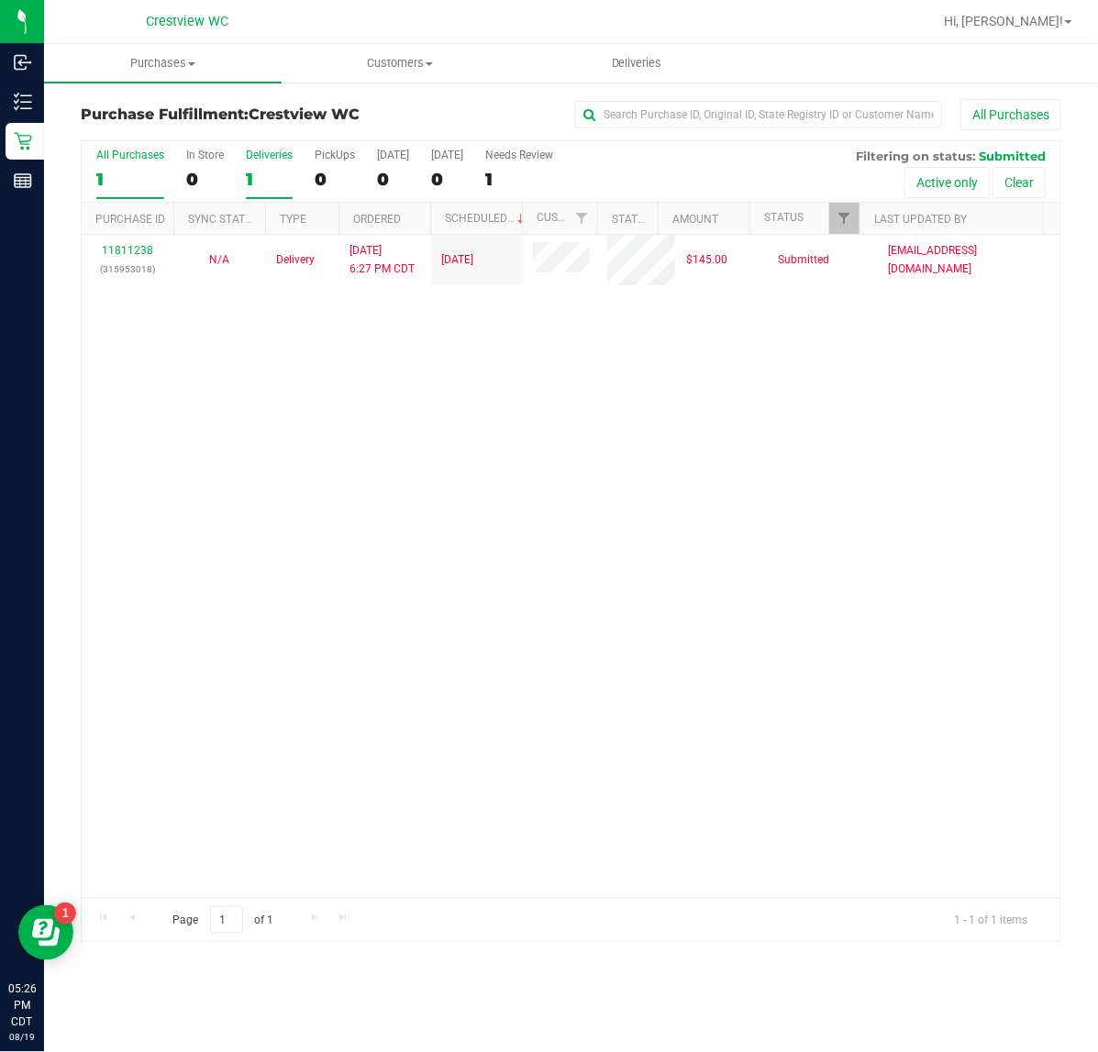
click at [278, 177] on div "1" at bounding box center [269, 179] width 47 height 21
click at [0, 0] on input "Deliveries 1" at bounding box center [0, 0] width 0 height 0
click at [326, 177] on div "0" at bounding box center [335, 179] width 40 height 21
click at [0, 0] on input "PickUps 0" at bounding box center [0, 0] width 0 height 0
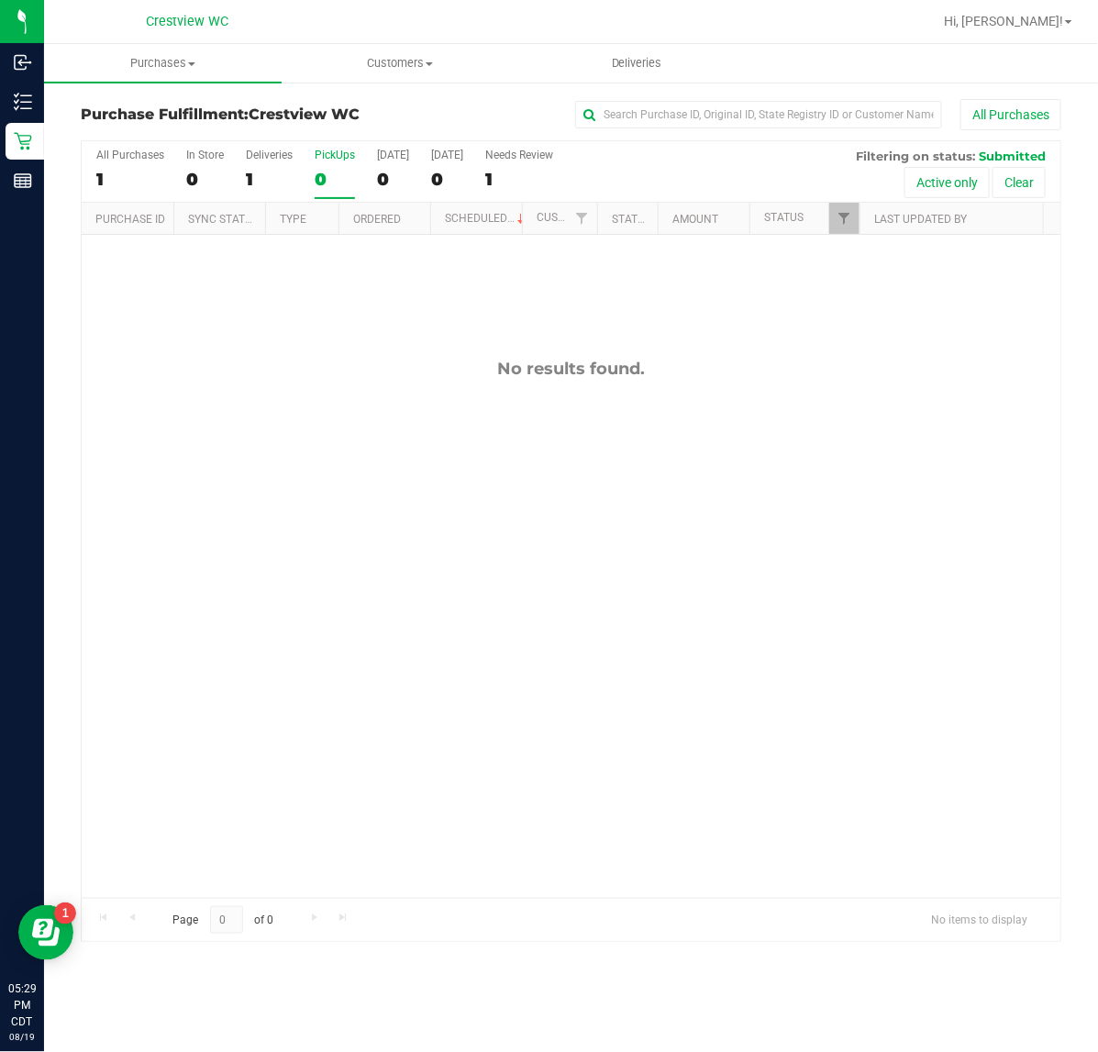
click at [70, 1018] on div "Purchases Summary of purchases Fulfillment All purchases Customers All customer…" at bounding box center [571, 548] width 1054 height 1008
click at [321, 171] on div "0" at bounding box center [335, 179] width 40 height 21
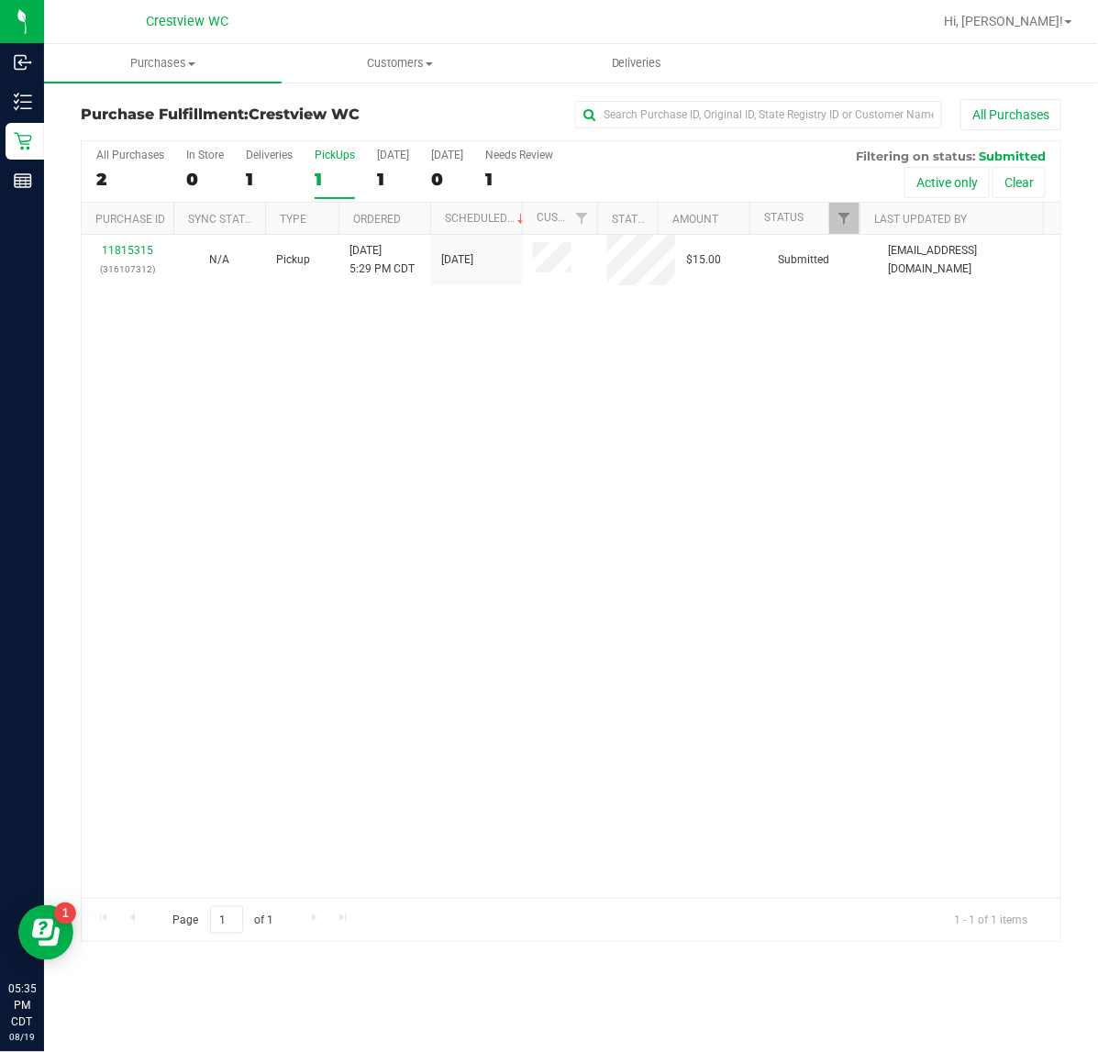
click at [299, 171] on div "All Purchases 2 In Store 0 Deliveries 1 PickUps 1 [DATE] 1 [DATE] 0 Needs Revie…" at bounding box center [571, 171] width 979 height 61
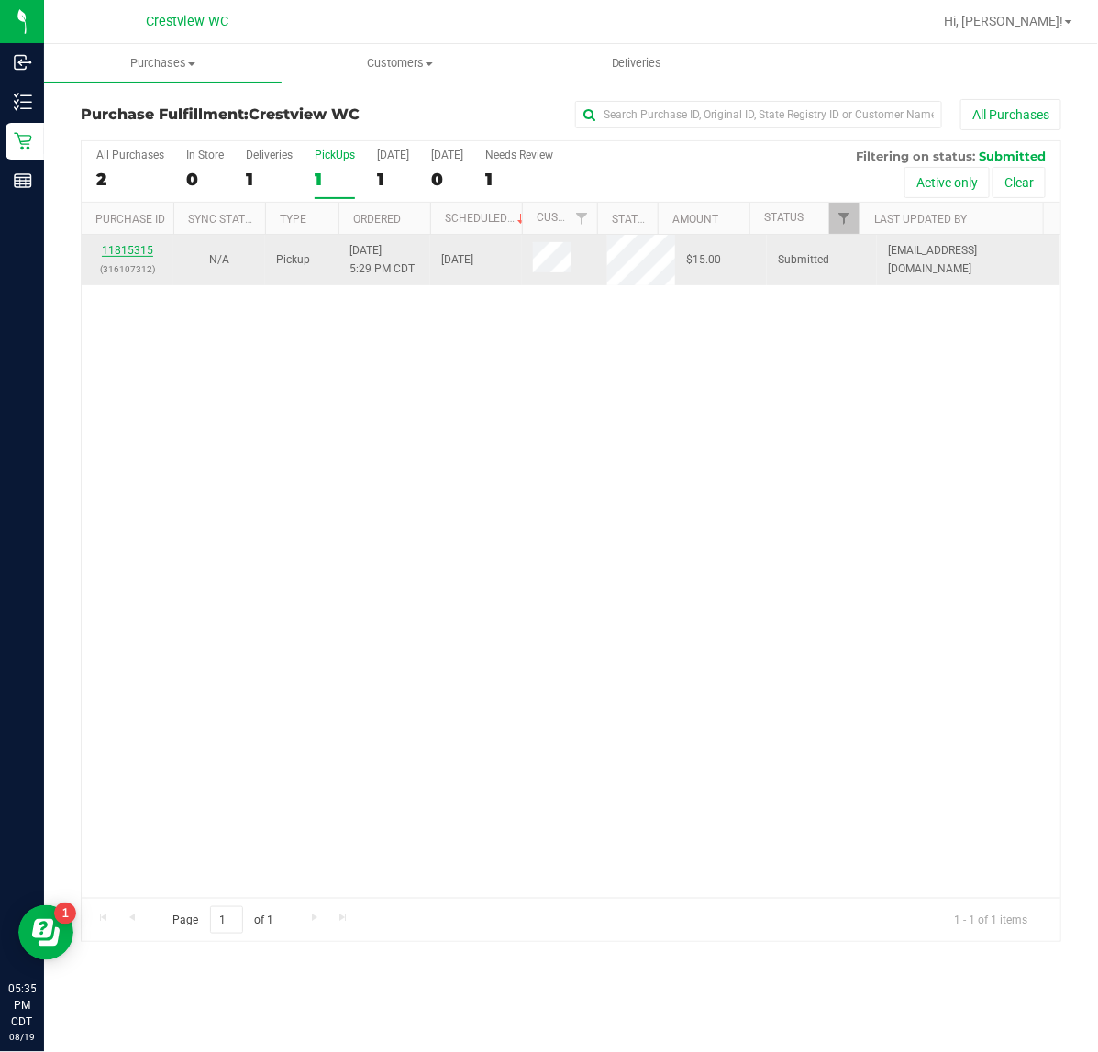
click at [139, 246] on link "11815315" at bounding box center [127, 250] width 51 height 13
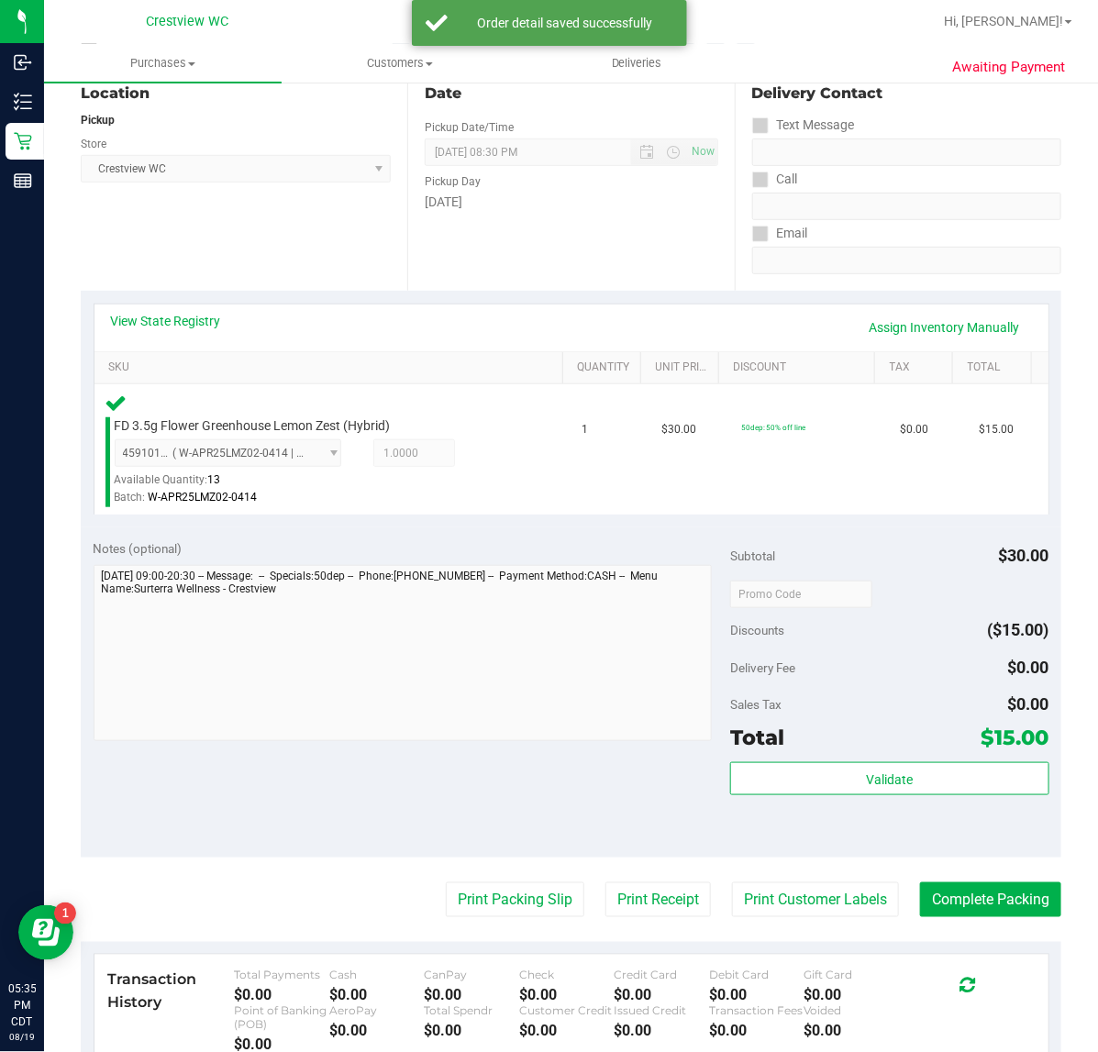
scroll to position [459, 0]
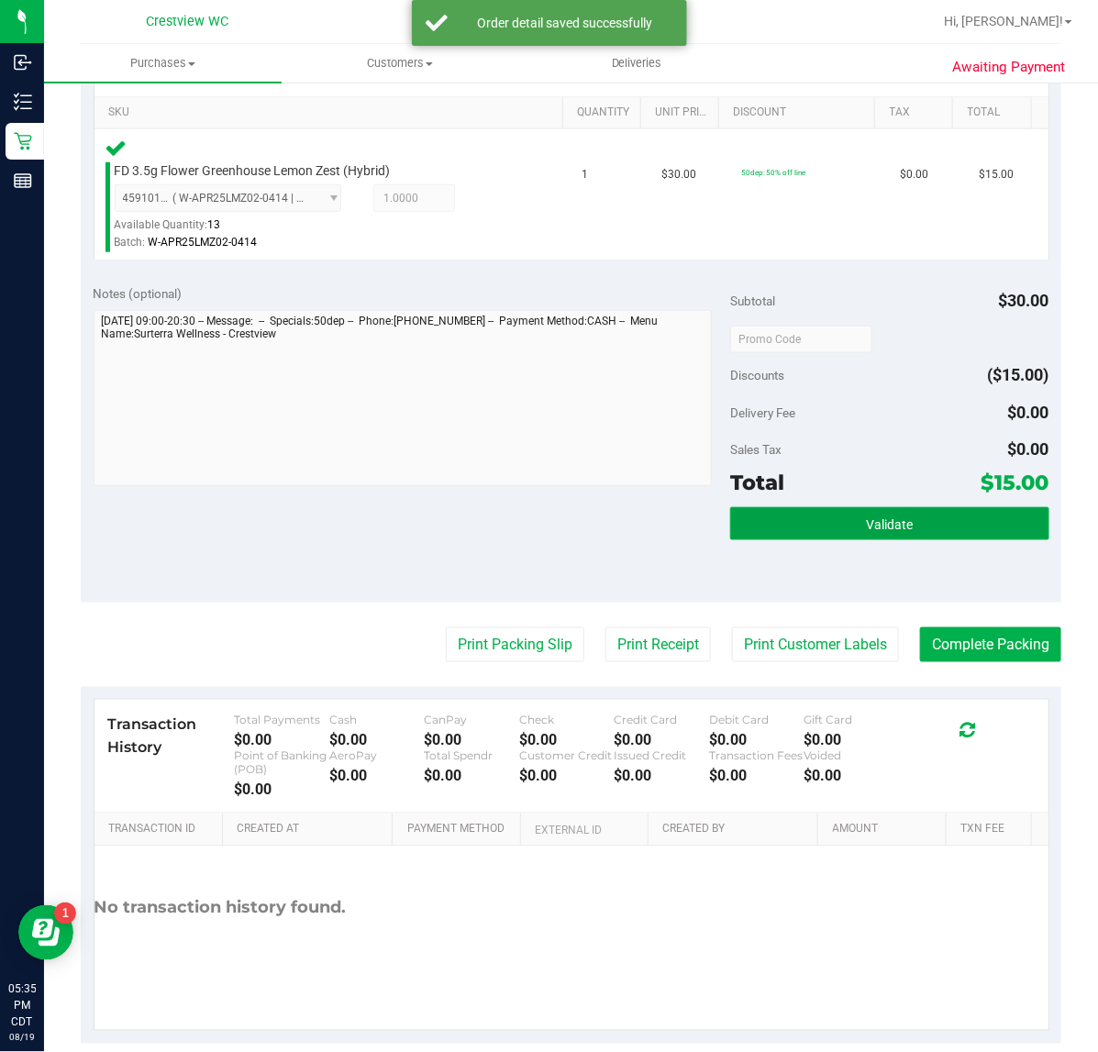
click at [818, 523] on button "Validate" at bounding box center [889, 523] width 318 height 33
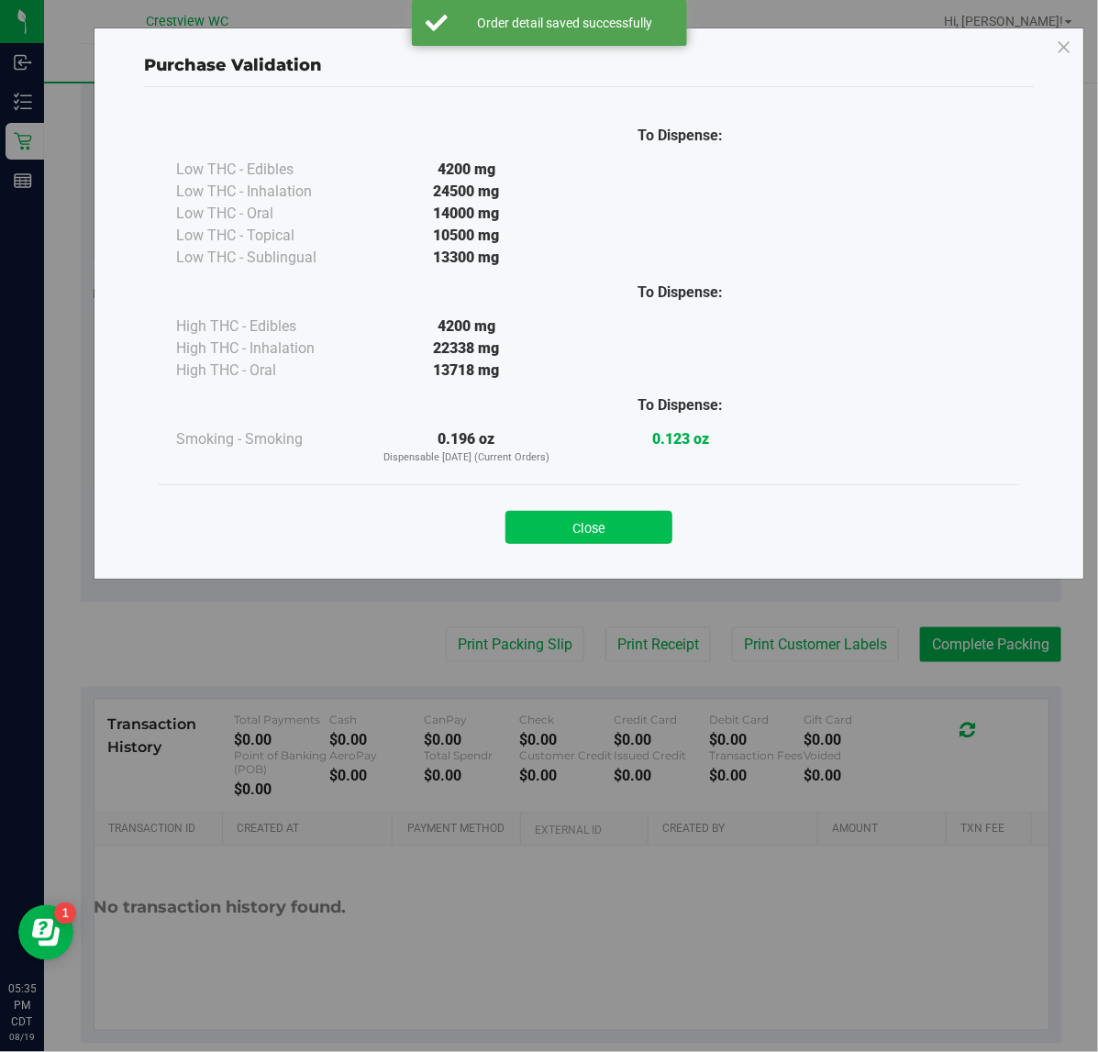
click at [610, 530] on button "Close" at bounding box center [588, 527] width 167 height 33
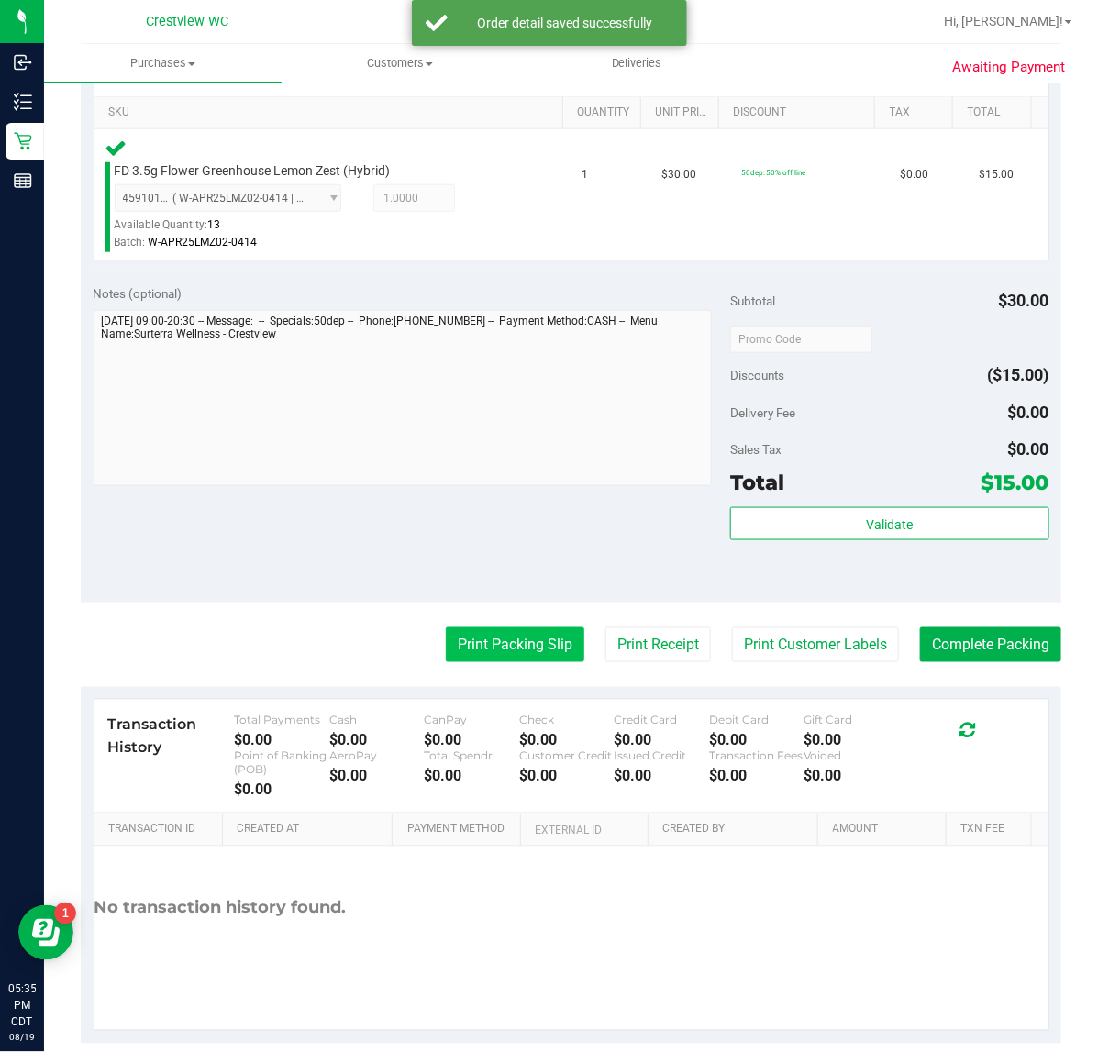
click at [549, 644] on button "Print Packing Slip" at bounding box center [515, 644] width 139 height 35
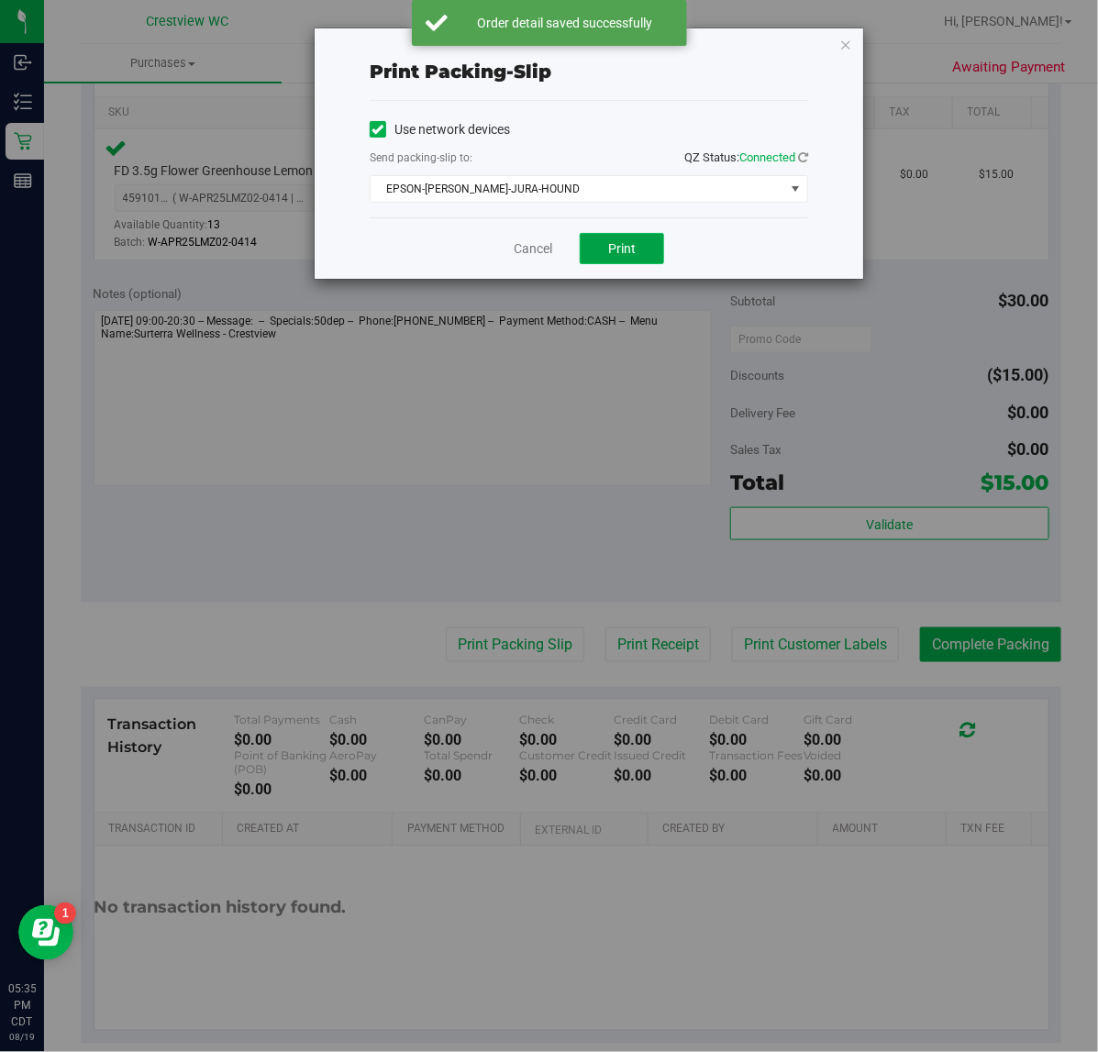
click at [627, 253] on span "Print" at bounding box center [622, 248] width 28 height 15
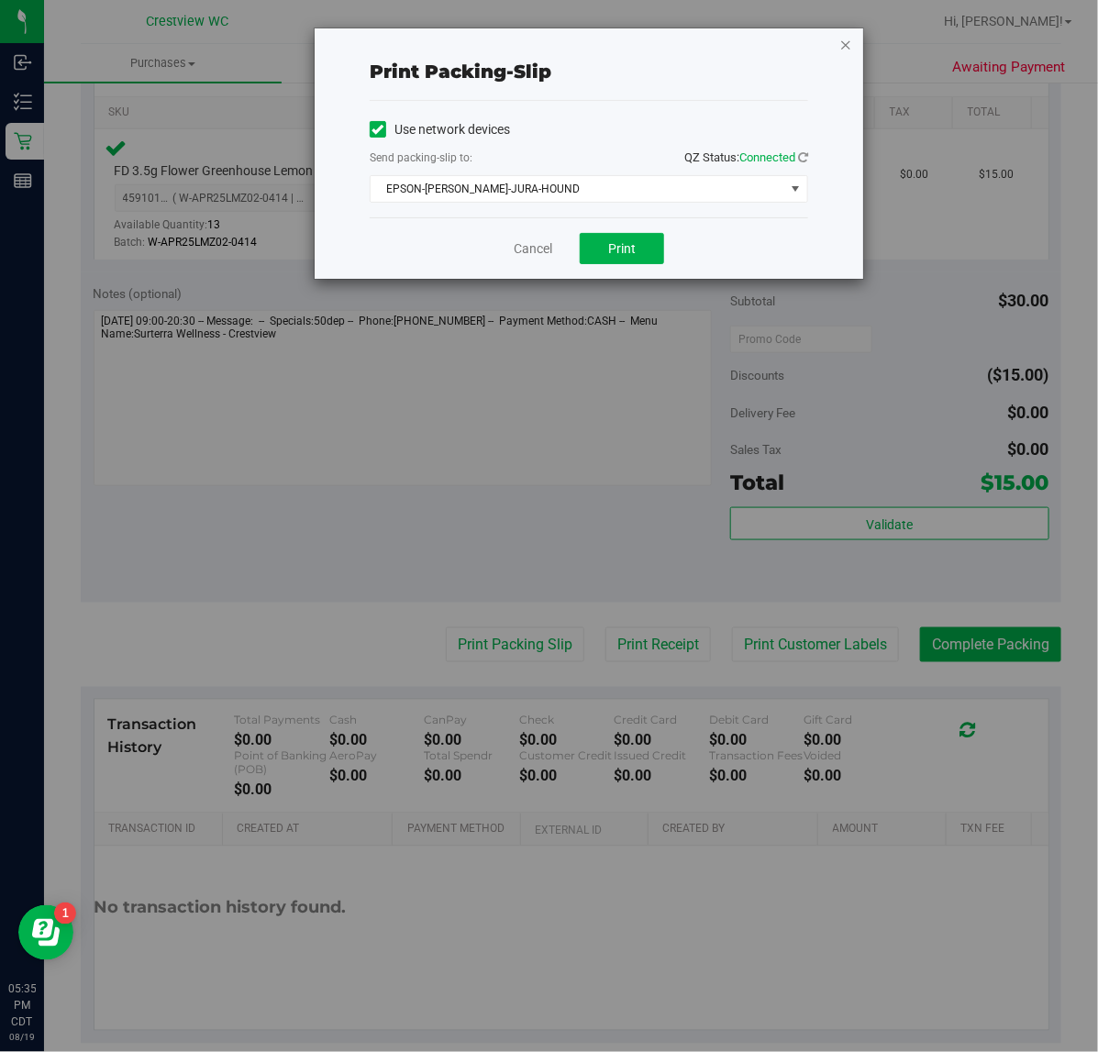
click at [846, 48] on icon "button" at bounding box center [845, 44] width 13 height 22
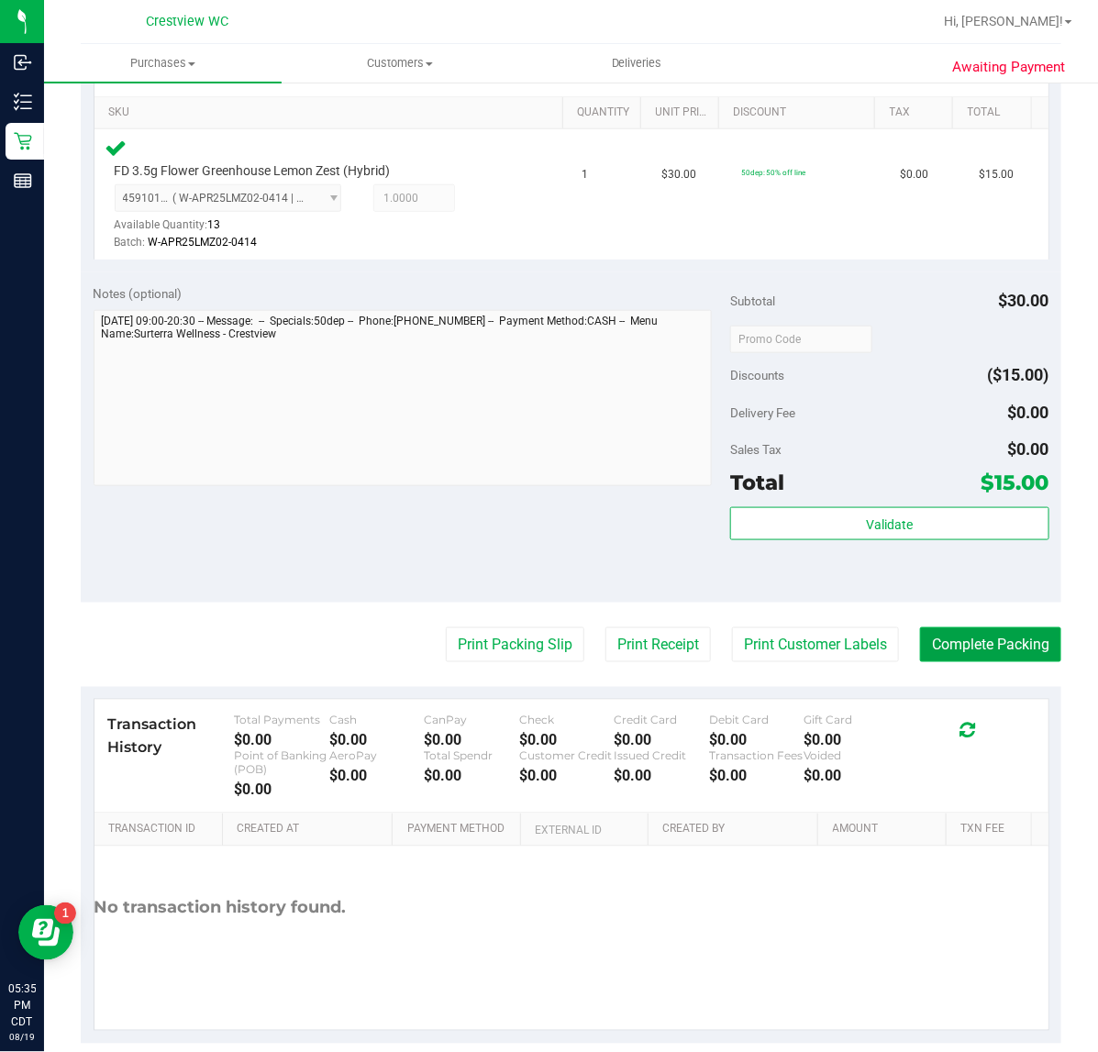
click at [947, 635] on button "Complete Packing" at bounding box center [990, 644] width 141 height 35
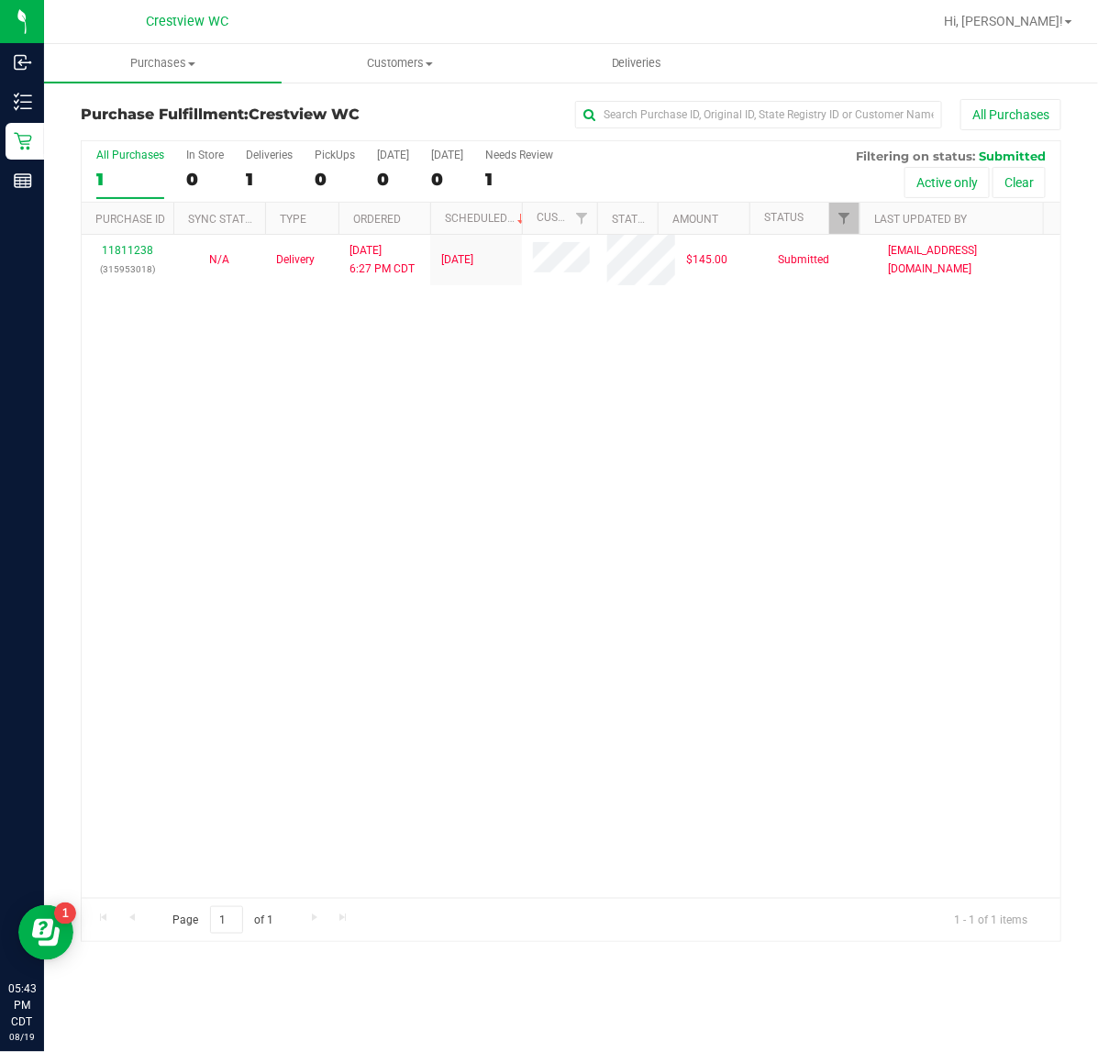
click at [424, 108] on div "All Purchases" at bounding box center [734, 114] width 654 height 31
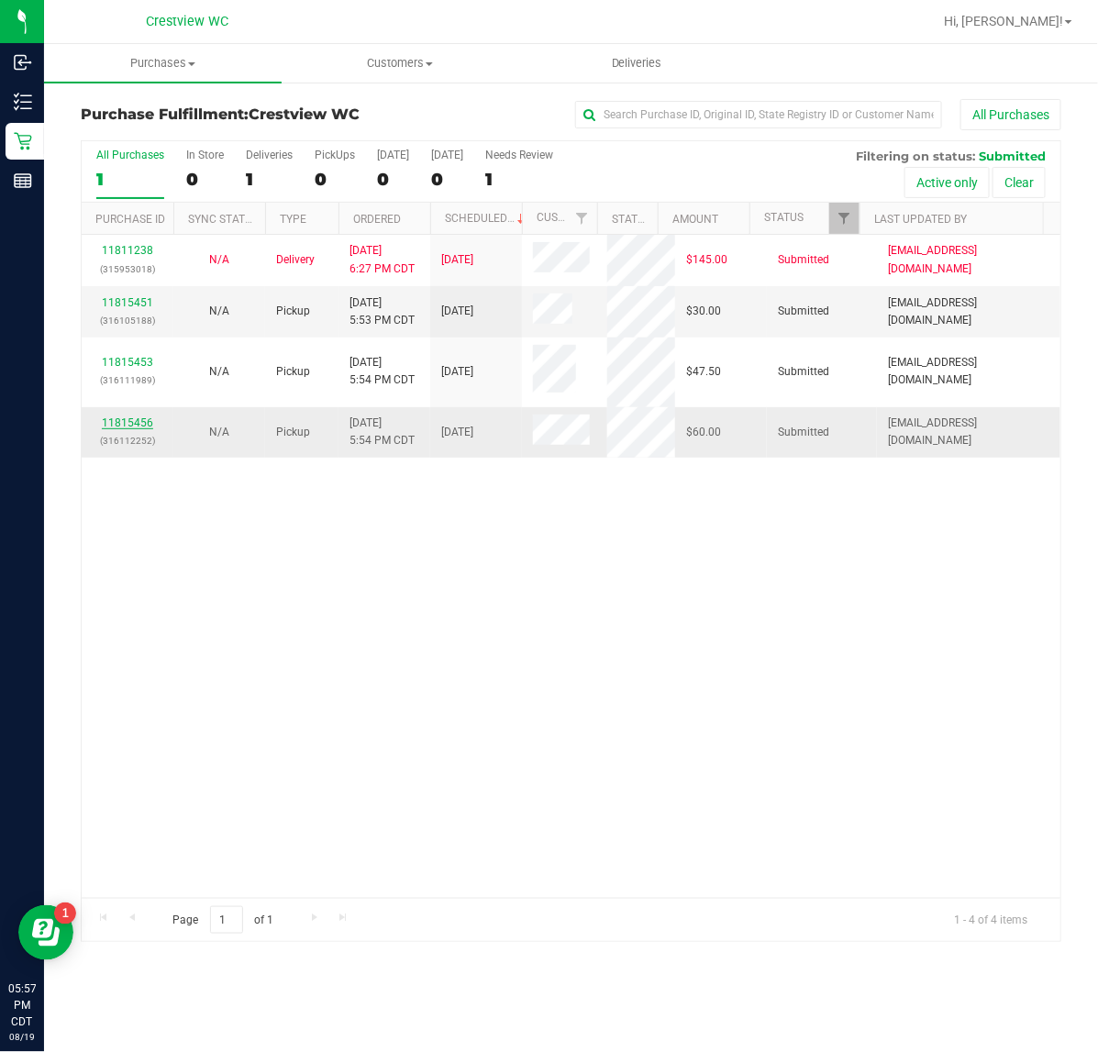
click at [139, 428] on link "11815456" at bounding box center [127, 422] width 51 height 13
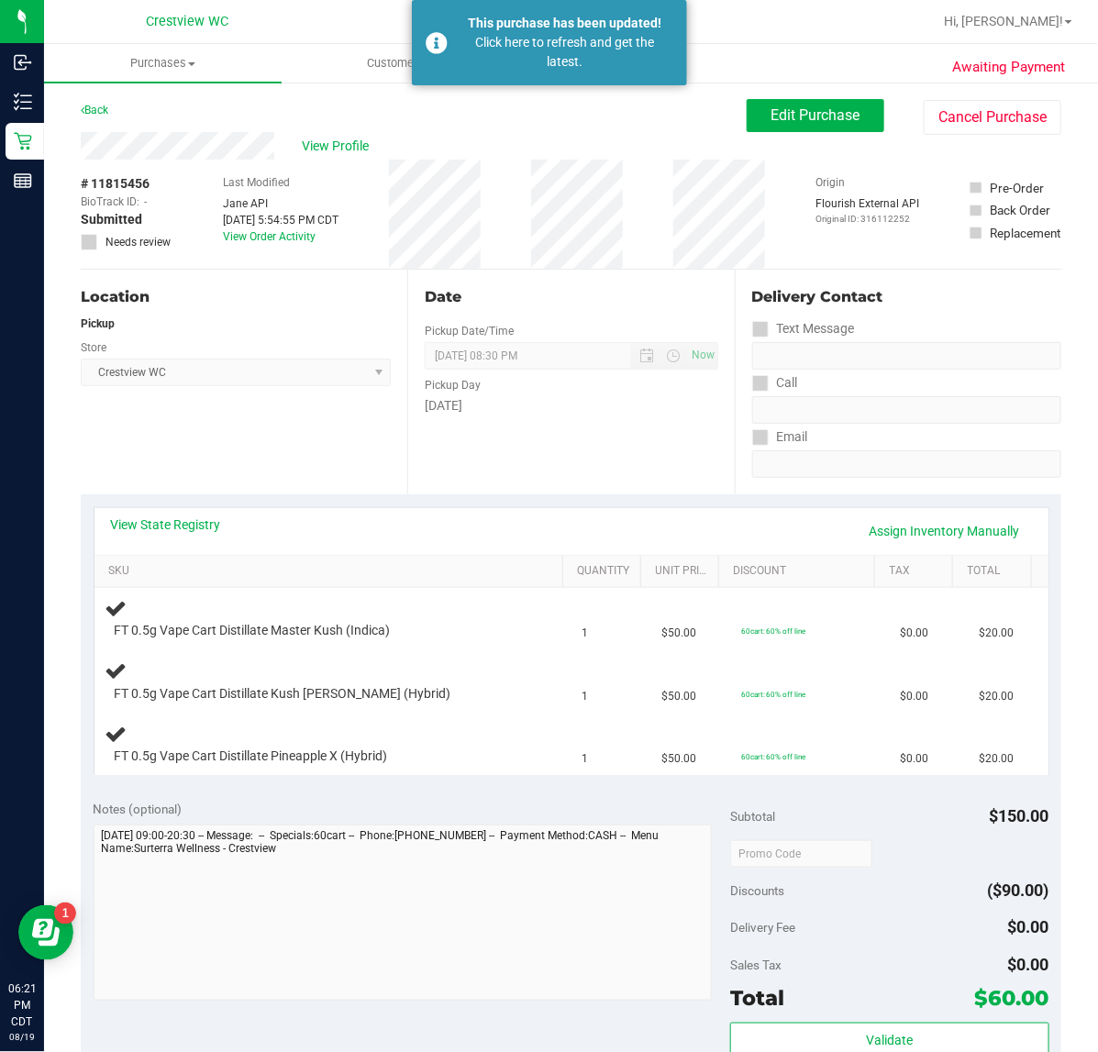
click at [96, 99] on div "Back" at bounding box center [95, 110] width 28 height 22
click at [97, 104] on link "Back" at bounding box center [95, 110] width 28 height 13
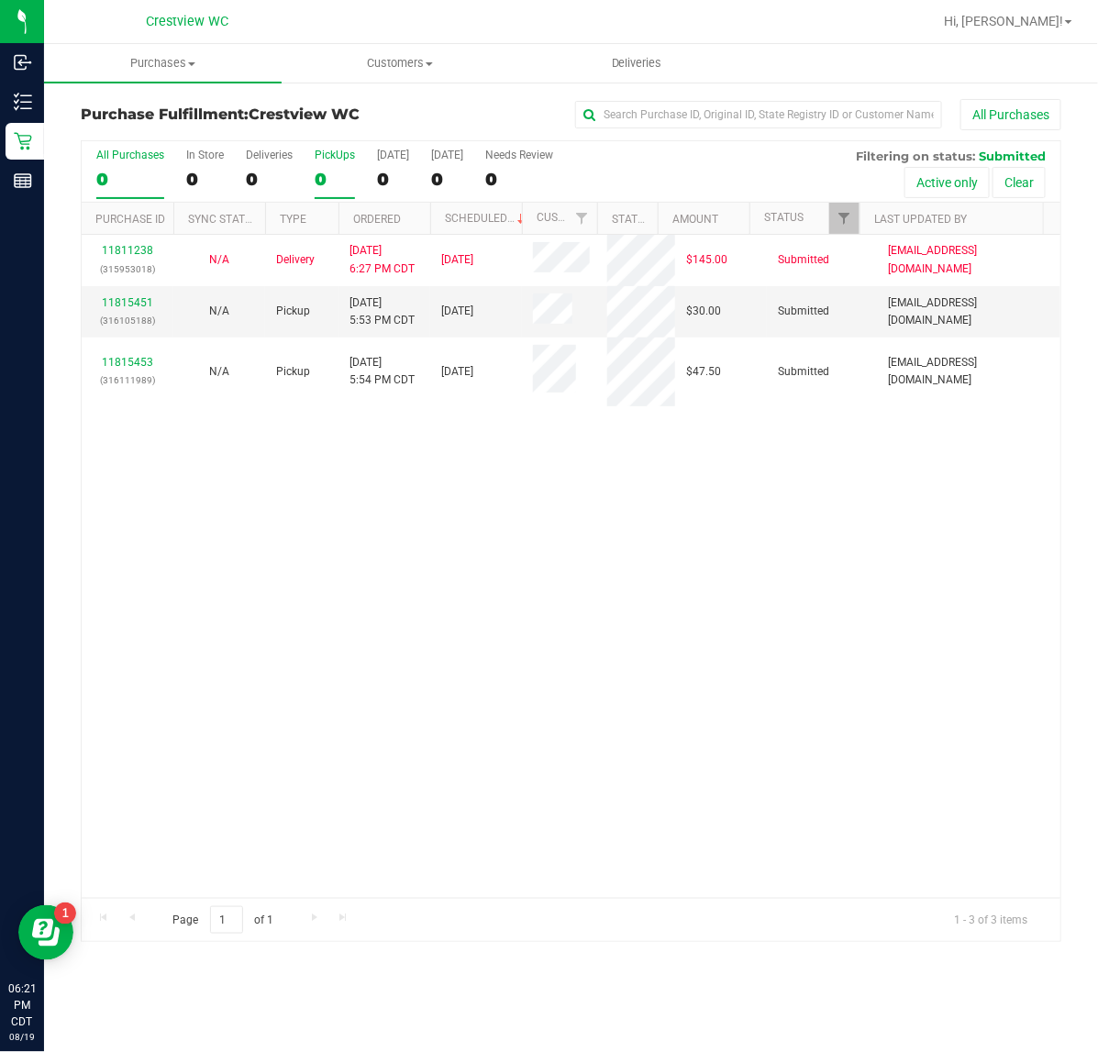
click at [321, 174] on div "0" at bounding box center [335, 179] width 40 height 21
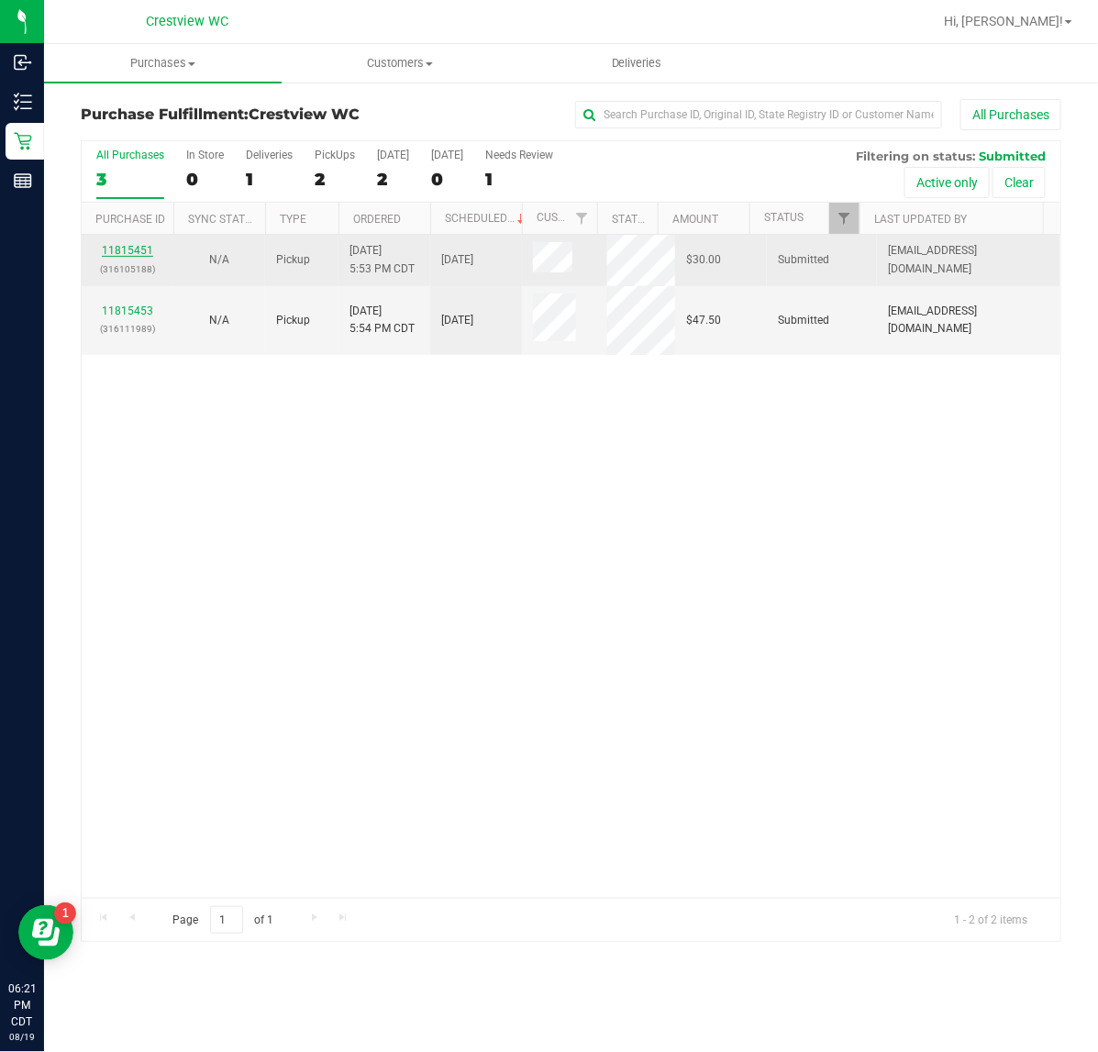
click at [133, 246] on link "11815451" at bounding box center [127, 250] width 51 height 13
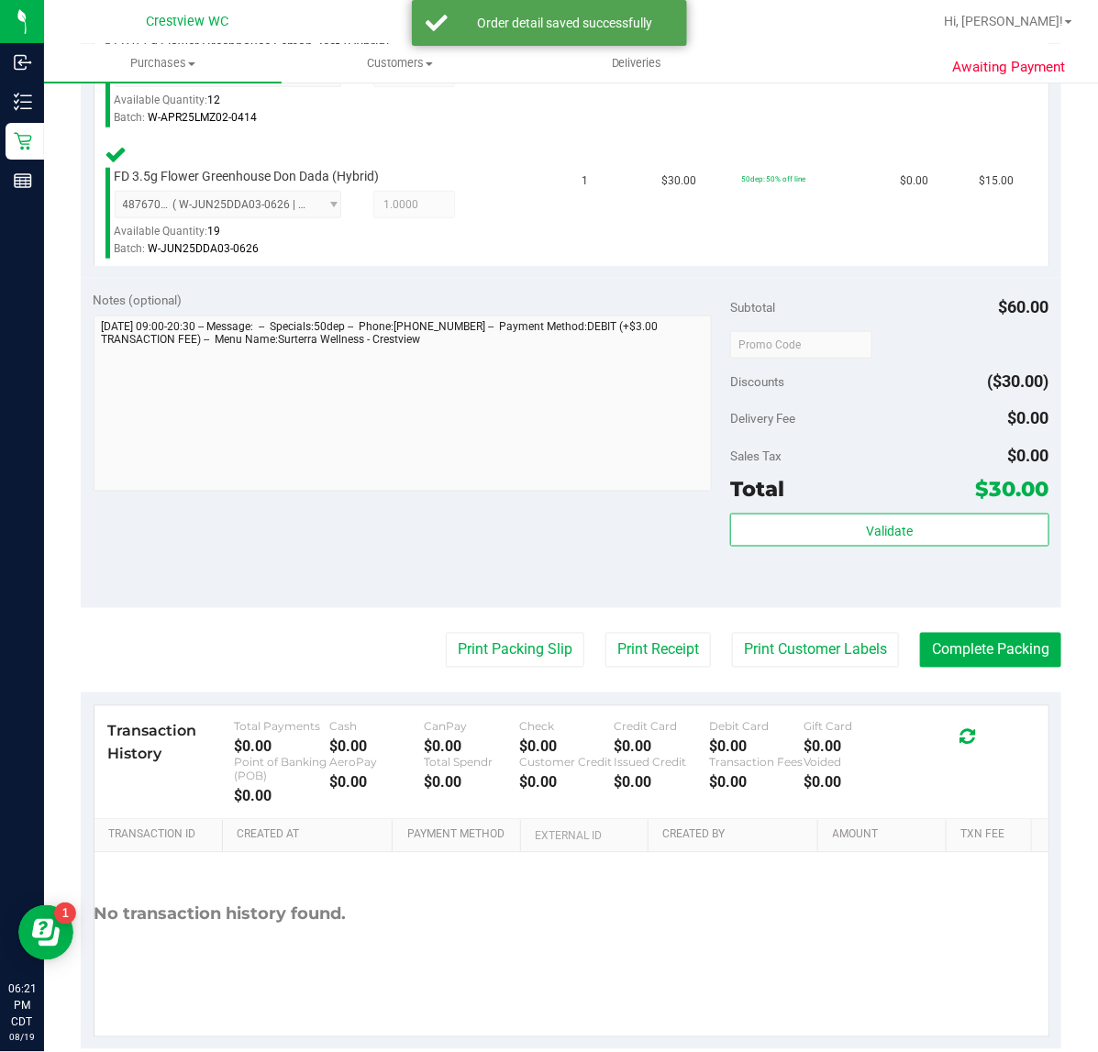
scroll to position [613, 0]
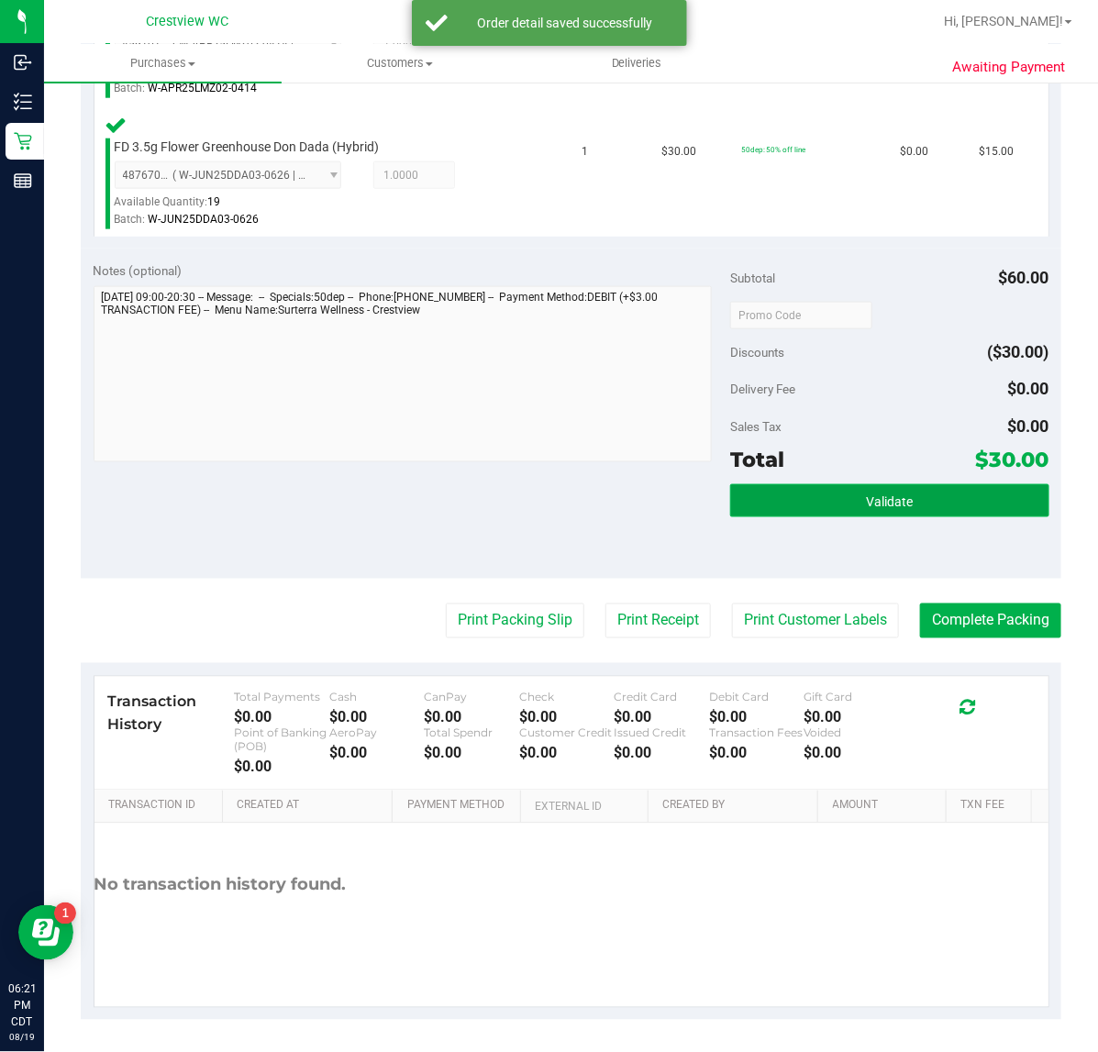
click at [904, 501] on button "Validate" at bounding box center [889, 500] width 318 height 33
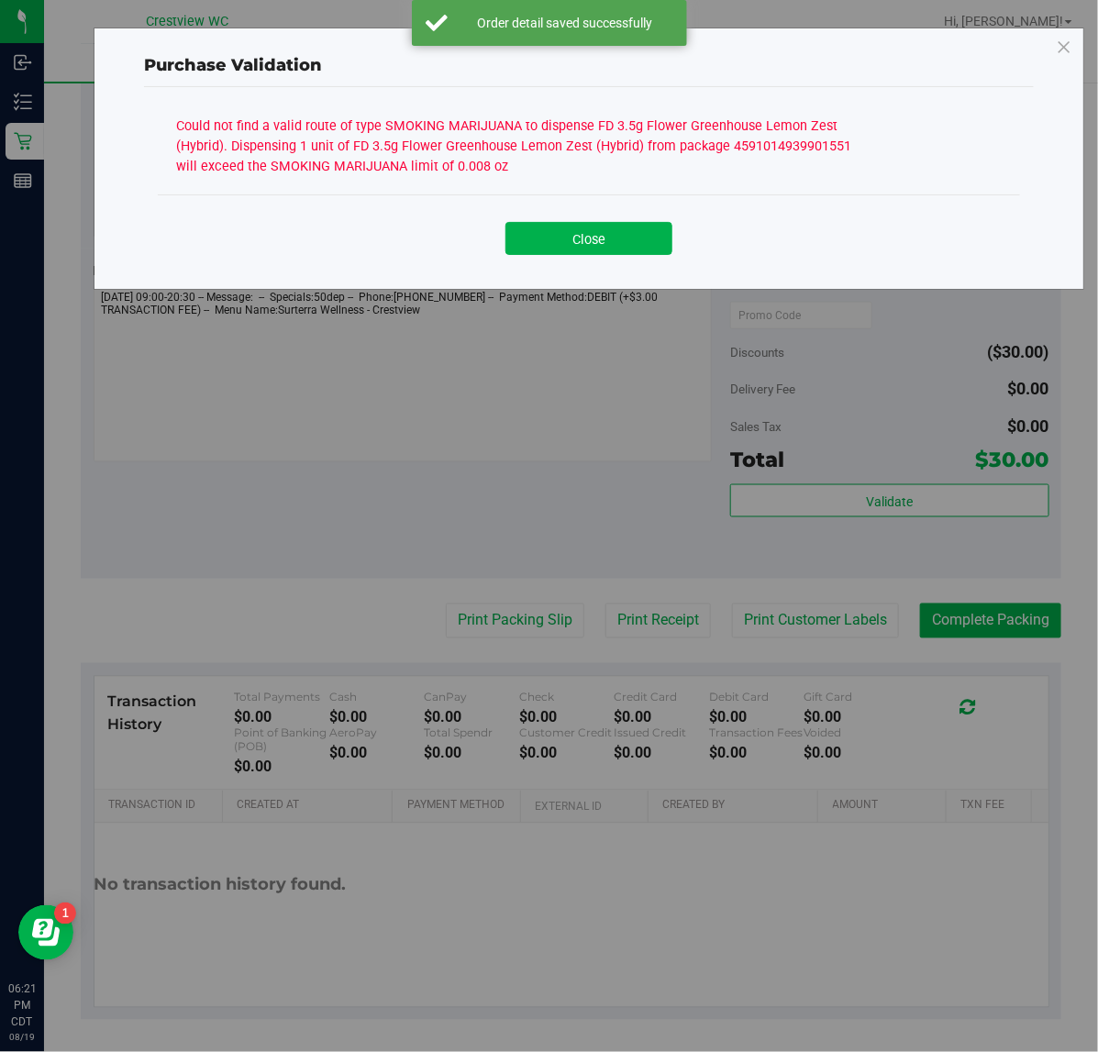
click at [628, 259] on div "Close" at bounding box center [589, 231] width 862 height 74
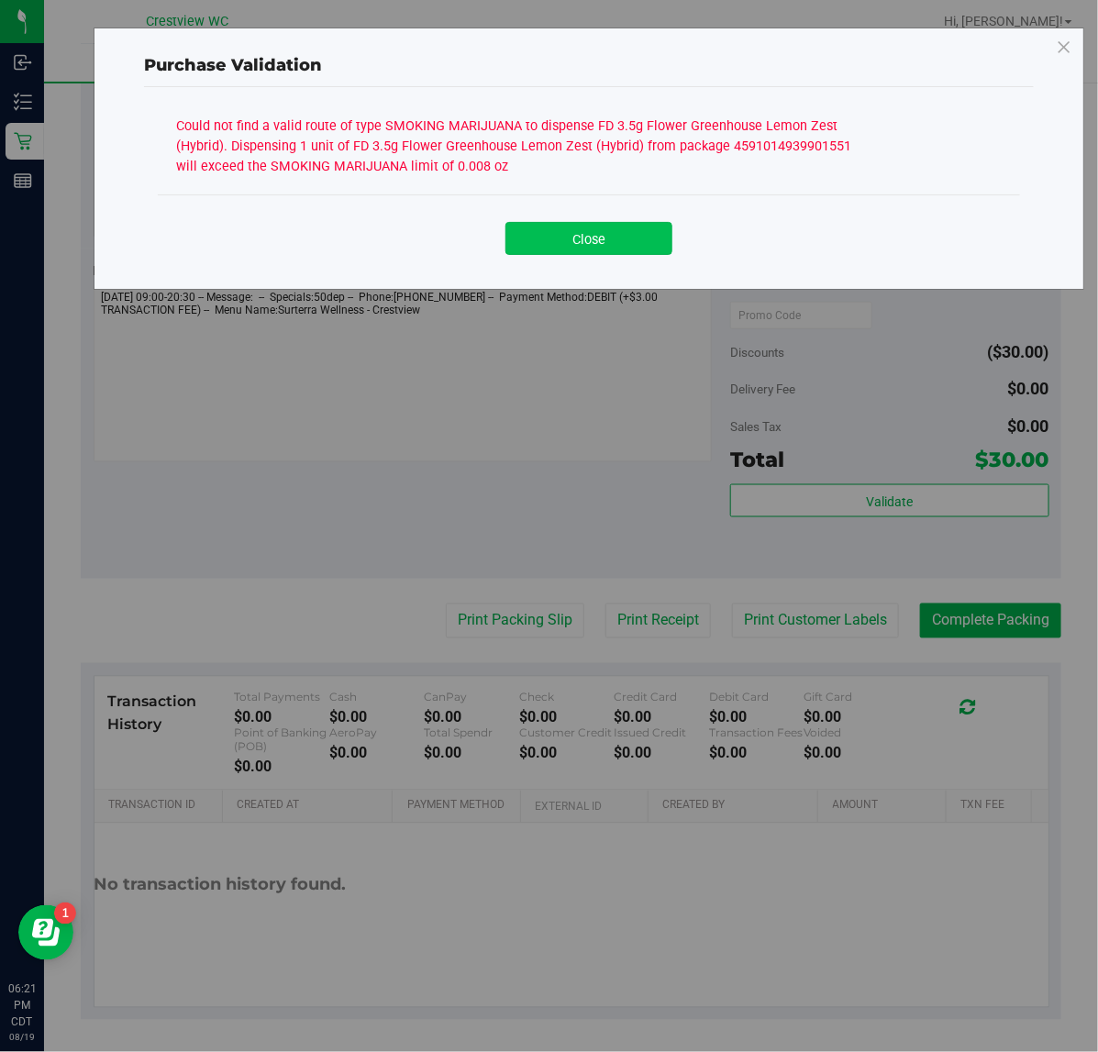
click at [532, 236] on button "Close" at bounding box center [588, 238] width 167 height 33
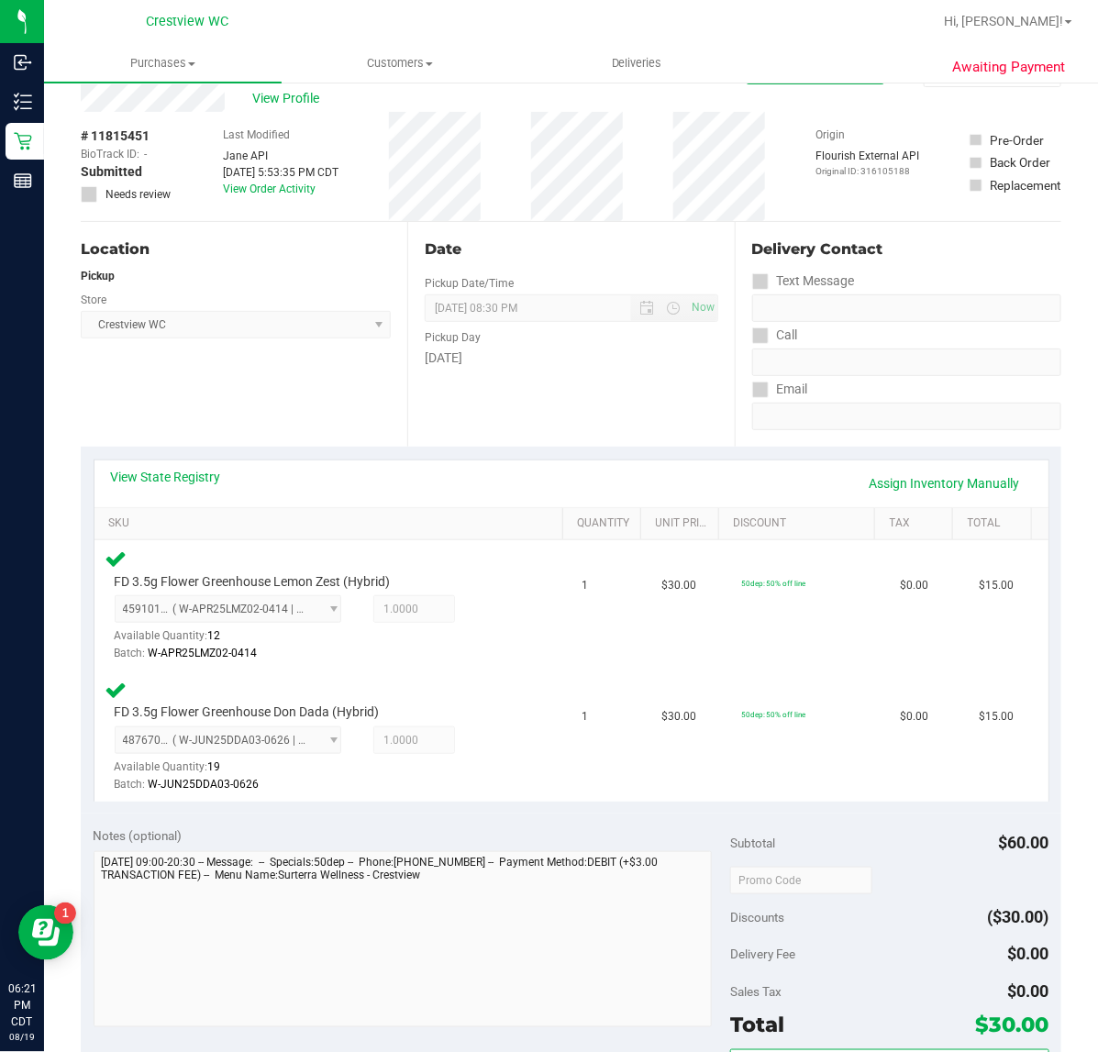
scroll to position [39, 0]
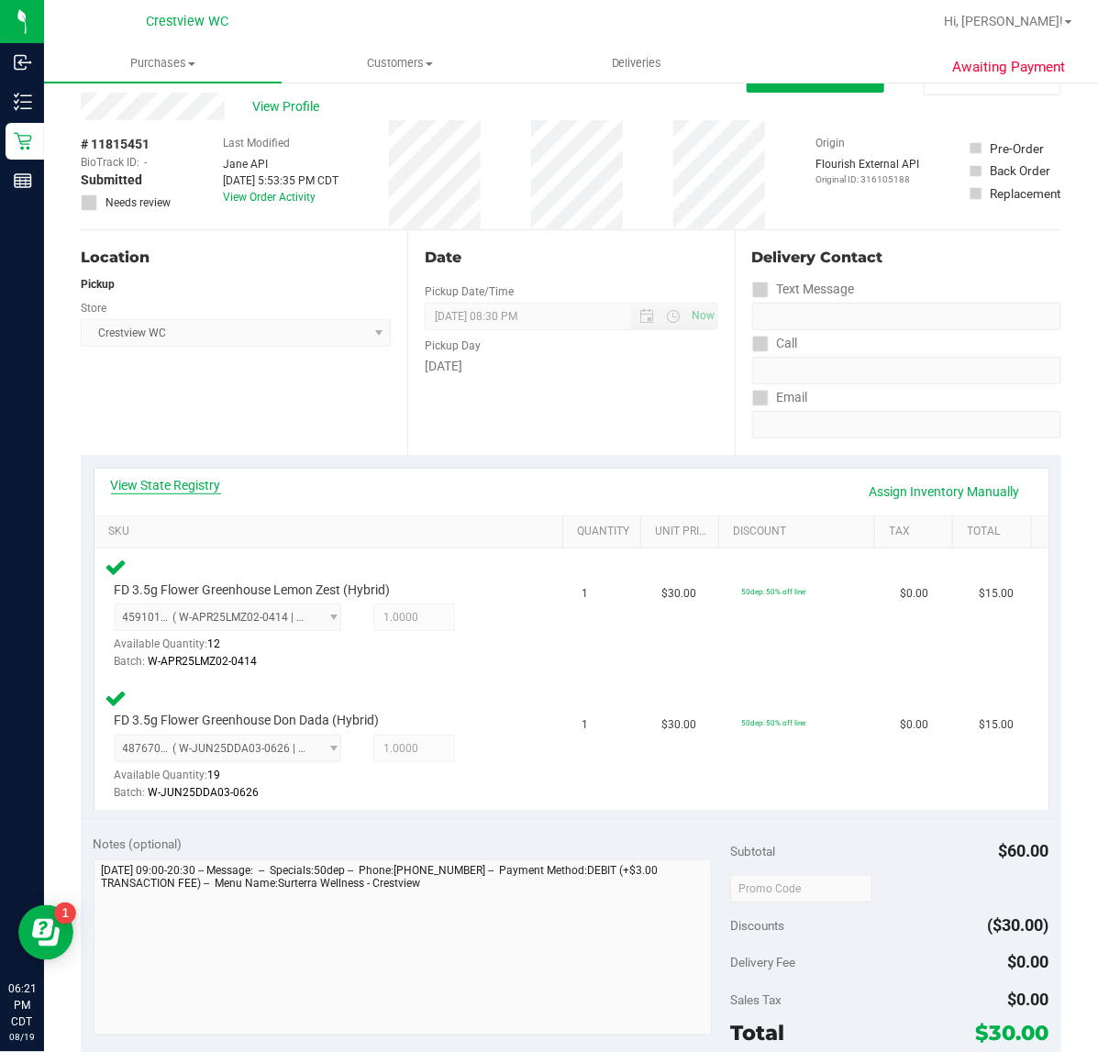
click at [190, 486] on link "View State Registry" at bounding box center [166, 485] width 110 height 18
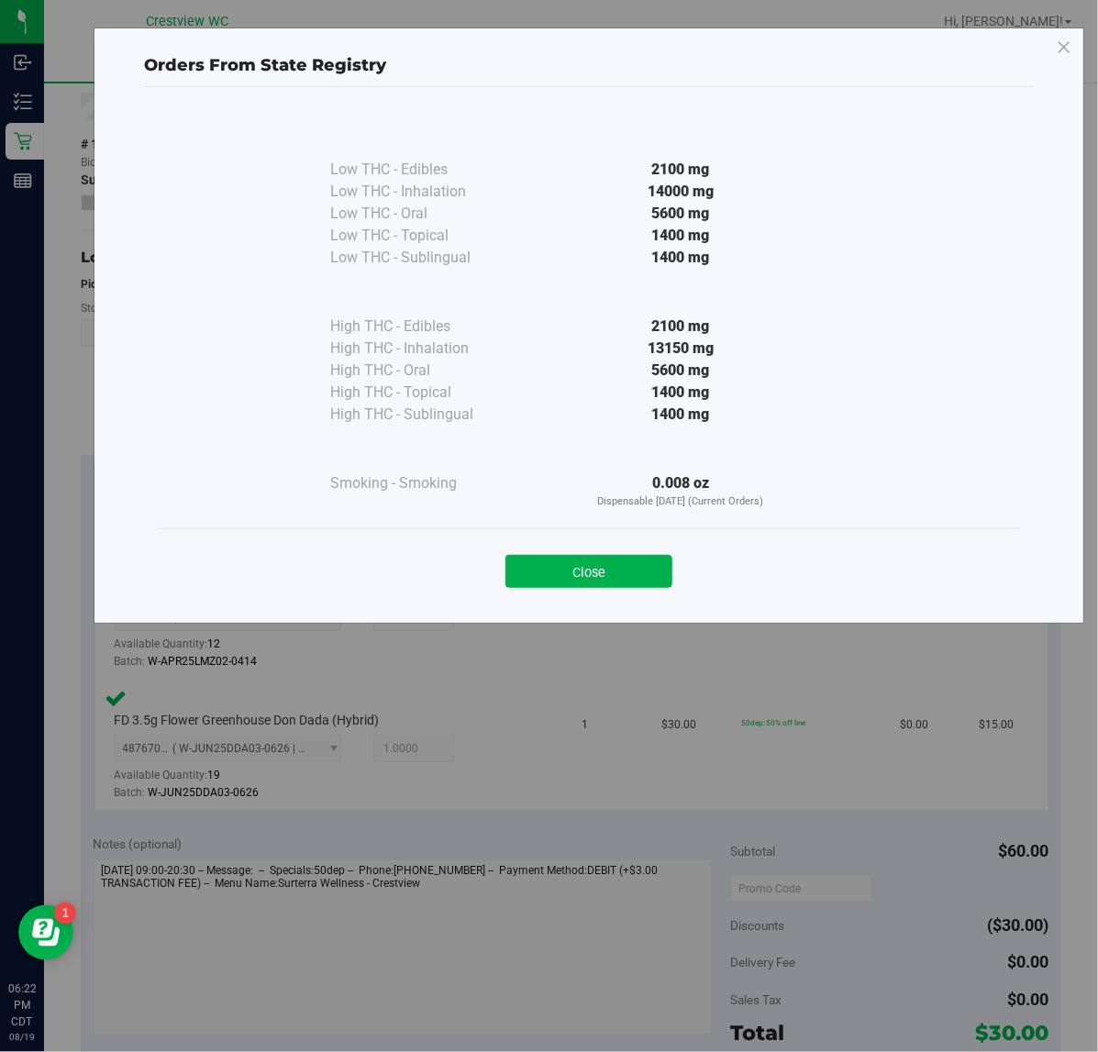
click at [625, 565] on button "Close" at bounding box center [588, 571] width 167 height 33
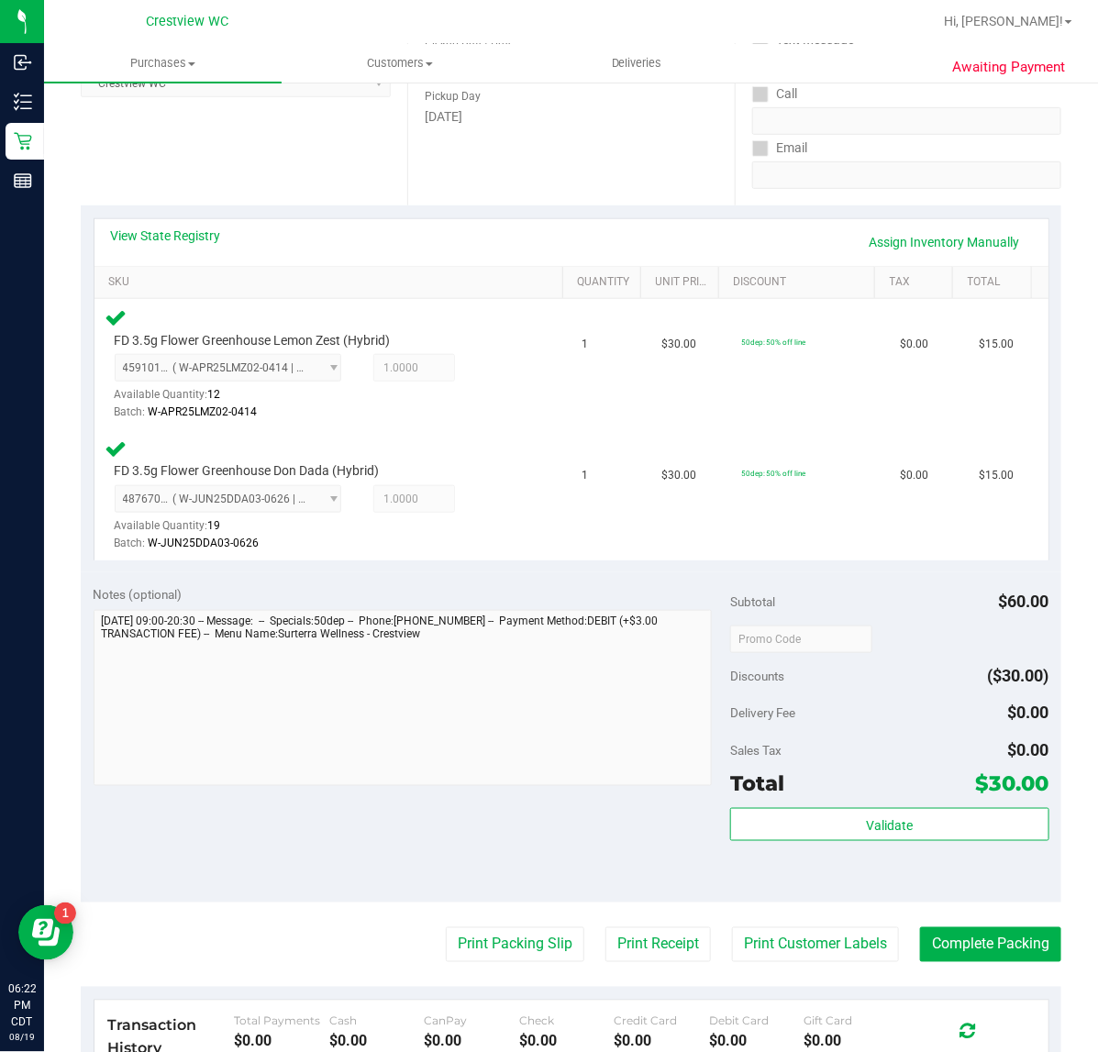
scroll to position [0, 0]
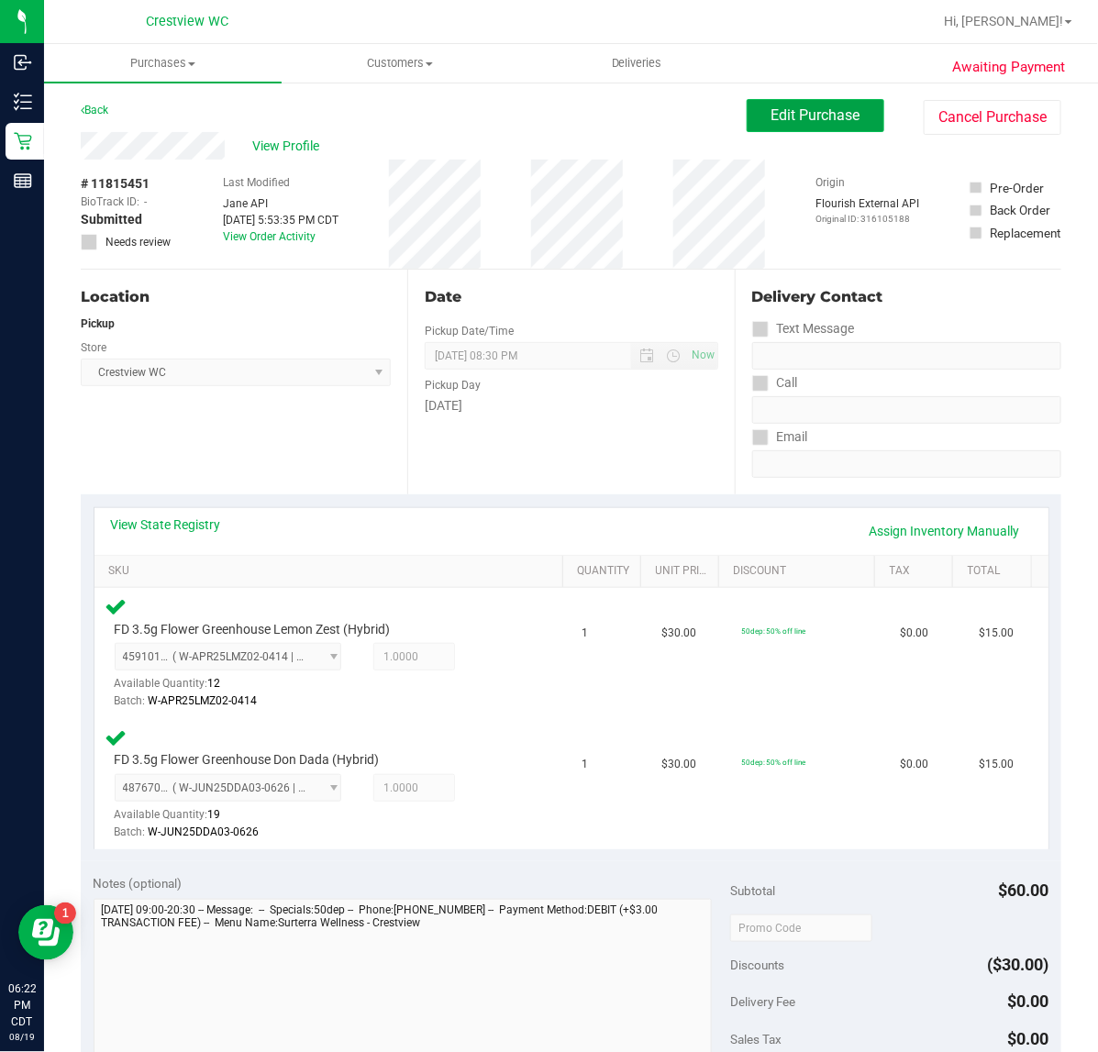
click at [858, 125] on button "Edit Purchase" at bounding box center [816, 115] width 138 height 33
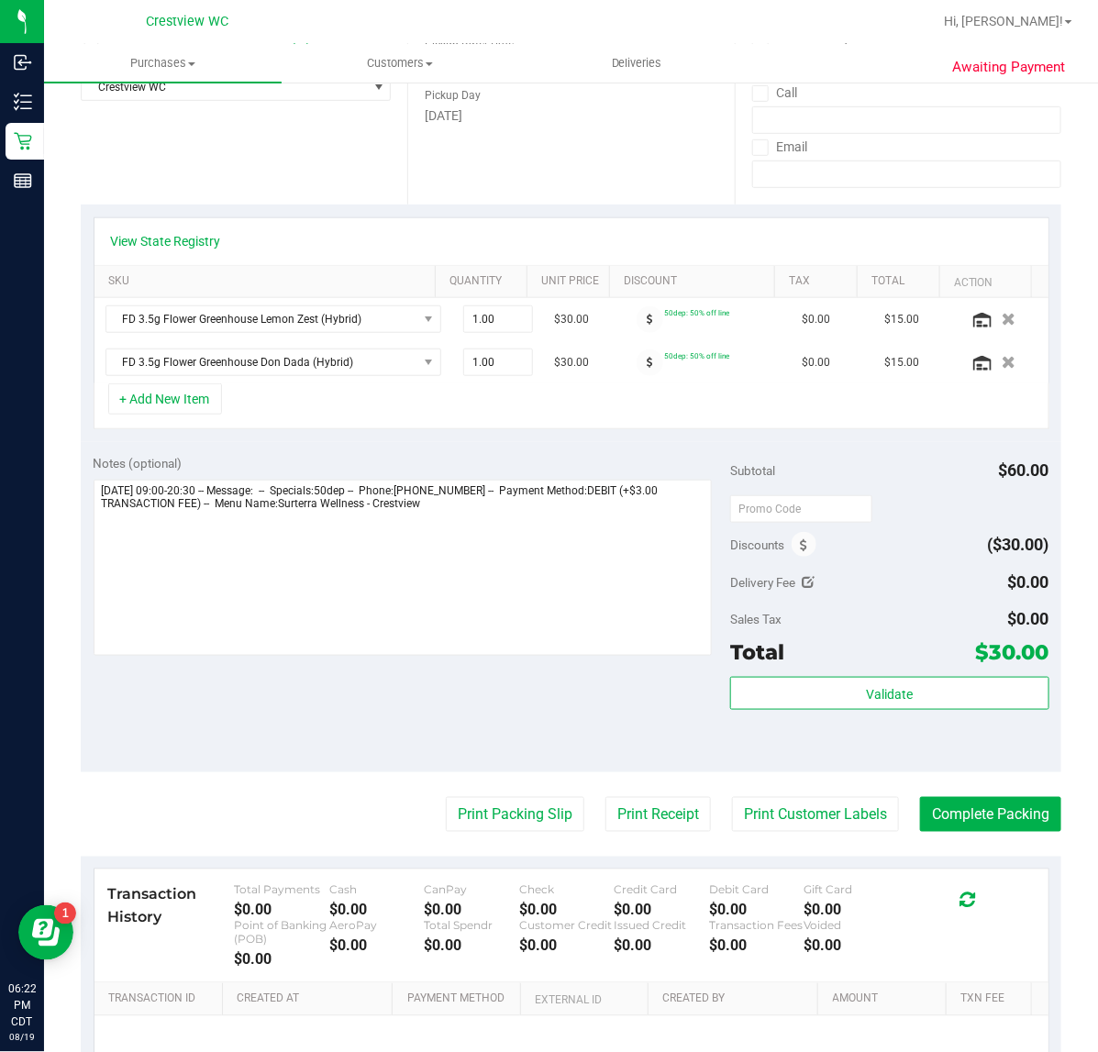
scroll to position [28, 0]
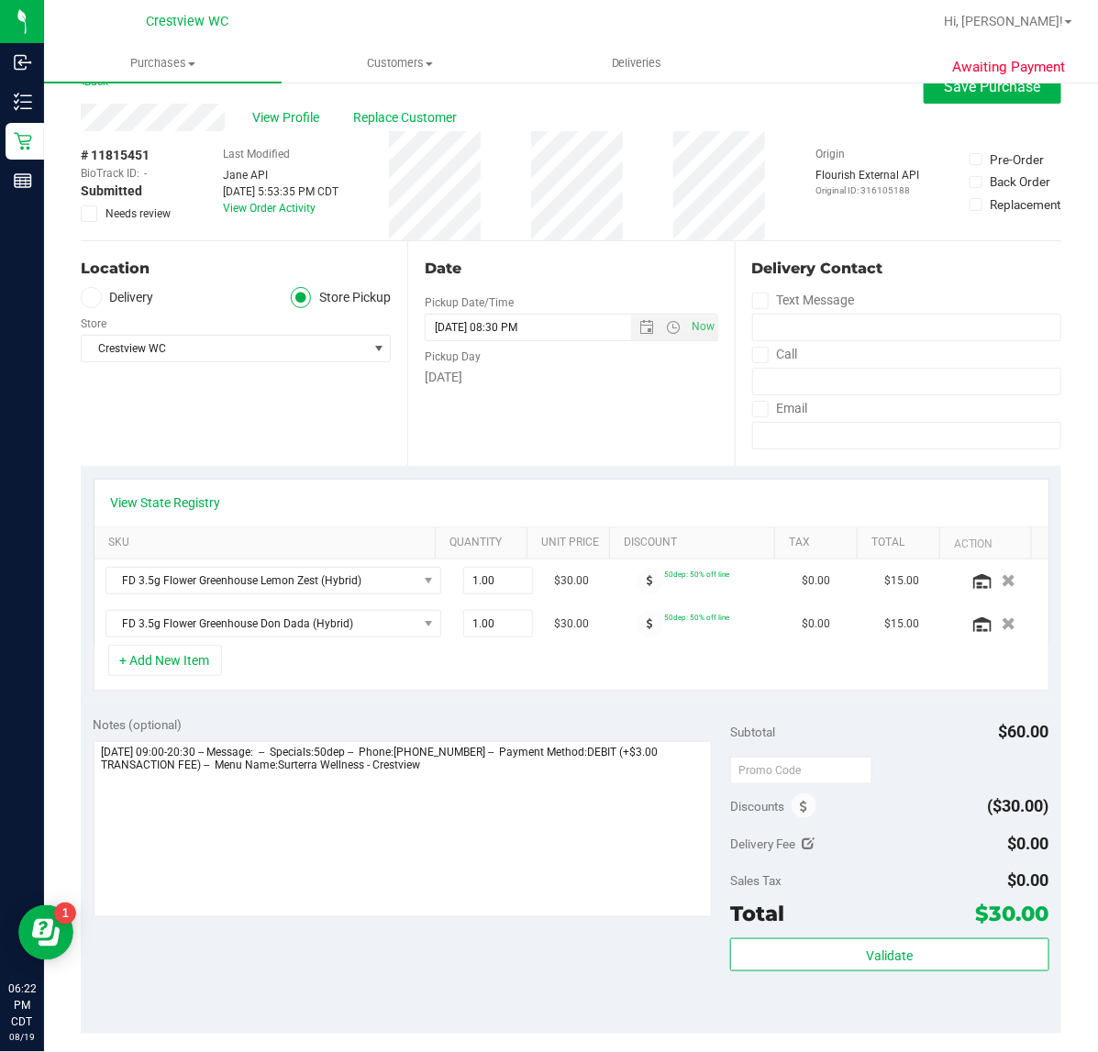
click at [905, 98] on div "Back Save Purchase" at bounding box center [571, 87] width 981 height 33
click at [924, 96] on button "Save Purchase" at bounding box center [993, 87] width 138 height 33
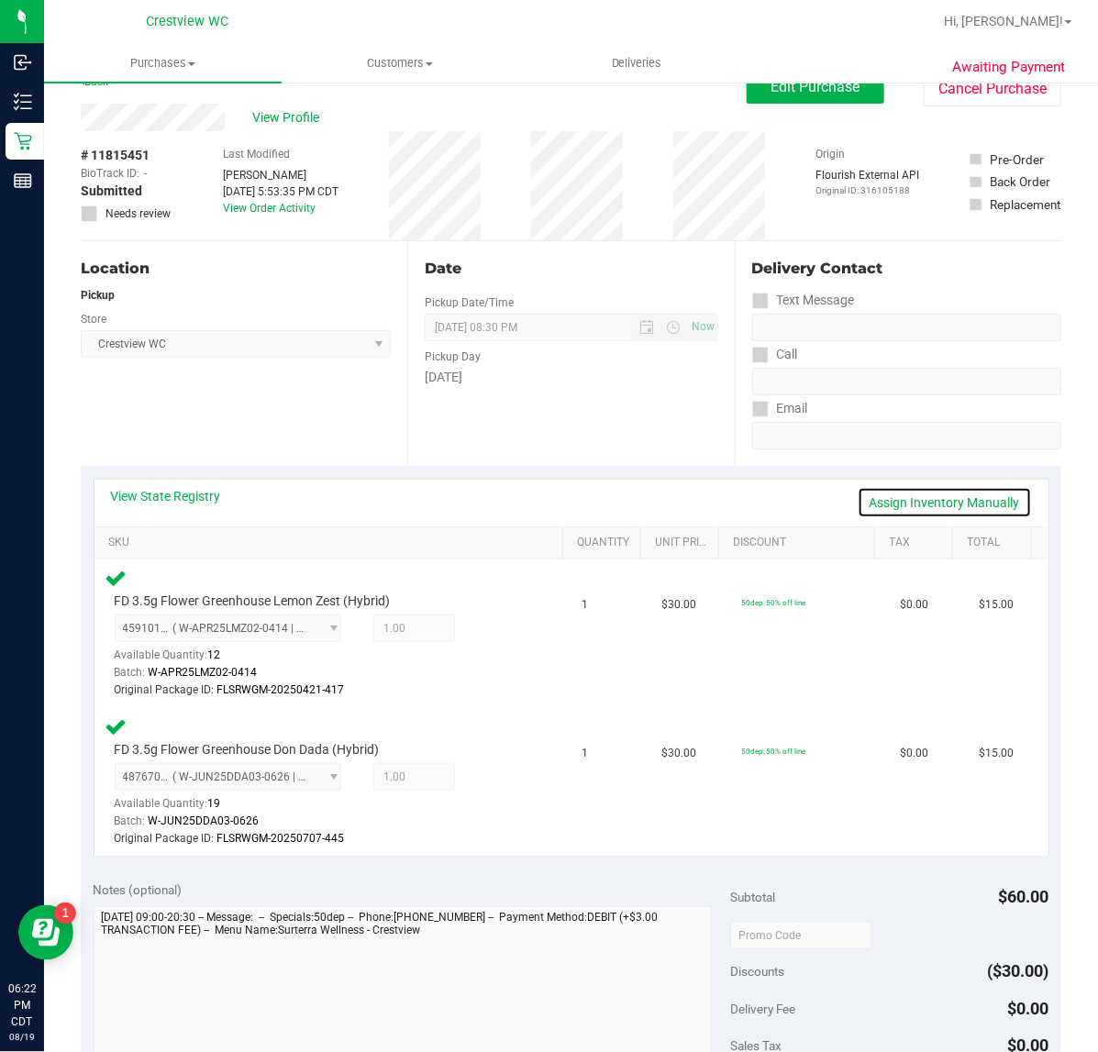
click at [926, 497] on link "Assign Inventory Manually" at bounding box center [945, 502] width 174 height 31
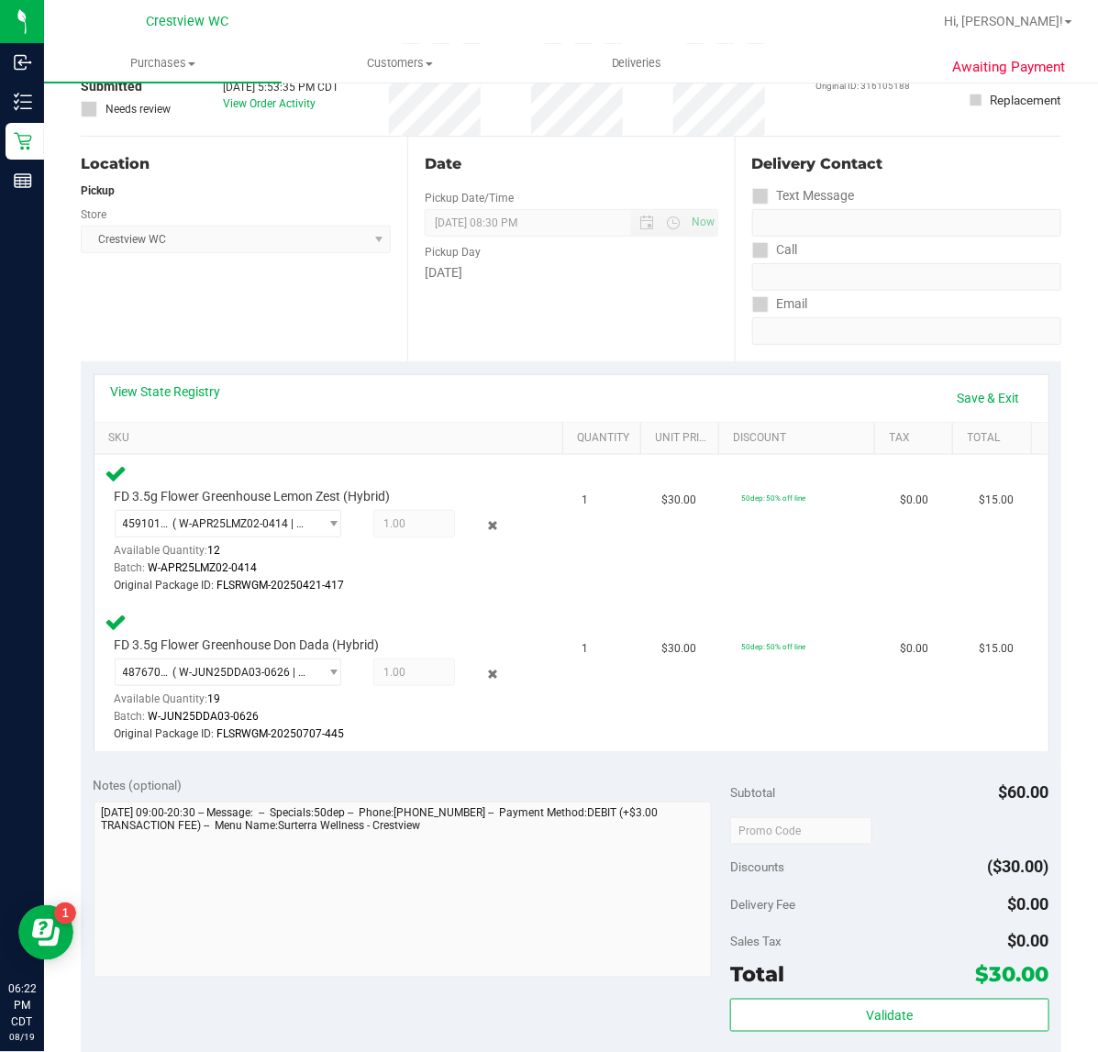
scroll to position [258, 0]
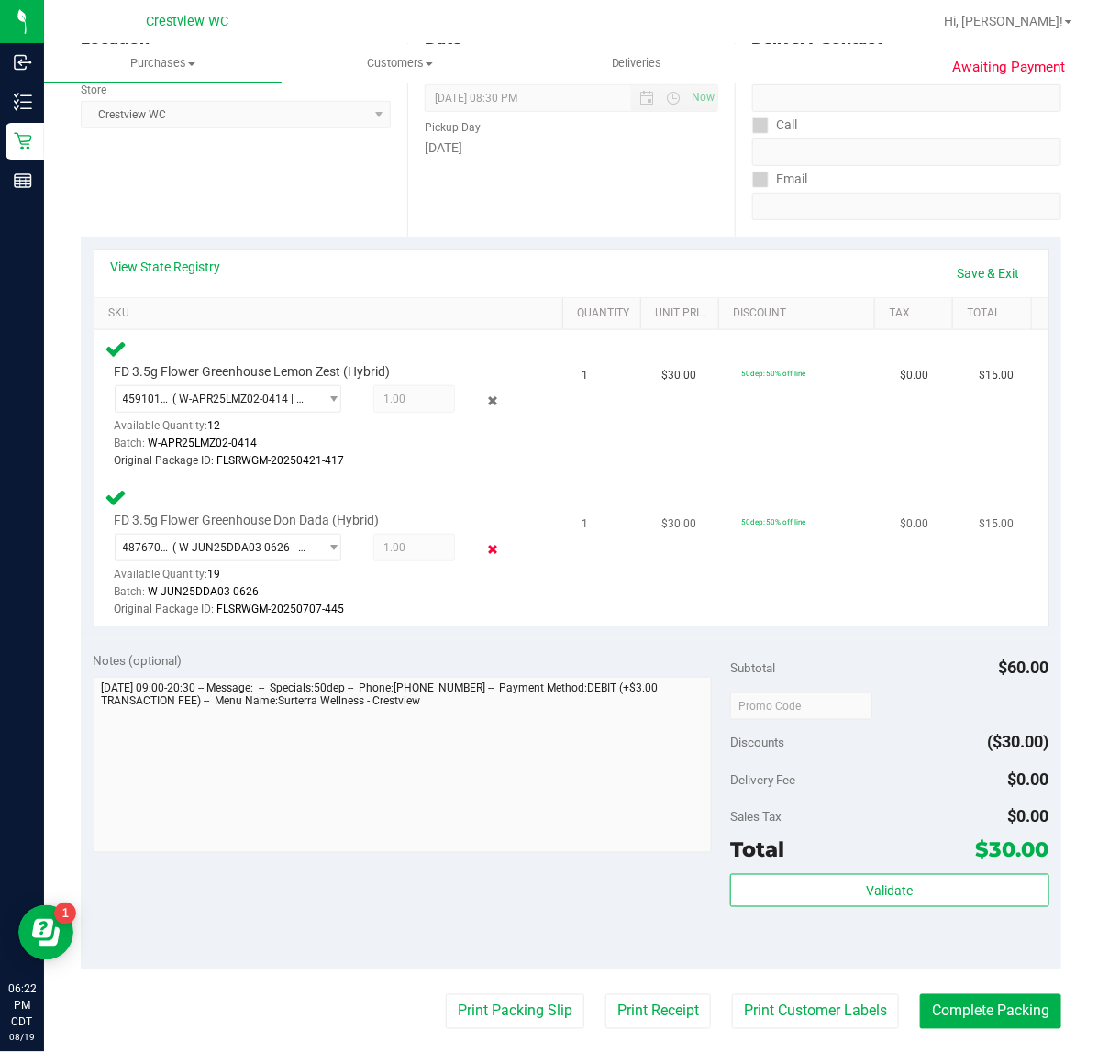
click at [484, 544] on icon at bounding box center [492, 549] width 19 height 21
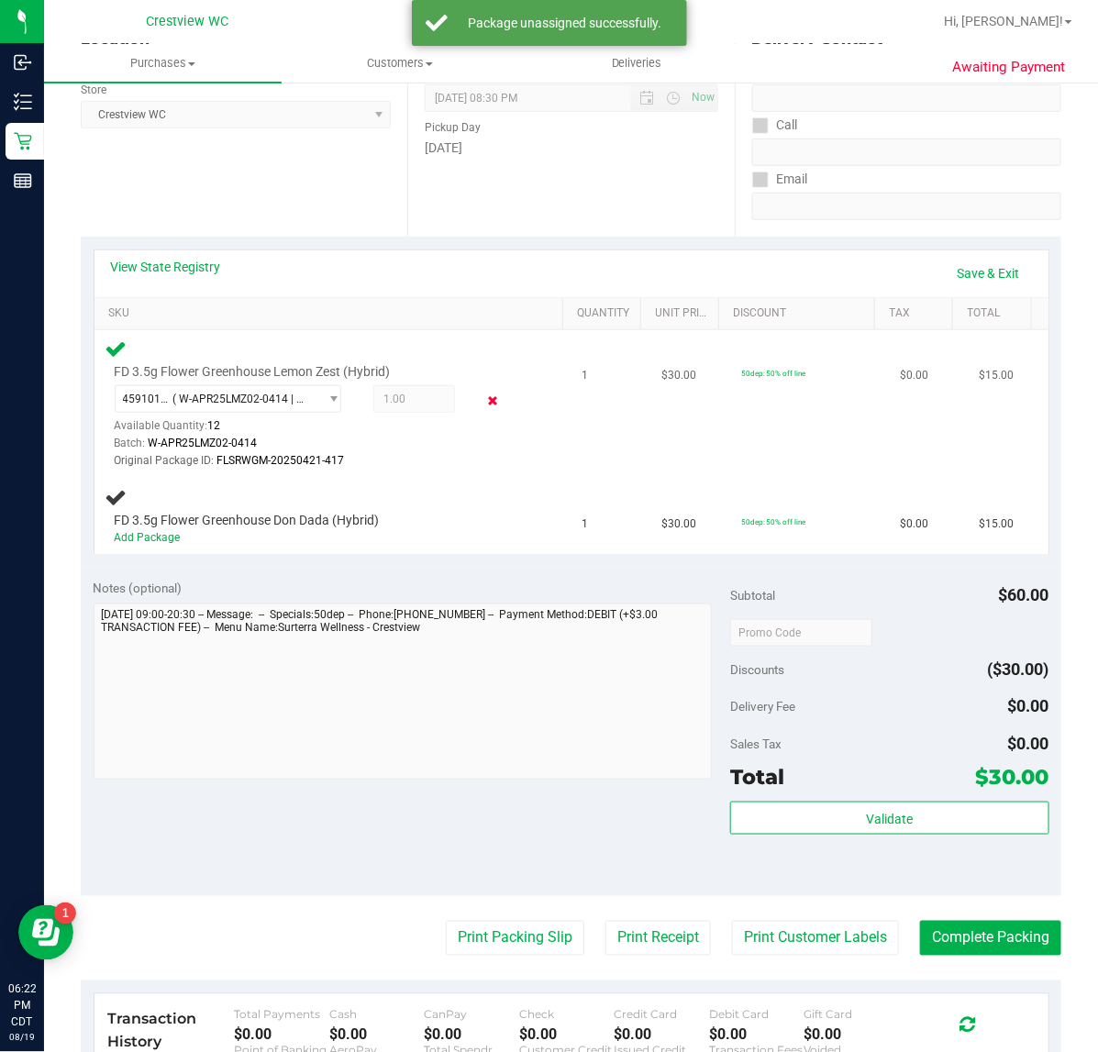
click at [487, 400] on icon at bounding box center [492, 401] width 19 height 21
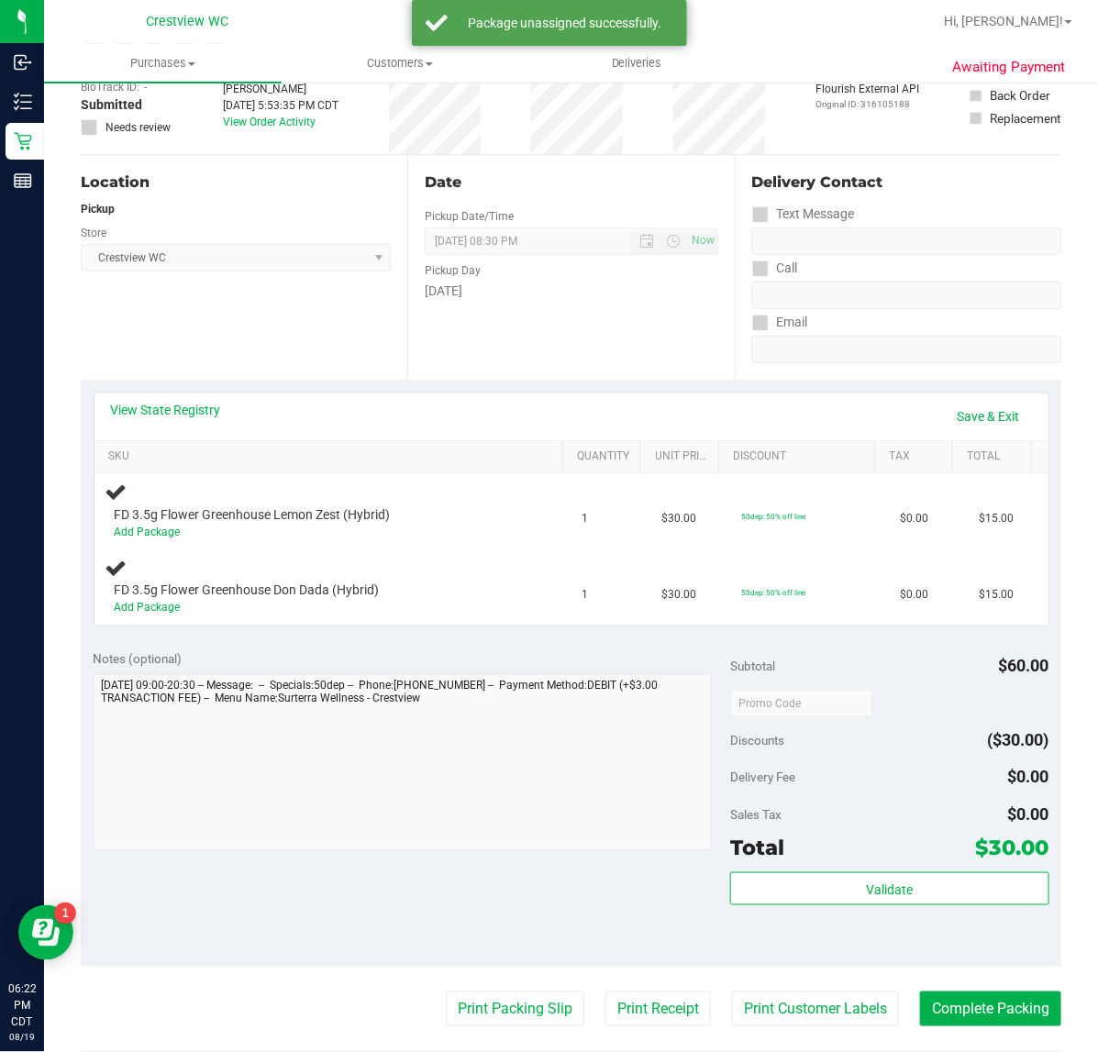
scroll to position [0, 0]
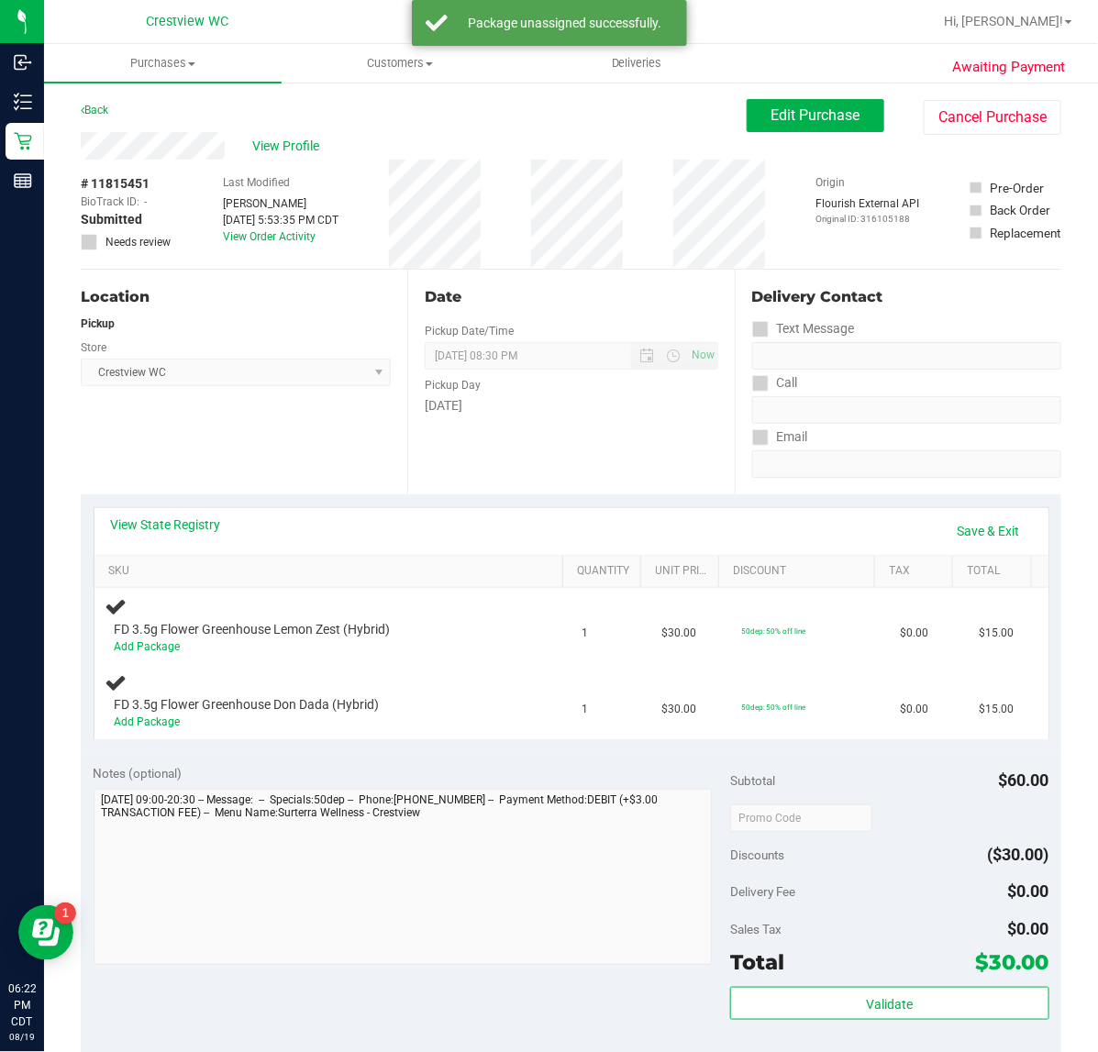
click at [83, 242] on icon at bounding box center [89, 242] width 12 height 0
click at [771, 116] on span "Edit Purchase" at bounding box center [815, 114] width 89 height 17
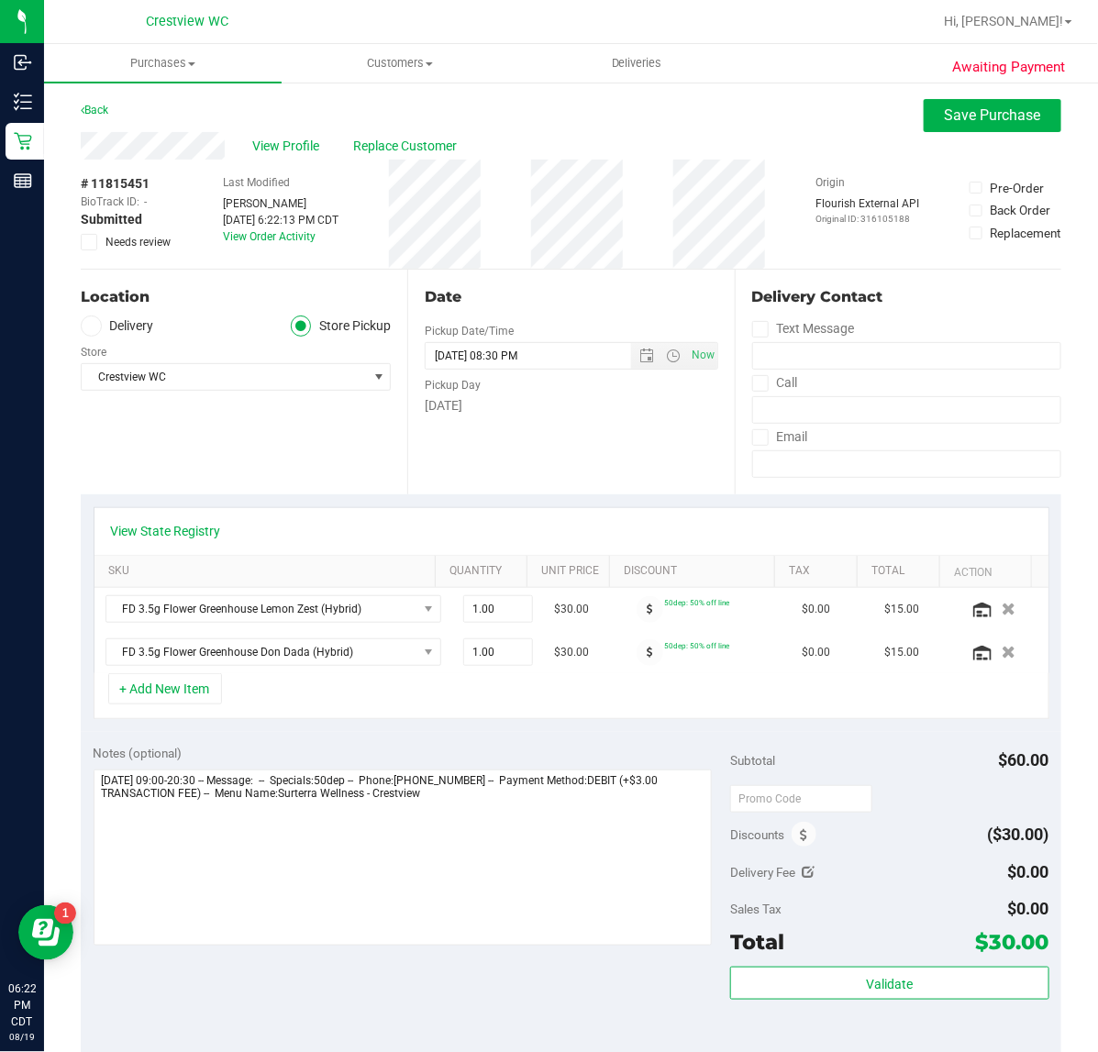
click at [92, 242] on icon at bounding box center [89, 242] width 12 height 0
click at [0, 0] on input "Needs review" at bounding box center [0, 0] width 0 height 0
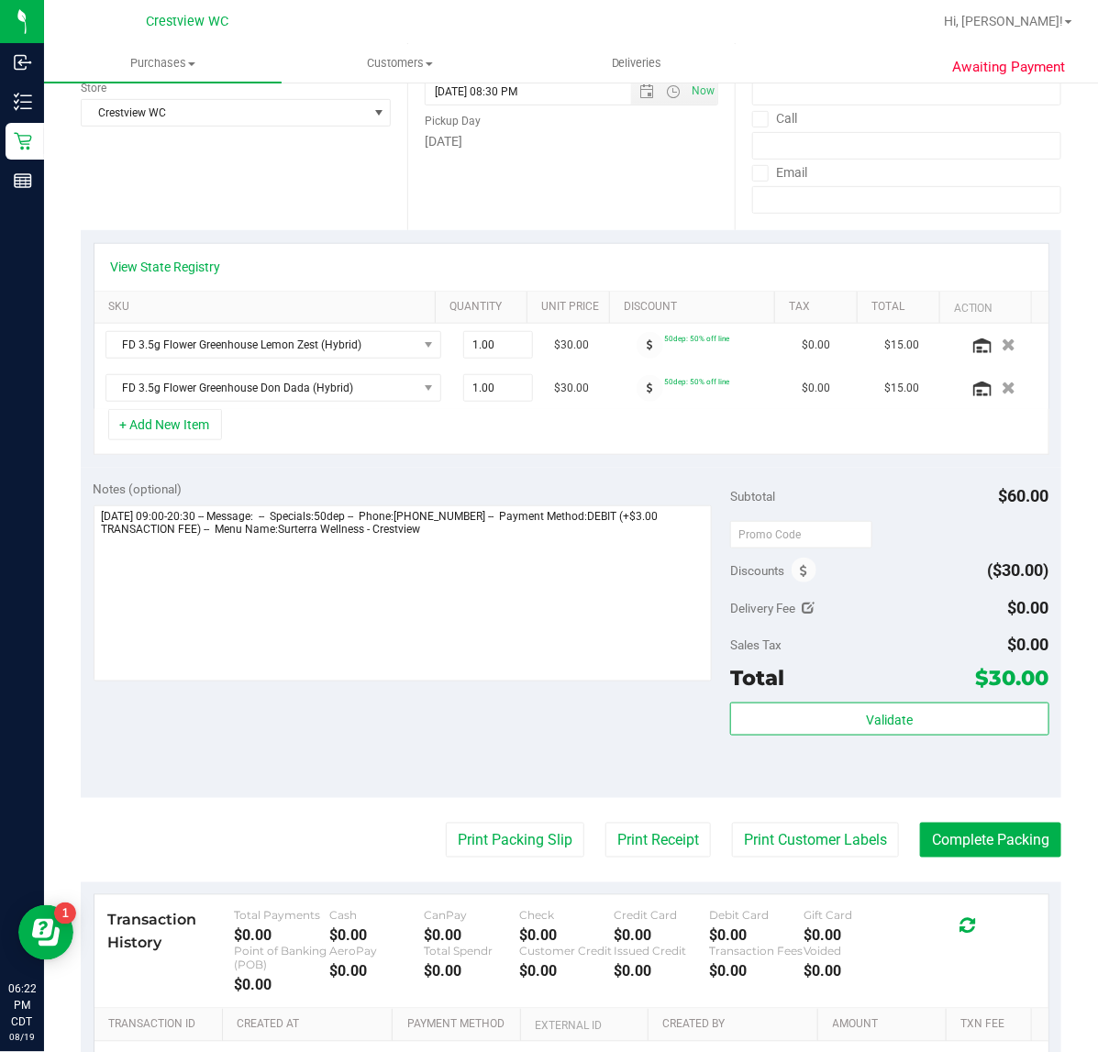
scroll to position [459, 0]
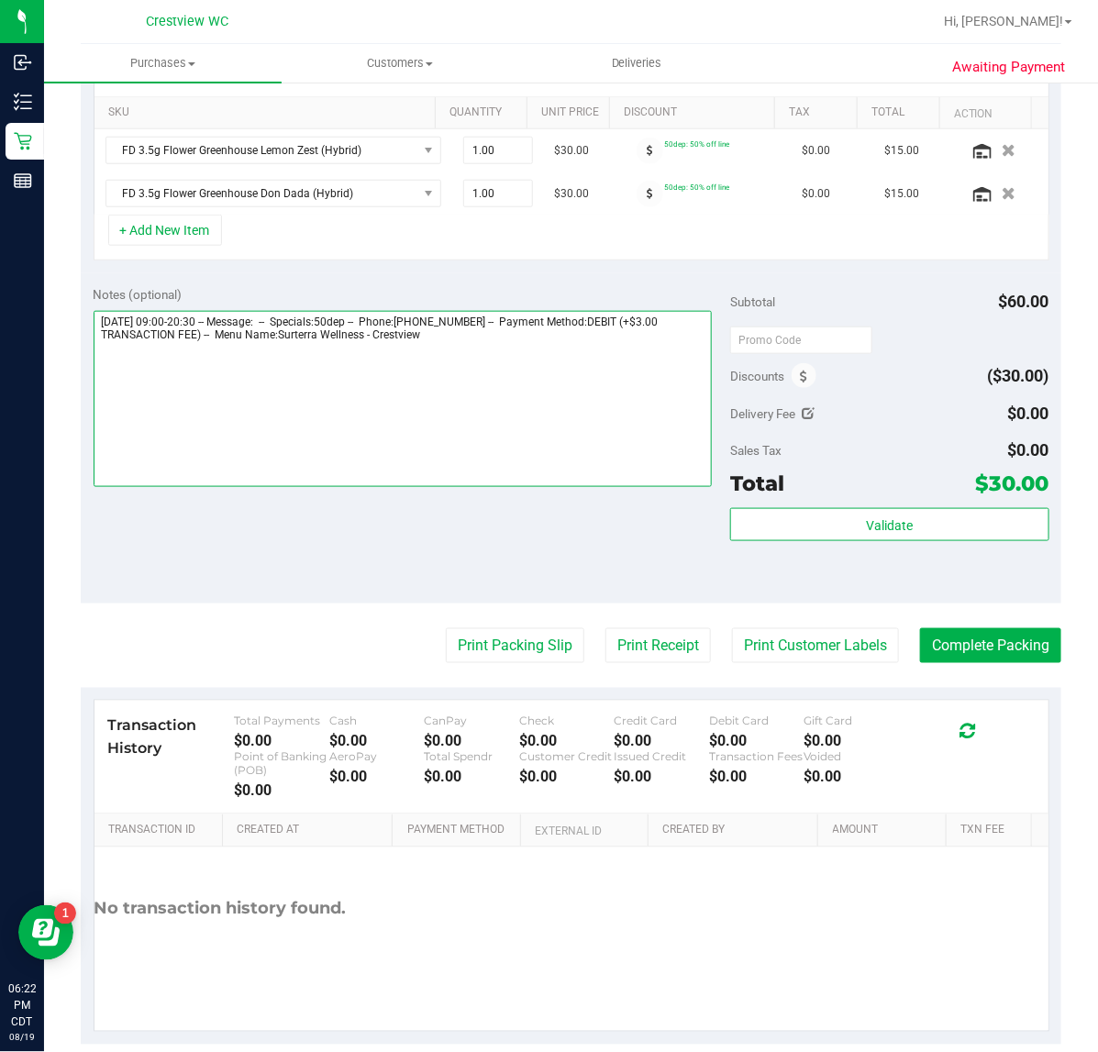
click at [512, 390] on textarea at bounding box center [403, 399] width 619 height 176
type textarea "[DATE] 09:00-20:30 -- Message: -- Specials:50dep -- Phone:[PHONE_NUMBER] -- Pay…"
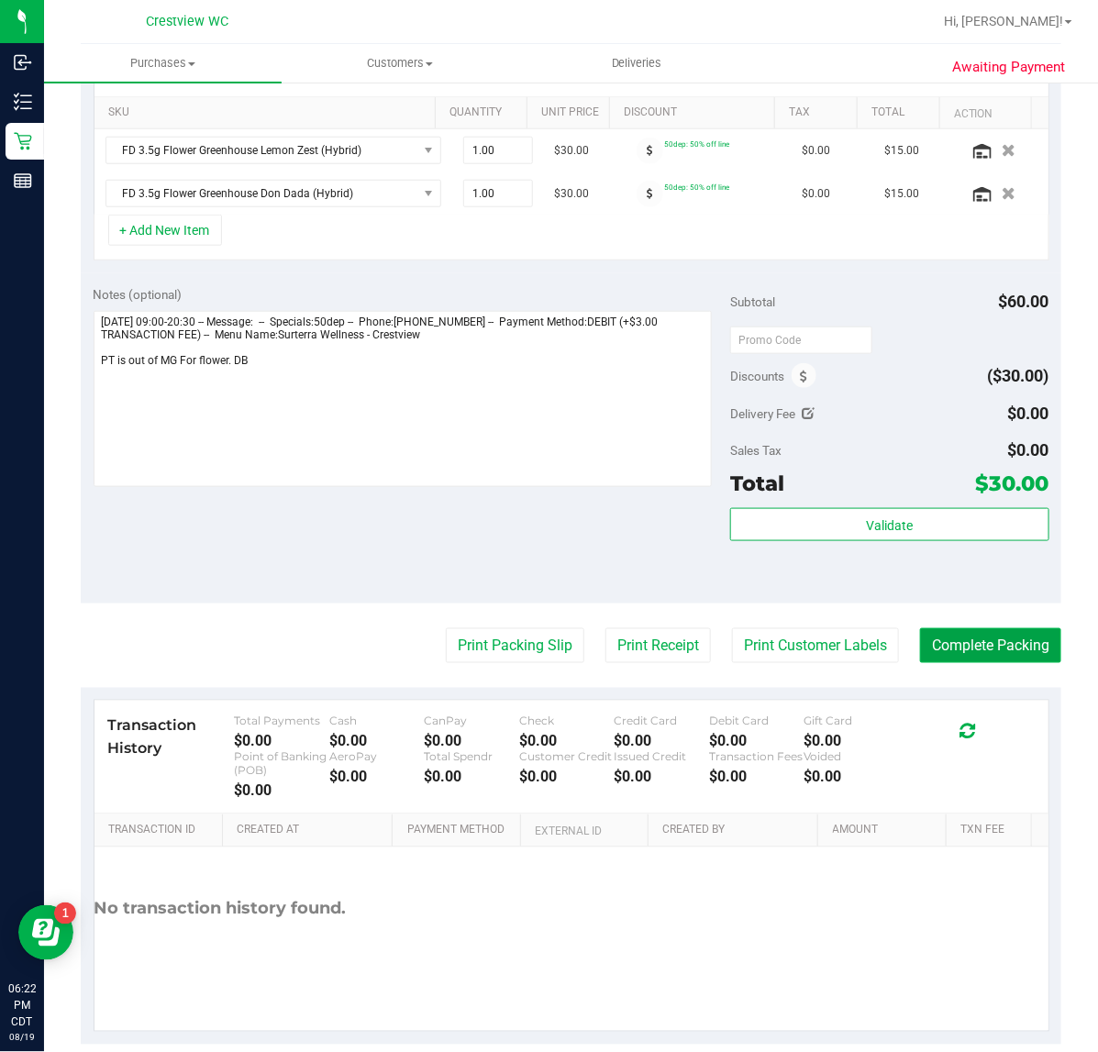
click at [954, 654] on button "Complete Packing" at bounding box center [990, 645] width 141 height 35
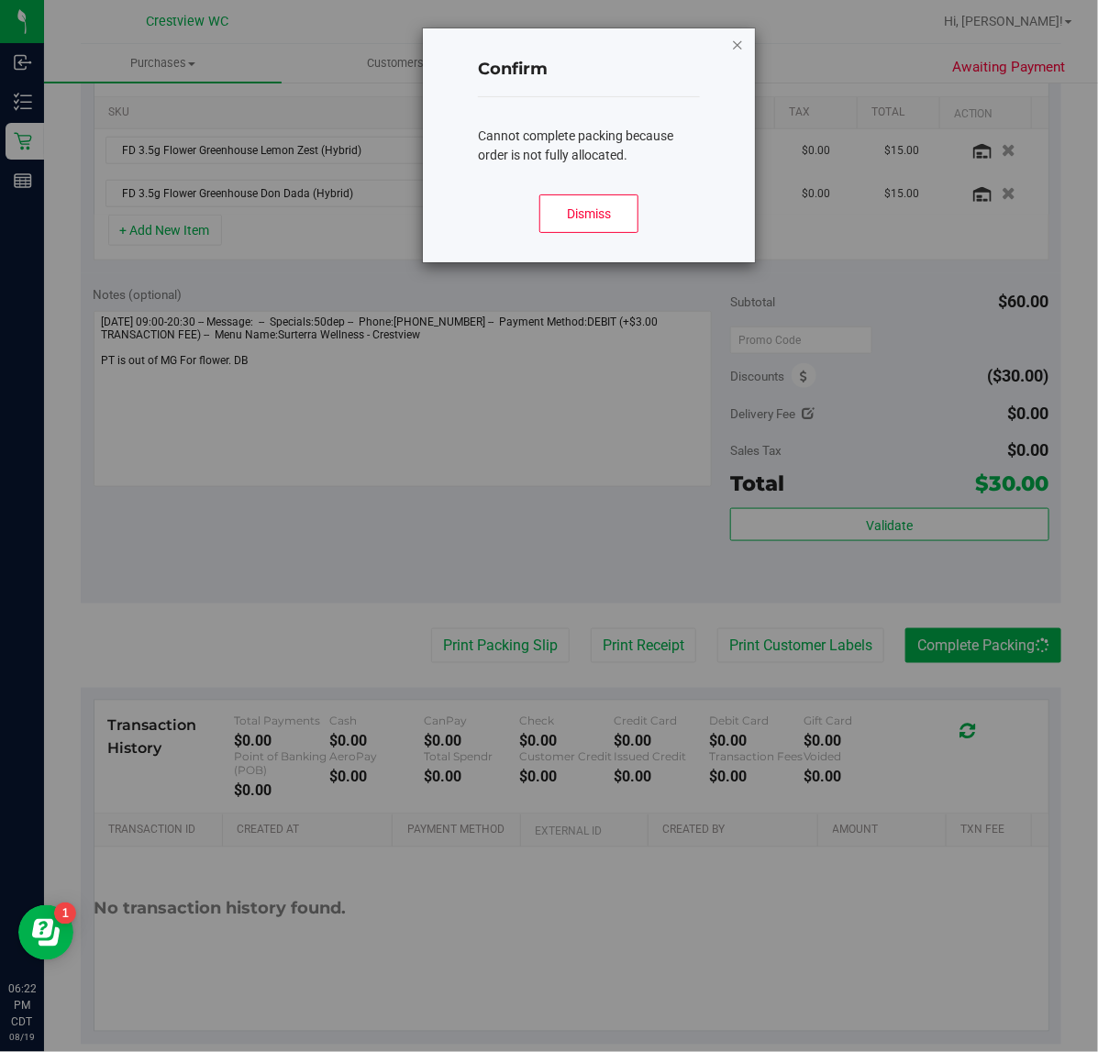
click at [741, 46] on icon "Close modal" at bounding box center [737, 44] width 13 height 22
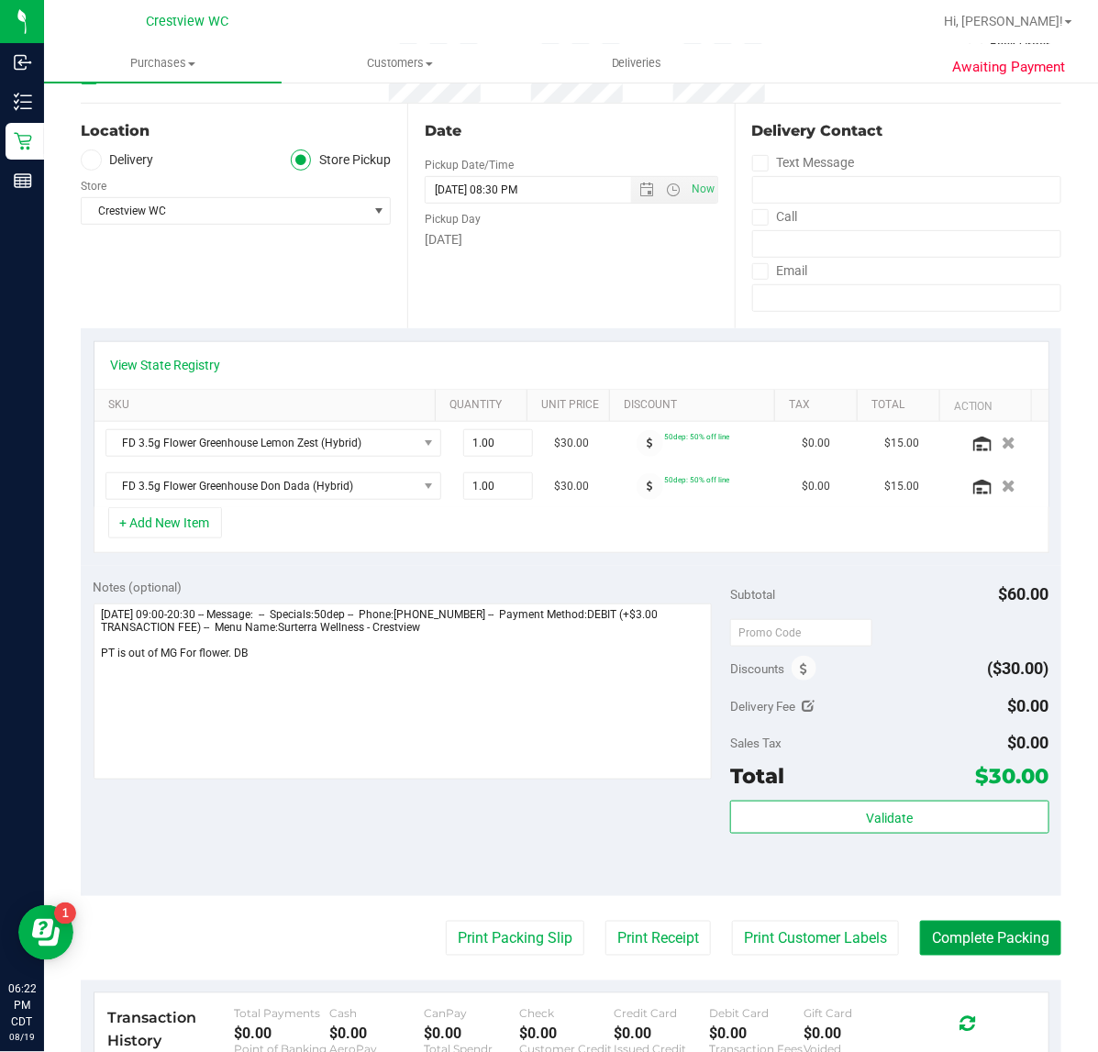
scroll to position [0, 0]
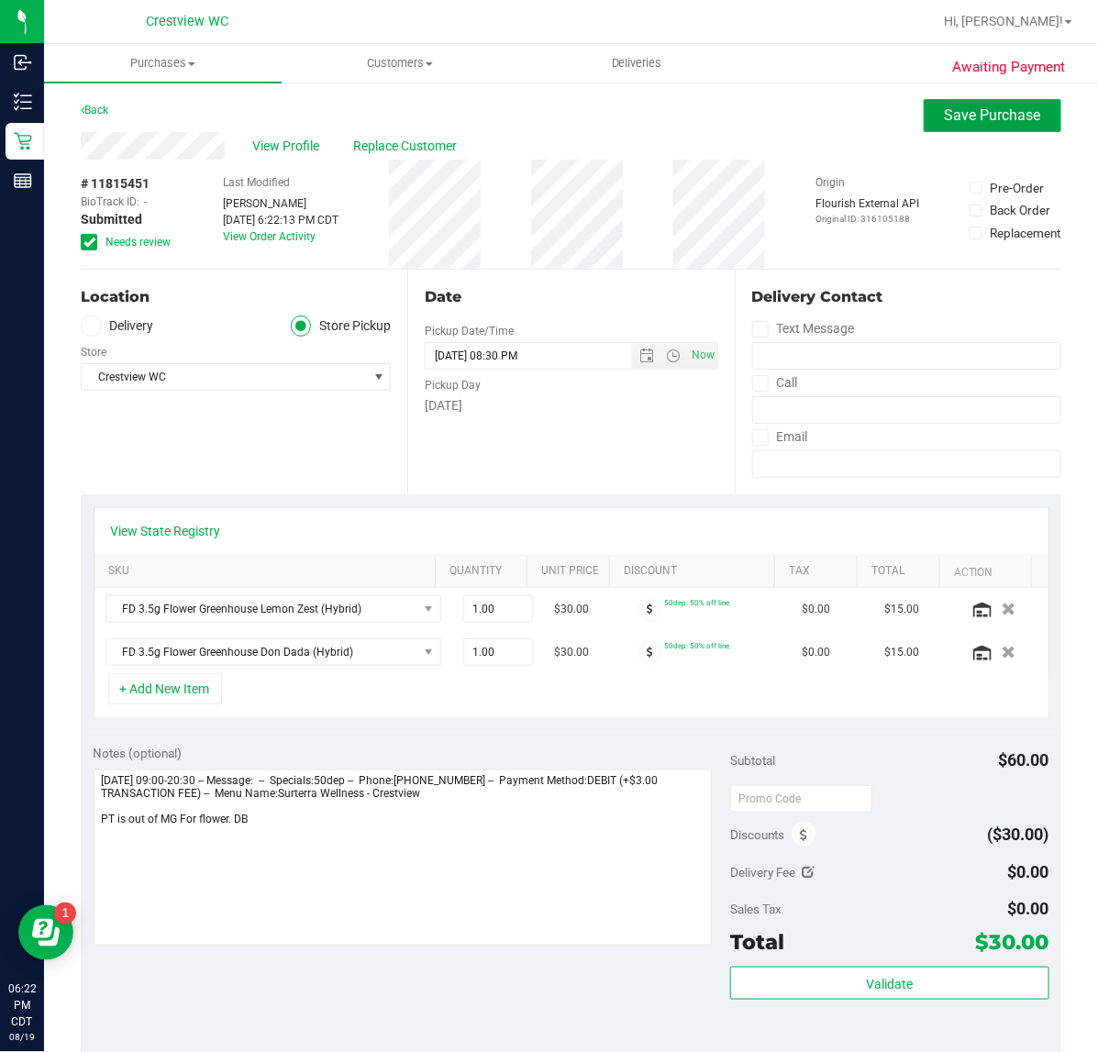
click at [992, 106] on span "Save Purchase" at bounding box center [993, 114] width 96 height 17
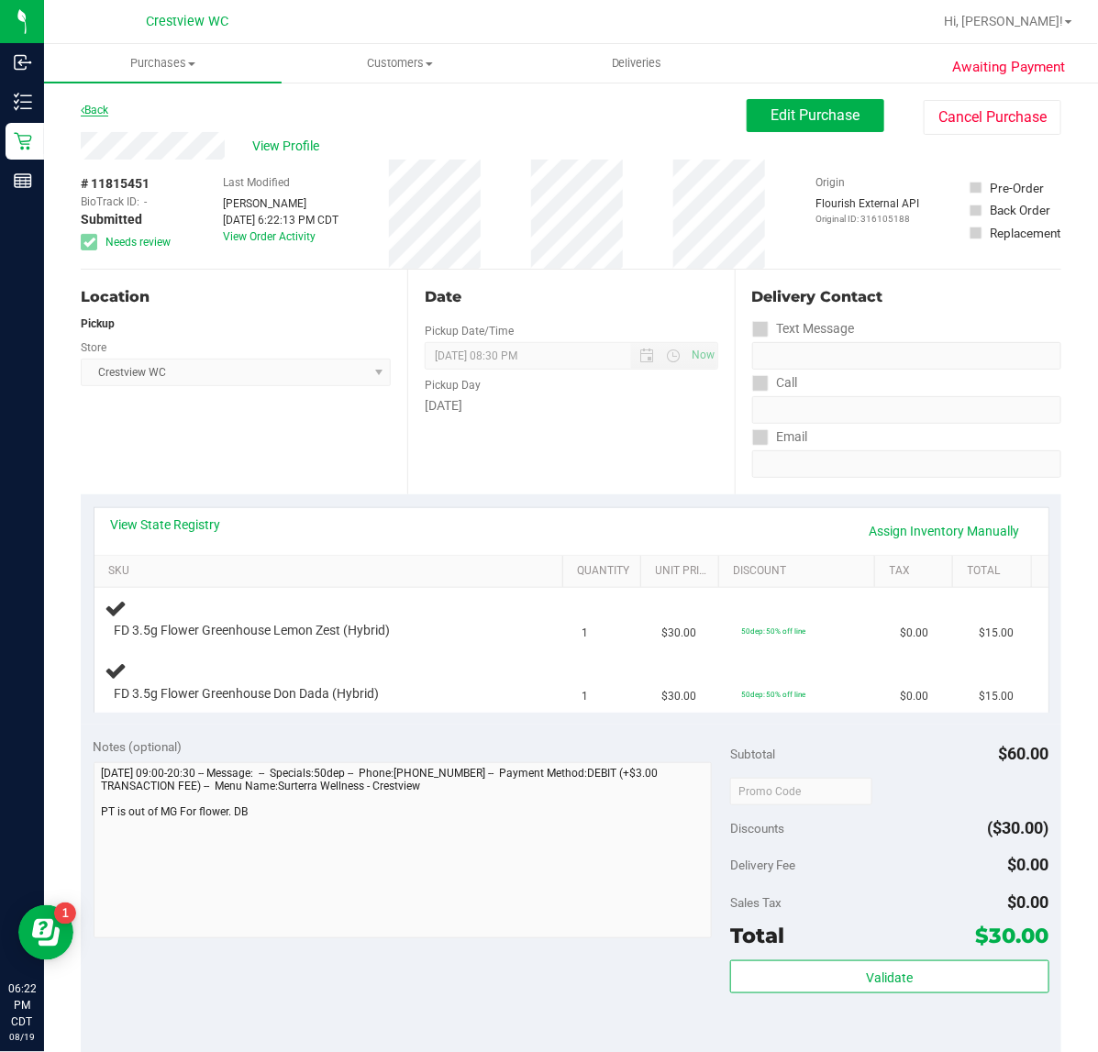
click at [105, 112] on link "Back" at bounding box center [95, 110] width 28 height 13
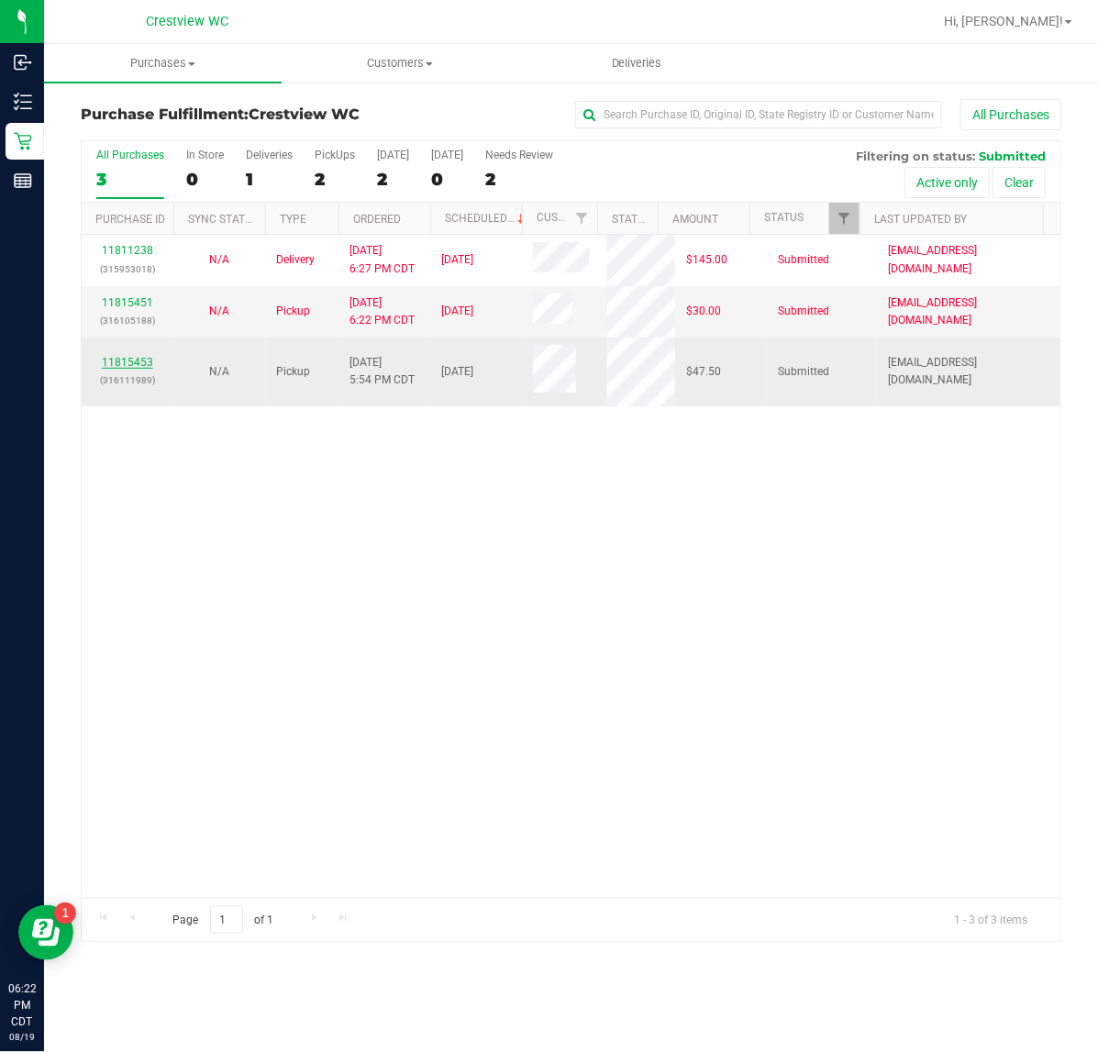
click at [135, 363] on link "11815453" at bounding box center [127, 362] width 51 height 13
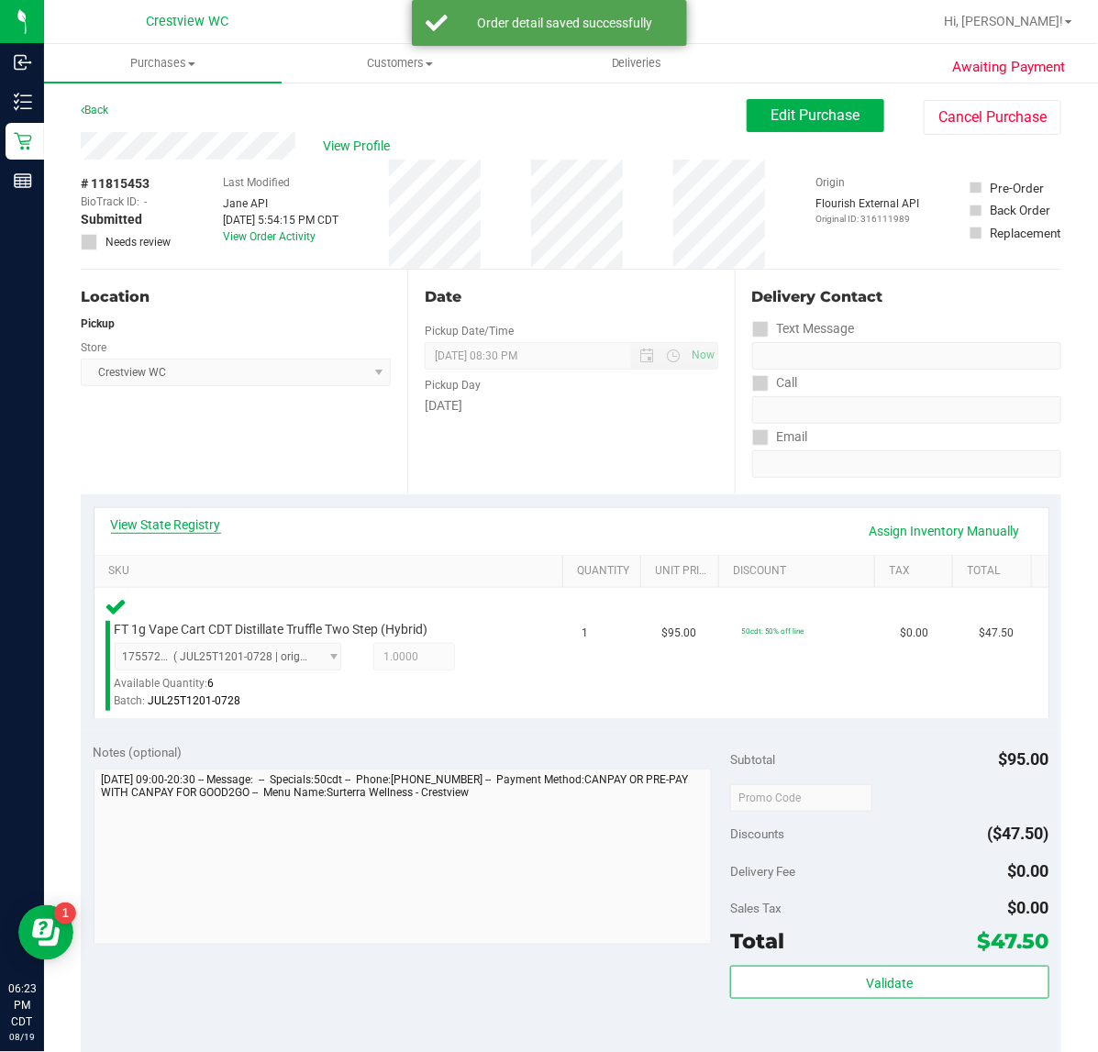
click at [213, 527] on link "View State Registry" at bounding box center [166, 525] width 110 height 18
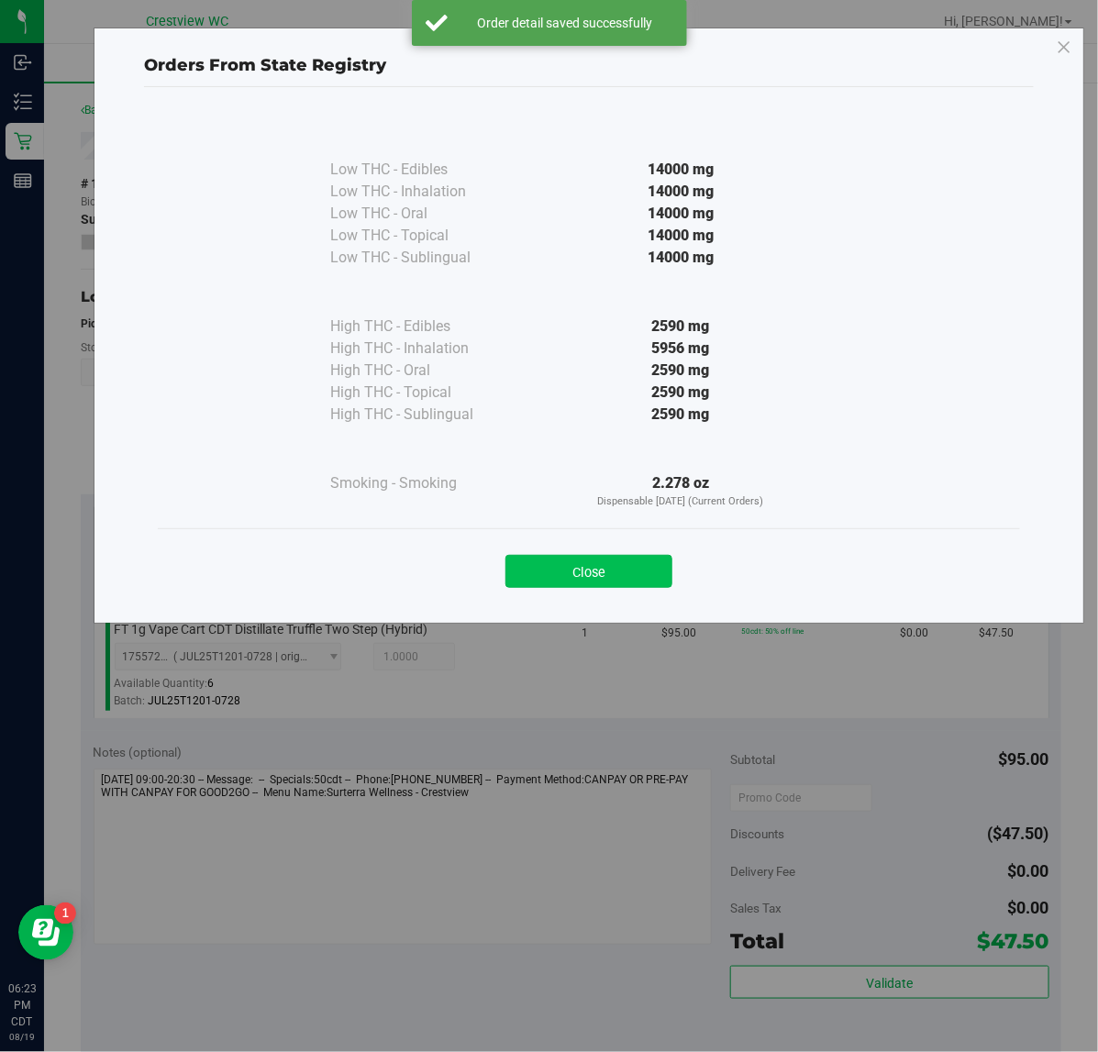
click at [567, 576] on button "Close" at bounding box center [588, 571] width 167 height 33
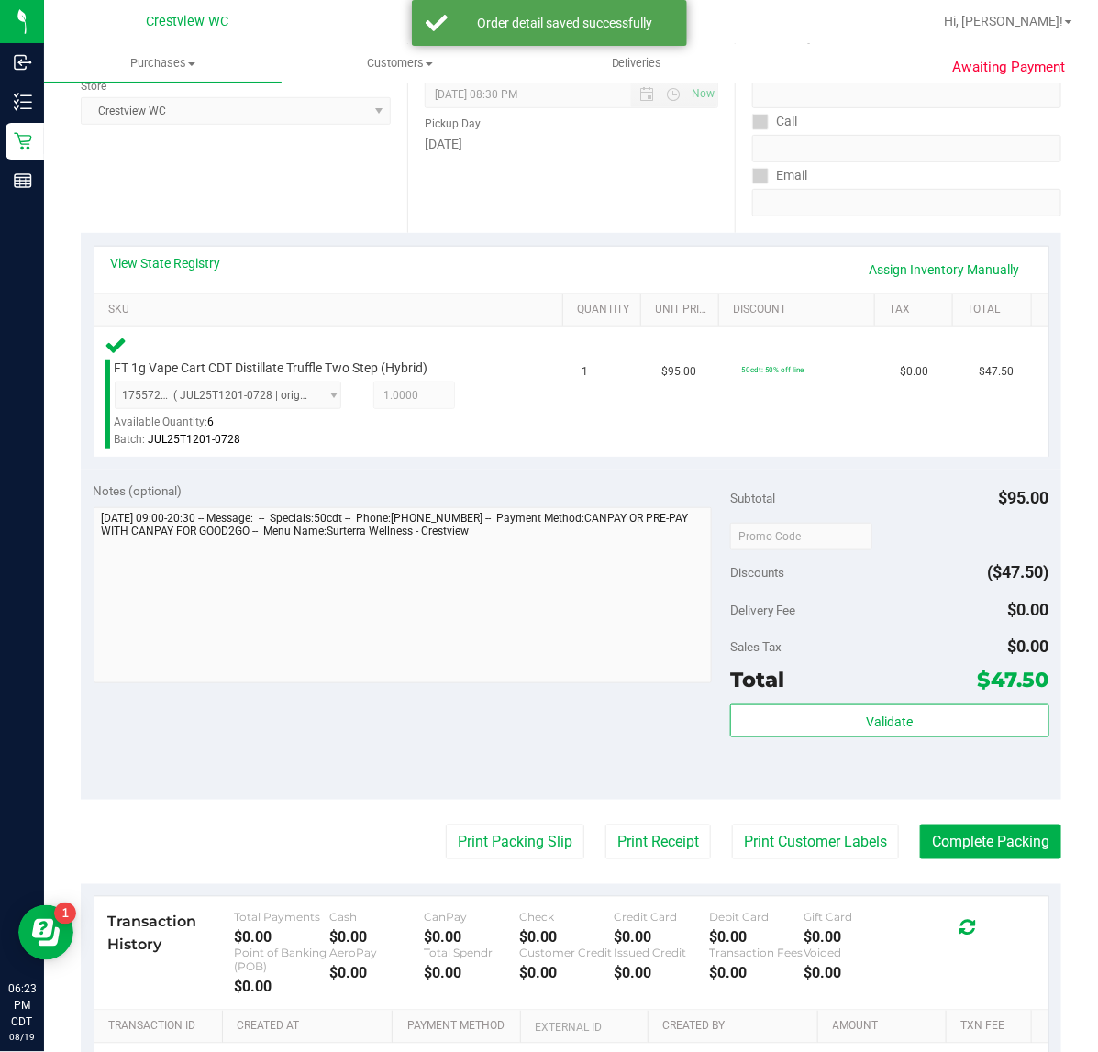
scroll to position [459, 0]
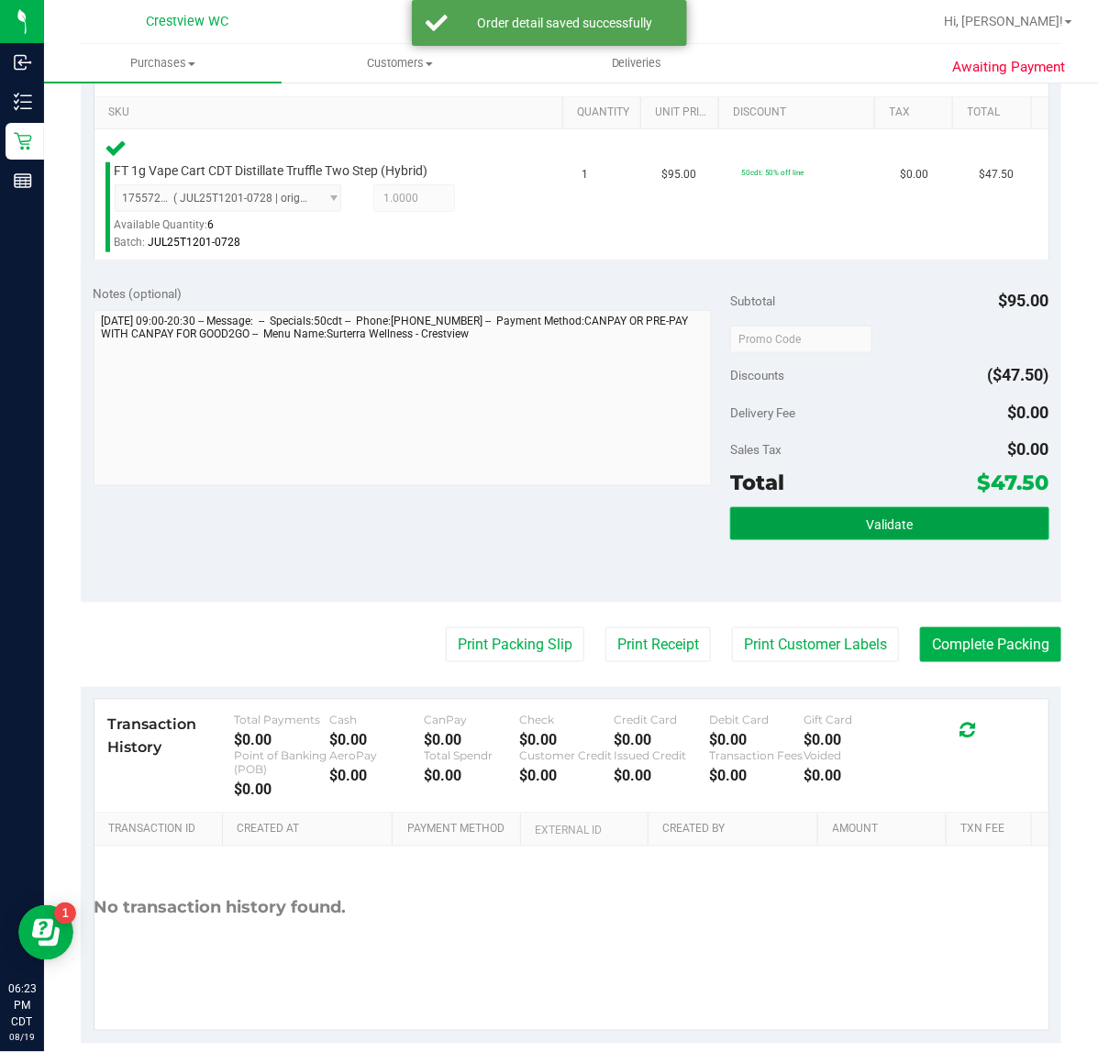
click at [866, 518] on span "Validate" at bounding box center [889, 524] width 47 height 15
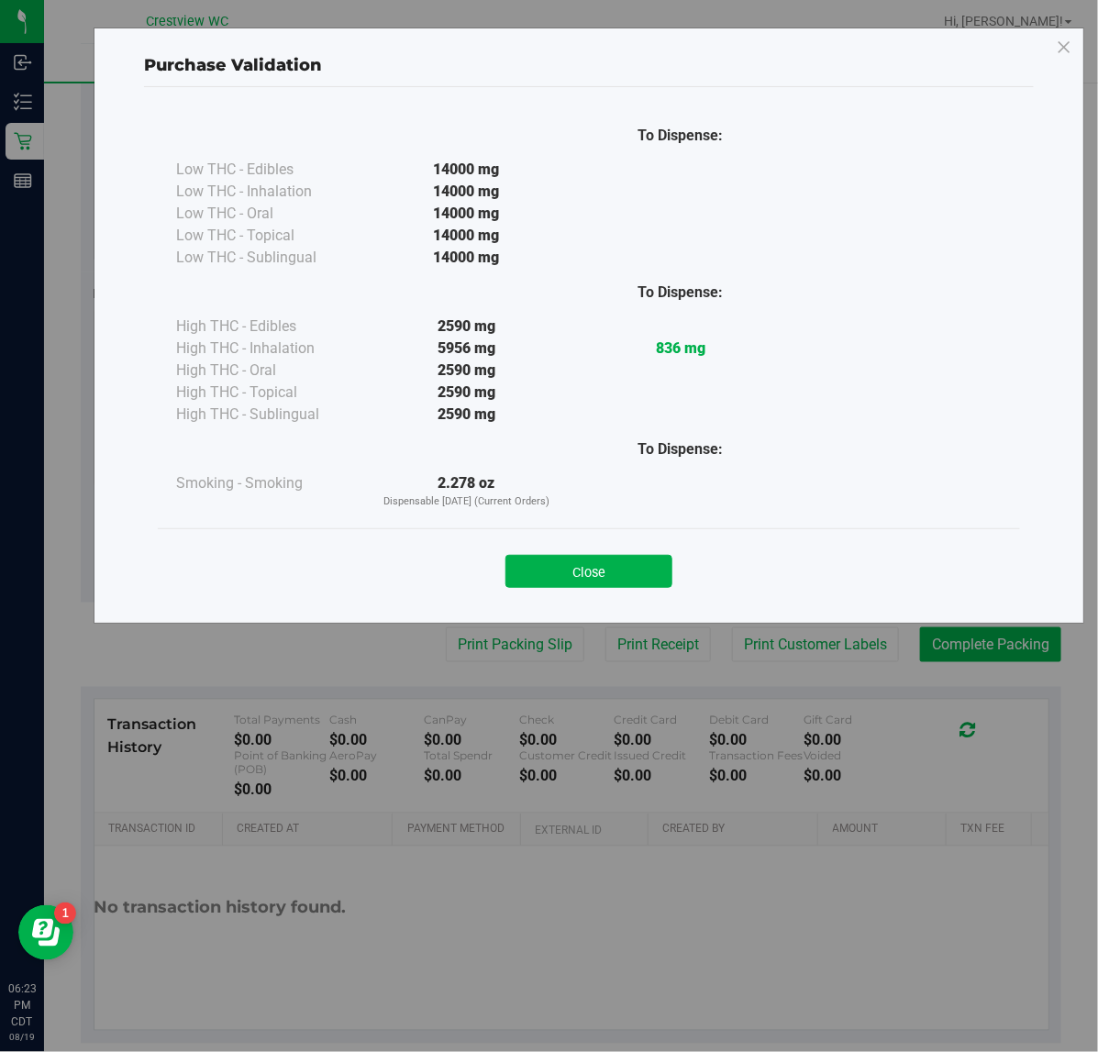
drag, startPoint x: 639, startPoint y: 575, endPoint x: 590, endPoint y: 588, distance: 51.2
click at [640, 576] on button "Close" at bounding box center [588, 571] width 167 height 33
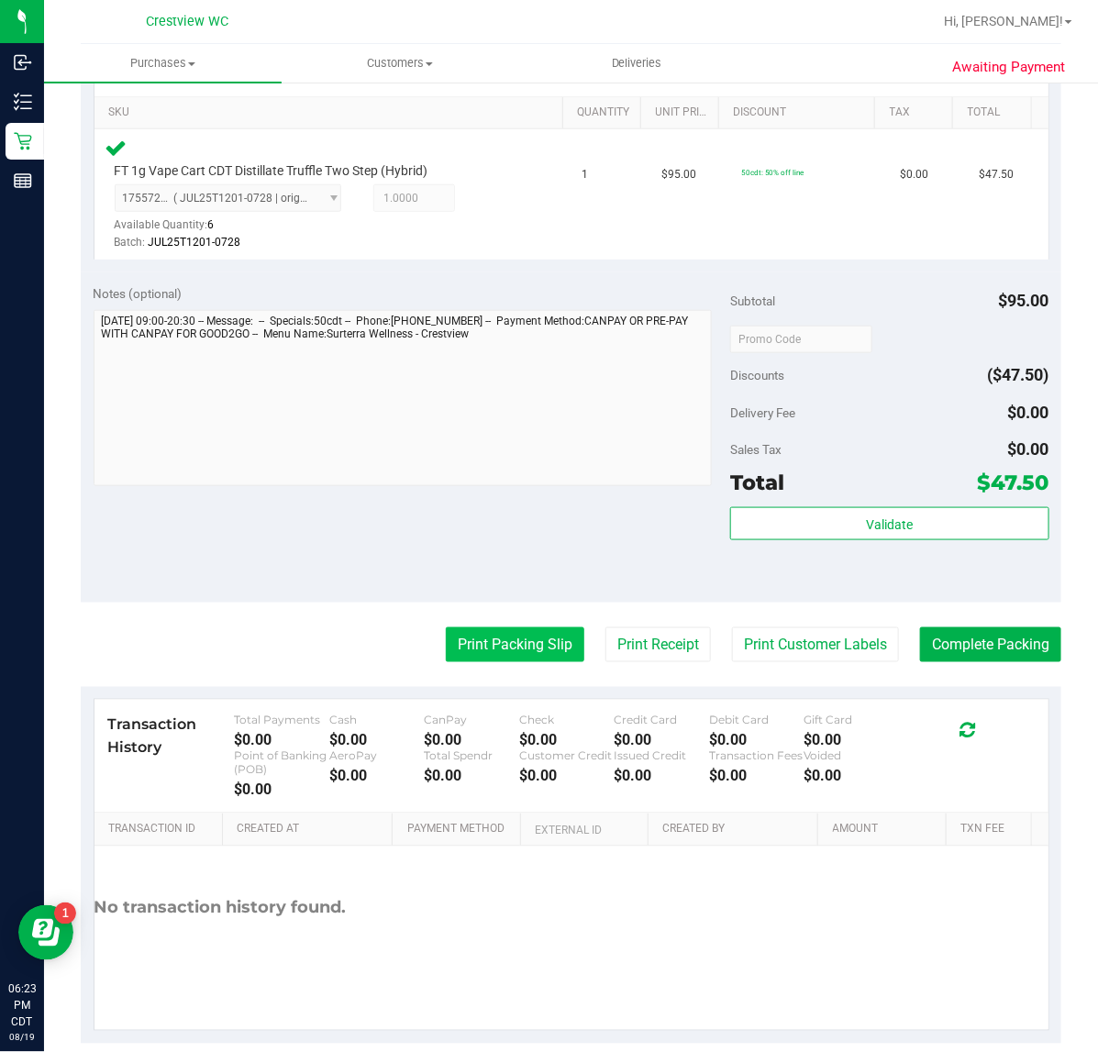
click at [488, 636] on button "Print Packing Slip" at bounding box center [515, 644] width 139 height 35
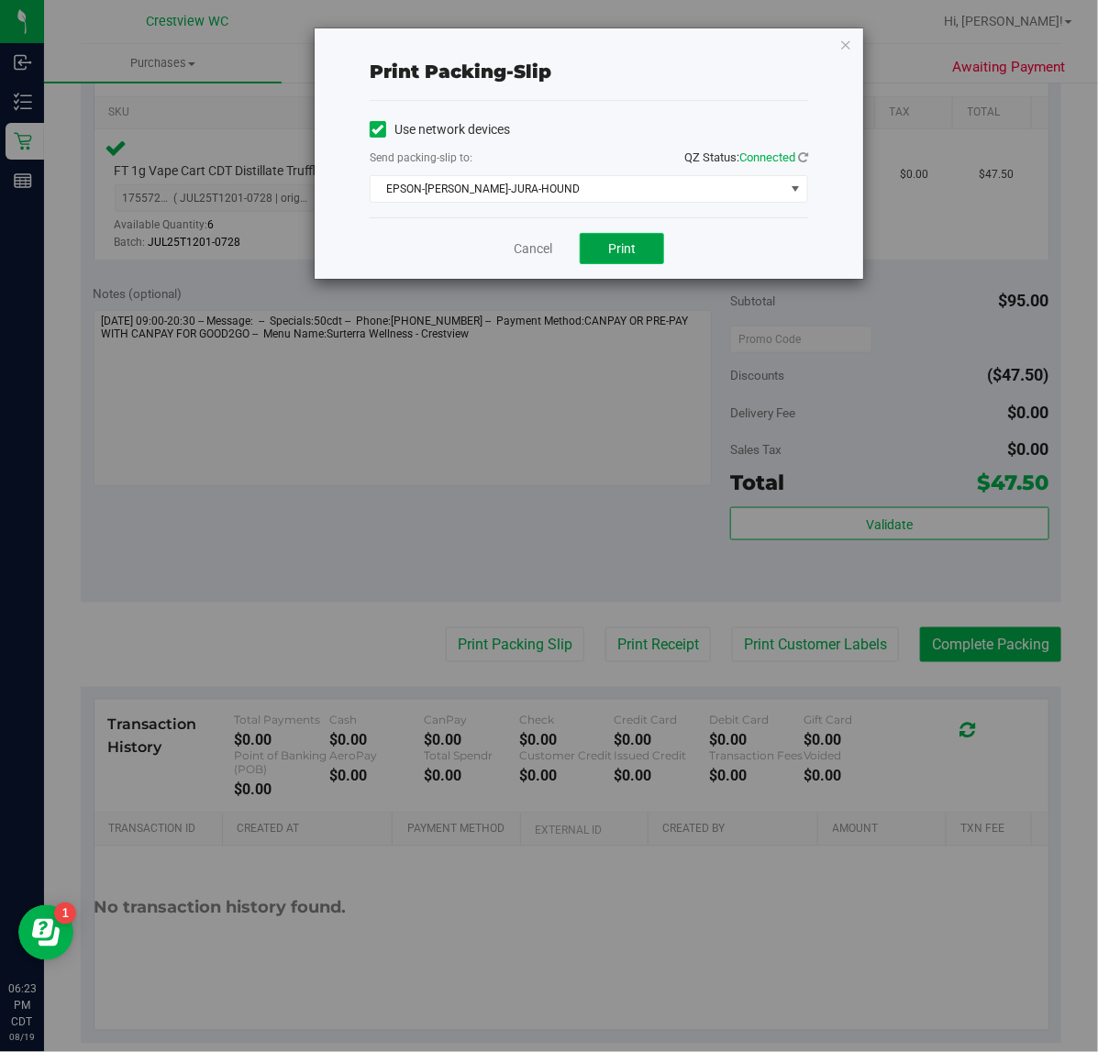
click at [606, 250] on button "Print" at bounding box center [622, 248] width 84 height 31
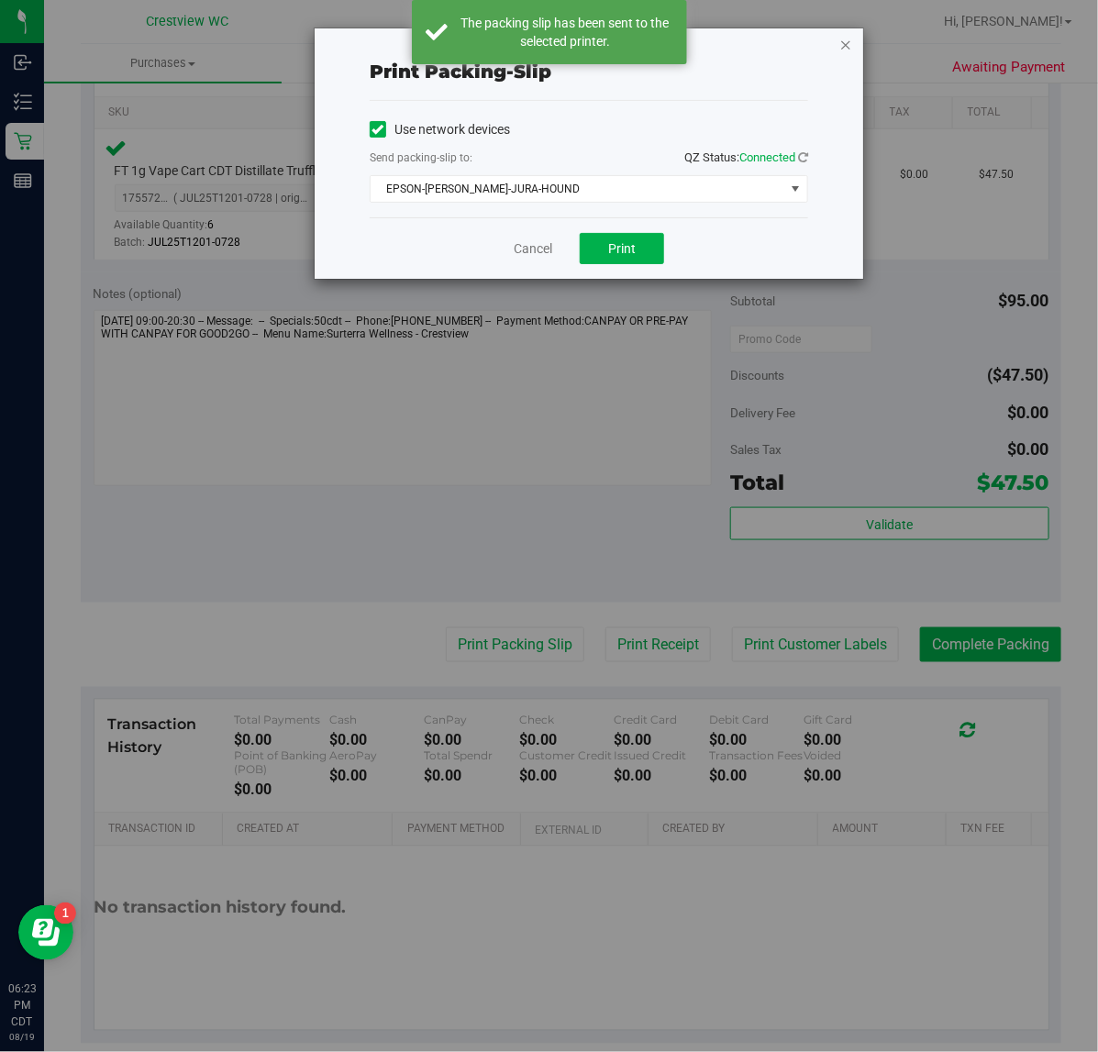
click at [849, 46] on icon "button" at bounding box center [845, 44] width 13 height 22
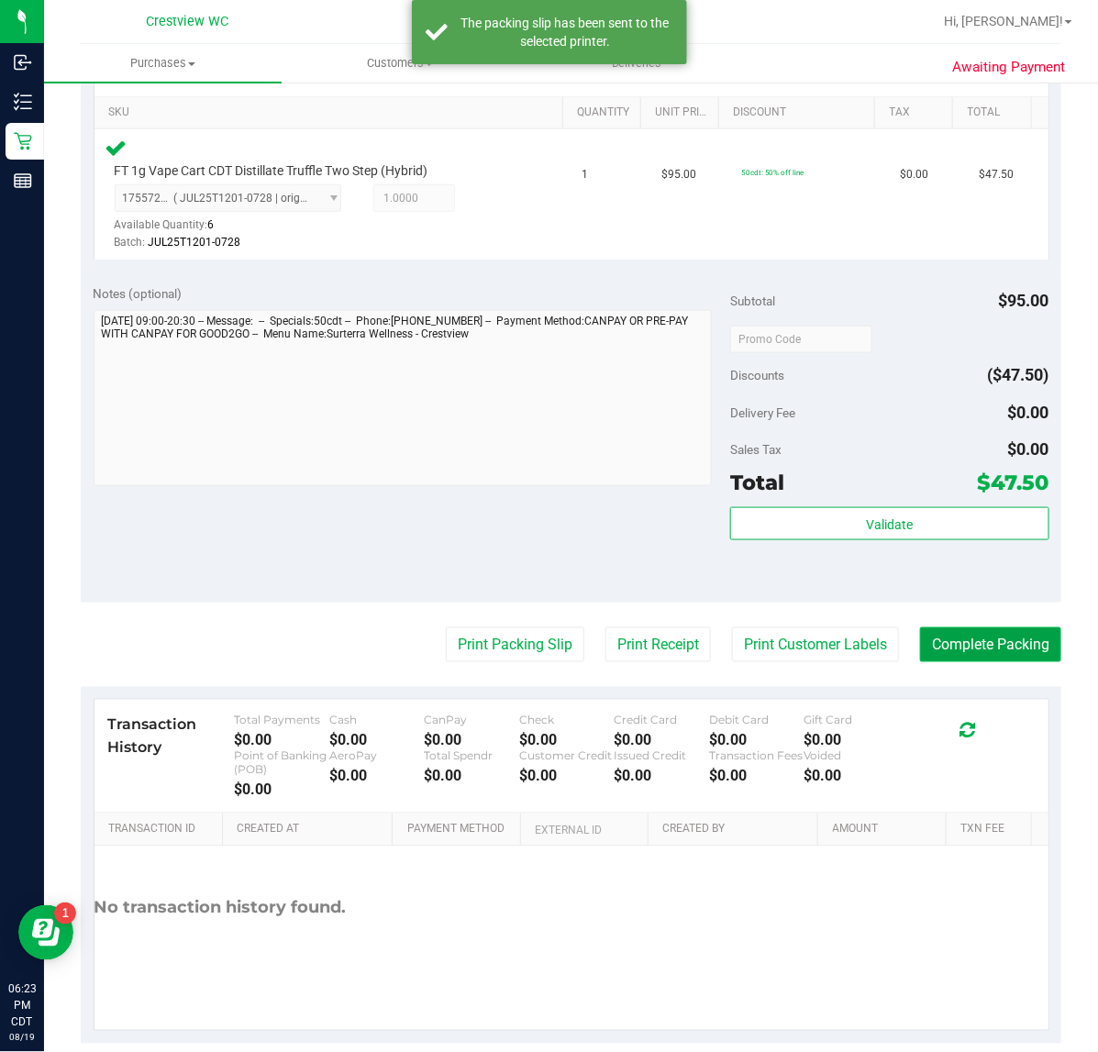
click at [920, 642] on button "Complete Packing" at bounding box center [990, 644] width 141 height 35
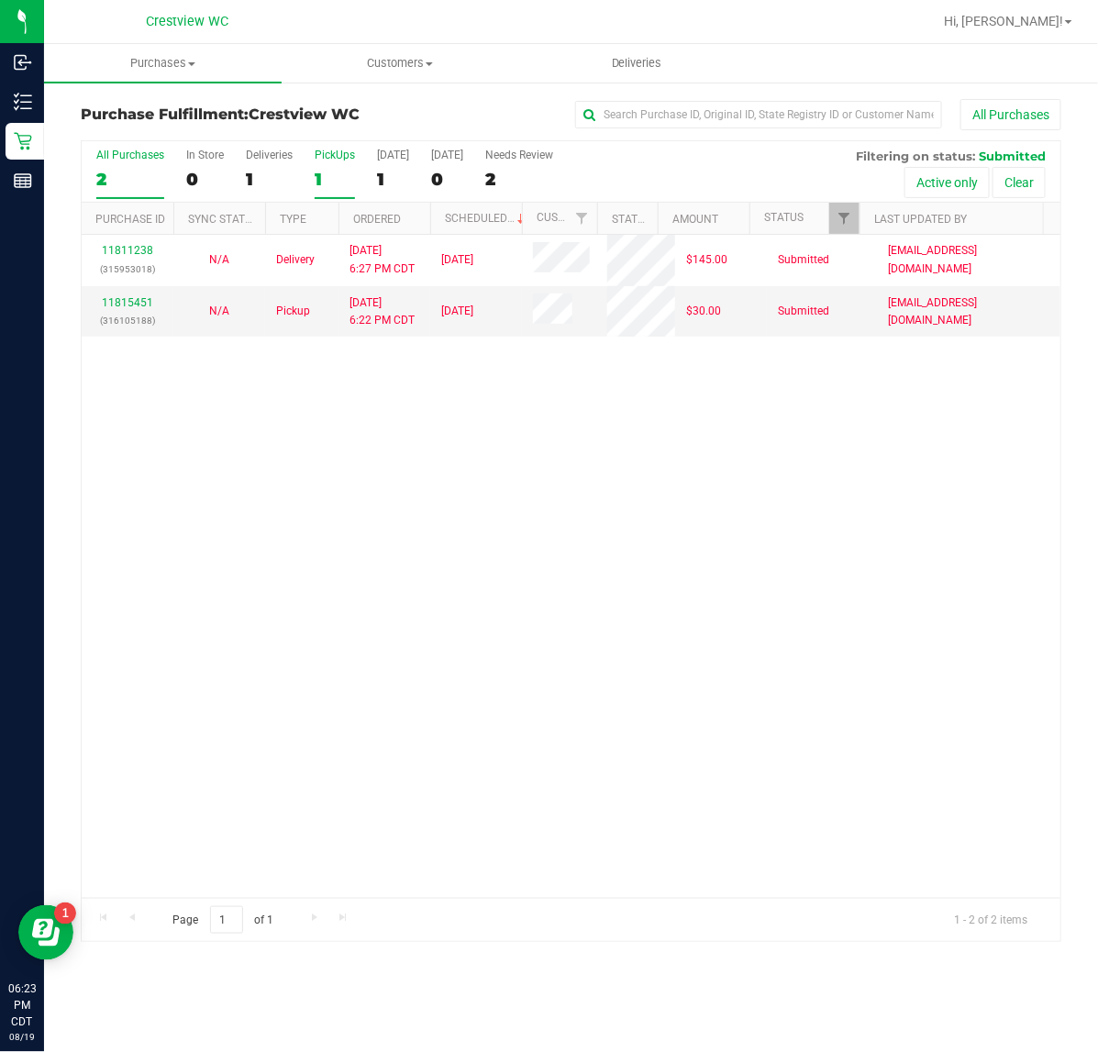
click at [327, 161] on div "PickUps" at bounding box center [335, 155] width 40 height 13
click at [0, 0] on input "PickUps 1" at bounding box center [0, 0] width 0 height 0
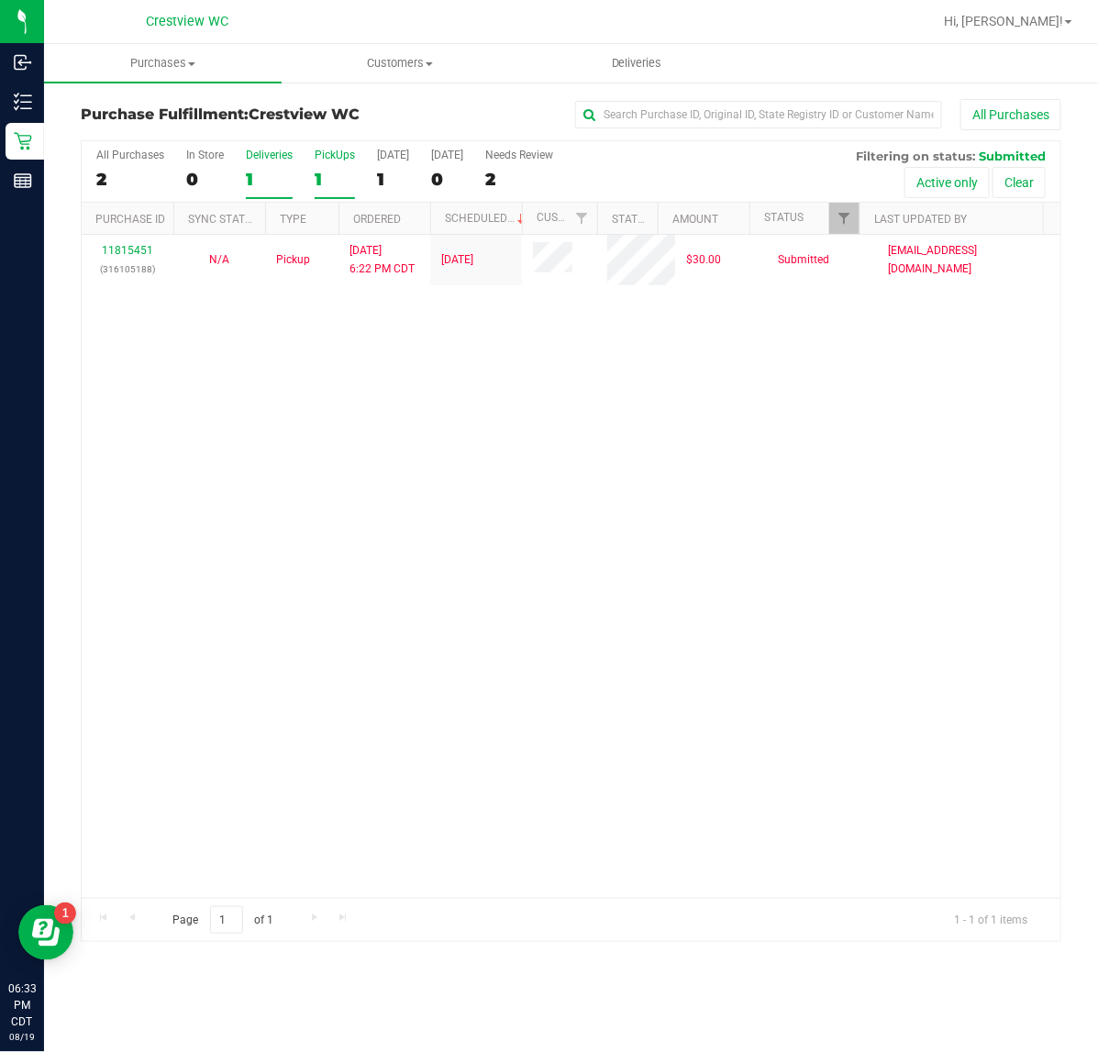
click at [259, 177] on div "1" at bounding box center [269, 179] width 47 height 21
click at [0, 0] on input "Deliveries 1" at bounding box center [0, 0] width 0 height 0
click at [326, 181] on div "1" at bounding box center [335, 179] width 40 height 21
click at [0, 0] on input "PickUps 1" at bounding box center [0, 0] width 0 height 0
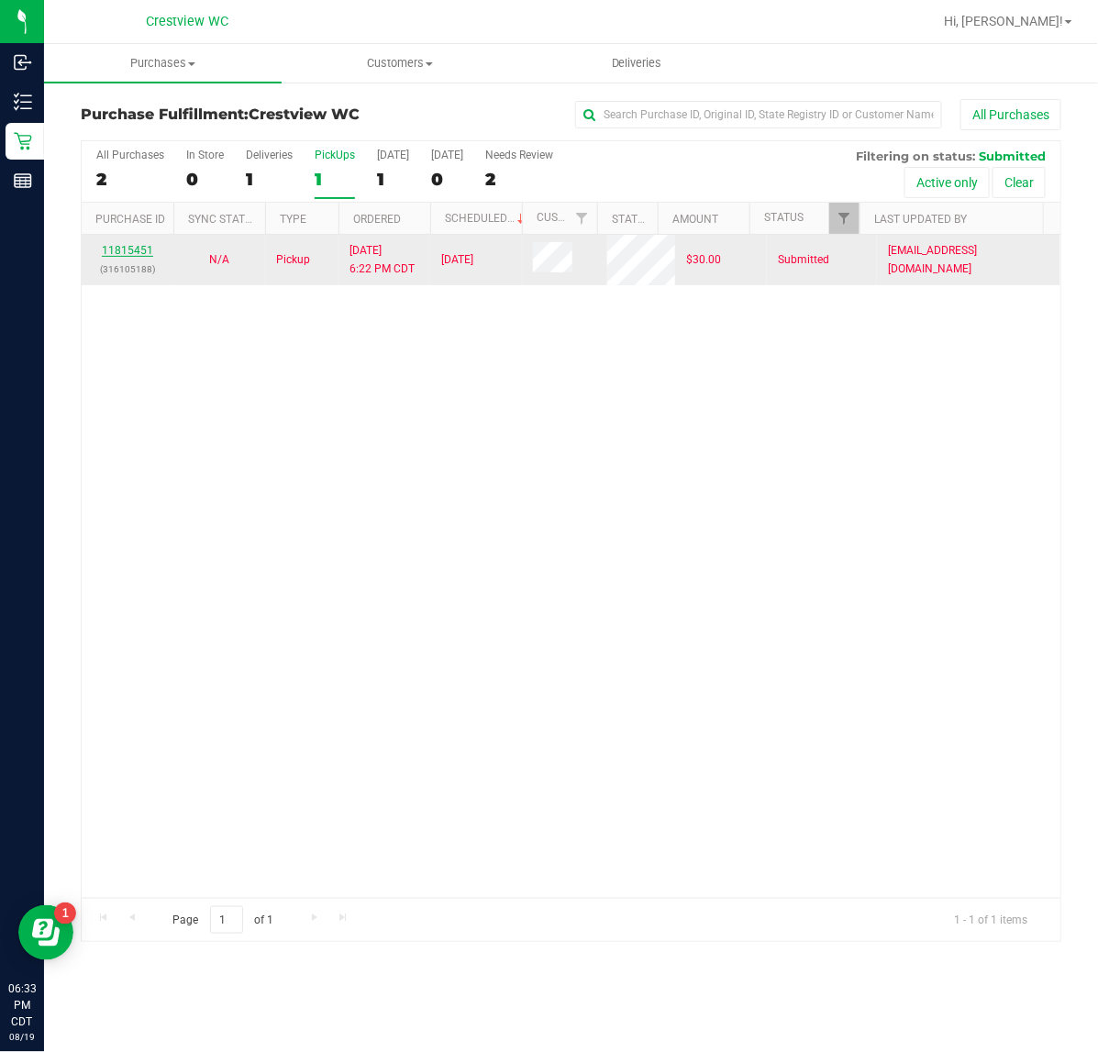
click at [145, 257] on link "11815451" at bounding box center [127, 250] width 51 height 13
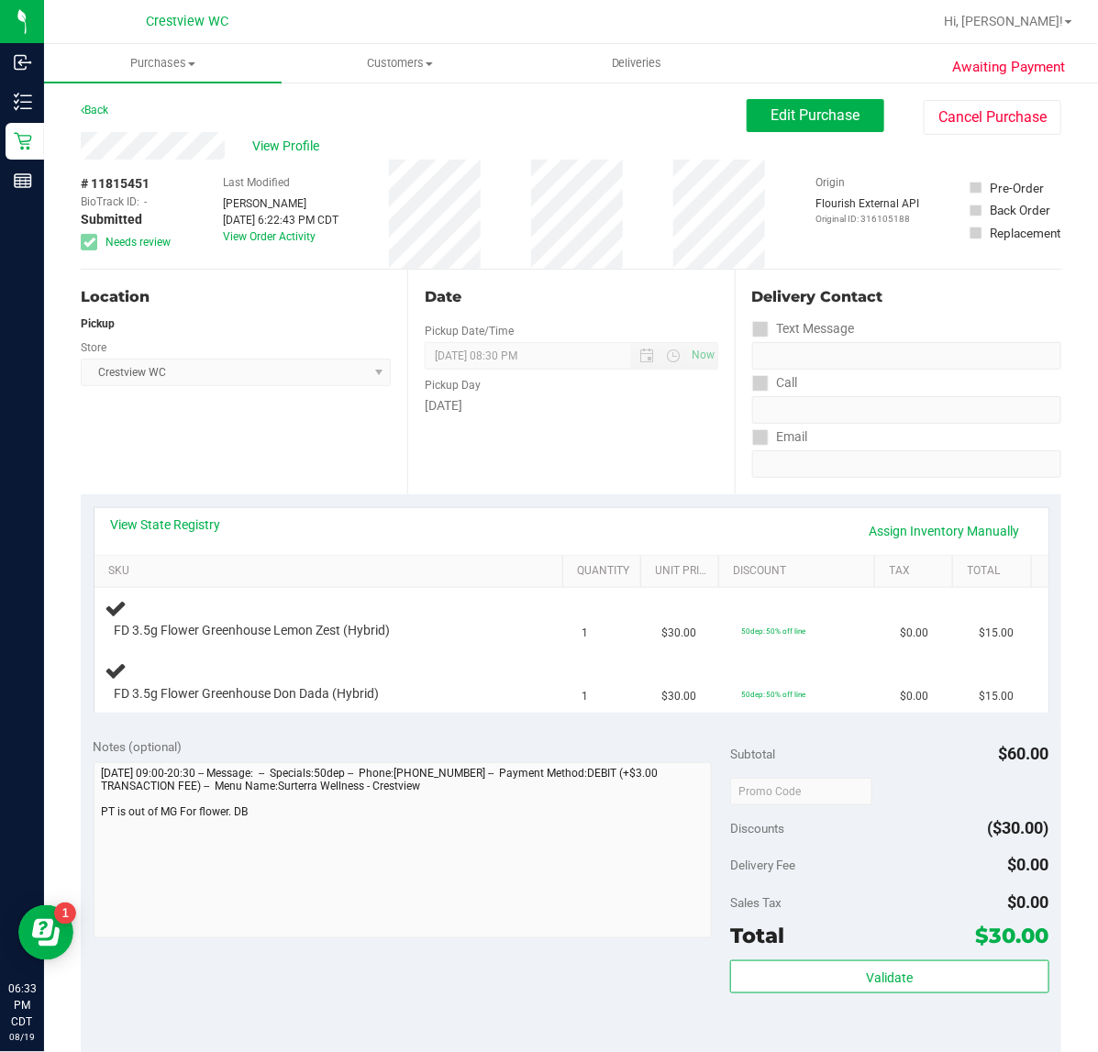
click at [203, 534] on div "View State Registry Assign Inventory Manually" at bounding box center [571, 531] width 921 height 31
click at [205, 528] on link "View State Registry" at bounding box center [166, 525] width 110 height 18
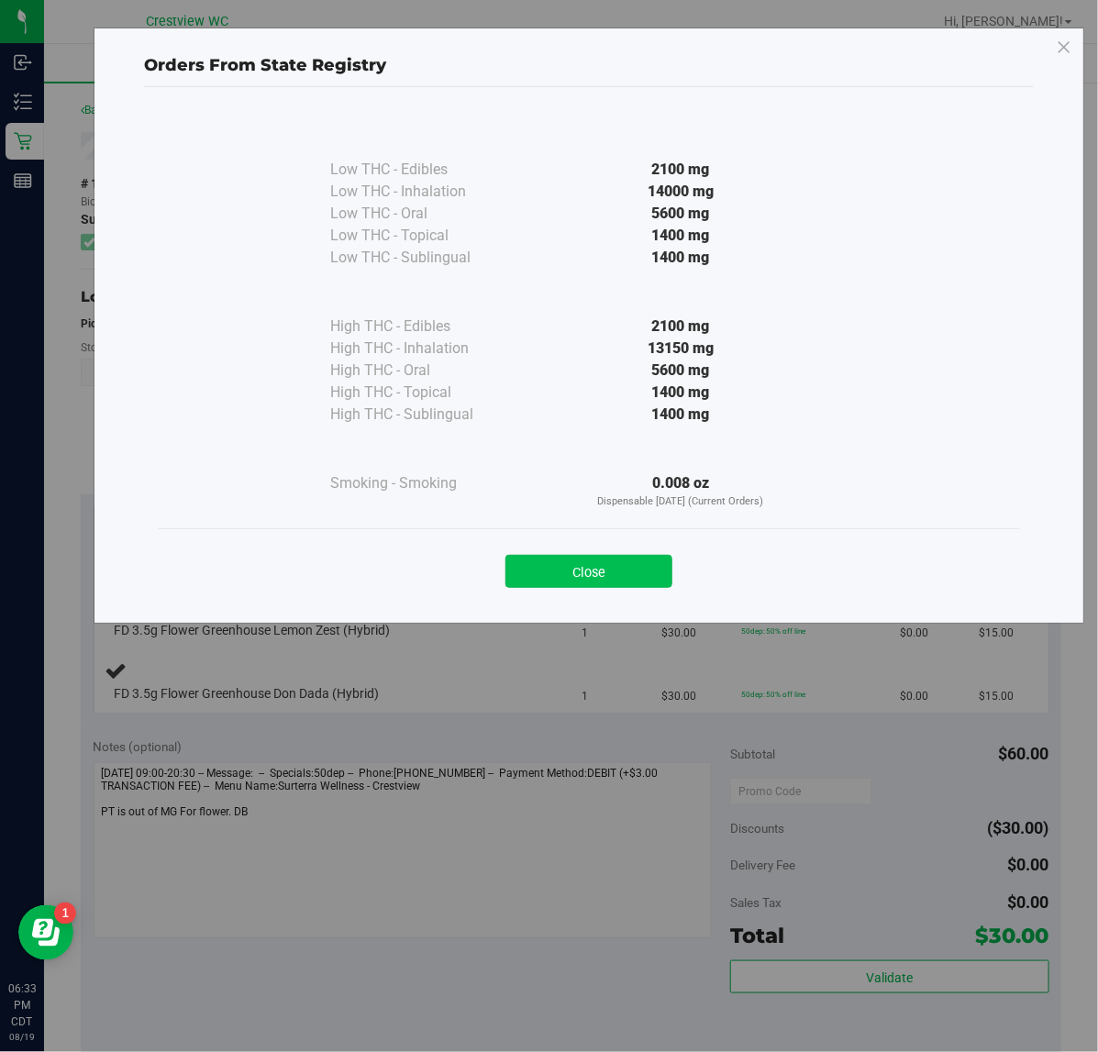
click at [574, 585] on button "Close" at bounding box center [588, 571] width 167 height 33
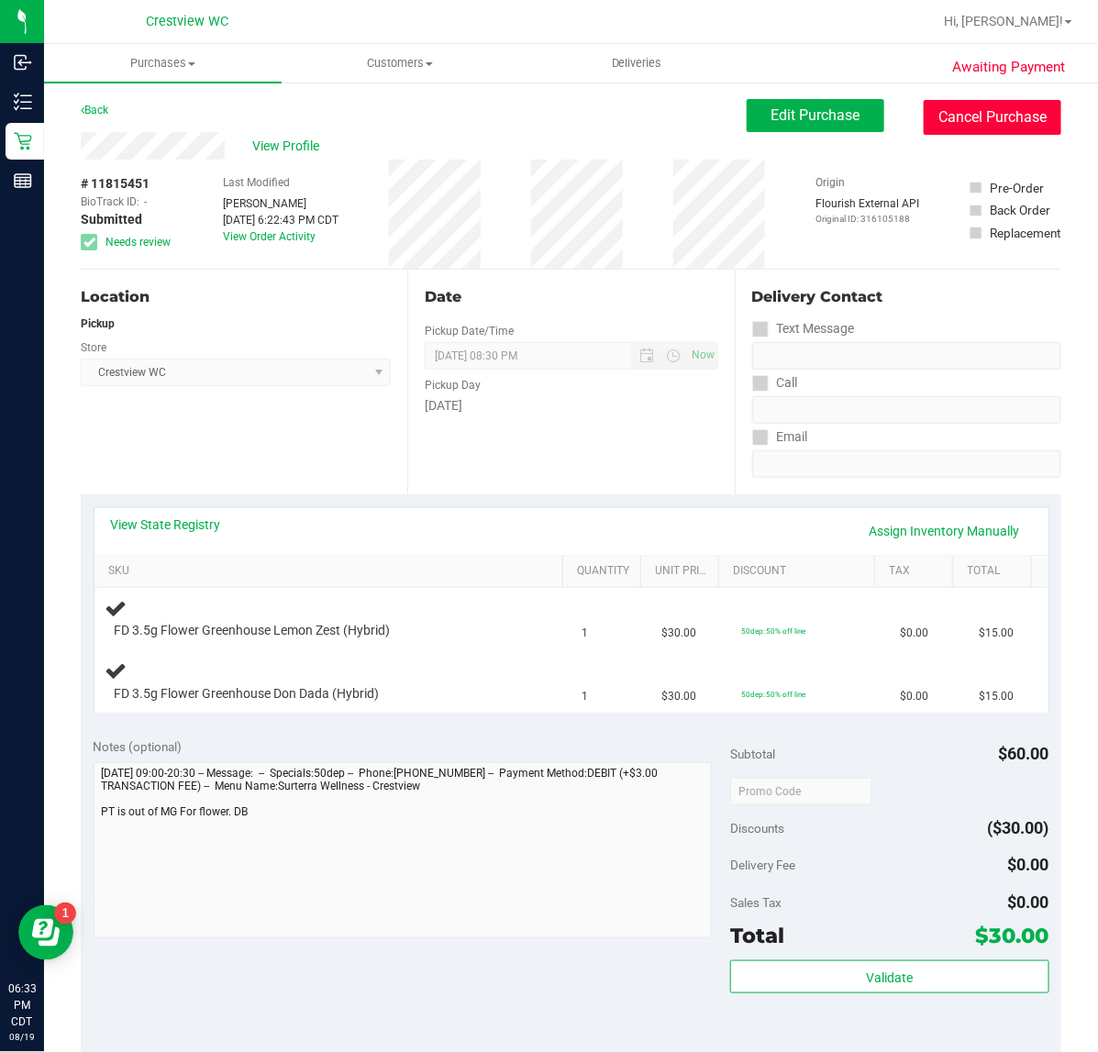
click at [961, 122] on button "Cancel Purchase" at bounding box center [993, 117] width 138 height 35
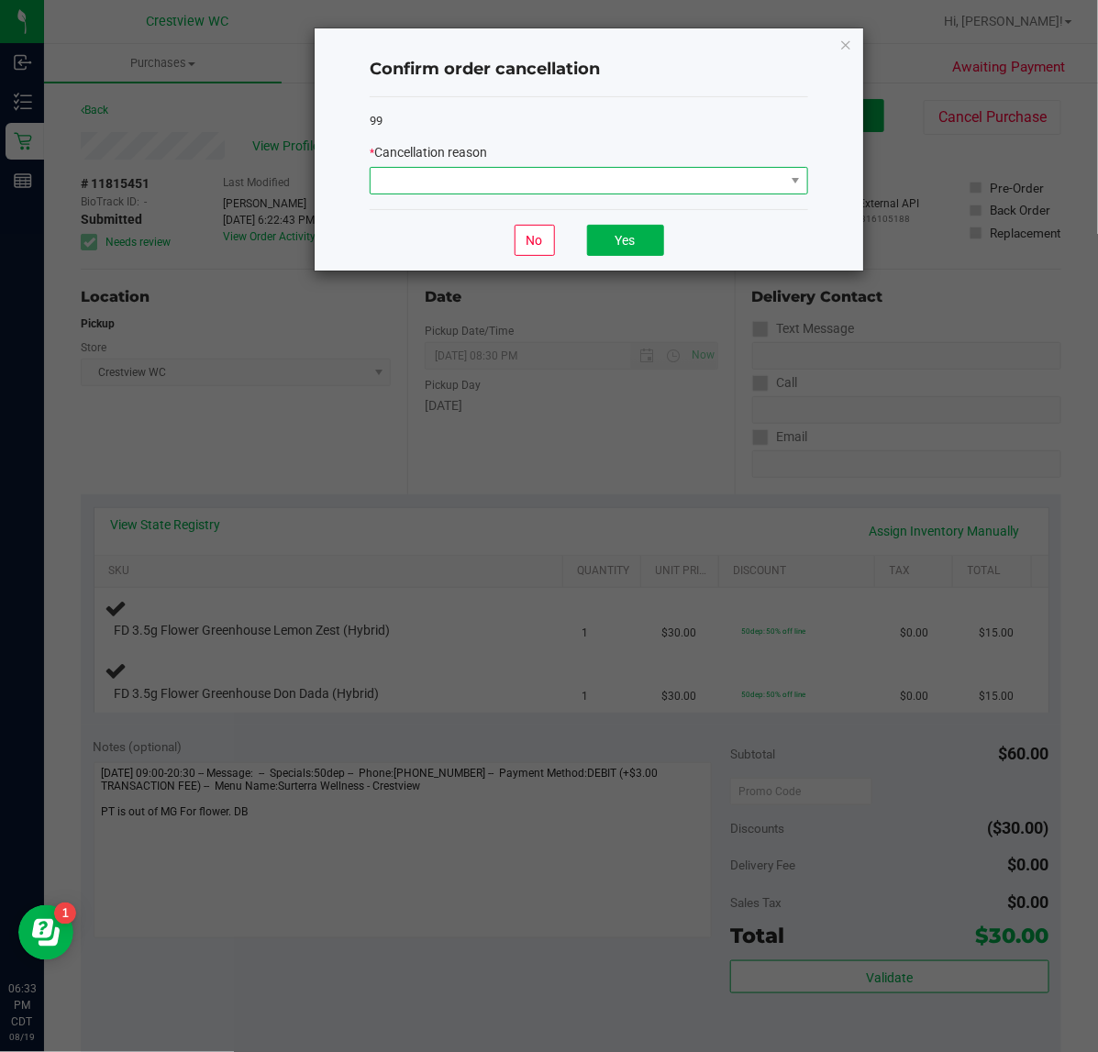
click at [538, 179] on span at bounding box center [578, 181] width 414 height 26
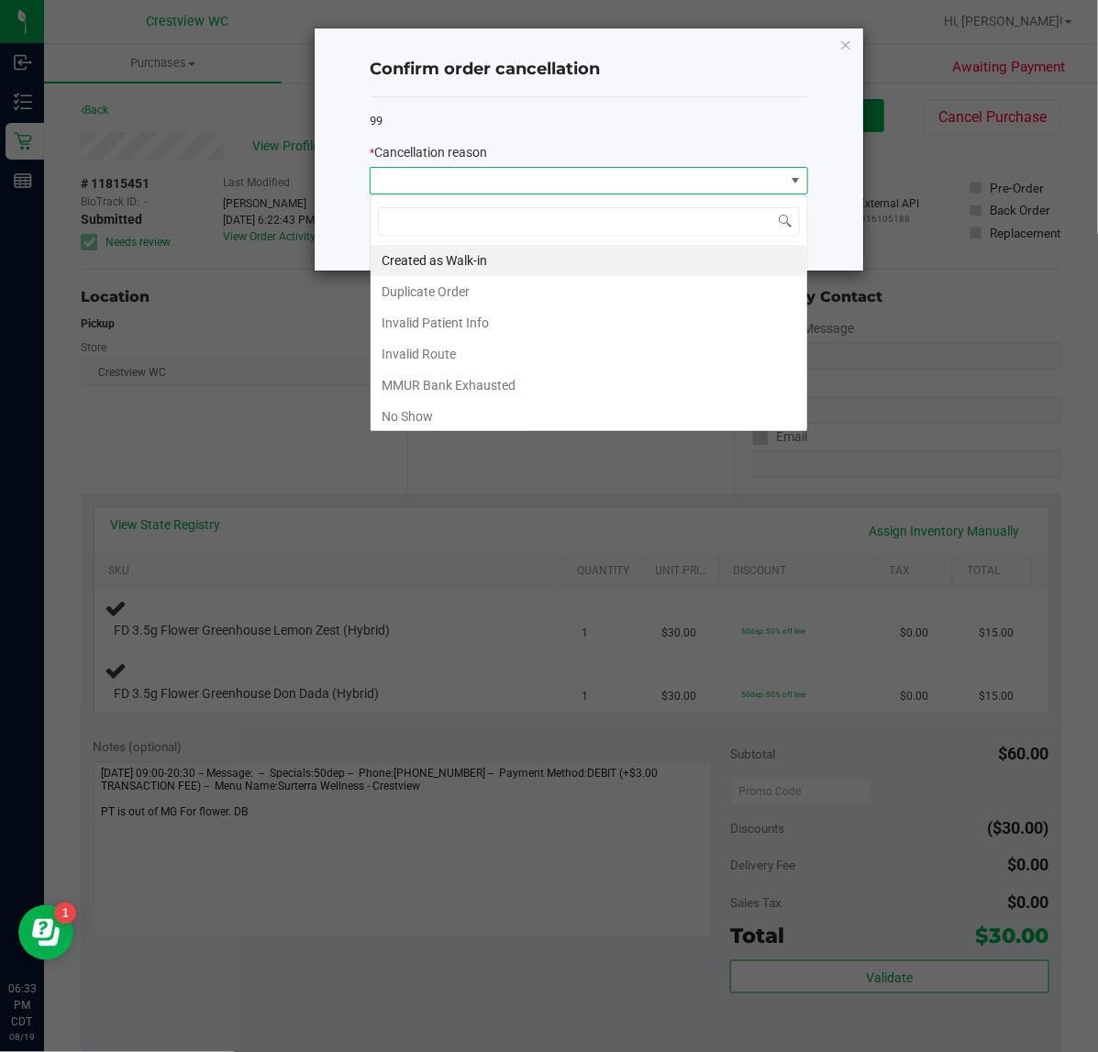
scroll to position [28, 438]
click at [472, 390] on li "MMUR Bank Exhausted" at bounding box center [589, 385] width 437 height 31
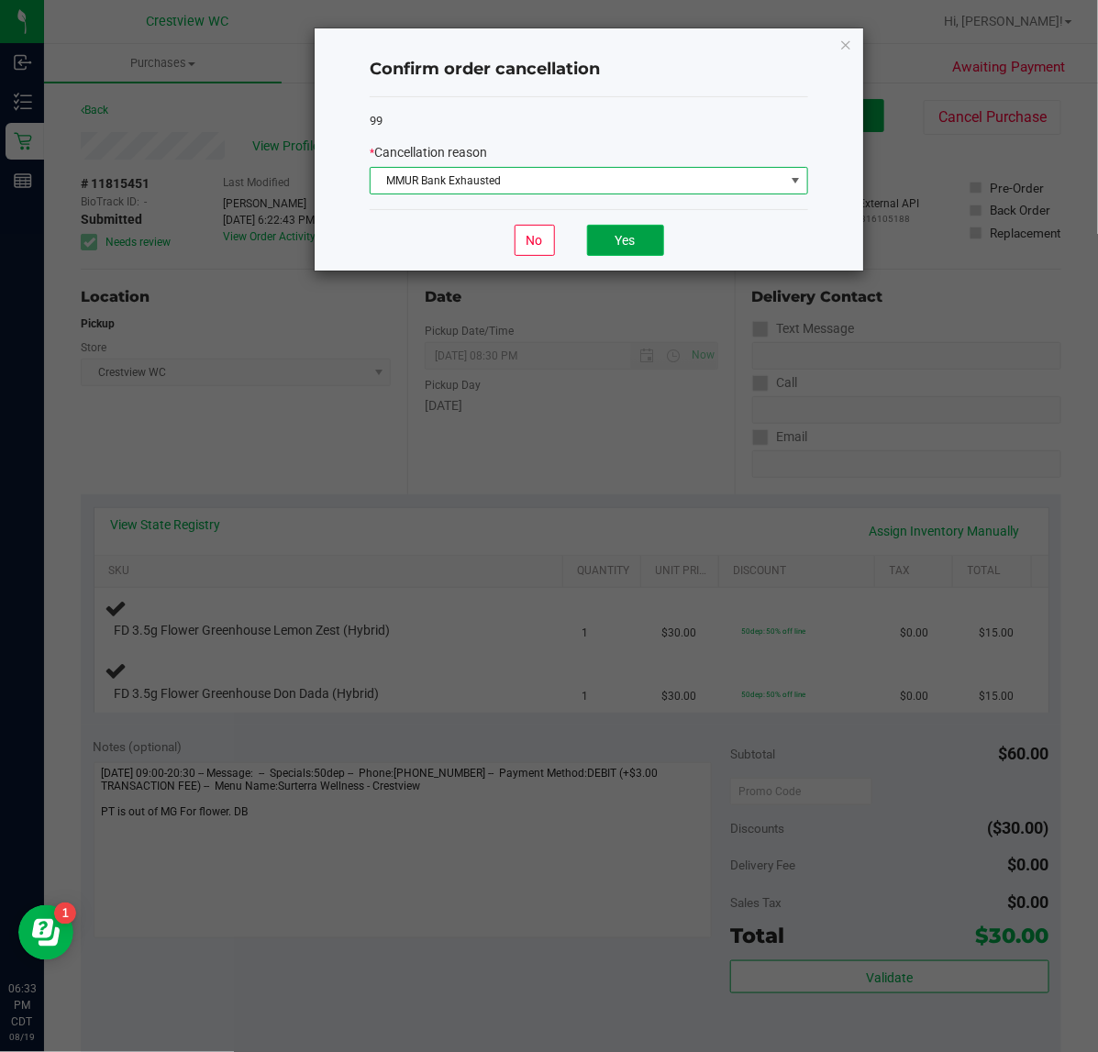
click at [613, 234] on button "Yes" at bounding box center [625, 240] width 77 height 31
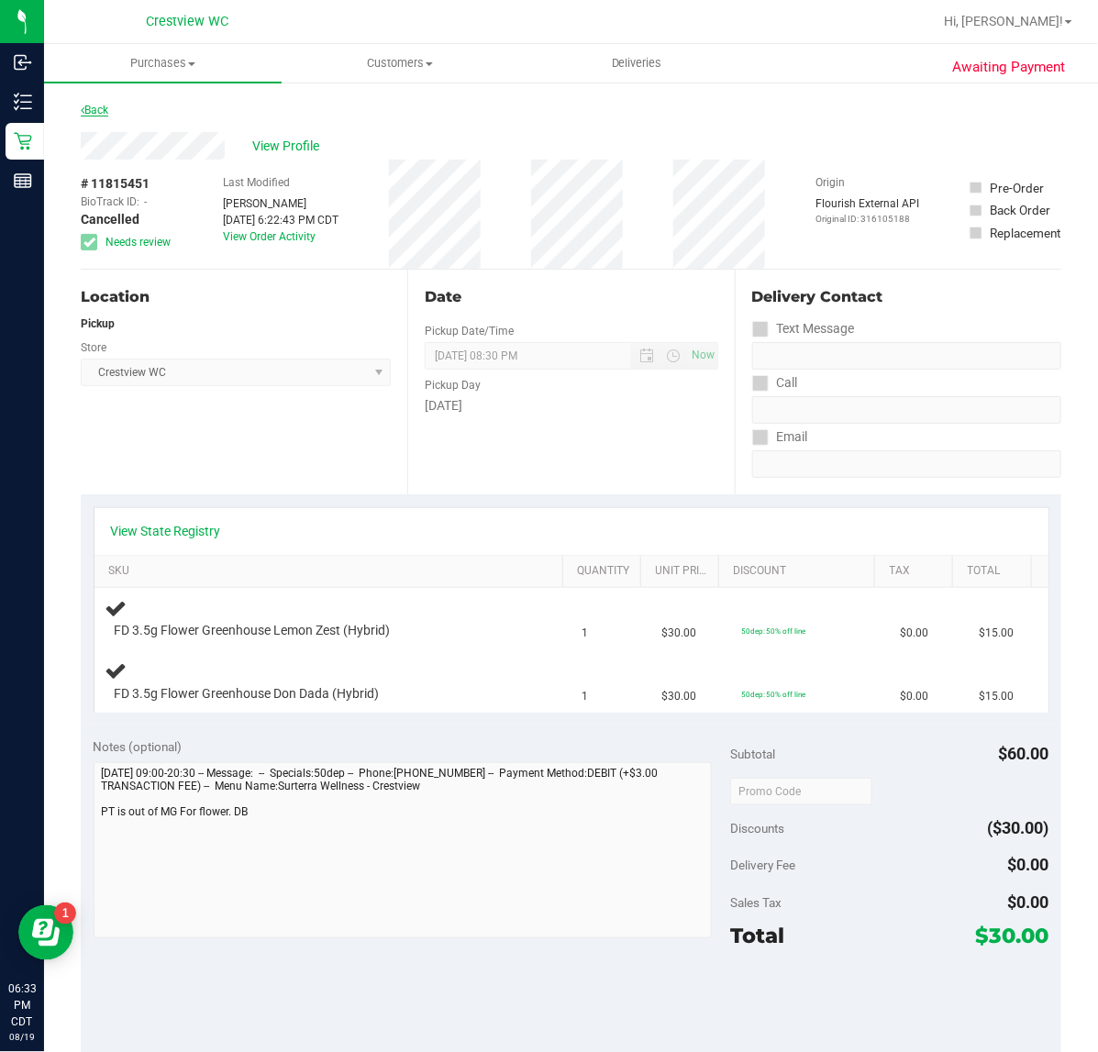
click at [107, 112] on link "Back" at bounding box center [95, 110] width 28 height 13
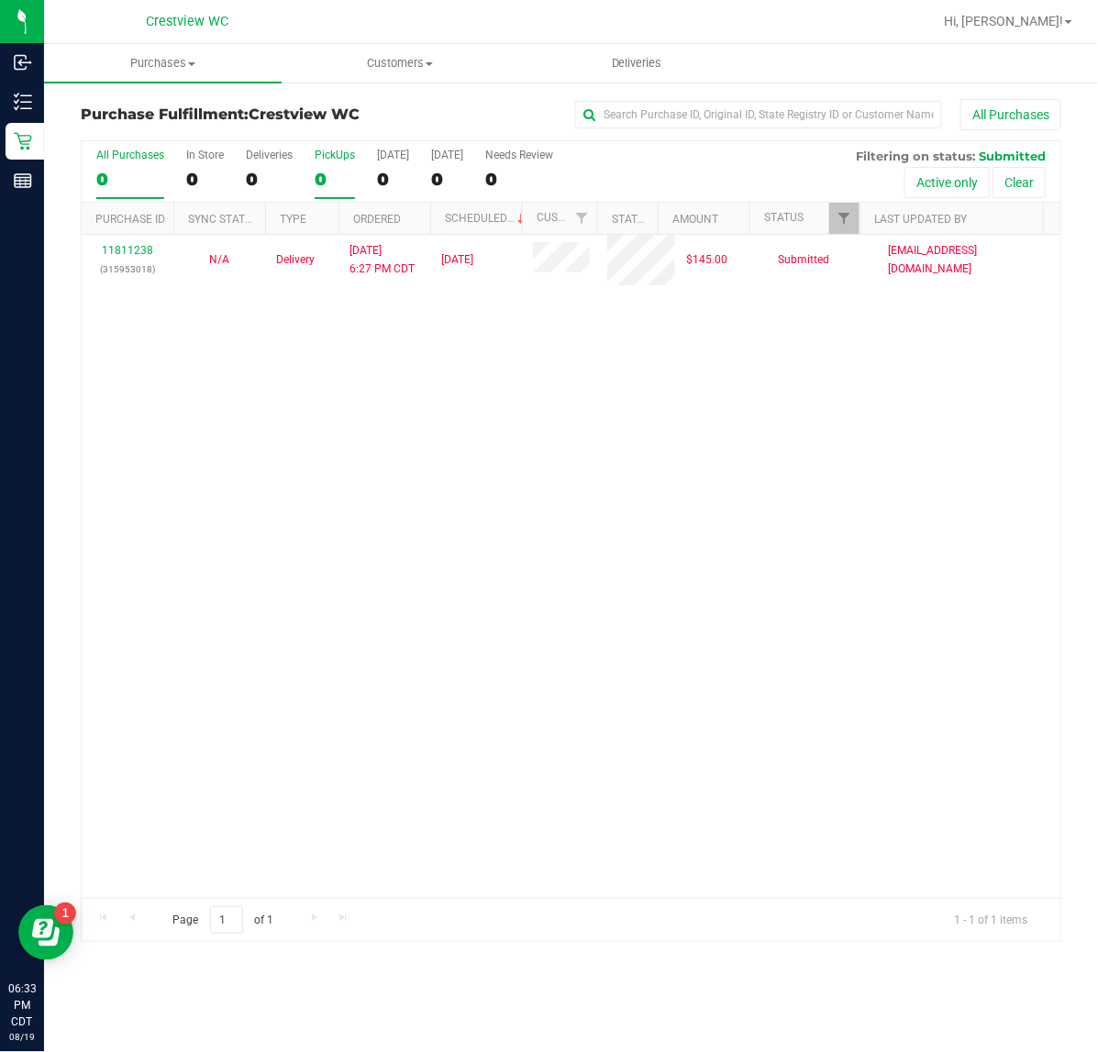
click at [327, 189] on div "0" at bounding box center [335, 179] width 40 height 21
click at [0, 0] on input "PickUps 0" at bounding box center [0, 0] width 0 height 0
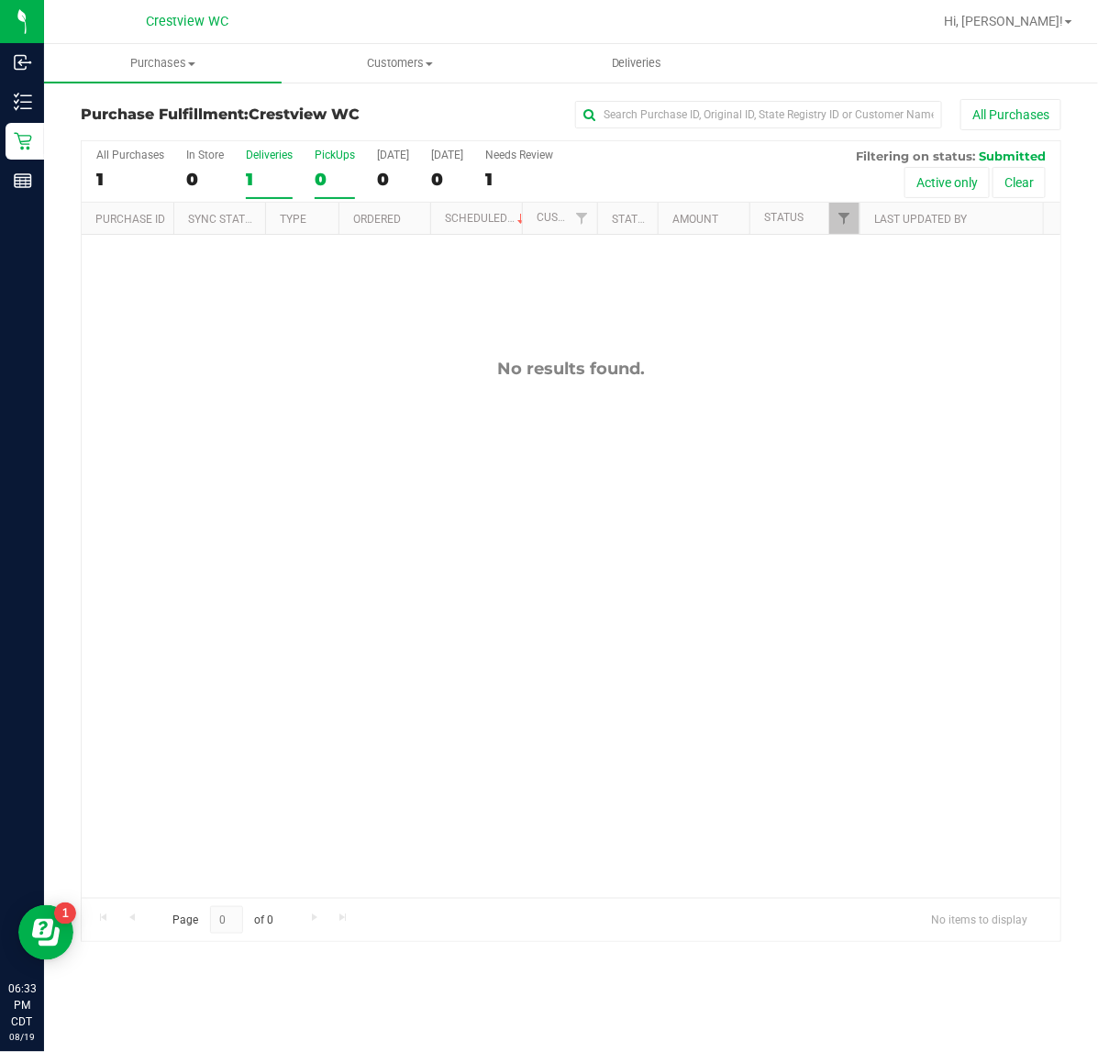
click at [250, 197] on label "Deliveries 1" at bounding box center [269, 174] width 47 height 50
click at [0, 0] on input "Deliveries 1" at bounding box center [0, 0] width 0 height 0
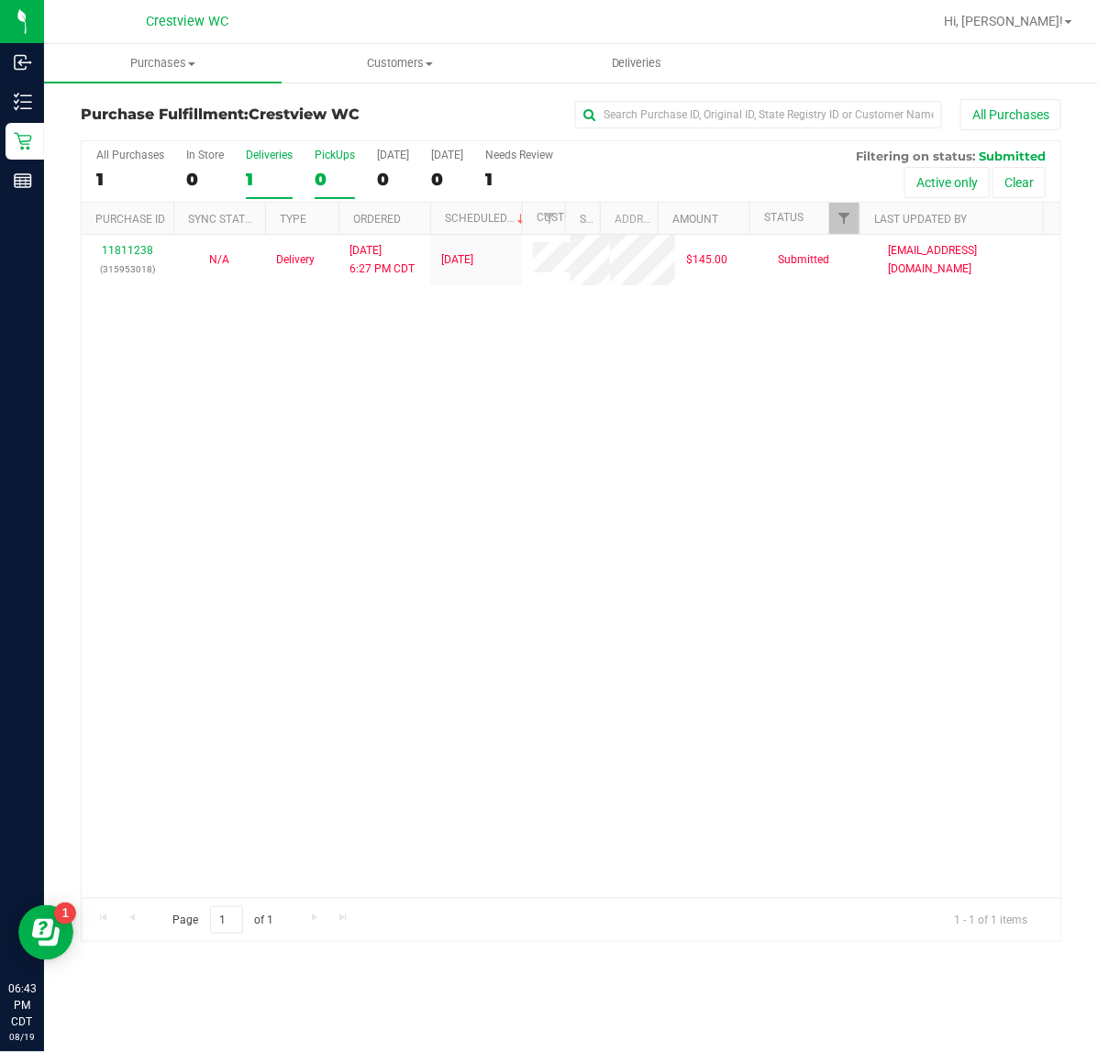
click at [327, 169] on div "0" at bounding box center [335, 179] width 40 height 21
click at [0, 0] on input "PickUps 0" at bounding box center [0, 0] width 0 height 0
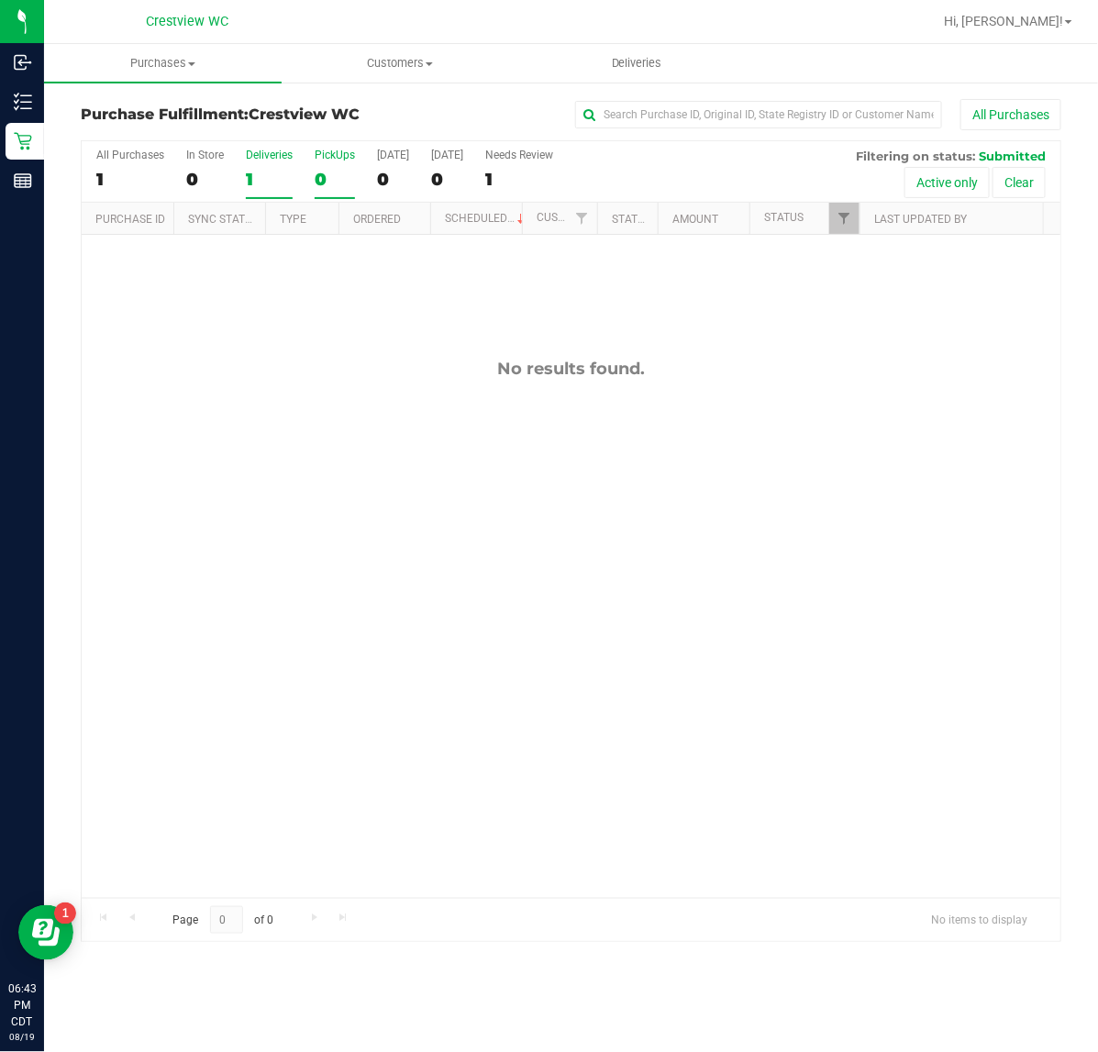
click at [262, 180] on div "1" at bounding box center [269, 179] width 47 height 21
click at [0, 0] on input "Deliveries 1" at bounding box center [0, 0] width 0 height 0
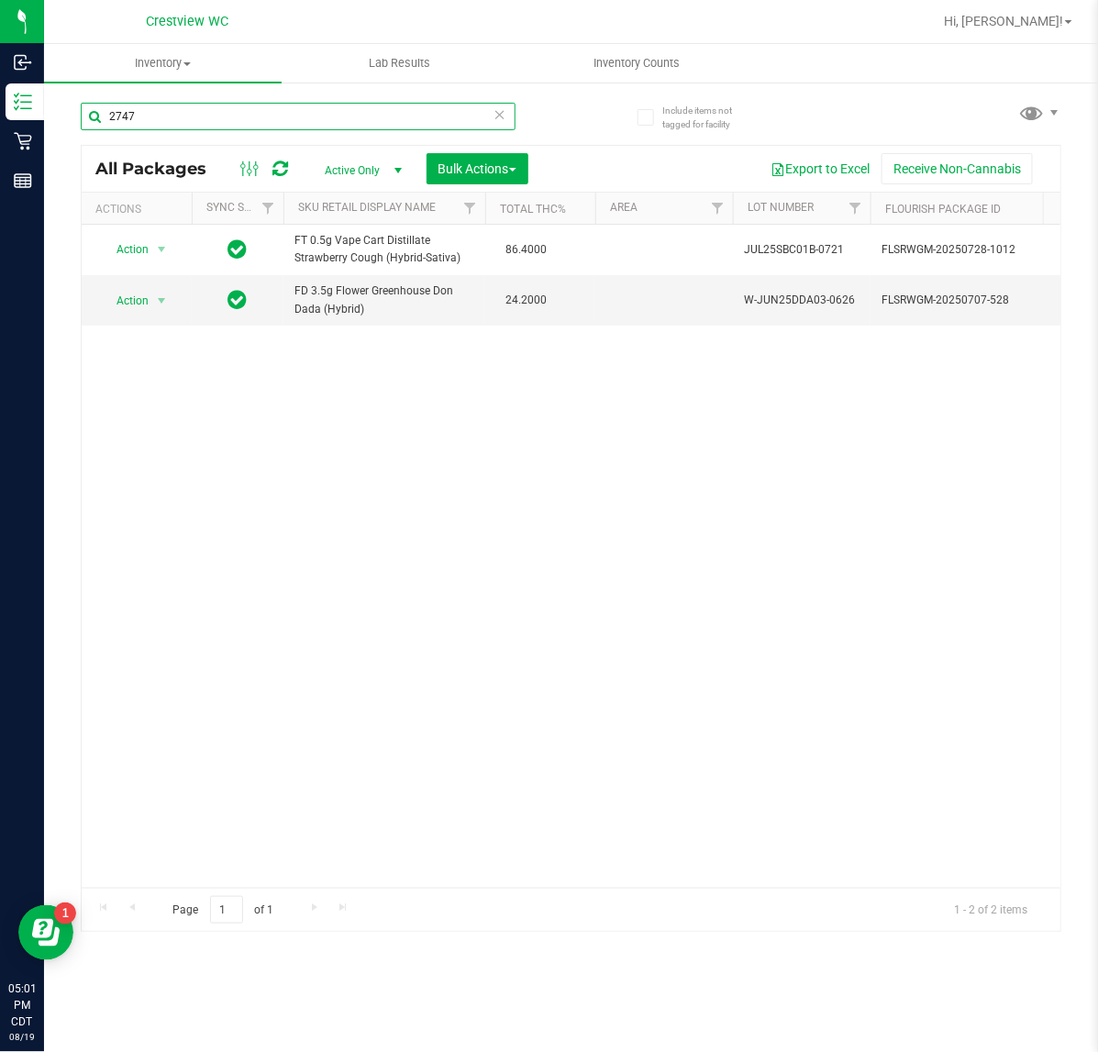
click at [245, 119] on input "2747" at bounding box center [298, 117] width 435 height 28
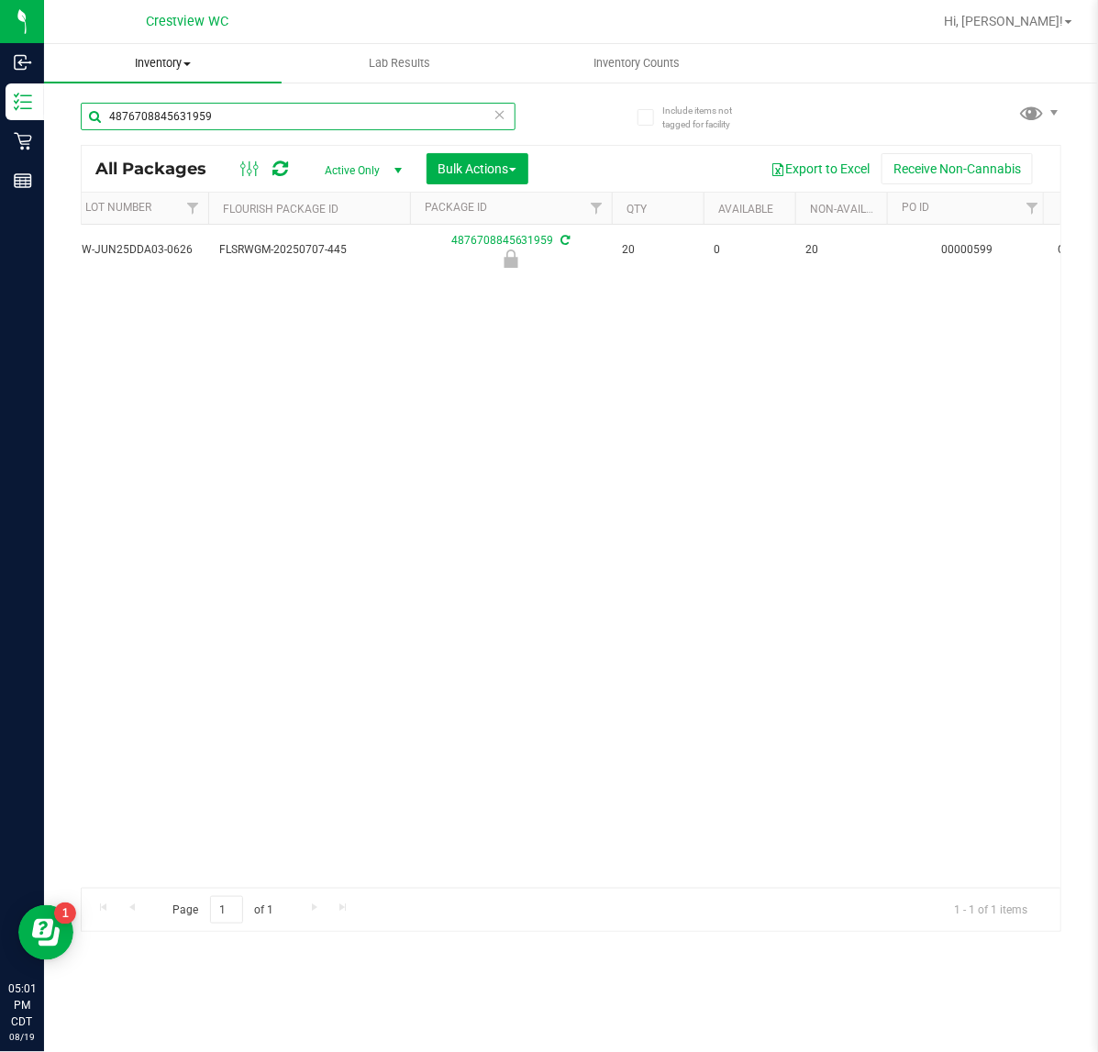
scroll to position [0, 635]
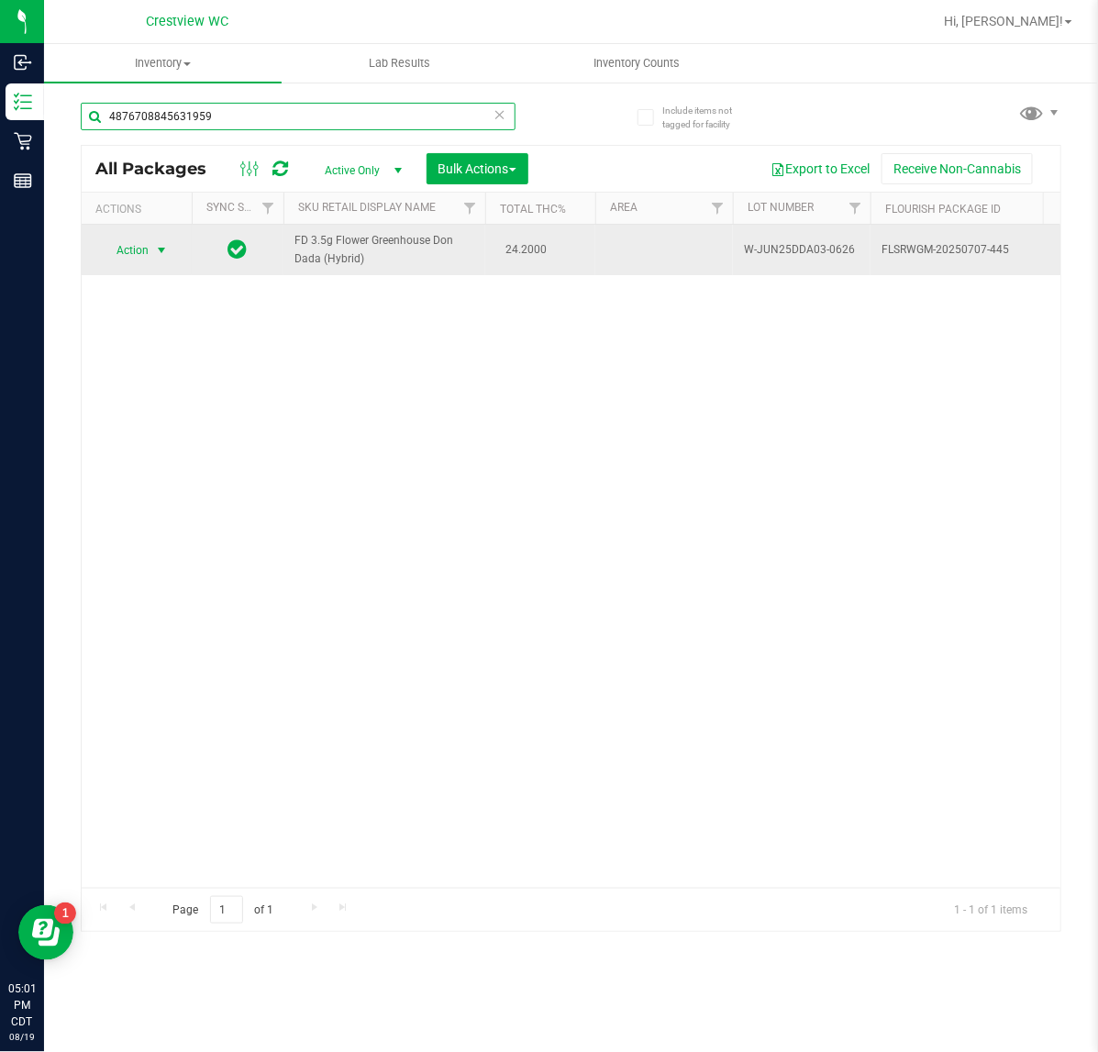
type input "4876708845631959"
click at [150, 249] on span "select" at bounding box center [161, 251] width 23 height 26
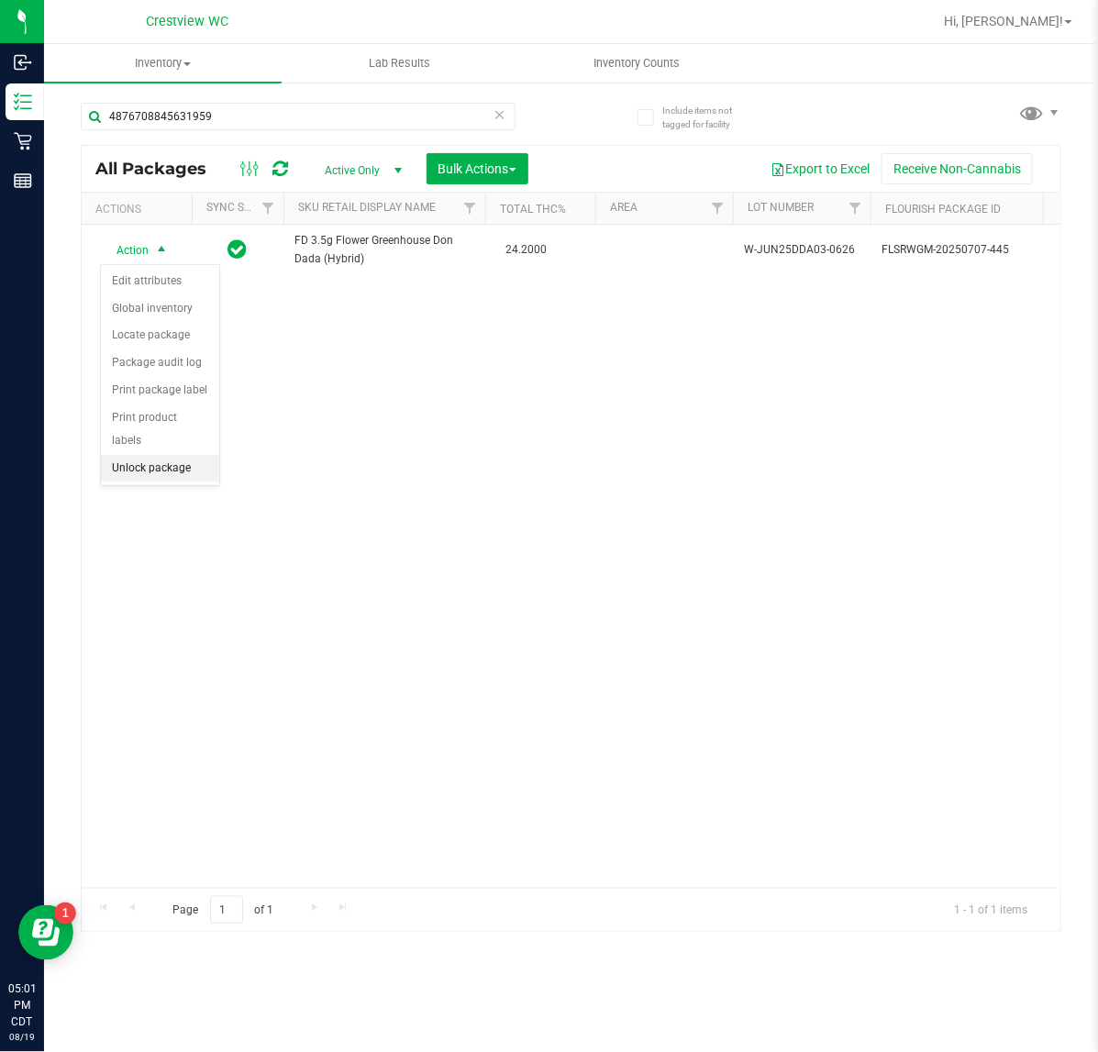
click at [136, 455] on li "Unlock package" at bounding box center [160, 469] width 118 height 28
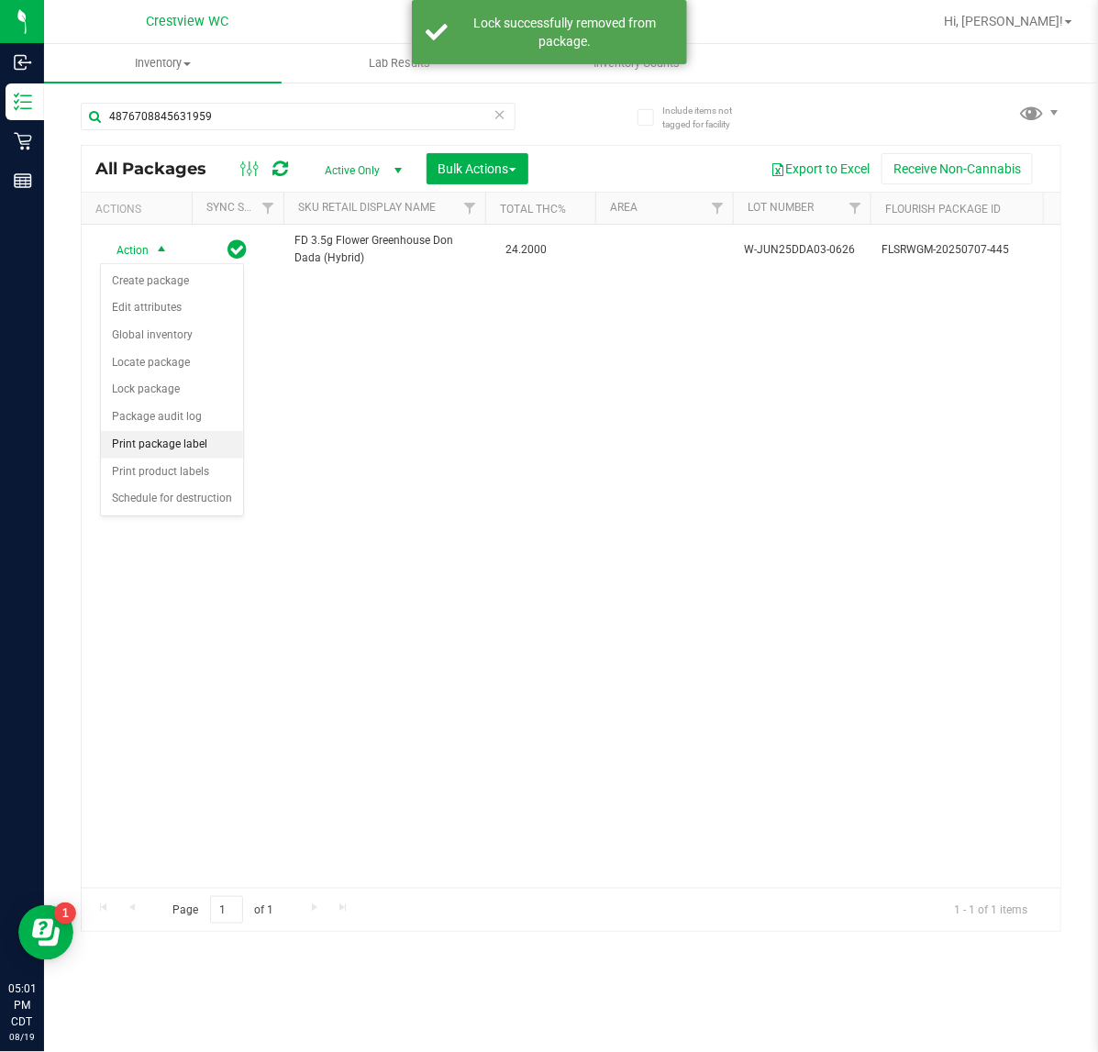
click at [139, 452] on li "Print package label" at bounding box center [172, 445] width 142 height 28
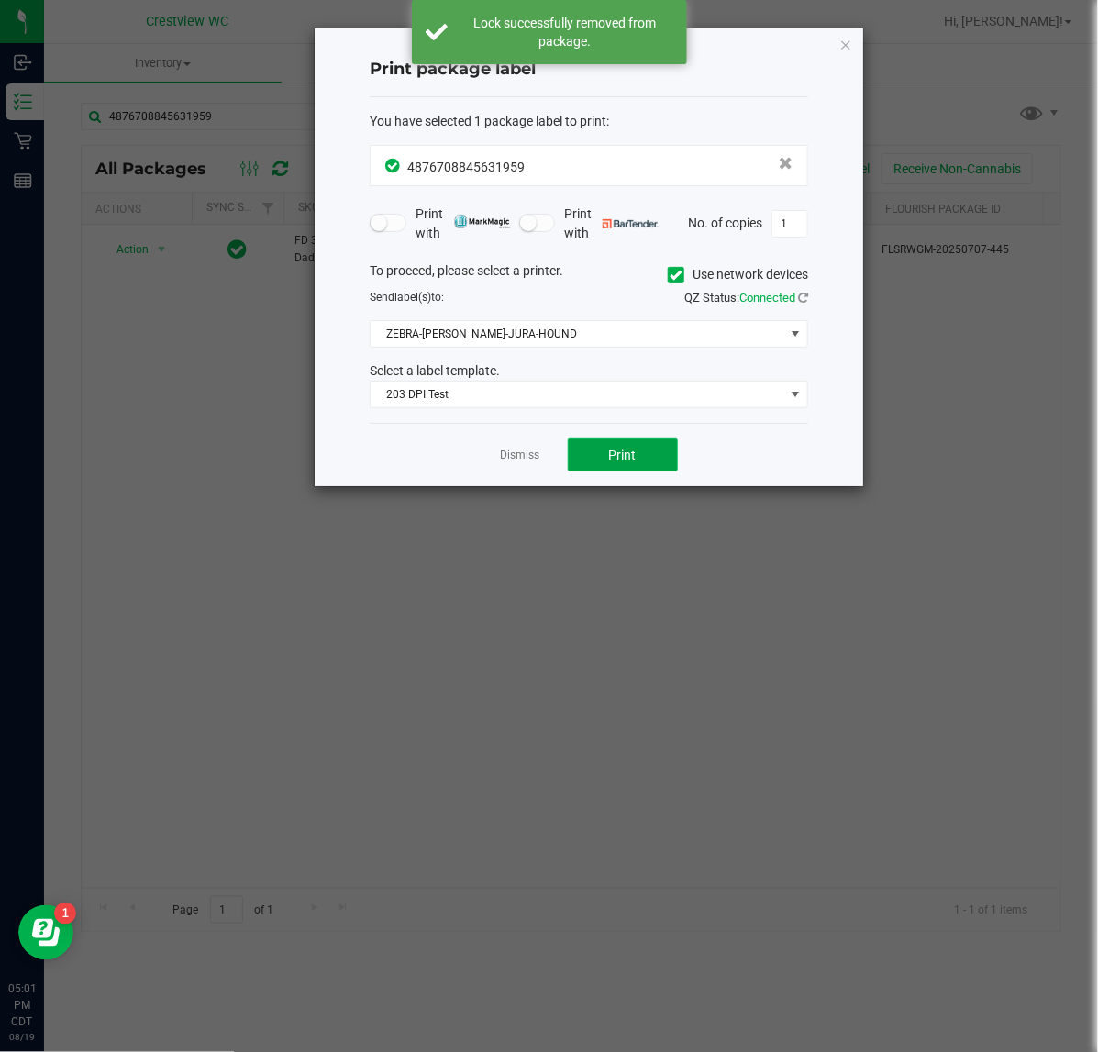
click at [598, 454] on button "Print" at bounding box center [623, 454] width 110 height 33
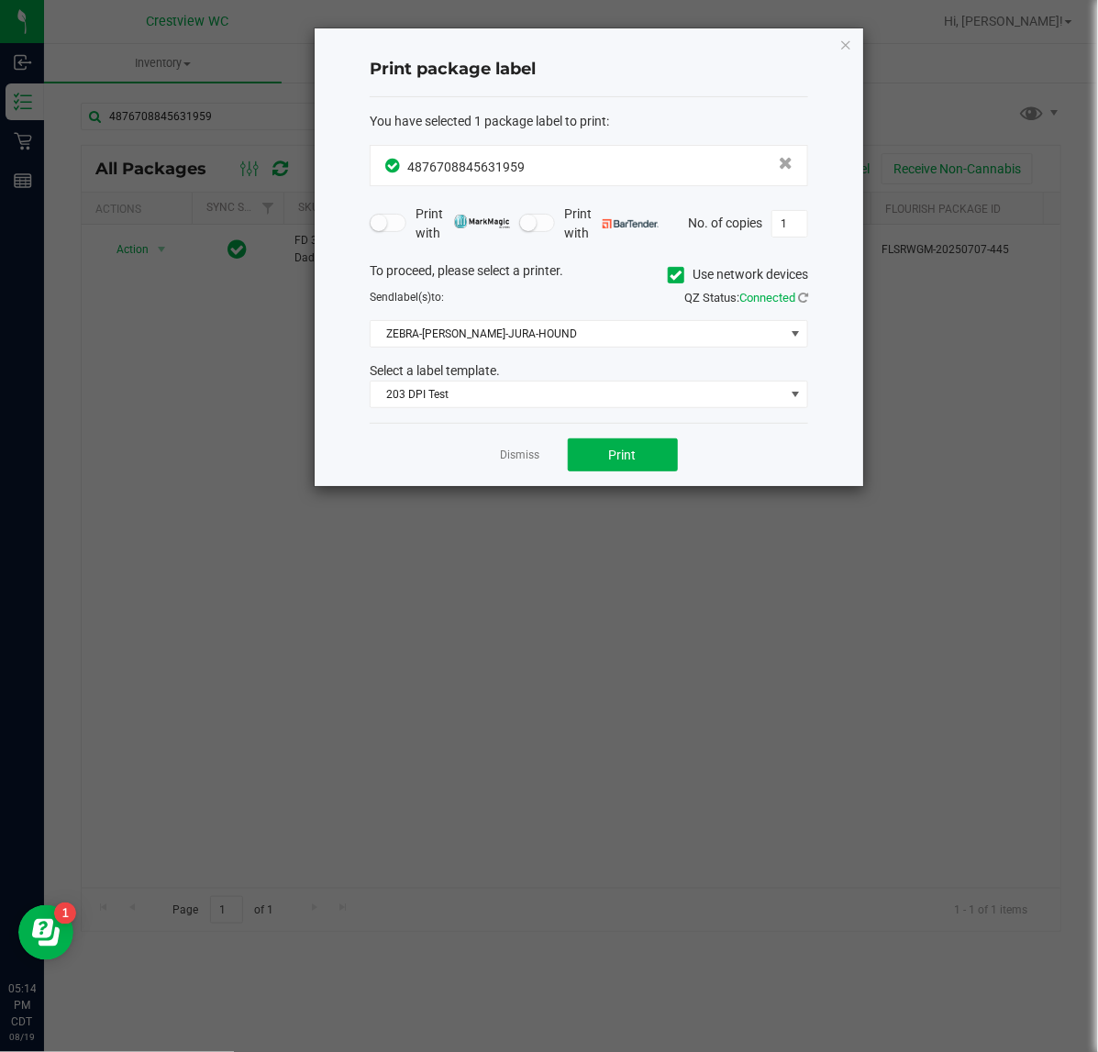
click at [841, 46] on icon "button" at bounding box center [845, 44] width 13 height 22
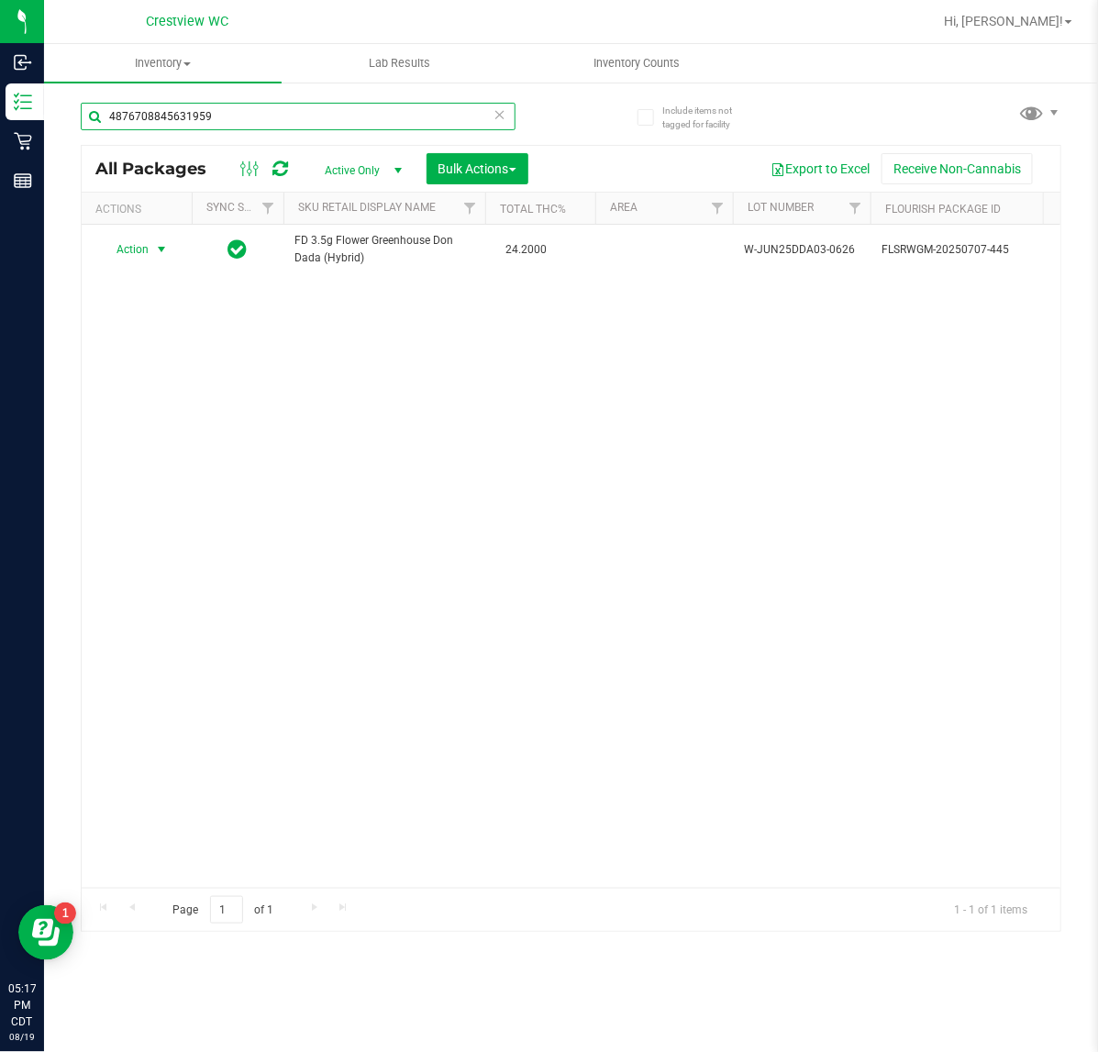
click at [255, 115] on input "4876708845631959" at bounding box center [298, 117] width 435 height 28
drag, startPoint x: 255, startPoint y: 115, endPoint x: 273, endPoint y: 90, distance: 30.8
click at [255, 113] on input "4876708845631959" at bounding box center [298, 117] width 435 height 28
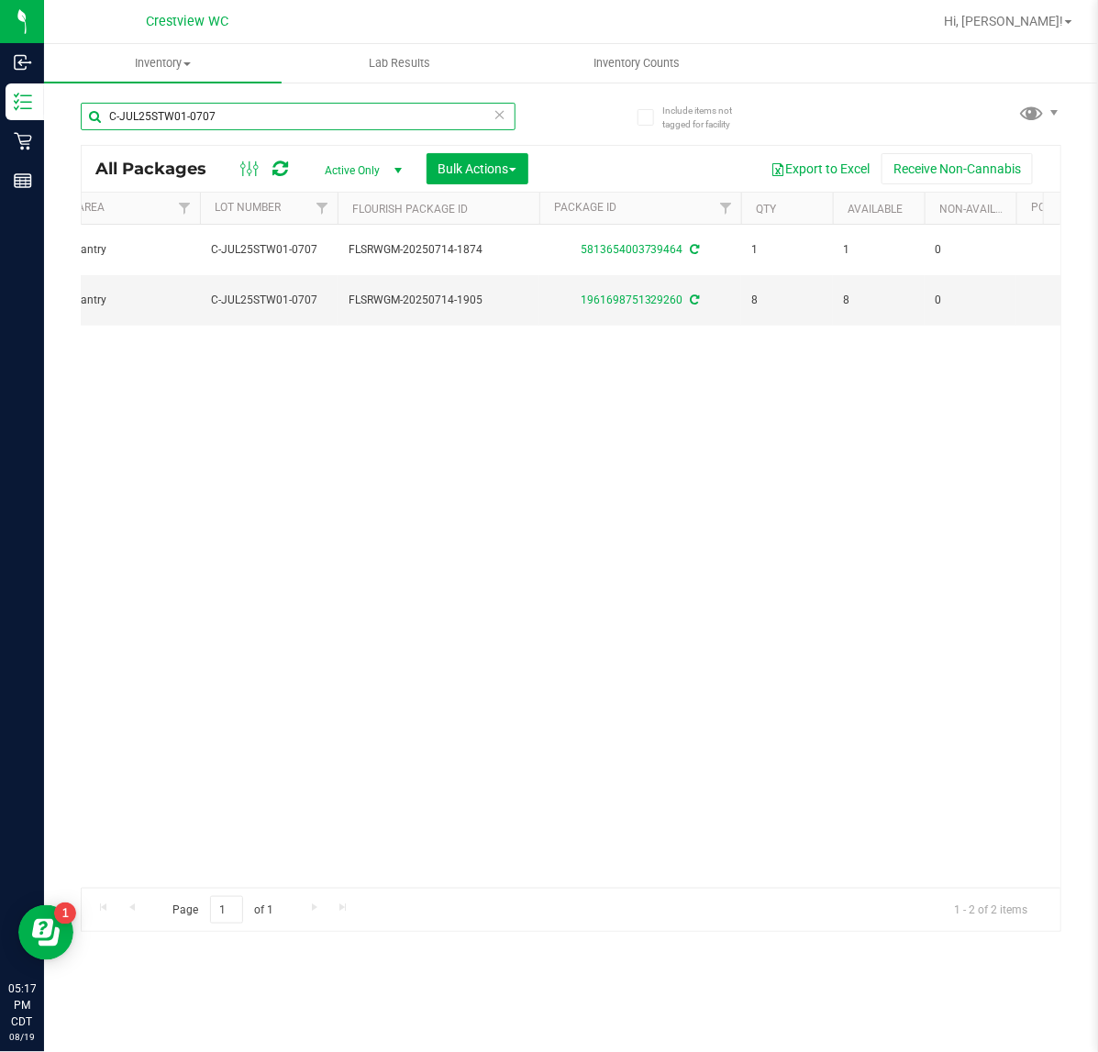
scroll to position [0, 2]
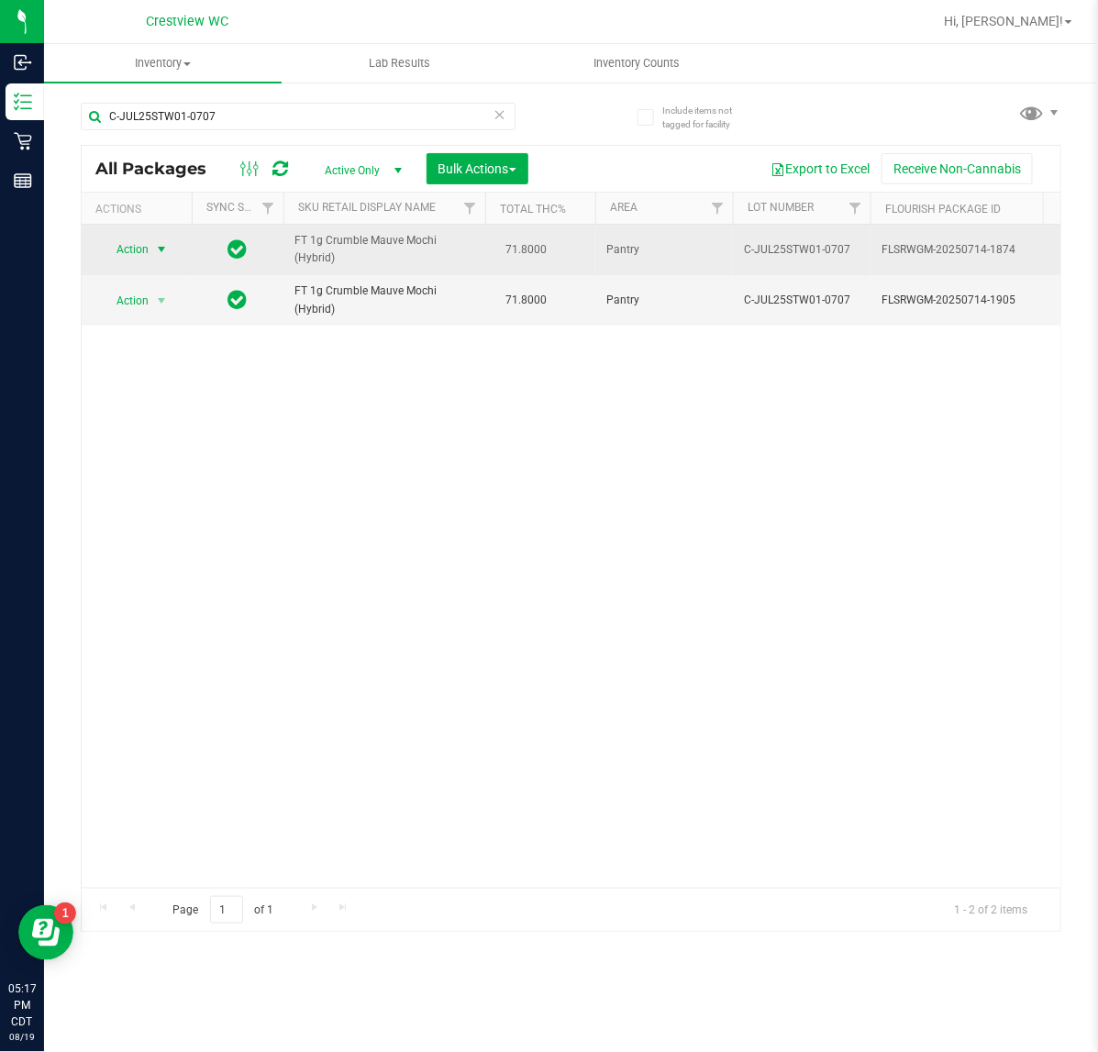
click at [130, 252] on span "Action" at bounding box center [125, 250] width 50 height 26
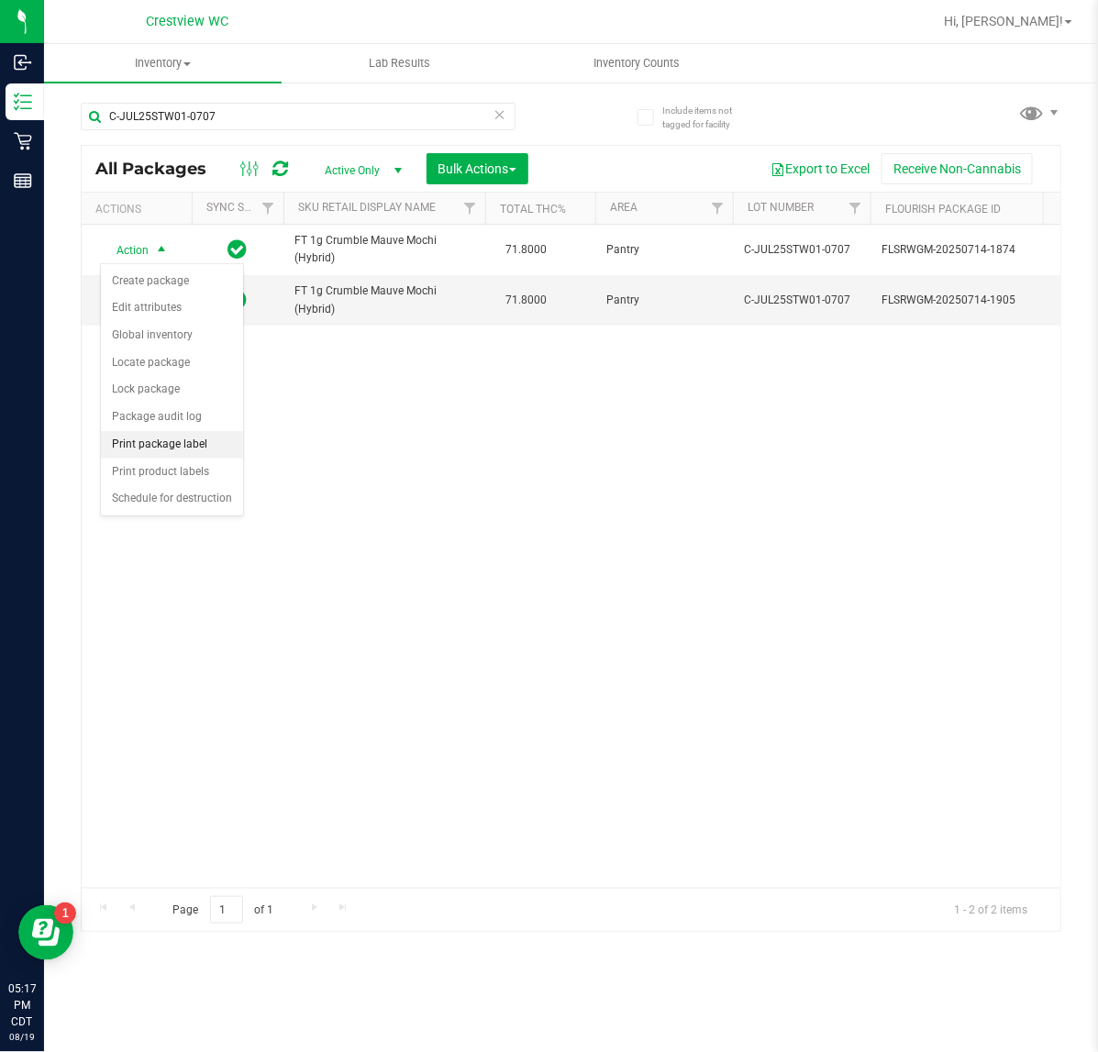
click at [167, 434] on li "Print package label" at bounding box center [172, 445] width 142 height 28
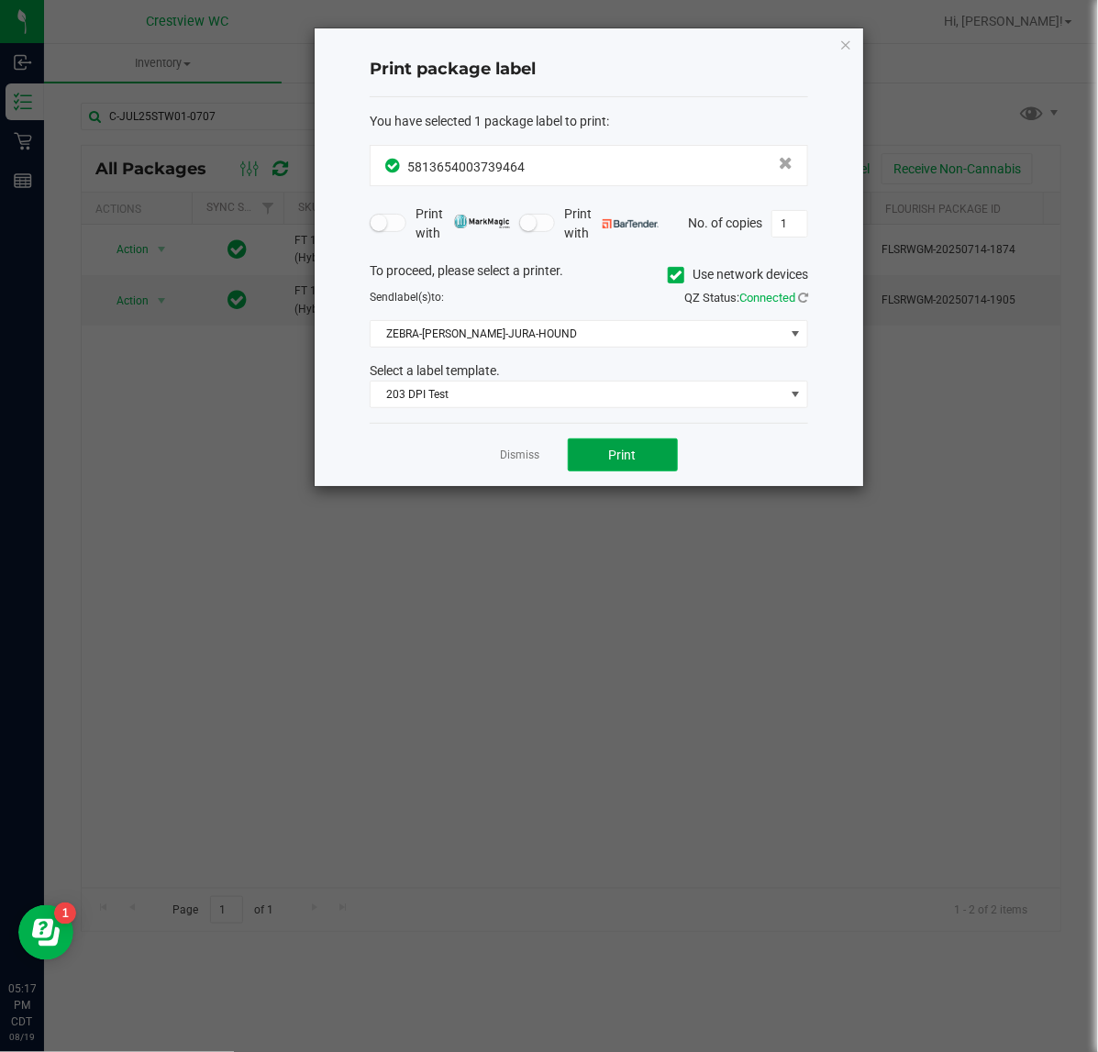
click at [649, 454] on button "Print" at bounding box center [623, 454] width 110 height 33
click at [849, 46] on icon "button" at bounding box center [845, 44] width 13 height 22
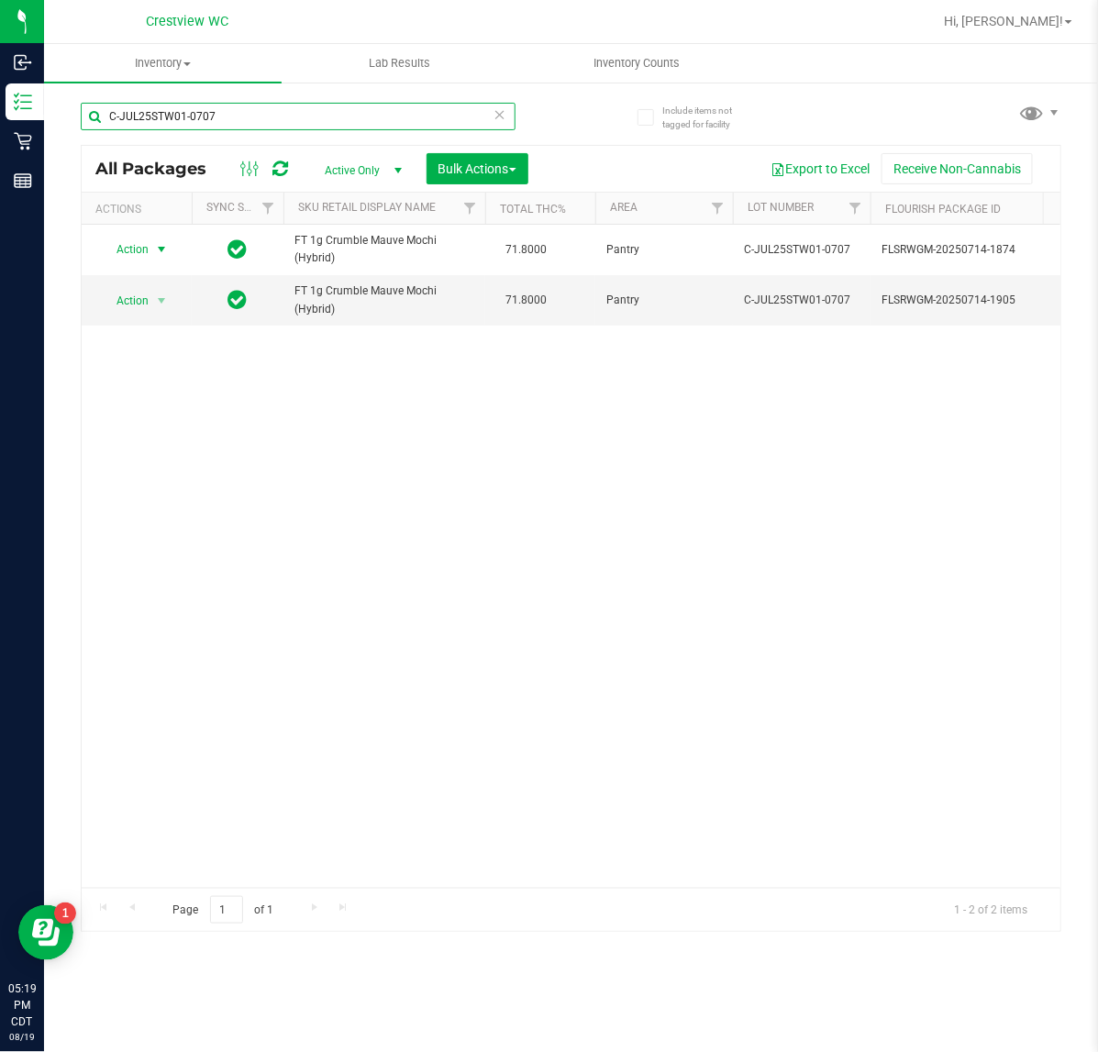
click at [290, 103] on input "C-JUL25STW01-0707" at bounding box center [298, 117] width 435 height 28
click at [250, 124] on input "C-JUL25STW01-0707" at bounding box center [298, 117] width 435 height 28
click at [248, 125] on input "C-JUL25STW01-0707" at bounding box center [298, 117] width 435 height 28
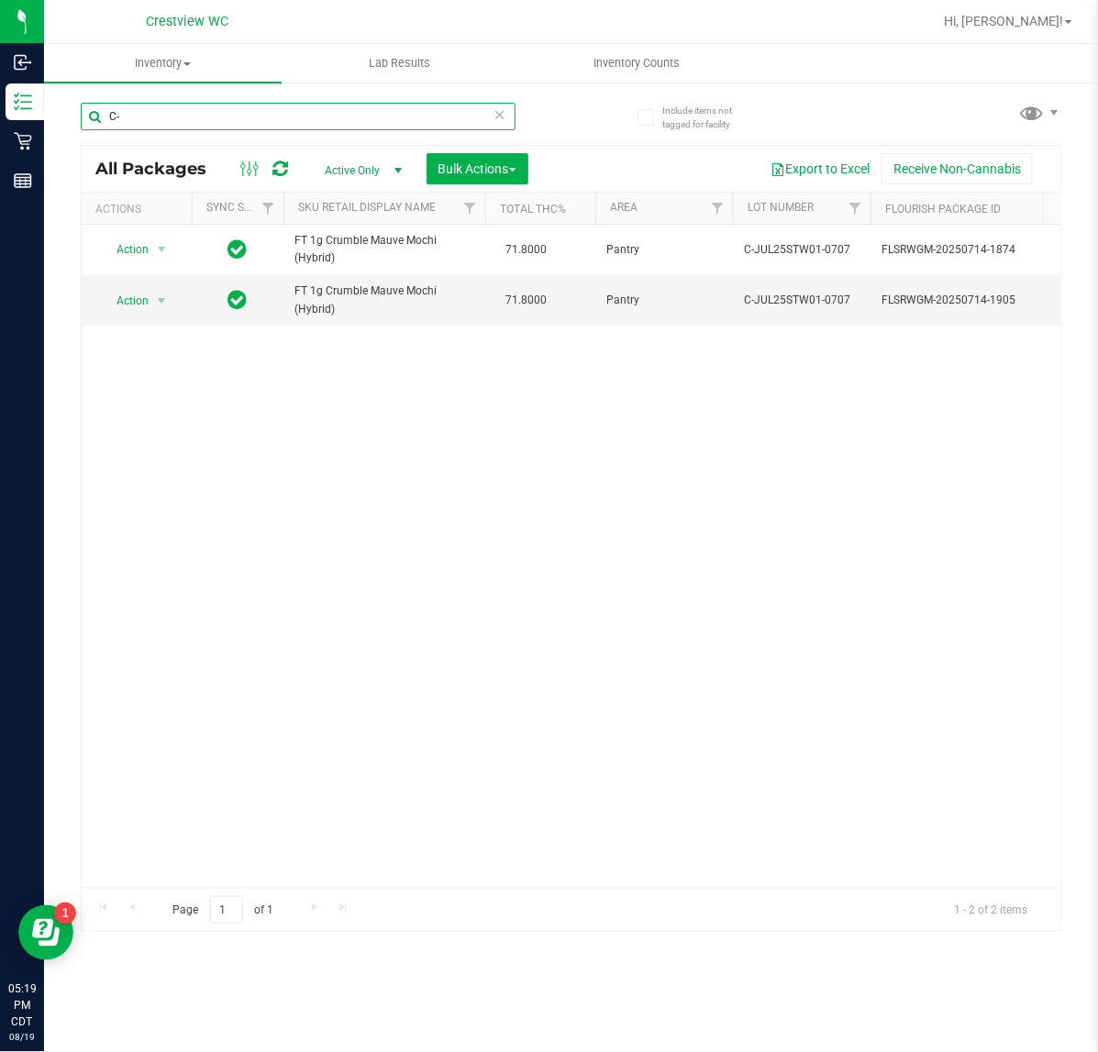
type input "C"
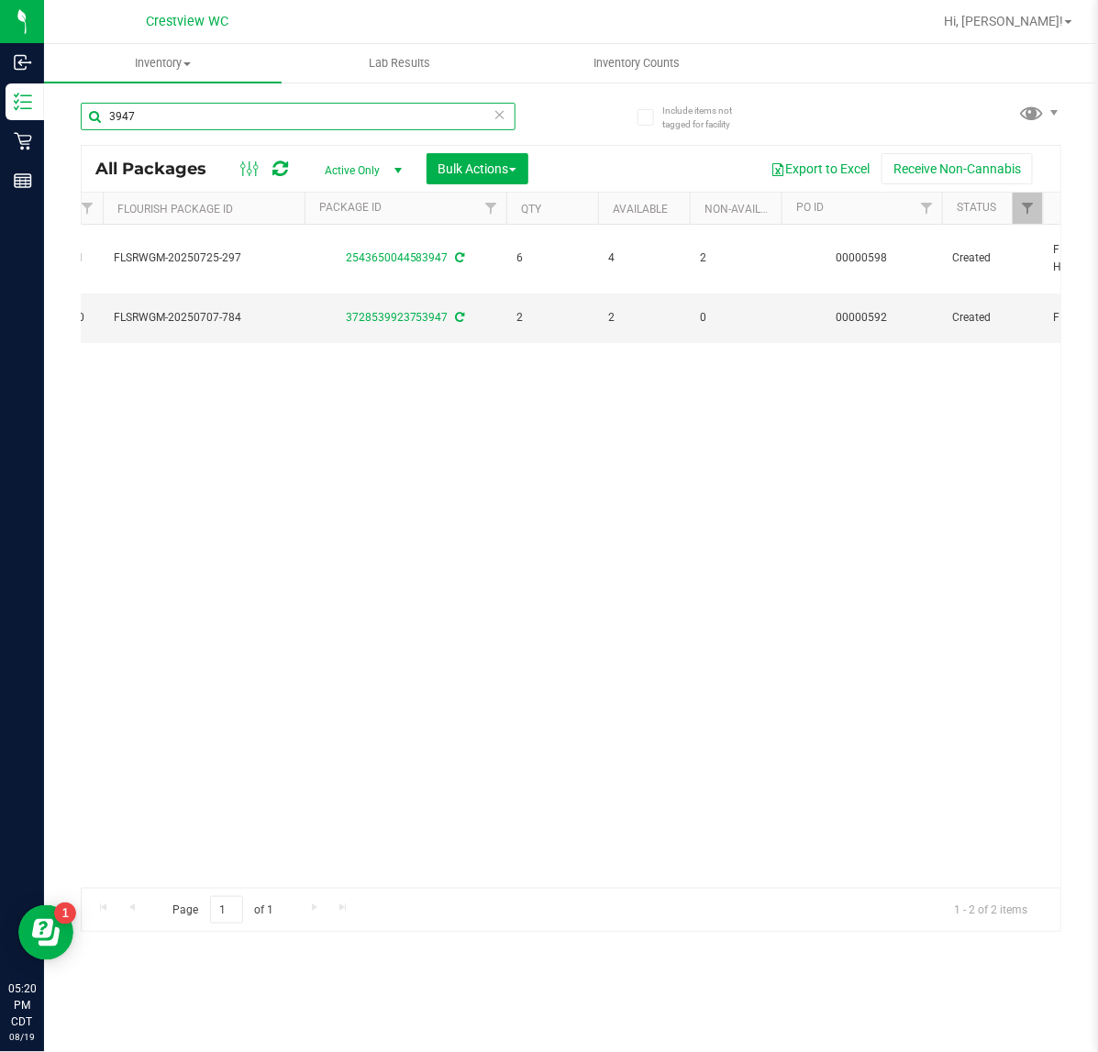
scroll to position [0, 767]
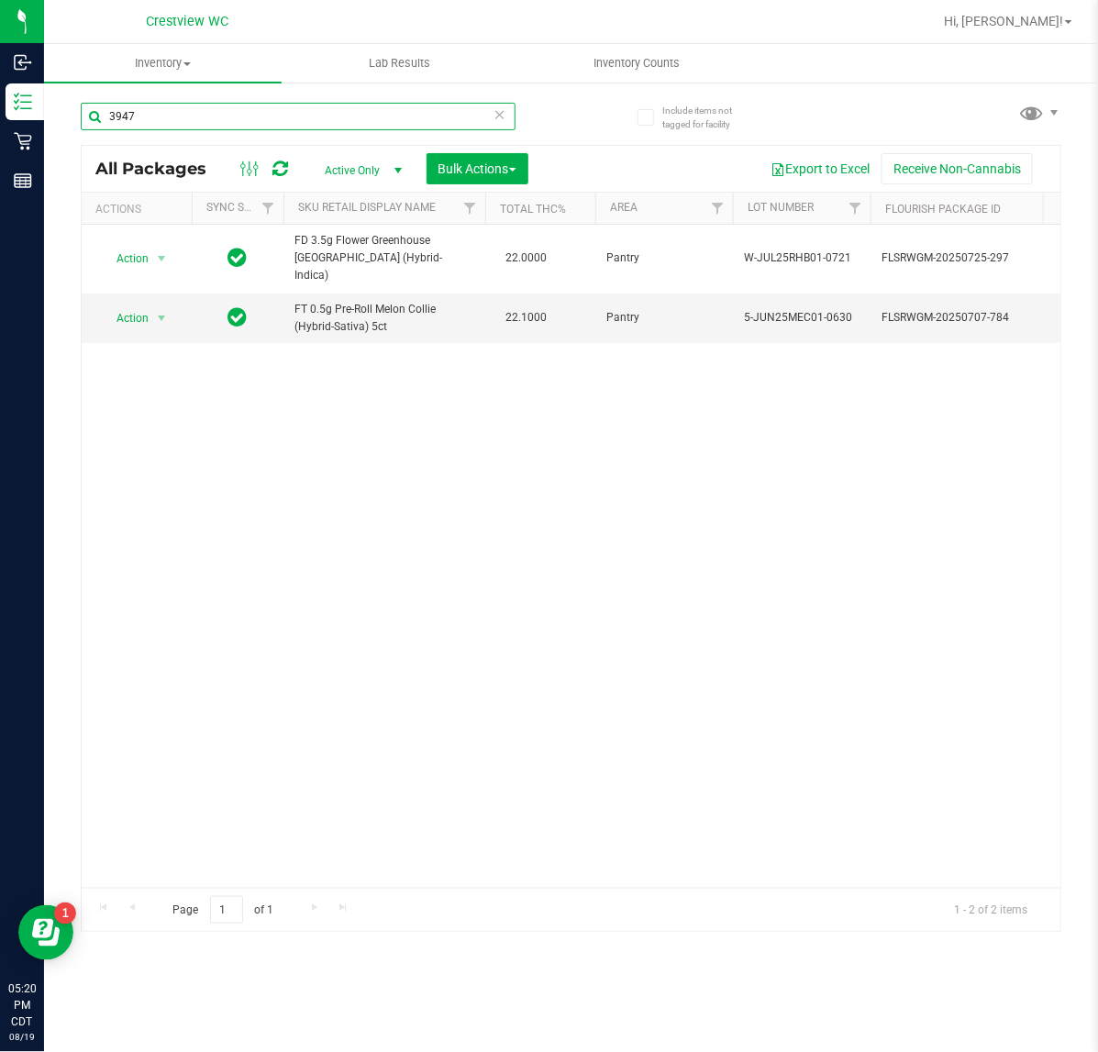
type input "3947"
click at [286, 116] on input "3947" at bounding box center [298, 117] width 435 height 28
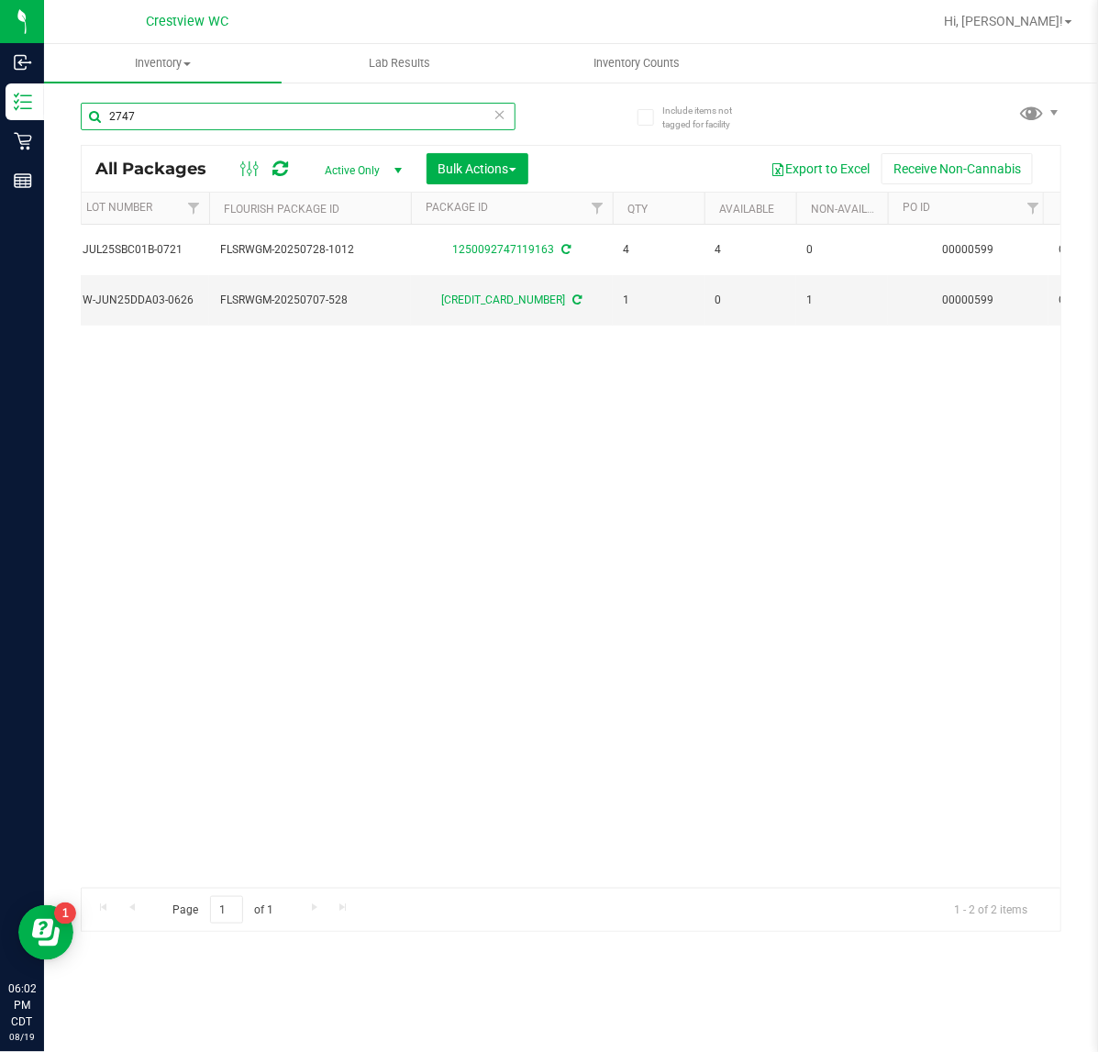
scroll to position [0, 292]
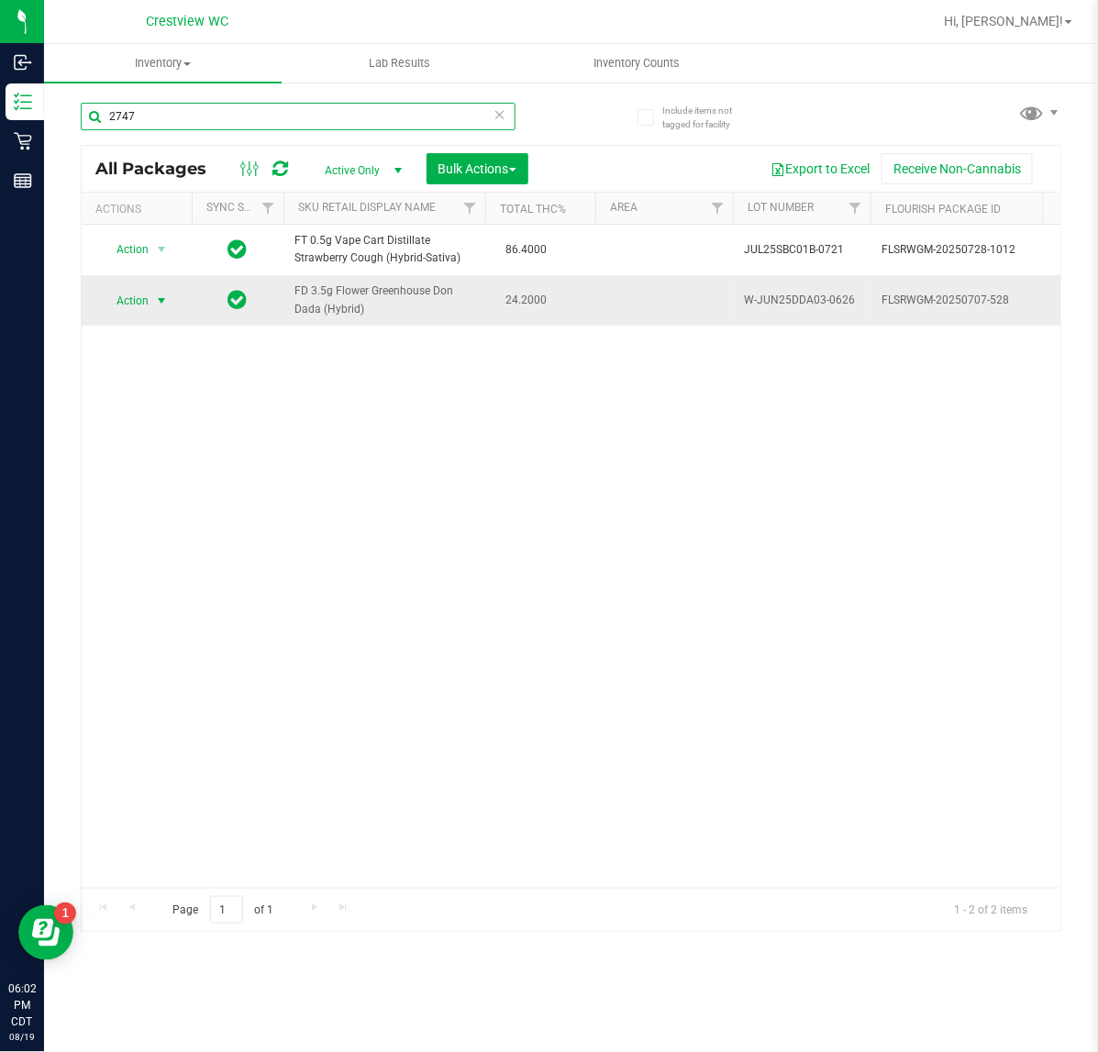
type input "2747"
click at [144, 300] on span "Action" at bounding box center [125, 301] width 50 height 26
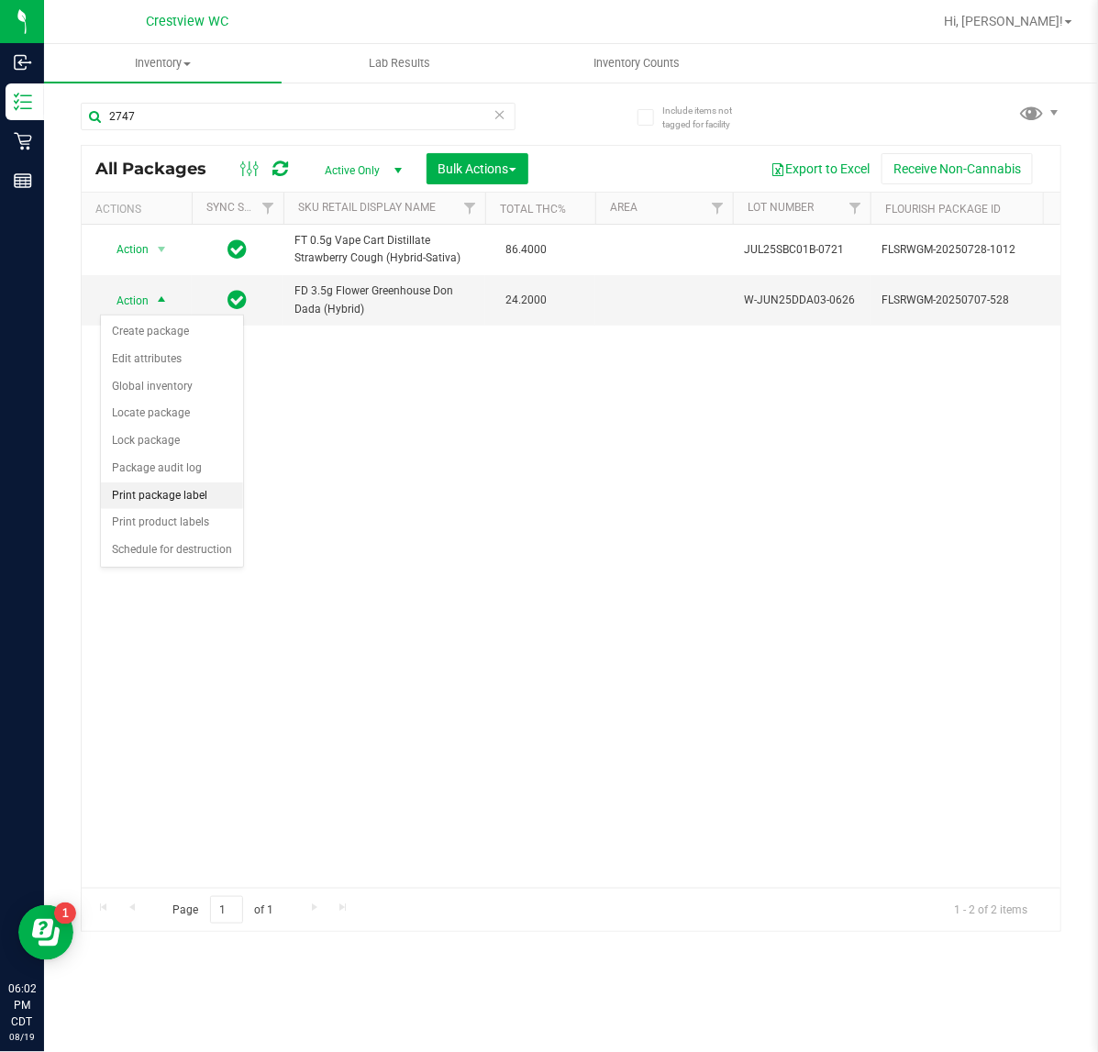
click at [144, 502] on li "Print package label" at bounding box center [172, 497] width 142 height 28
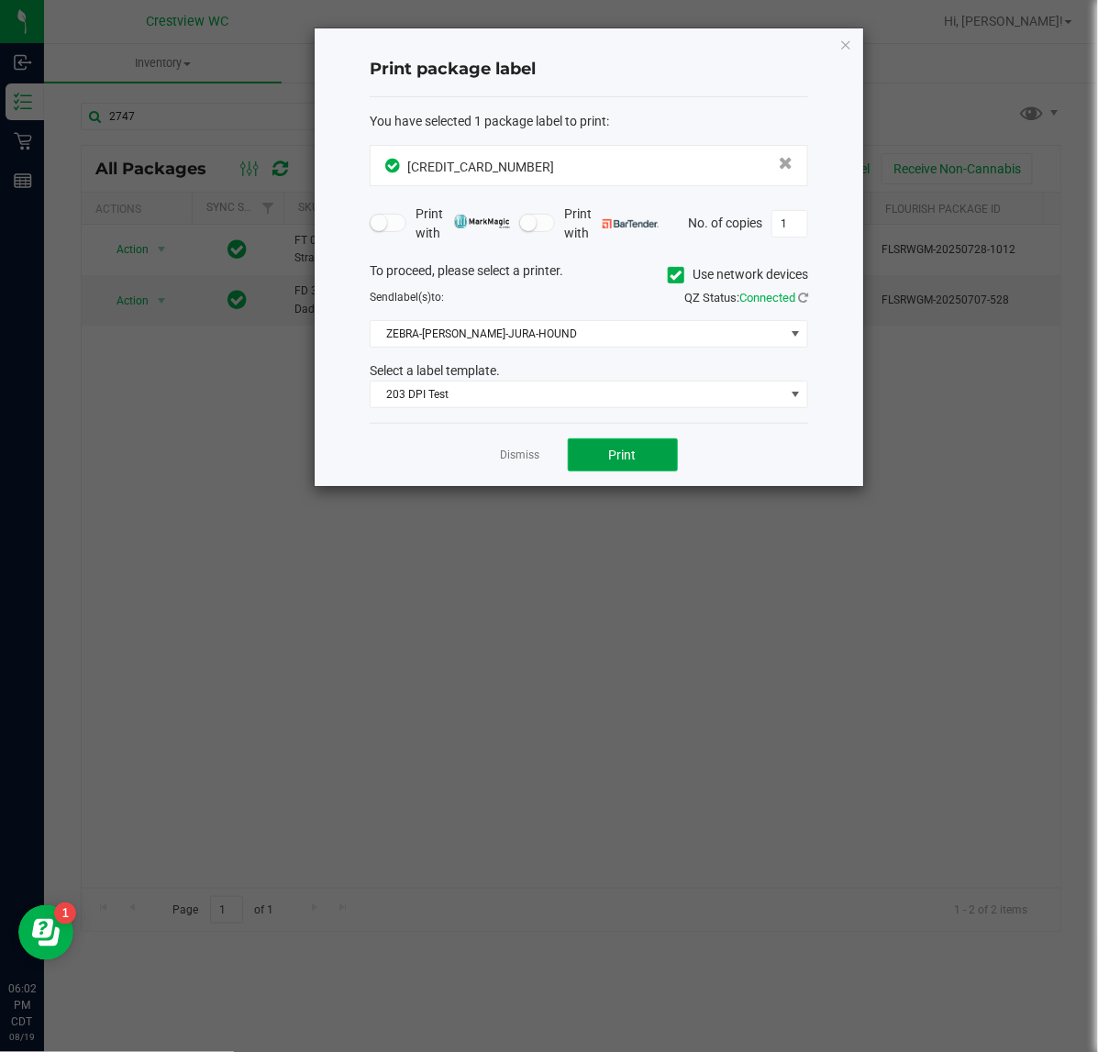
click at [643, 448] on button "Print" at bounding box center [623, 454] width 110 height 33
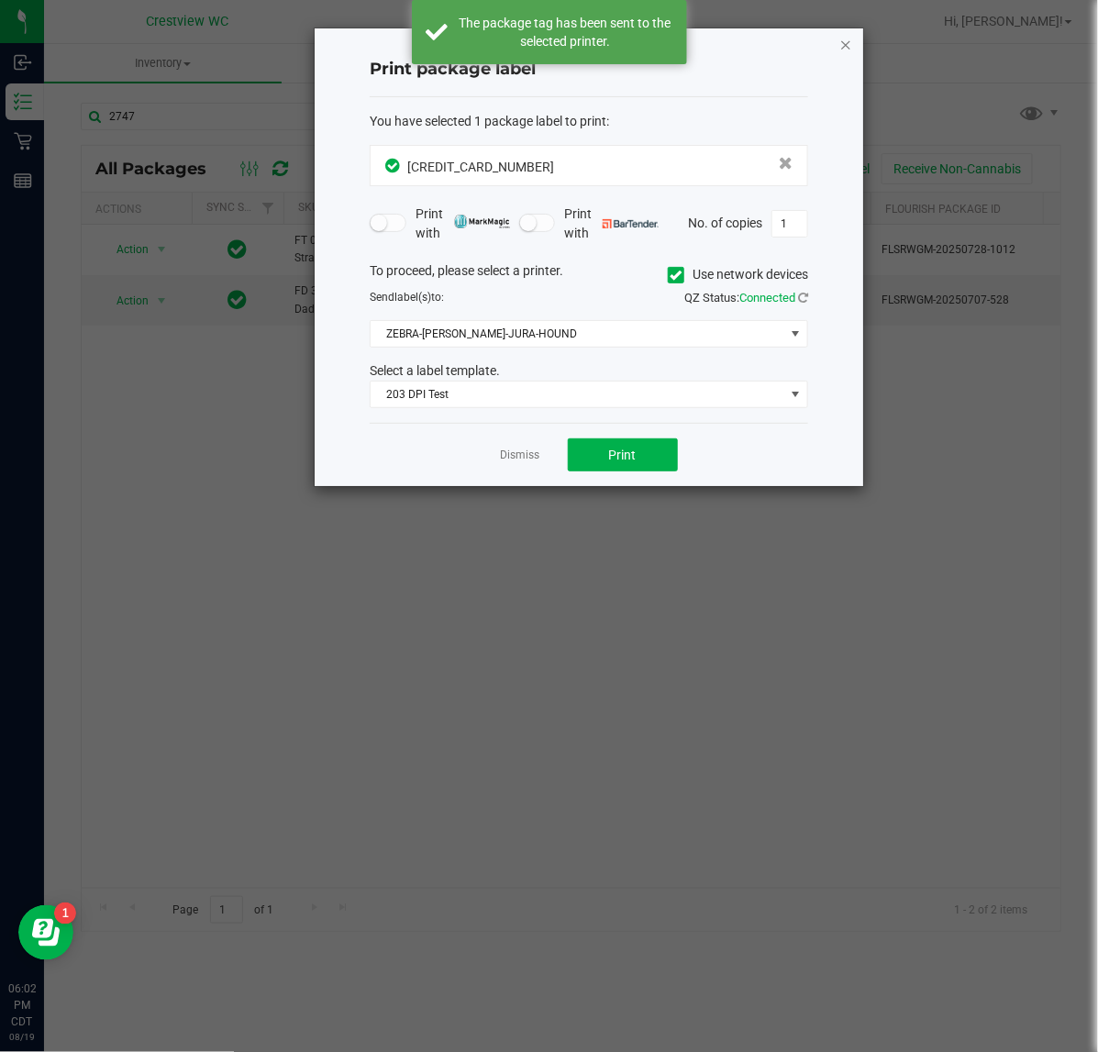
click at [845, 39] on icon "button" at bounding box center [845, 44] width 13 height 22
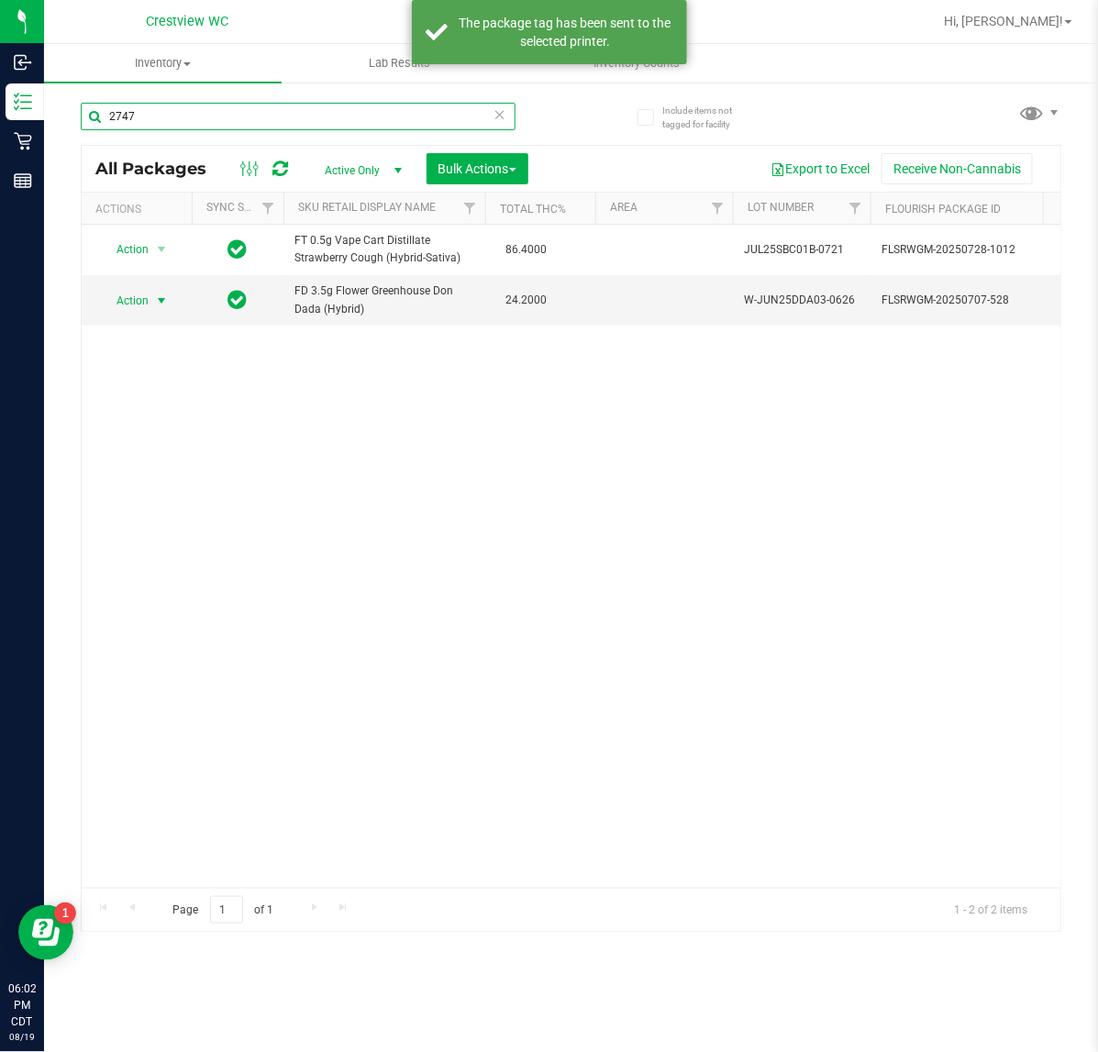
click at [405, 115] on input "2747" at bounding box center [298, 117] width 435 height 28
click at [404, 113] on input "2747" at bounding box center [298, 117] width 435 height 28
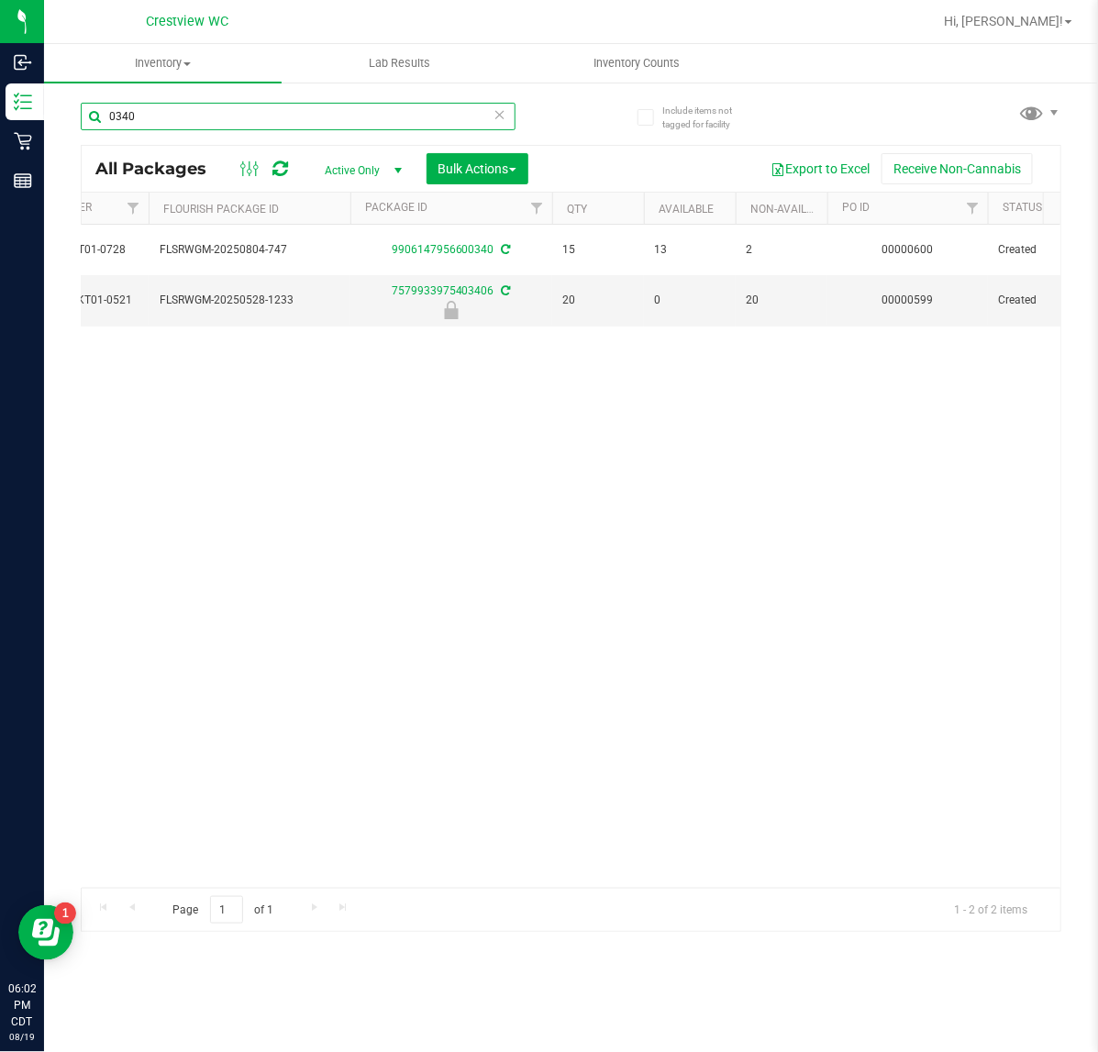
scroll to position [0, 674]
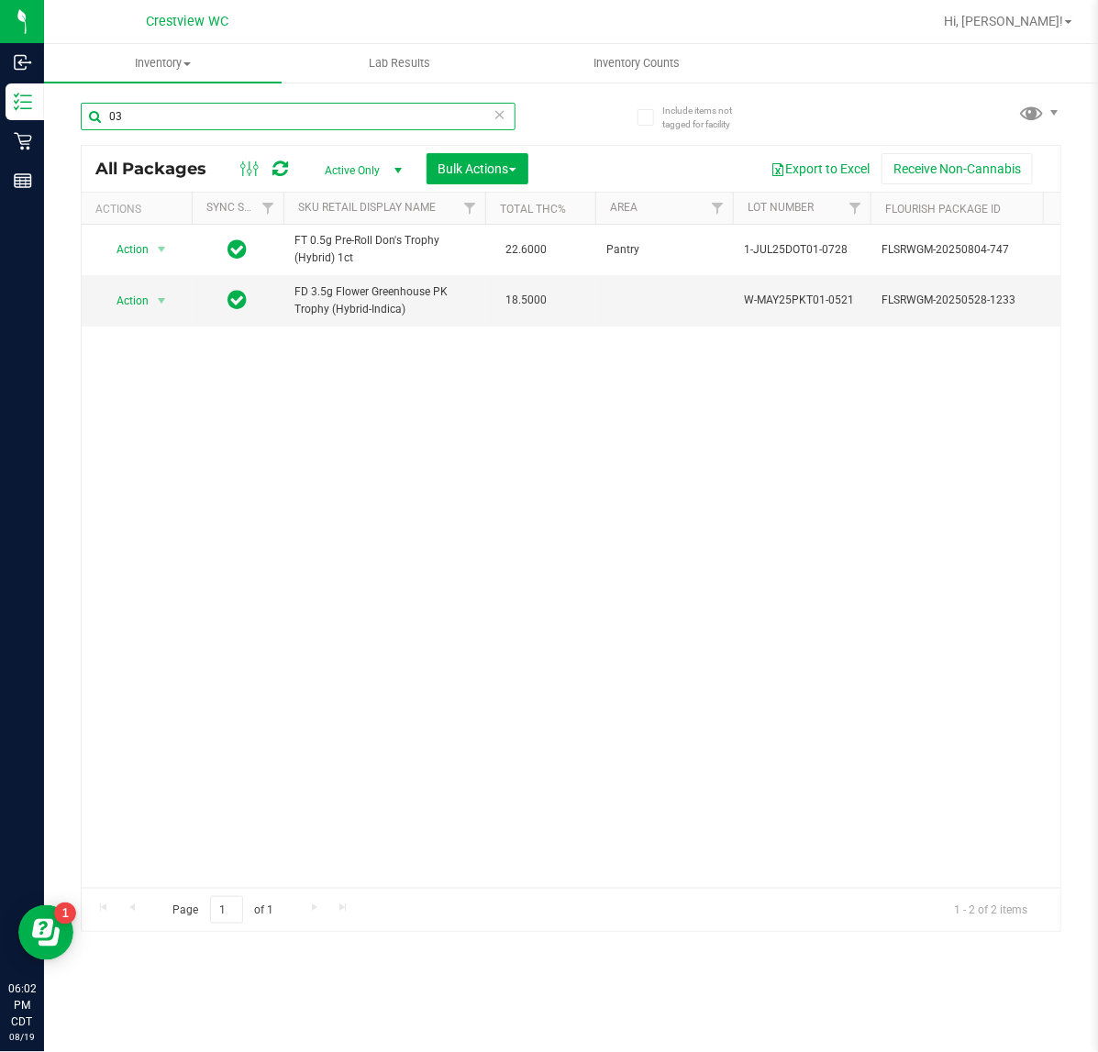
type input "0"
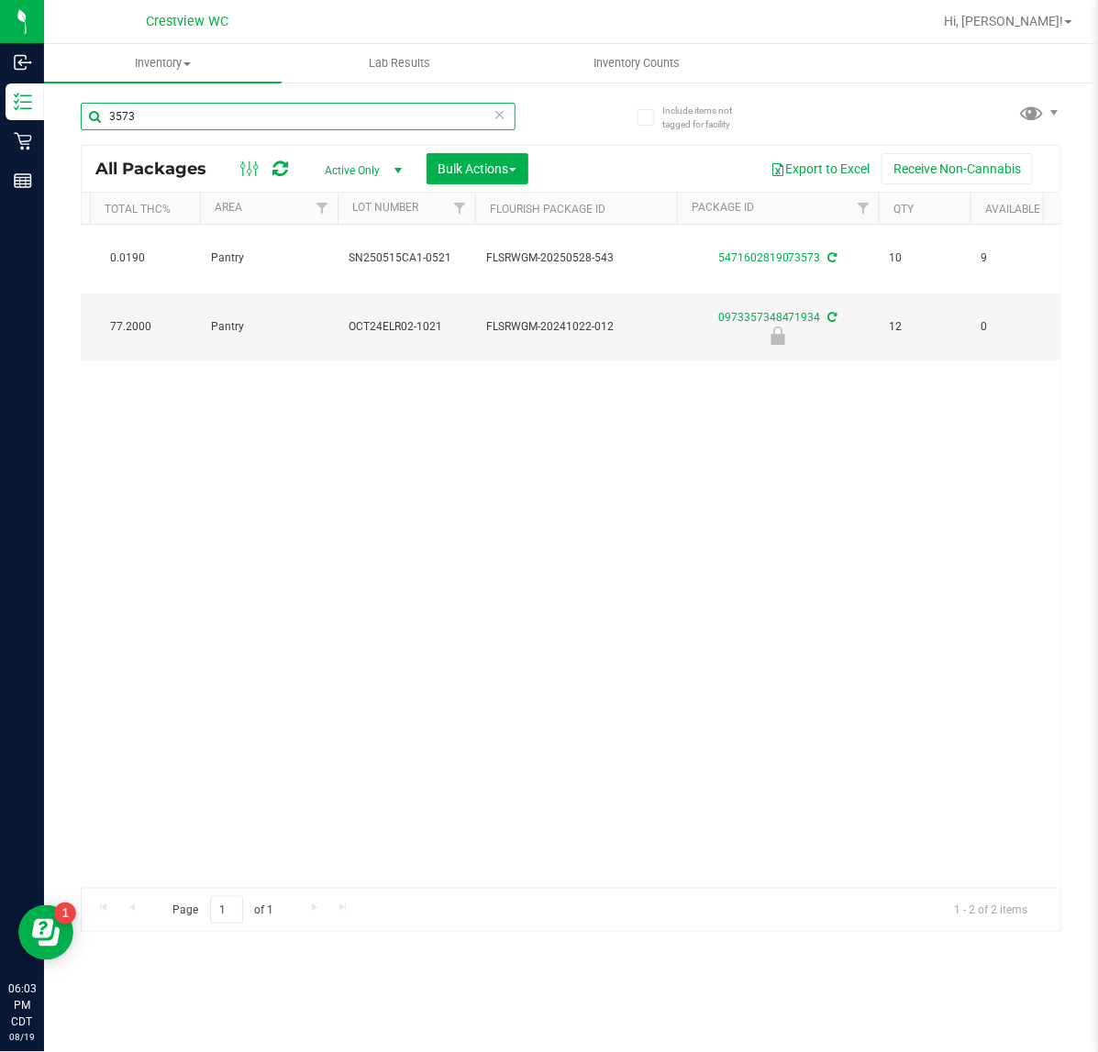
scroll to position [0, 663]
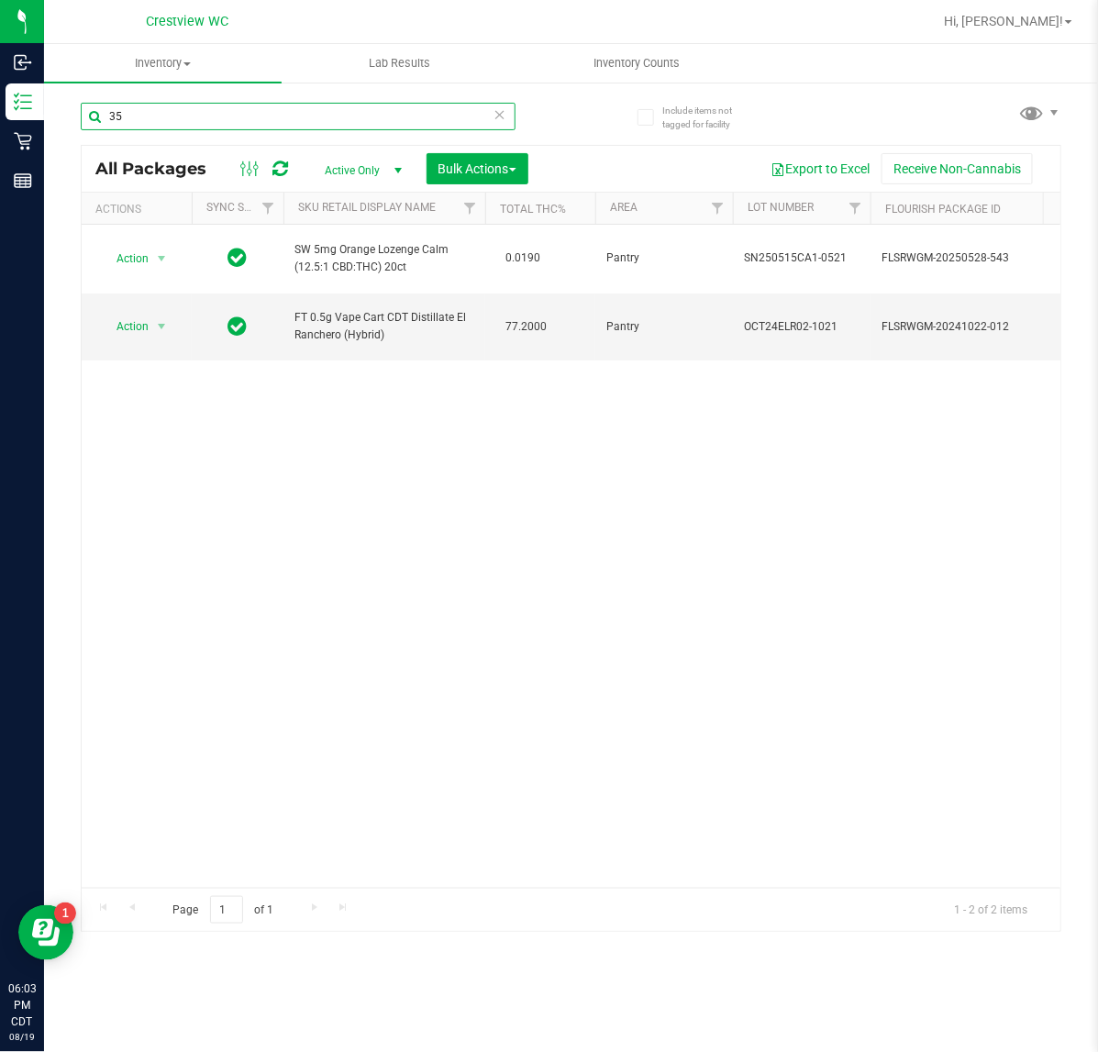
type input "3"
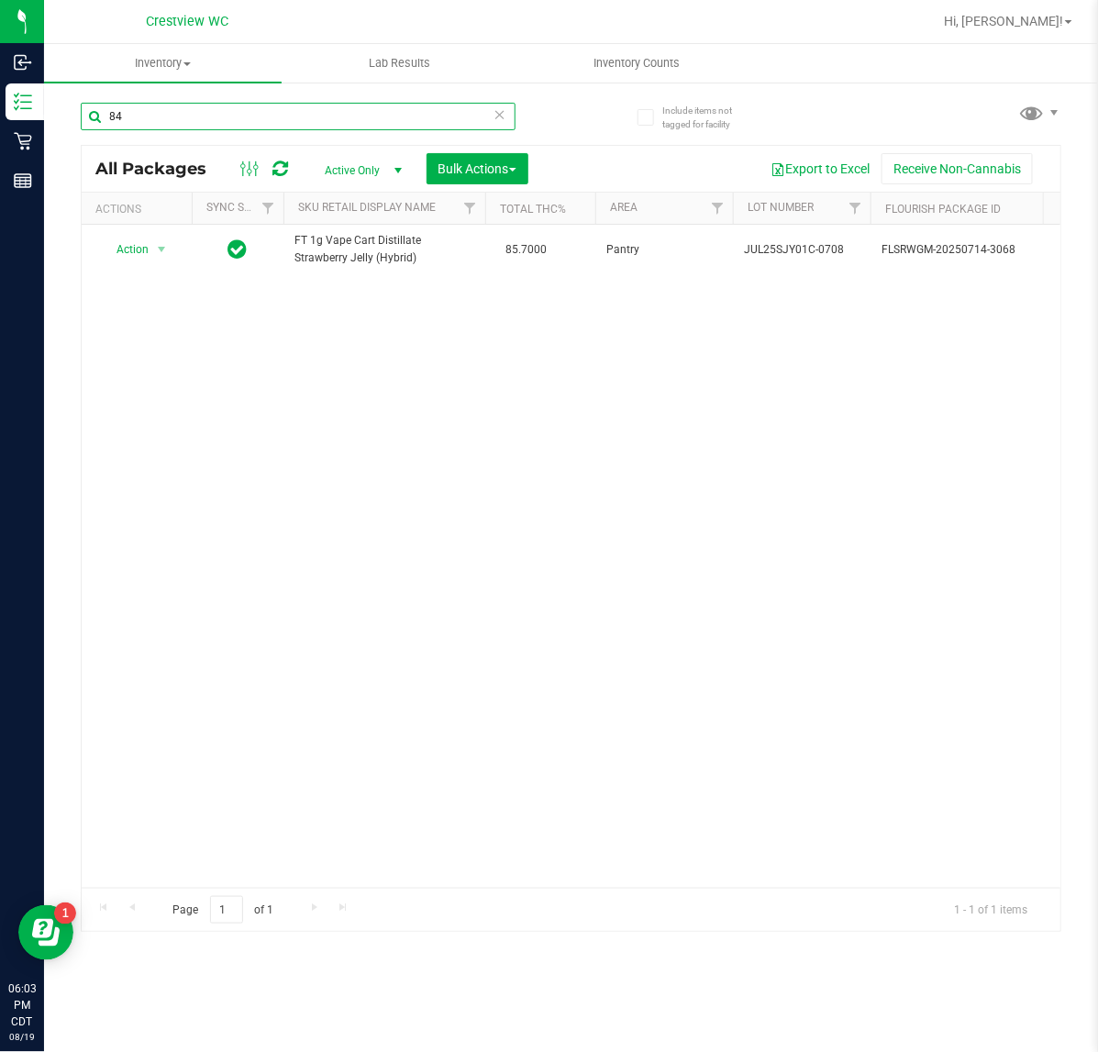
type input "8"
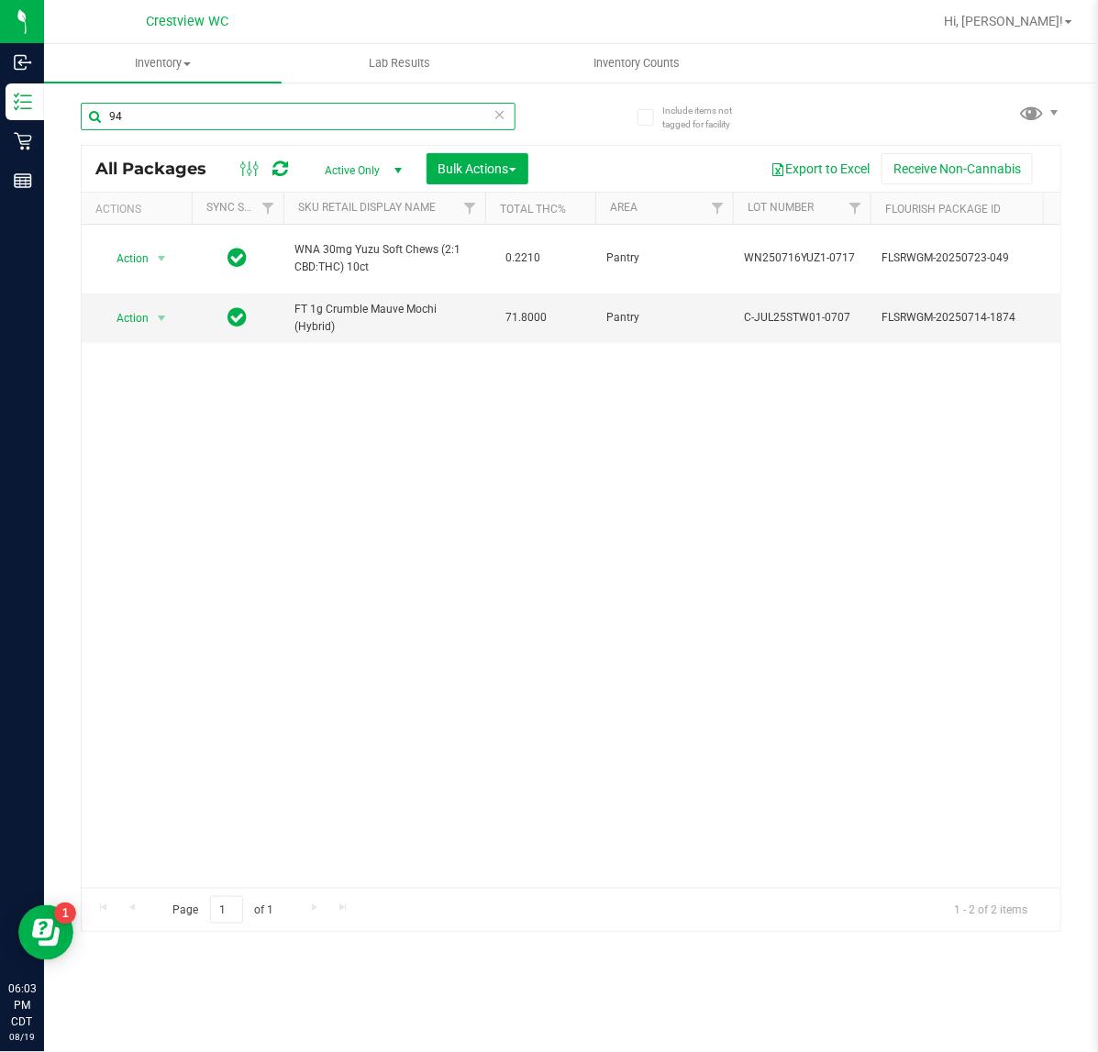
type input "9"
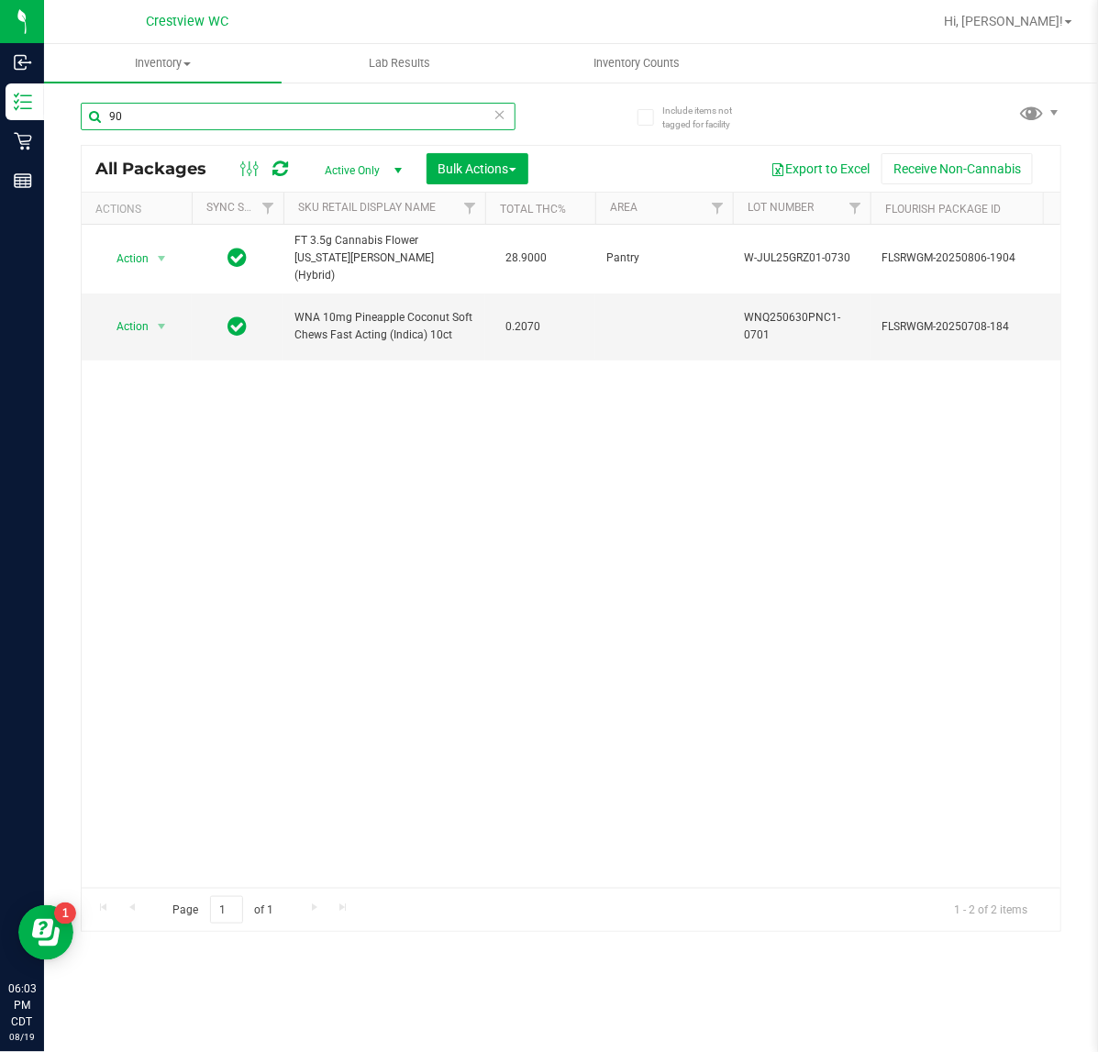
type input "9"
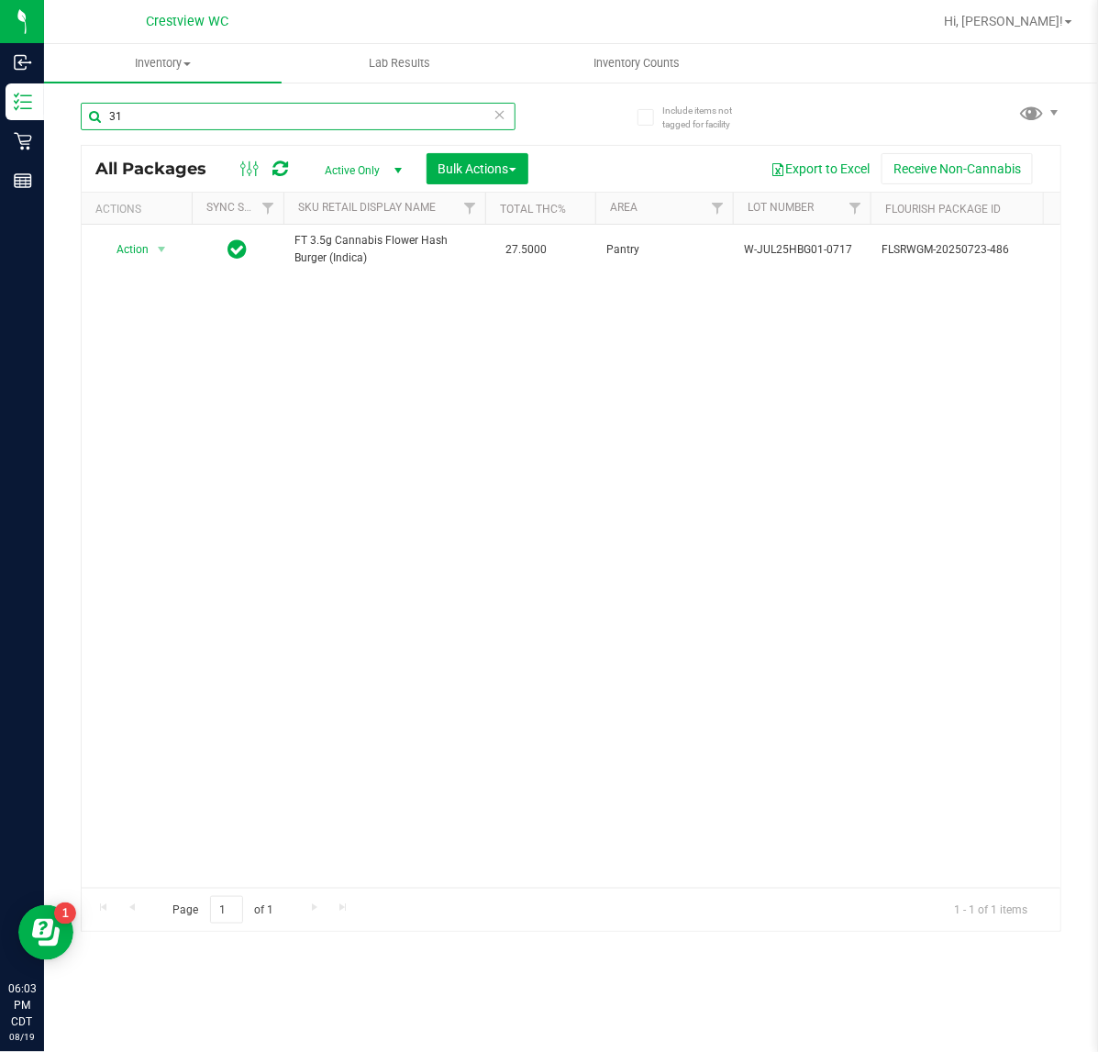
type input "3"
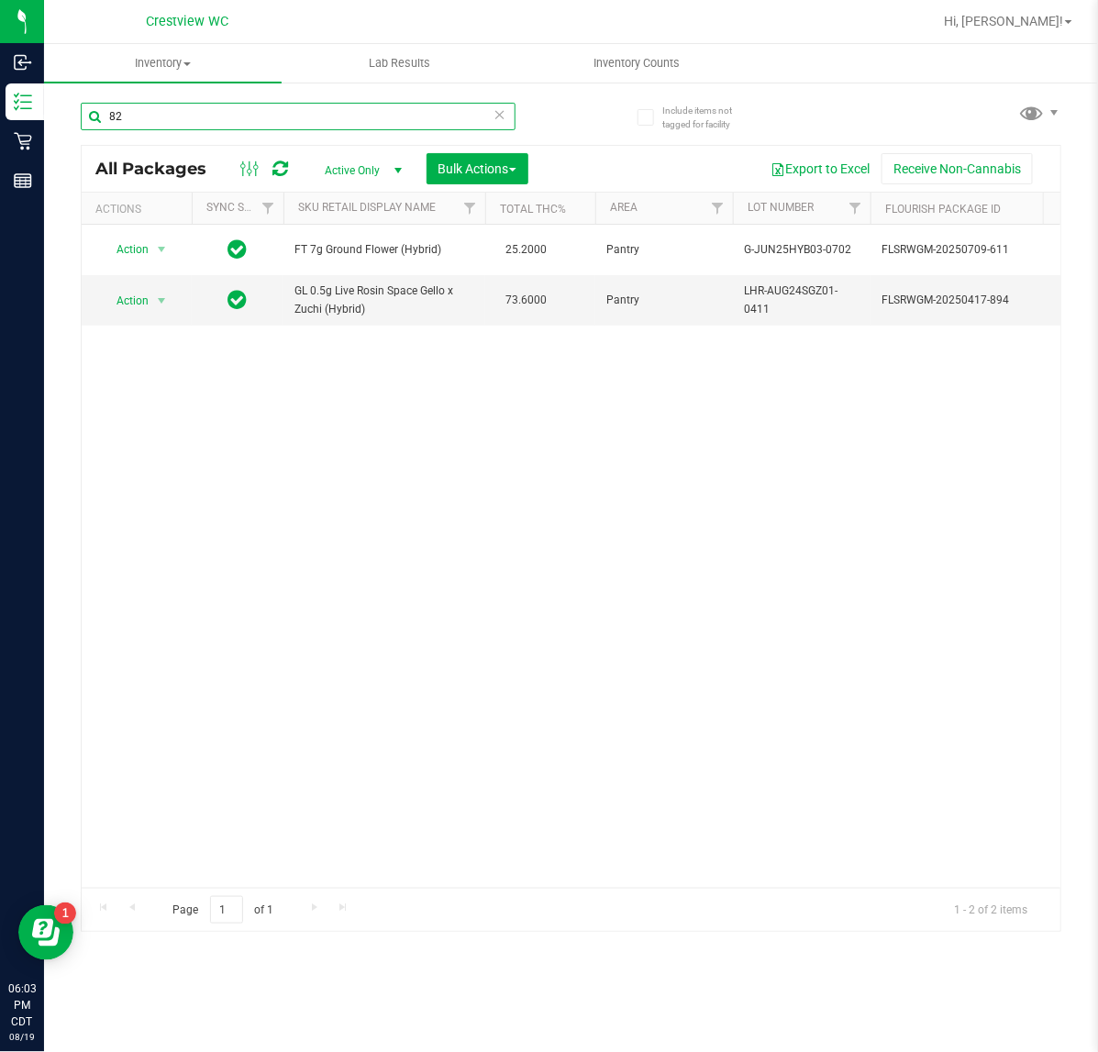
type input "8"
type input "2"
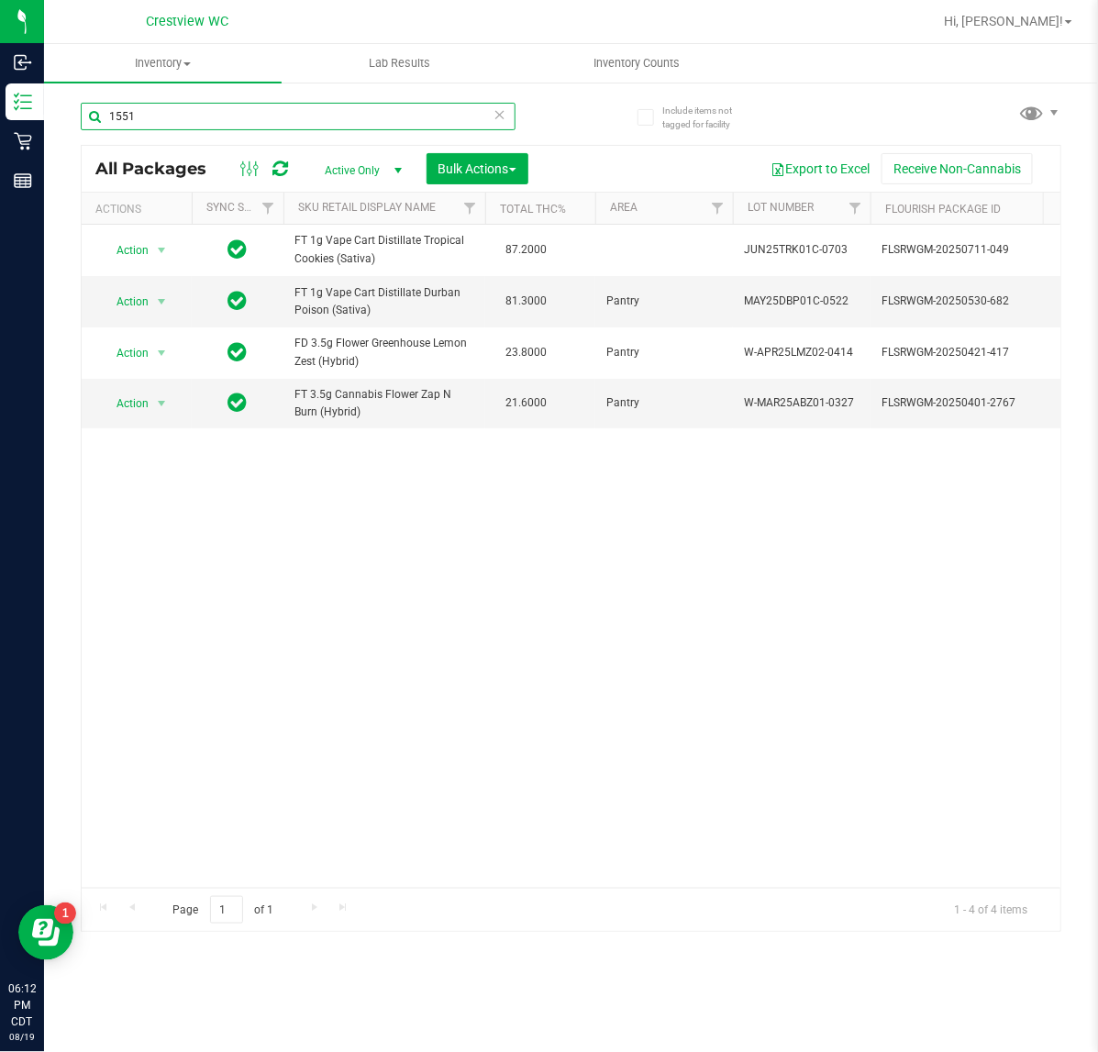
type input "1551"
